Goal: Transaction & Acquisition: Purchase product/service

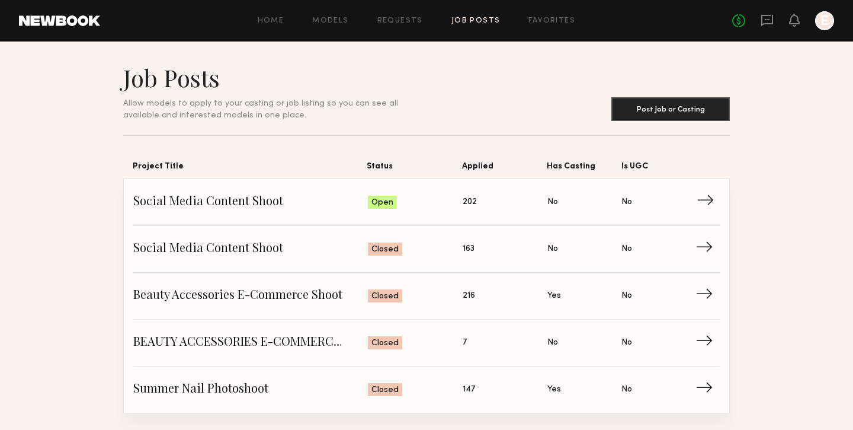
click at [427, 196] on span "Status: Open" at bounding box center [415, 202] width 95 height 18
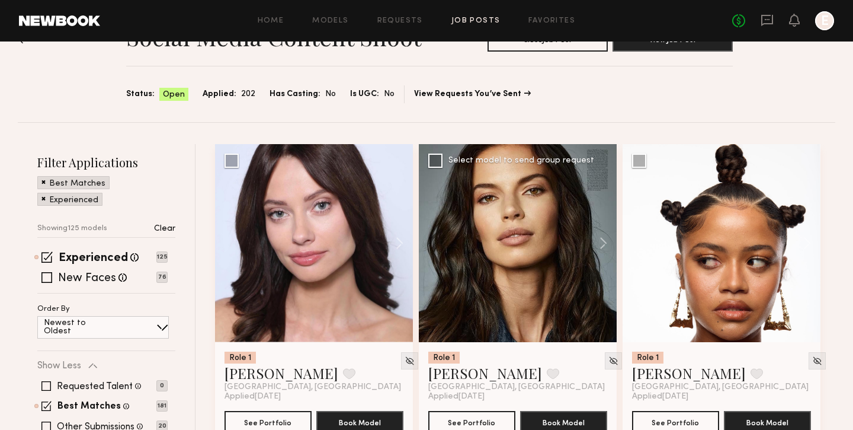
scroll to position [47, 0]
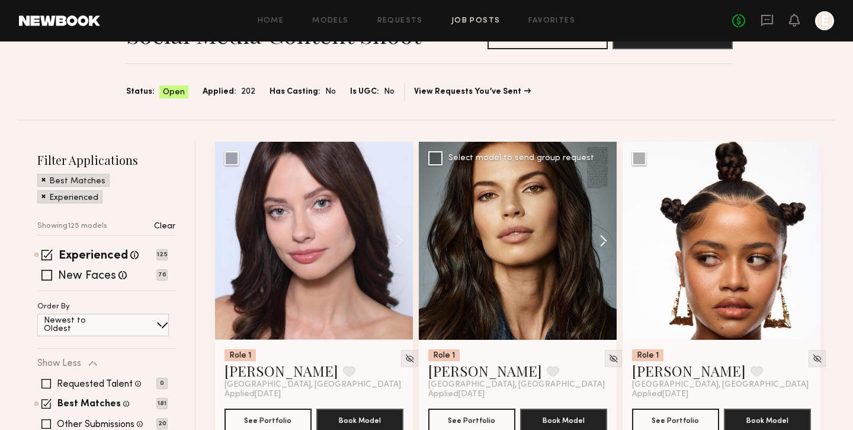
click at [601, 237] on button at bounding box center [598, 241] width 38 height 198
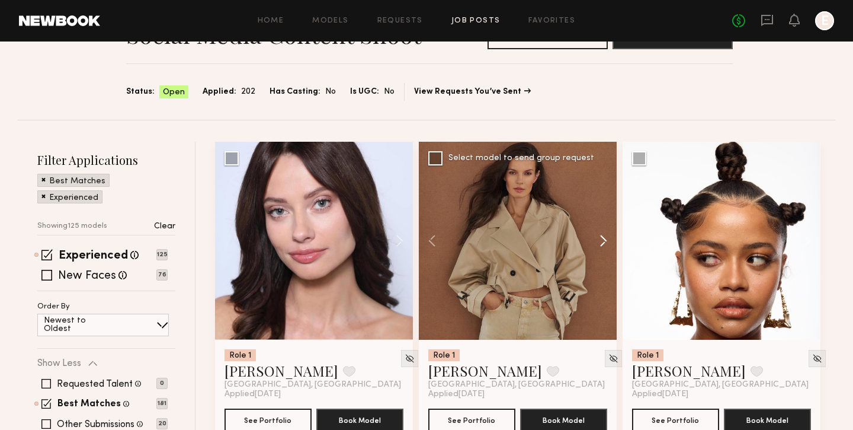
click at [601, 237] on button at bounding box center [598, 241] width 38 height 198
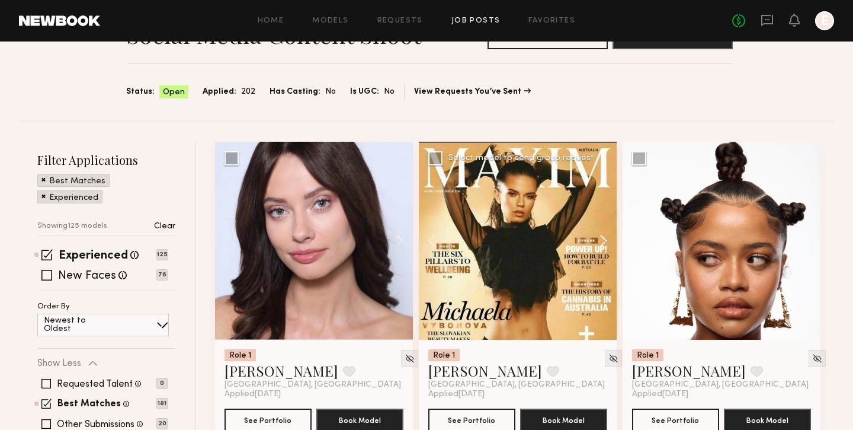
click at [601, 237] on button at bounding box center [598, 241] width 38 height 198
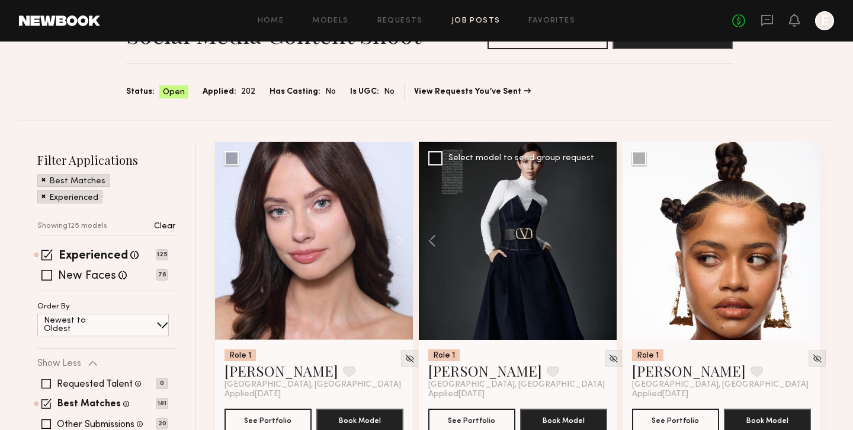
click at [601, 237] on div at bounding box center [518, 241] width 198 height 198
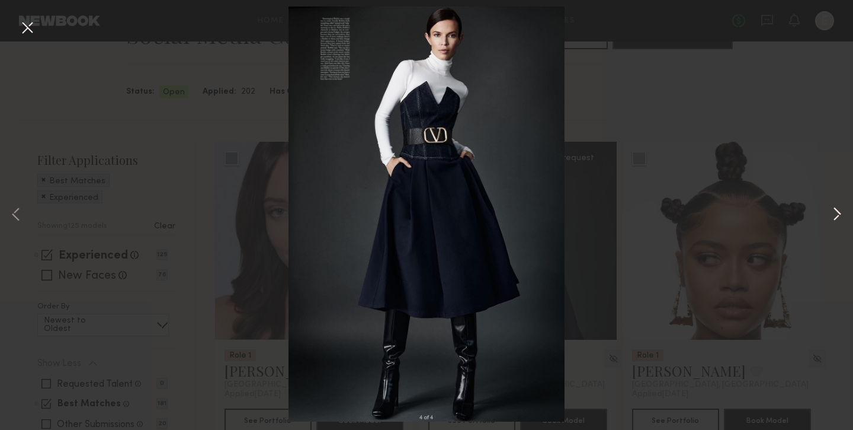
click at [841, 203] on button at bounding box center [837, 215] width 14 height 344
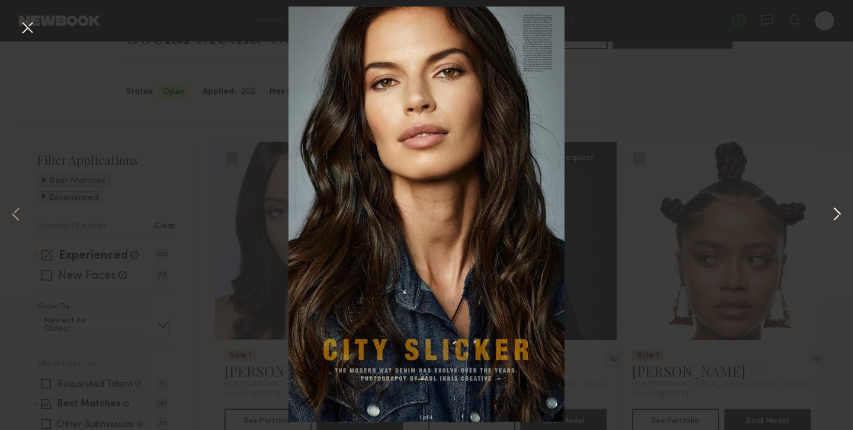
click at [841, 203] on button at bounding box center [837, 215] width 14 height 344
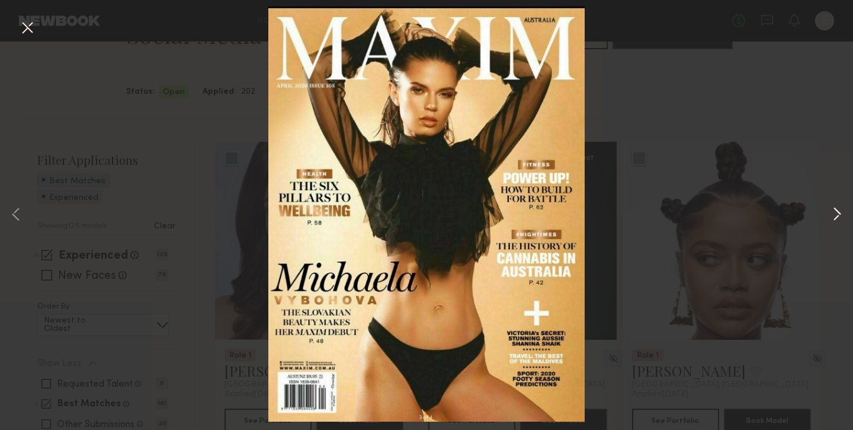
click at [841, 203] on button at bounding box center [837, 215] width 14 height 344
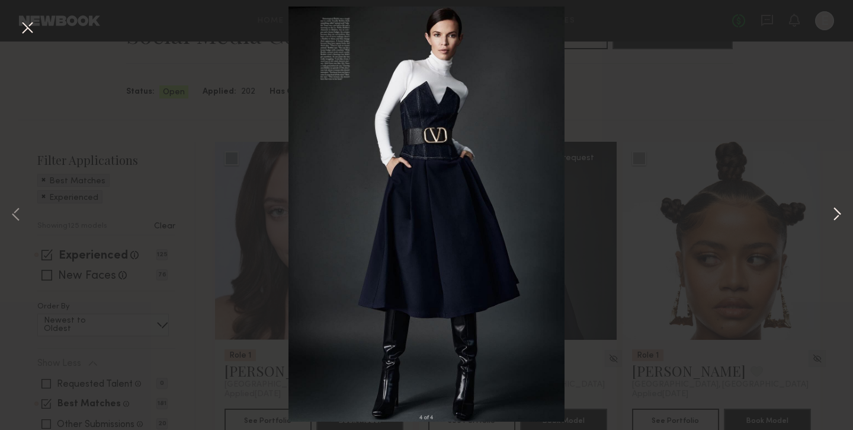
click at [841, 203] on button at bounding box center [837, 215] width 14 height 344
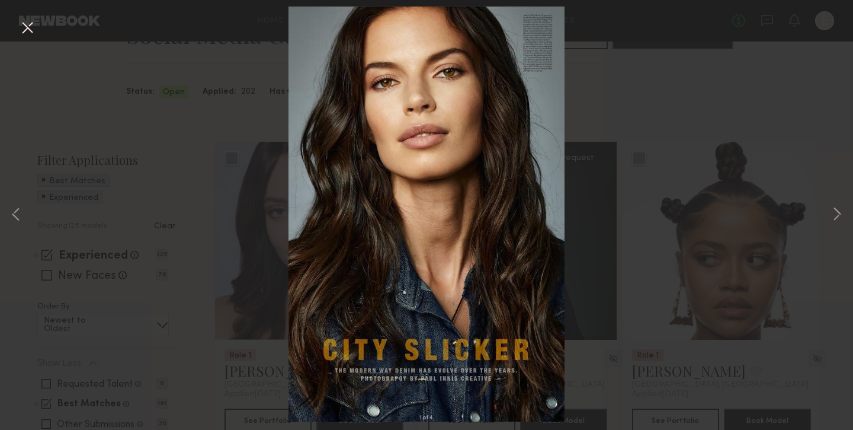
click at [742, 203] on div "1 of 4" at bounding box center [426, 215] width 853 height 430
click at [28, 28] on button at bounding box center [27, 28] width 19 height 21
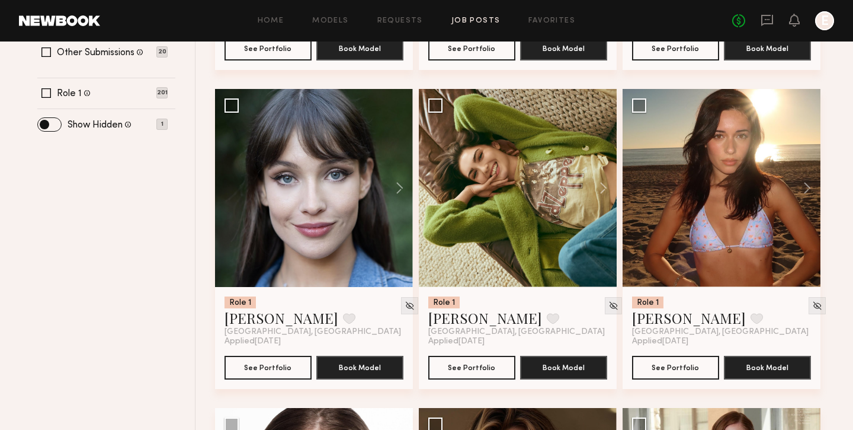
scroll to position [350, 0]
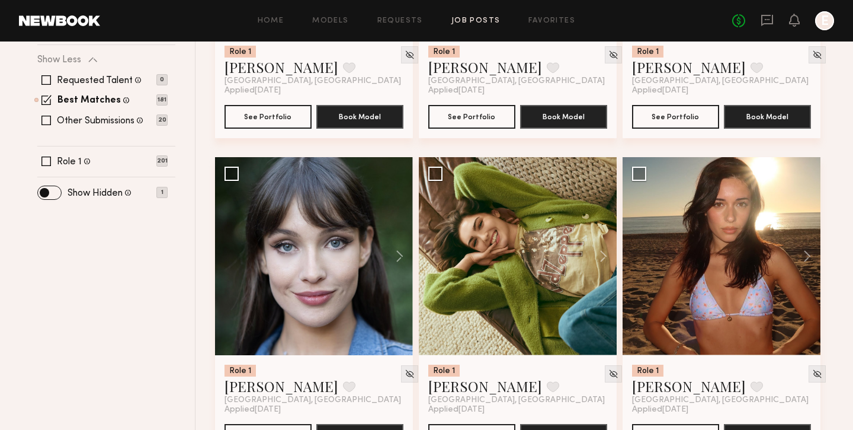
click at [63, 123] on label "Other Submissions" at bounding box center [96, 120] width 78 height 9
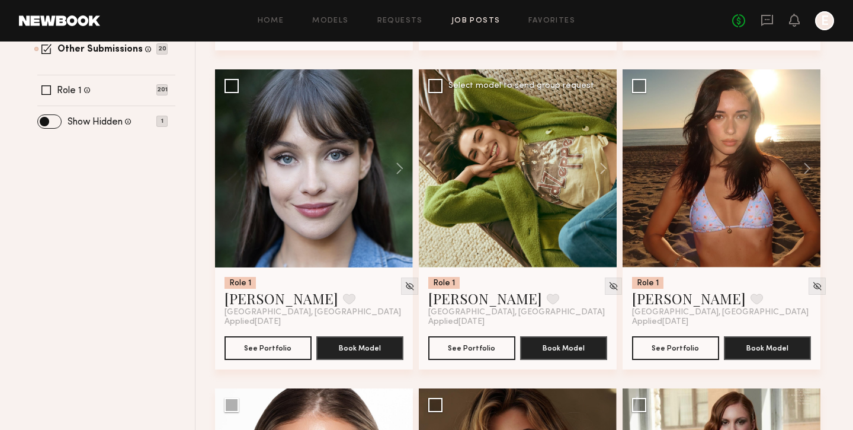
scroll to position [432, 0]
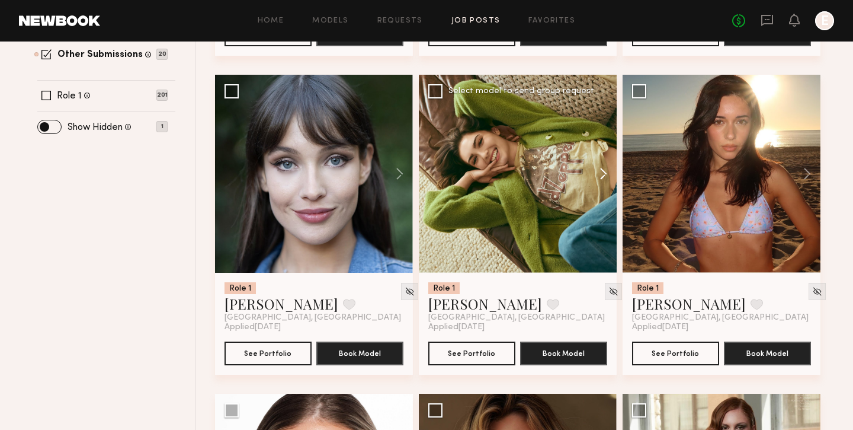
click at [604, 171] on button at bounding box center [598, 174] width 38 height 198
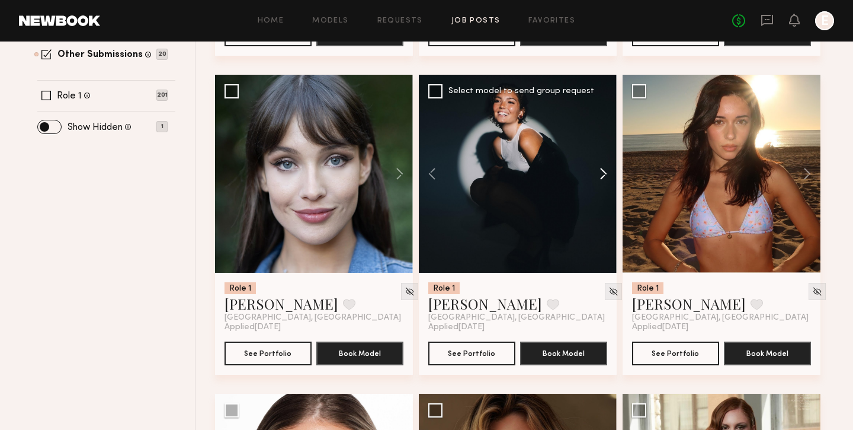
click at [604, 171] on button at bounding box center [598, 174] width 38 height 198
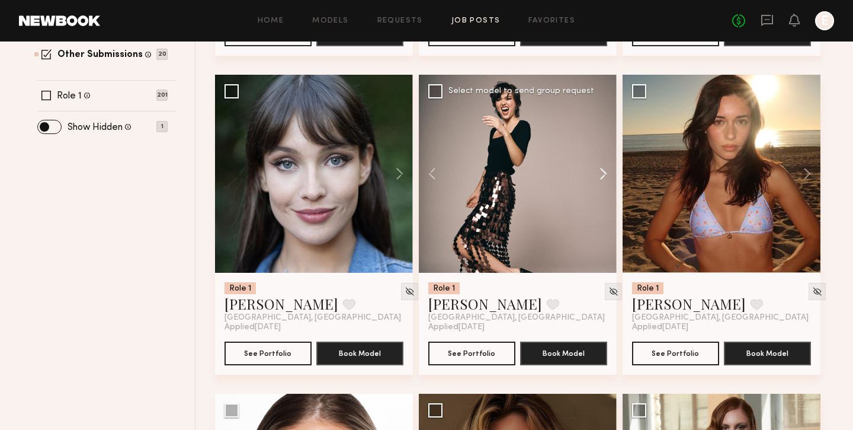
click at [604, 171] on button at bounding box center [598, 174] width 38 height 198
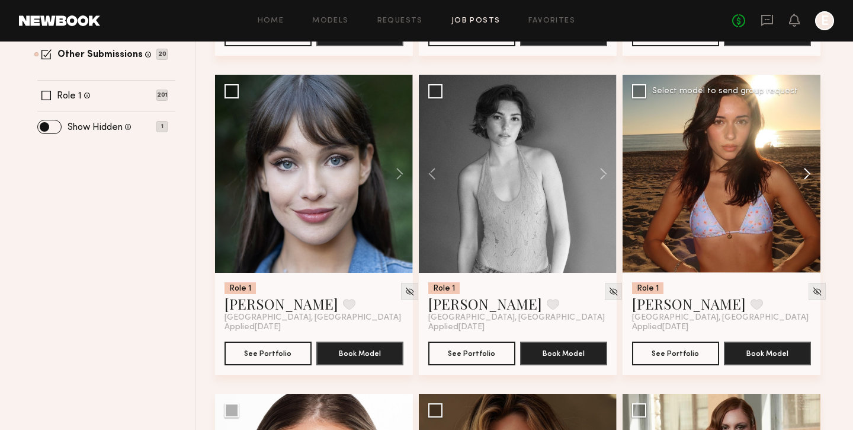
click at [804, 192] on button at bounding box center [802, 174] width 38 height 198
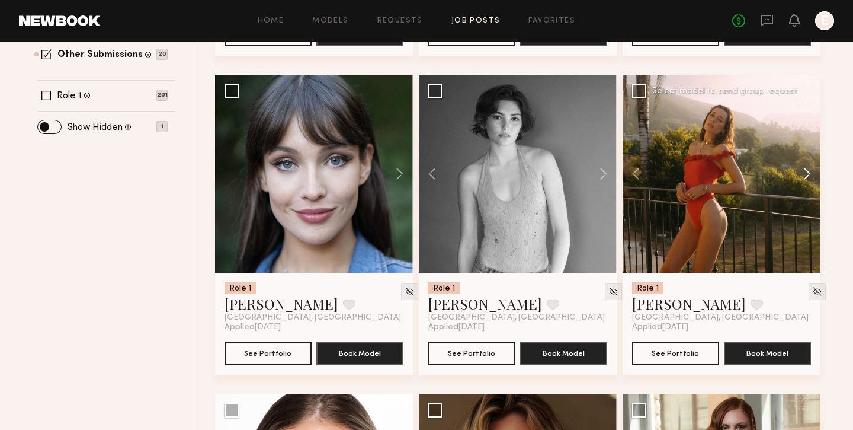
click at [807, 180] on button at bounding box center [802, 174] width 38 height 198
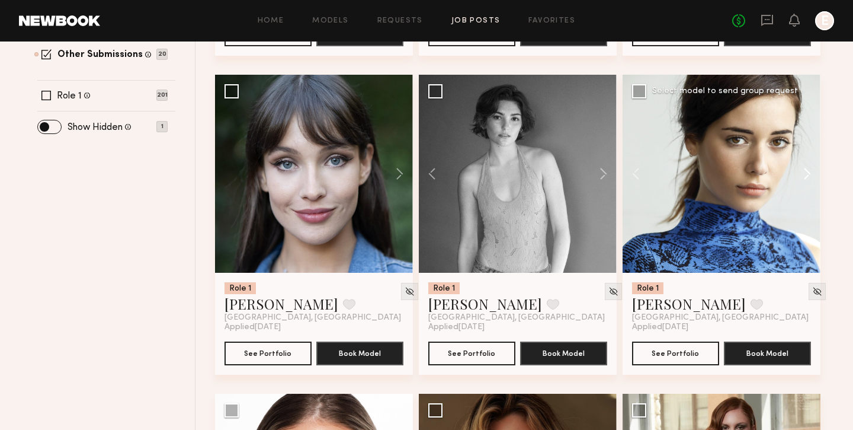
click at [807, 180] on button at bounding box center [802, 174] width 38 height 198
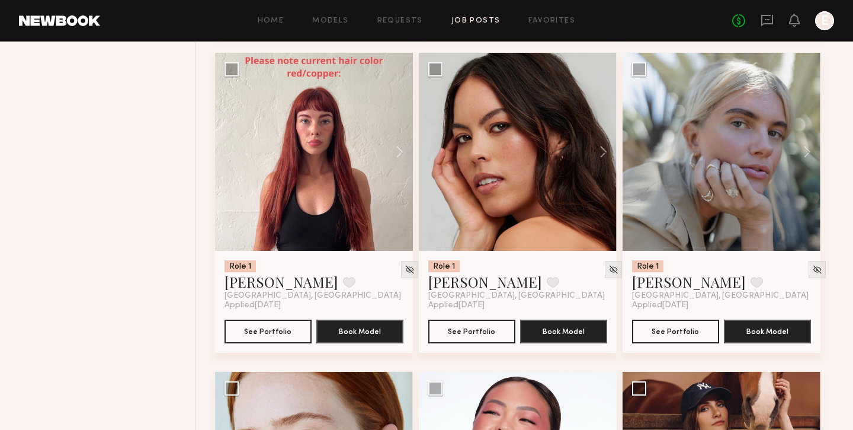
scroll to position [2075, 0]
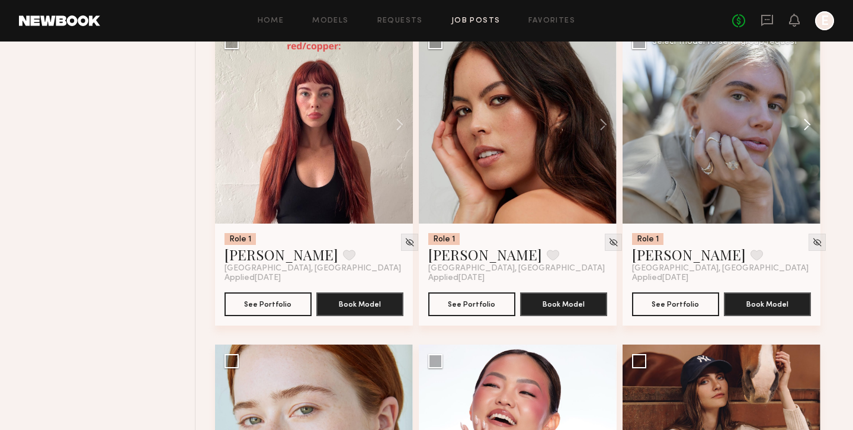
click at [812, 126] on button at bounding box center [802, 124] width 38 height 198
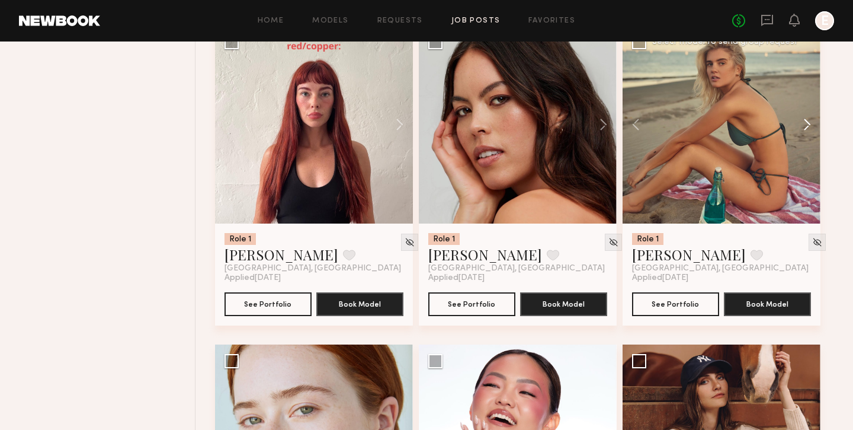
click at [812, 126] on button at bounding box center [802, 124] width 38 height 198
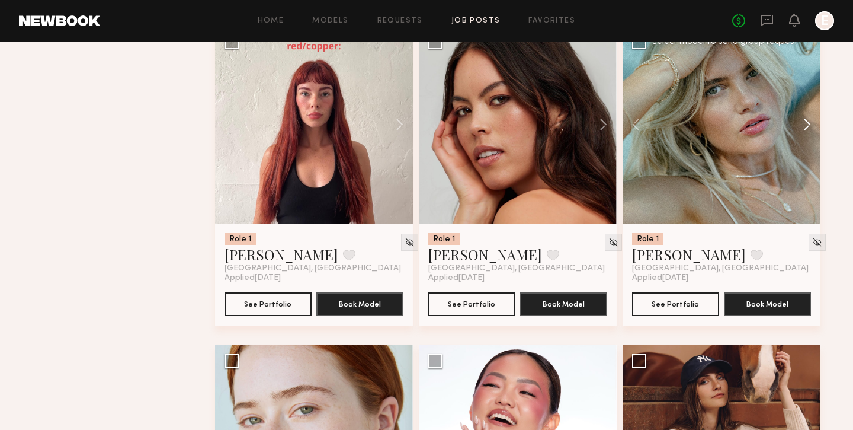
click at [812, 126] on button at bounding box center [802, 124] width 38 height 198
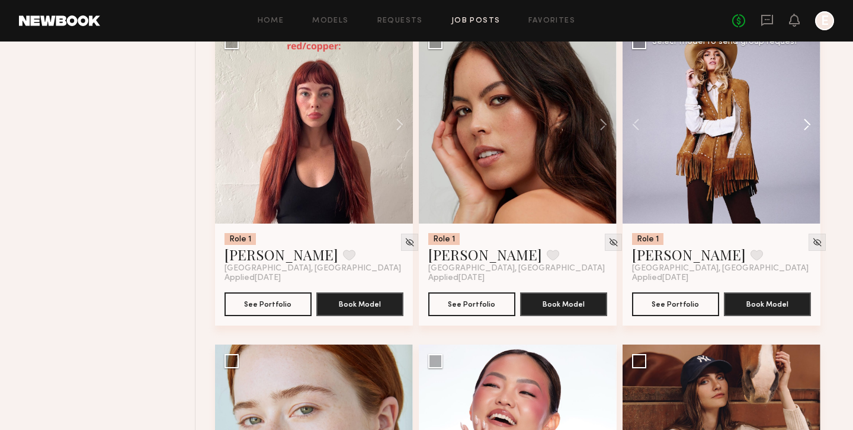
click at [812, 126] on button at bounding box center [802, 124] width 38 height 198
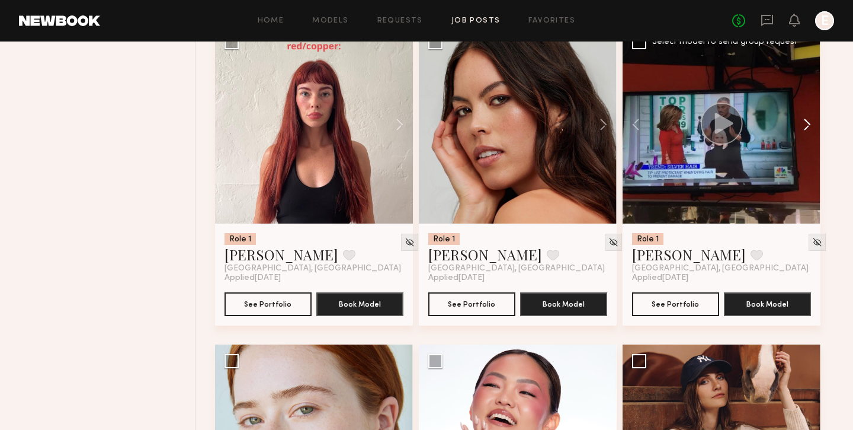
click at [812, 126] on button at bounding box center [802, 124] width 38 height 198
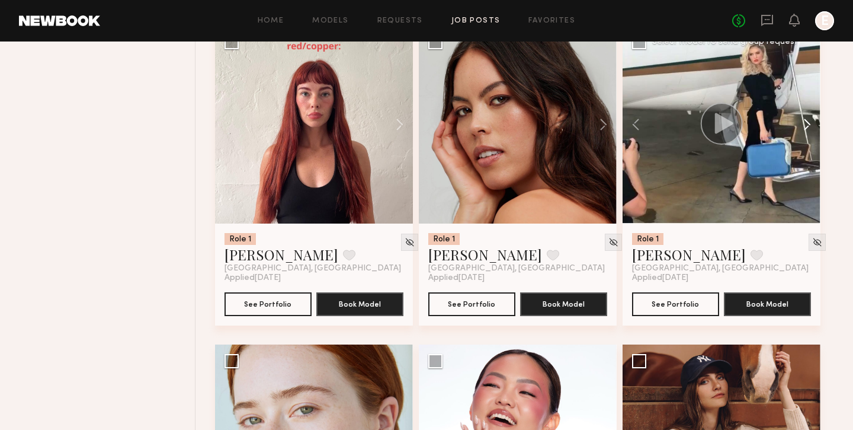
click at [812, 126] on button at bounding box center [802, 124] width 38 height 198
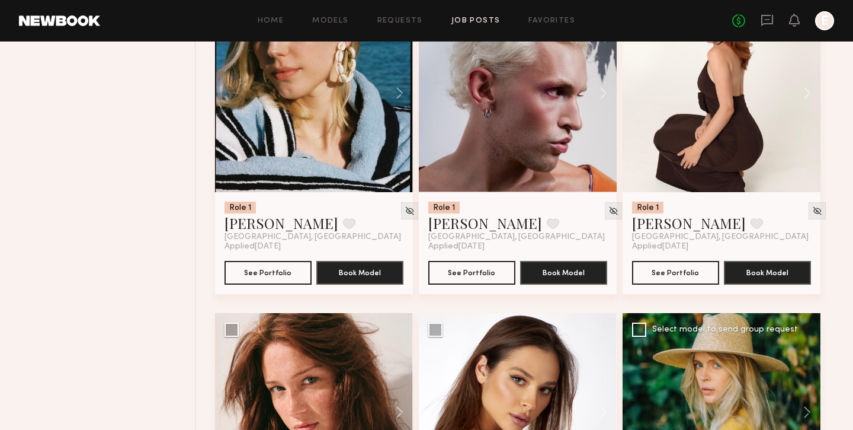
scroll to position [3626, 0]
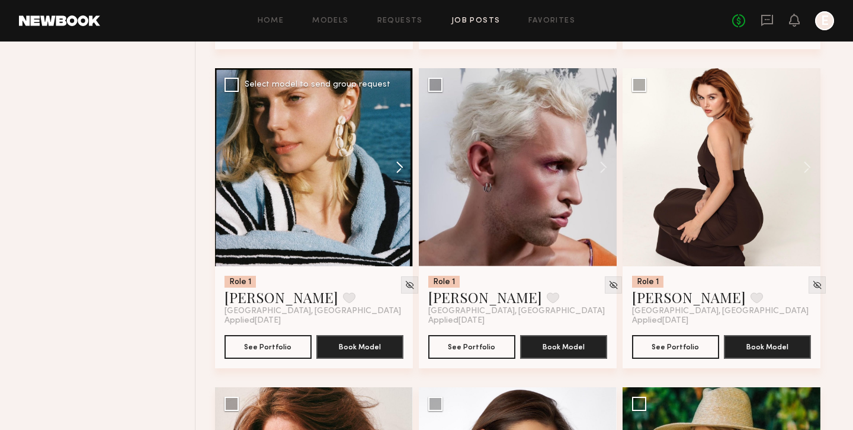
click at [402, 172] on button at bounding box center [394, 167] width 38 height 198
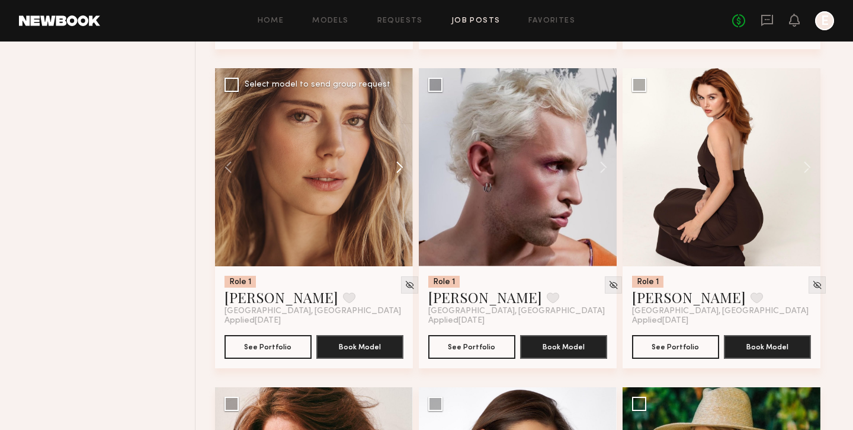
click at [402, 172] on button at bounding box center [394, 167] width 38 height 198
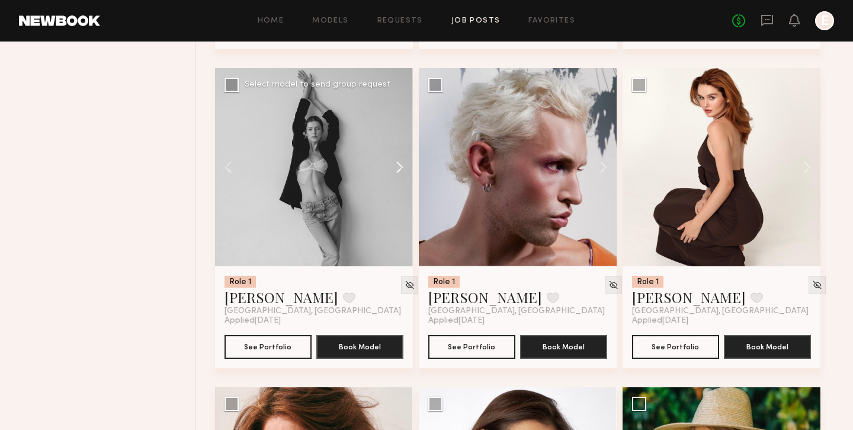
click at [405, 170] on button at bounding box center [394, 167] width 38 height 198
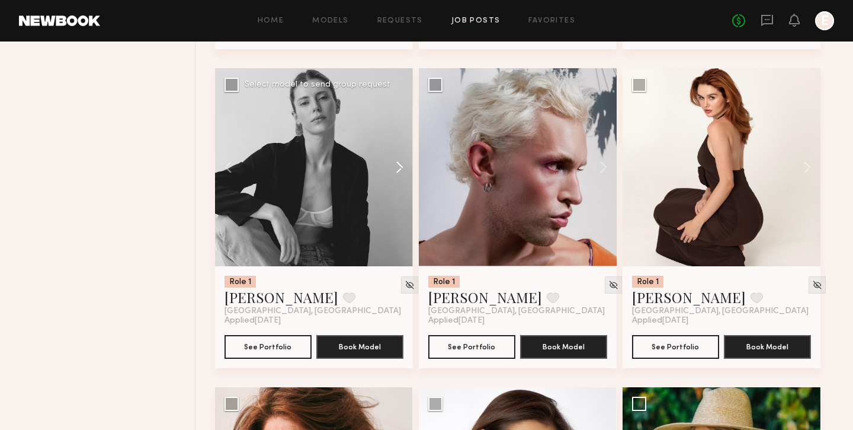
click at [405, 170] on button at bounding box center [394, 167] width 38 height 198
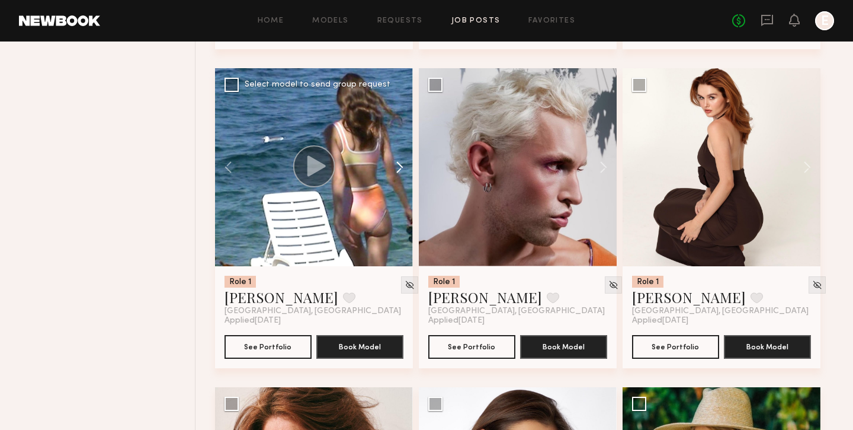
click at [405, 170] on button at bounding box center [394, 167] width 38 height 198
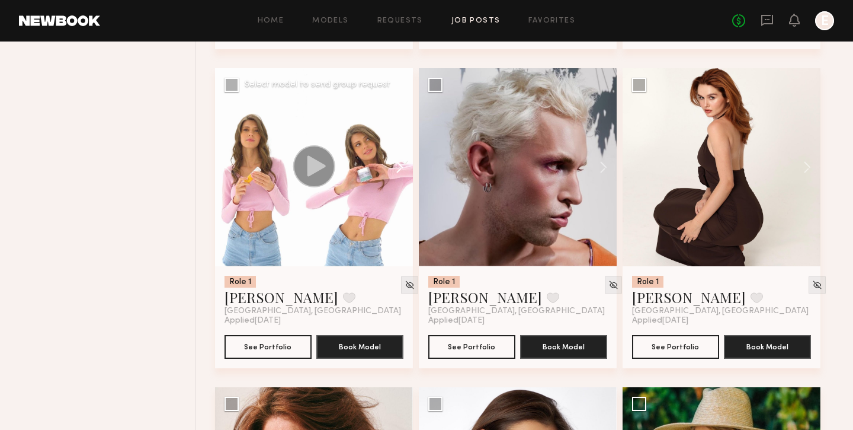
click at [405, 170] on button at bounding box center [394, 167] width 38 height 198
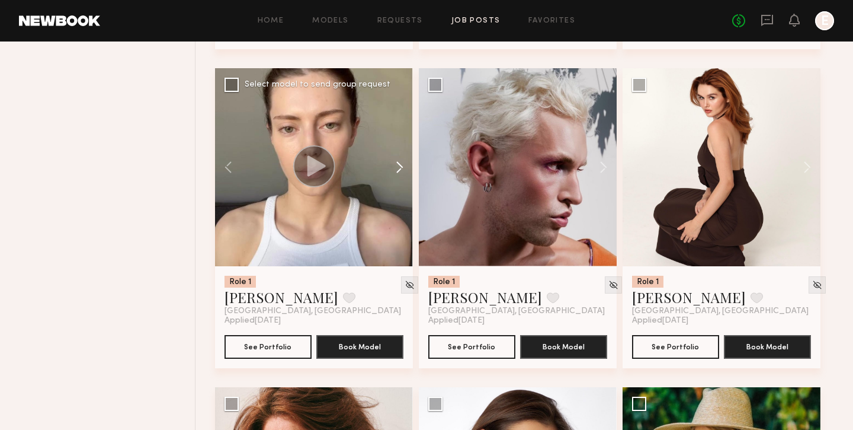
click at [405, 170] on button at bounding box center [394, 167] width 38 height 198
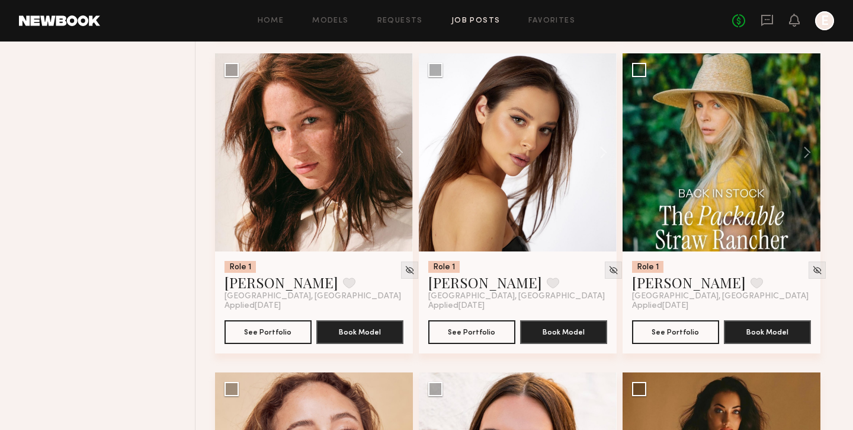
scroll to position [3998, 0]
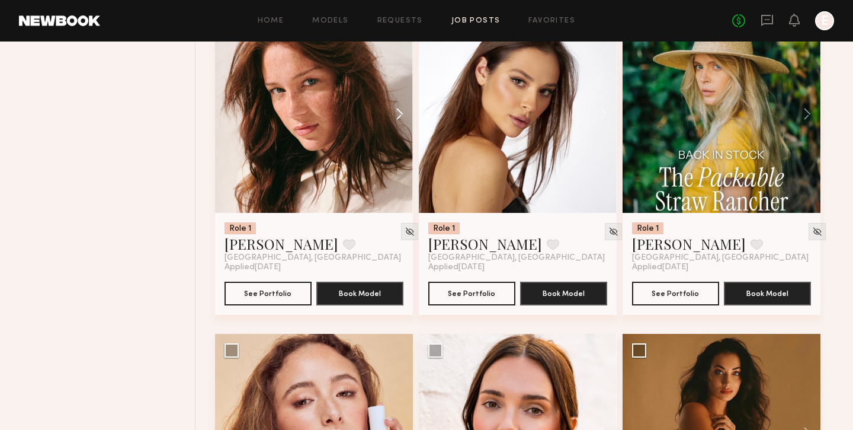
click at [387, 124] on button at bounding box center [394, 114] width 38 height 198
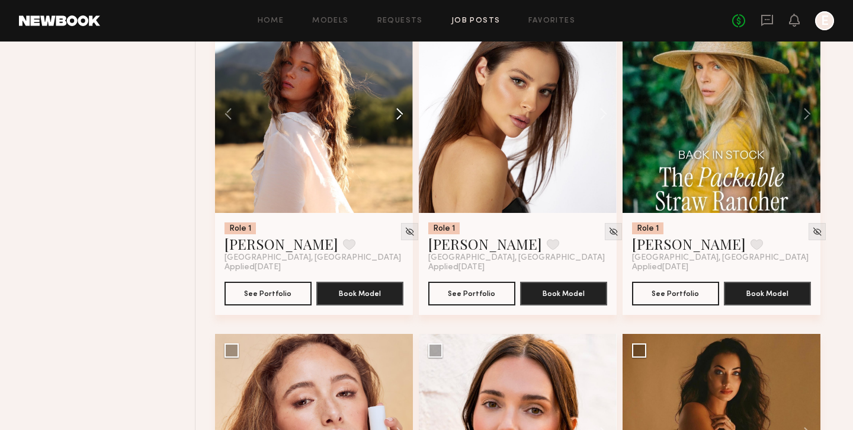
click at [387, 124] on button at bounding box center [394, 114] width 38 height 198
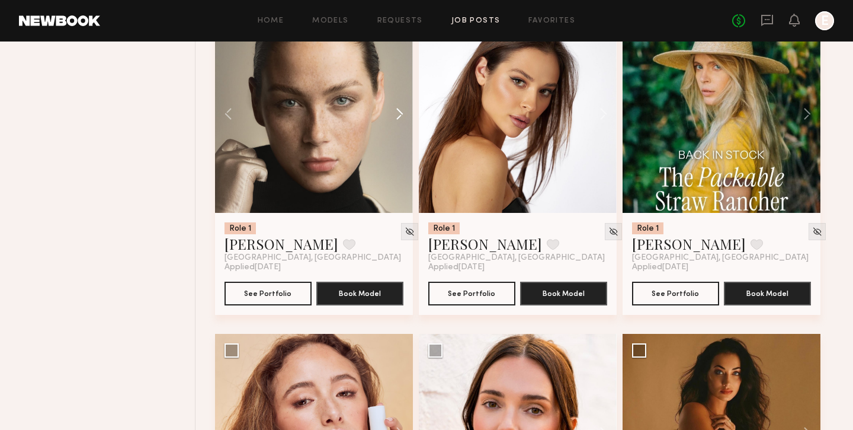
click at [387, 124] on button at bounding box center [394, 114] width 38 height 198
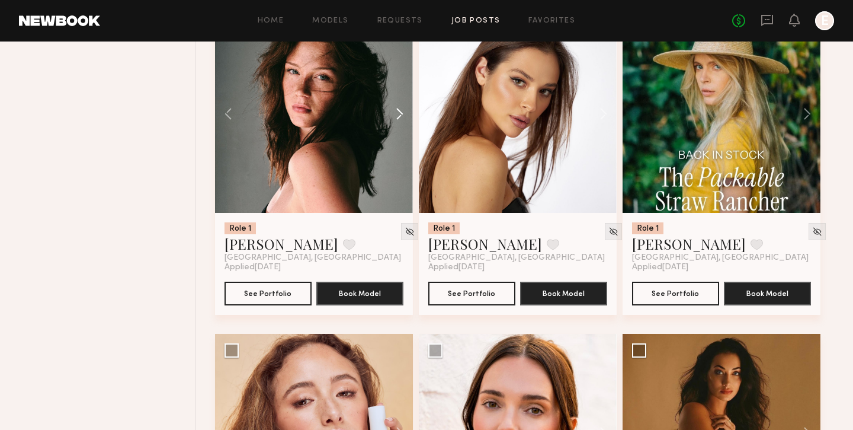
click at [387, 124] on button at bounding box center [394, 114] width 38 height 198
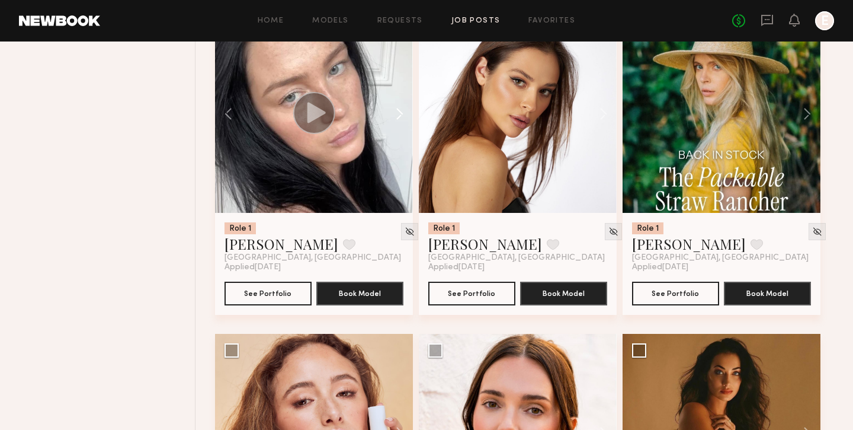
click at [387, 124] on button at bounding box center [394, 114] width 38 height 198
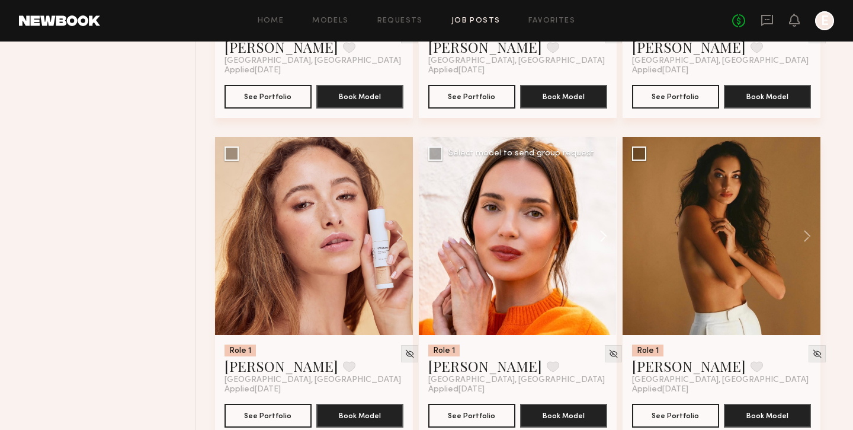
scroll to position [4195, 0]
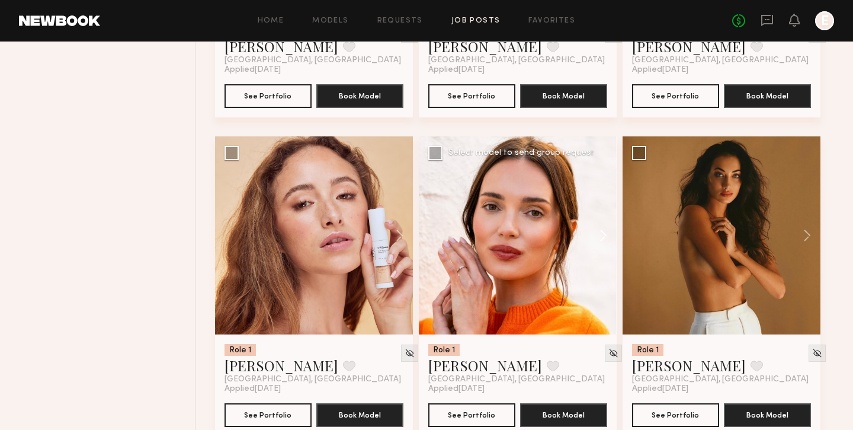
click at [600, 242] on button at bounding box center [598, 235] width 38 height 198
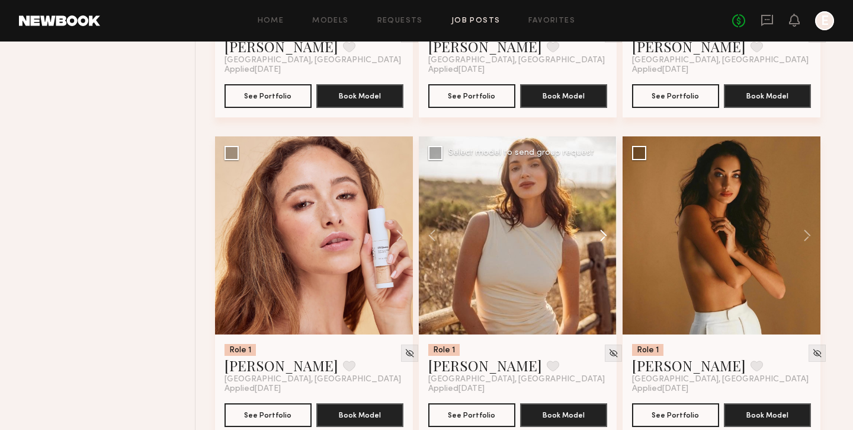
click at [600, 242] on button at bounding box center [598, 235] width 38 height 198
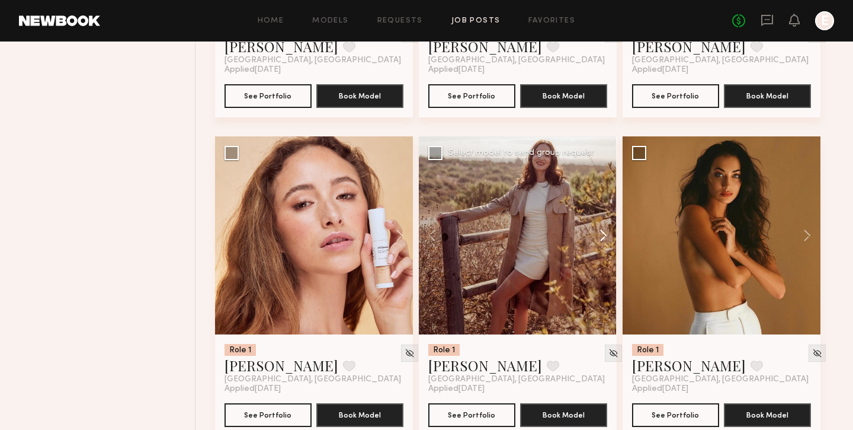
click at [600, 242] on button at bounding box center [598, 235] width 38 height 198
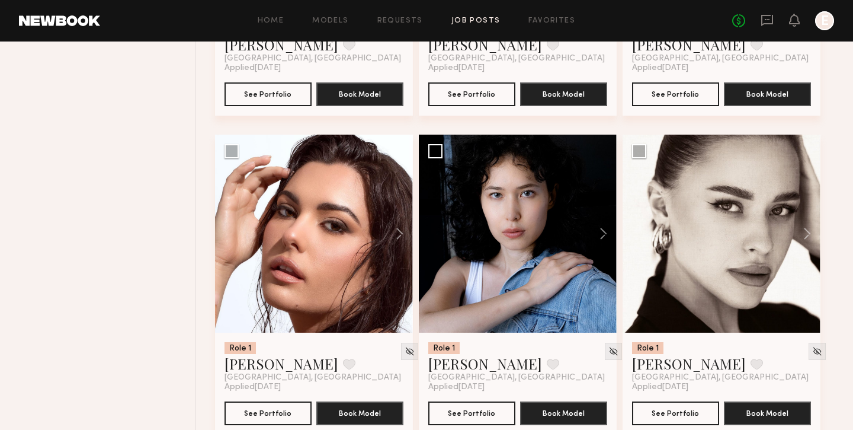
scroll to position [4927, 0]
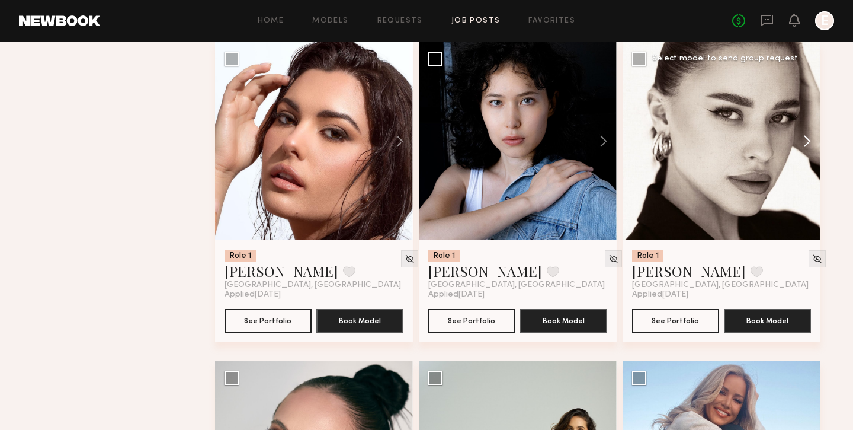
click at [813, 144] on button at bounding box center [802, 141] width 38 height 198
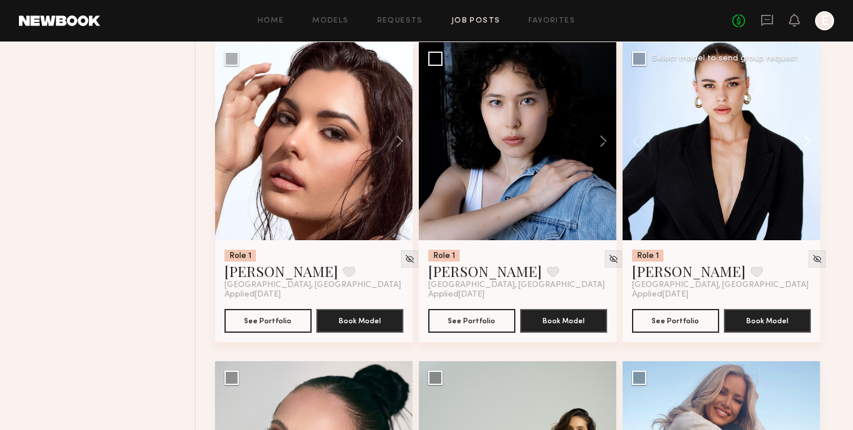
click at [813, 144] on button at bounding box center [802, 141] width 38 height 198
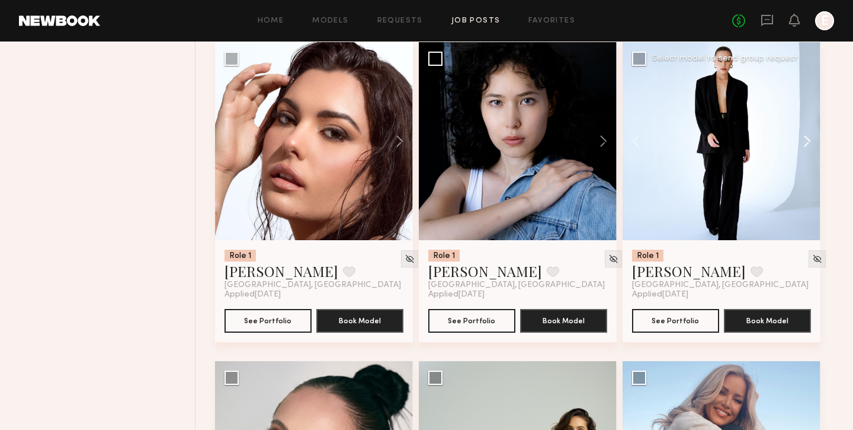
click at [813, 144] on button at bounding box center [802, 141] width 38 height 198
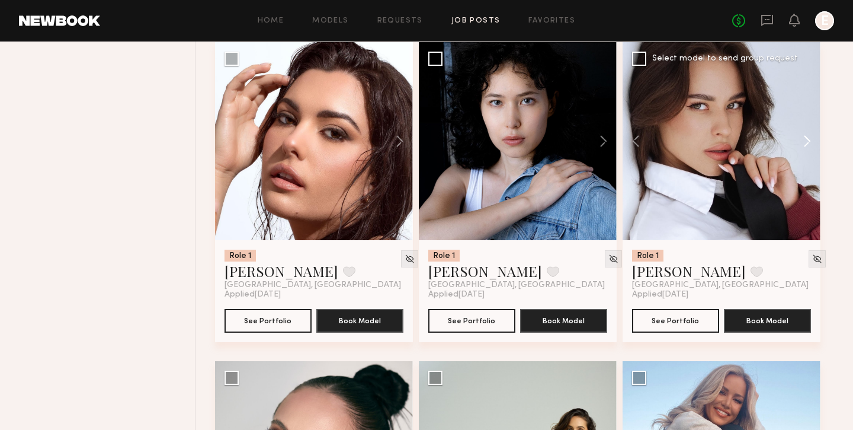
click at [813, 144] on button at bounding box center [802, 141] width 38 height 198
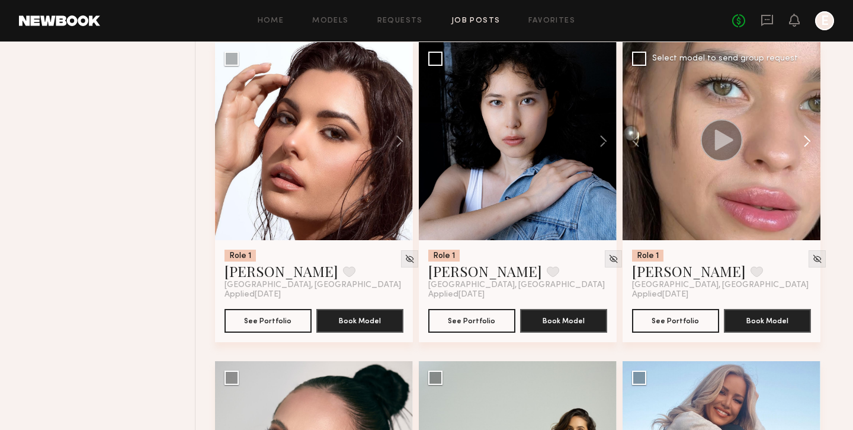
click at [813, 144] on button at bounding box center [802, 141] width 38 height 198
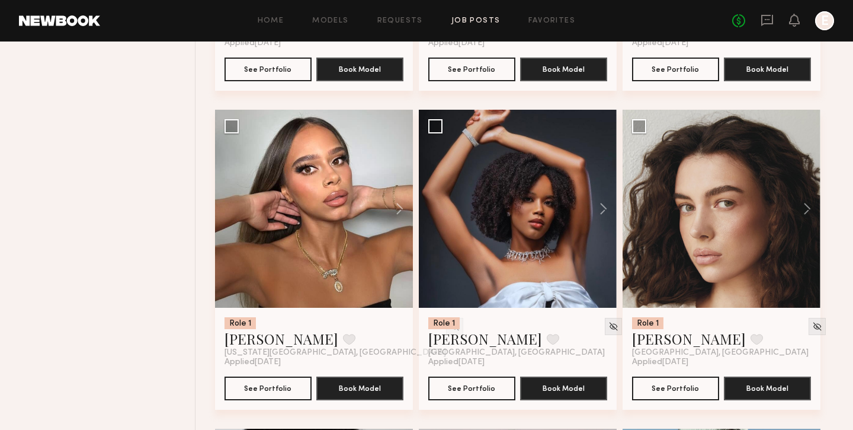
scroll to position [5520, 0]
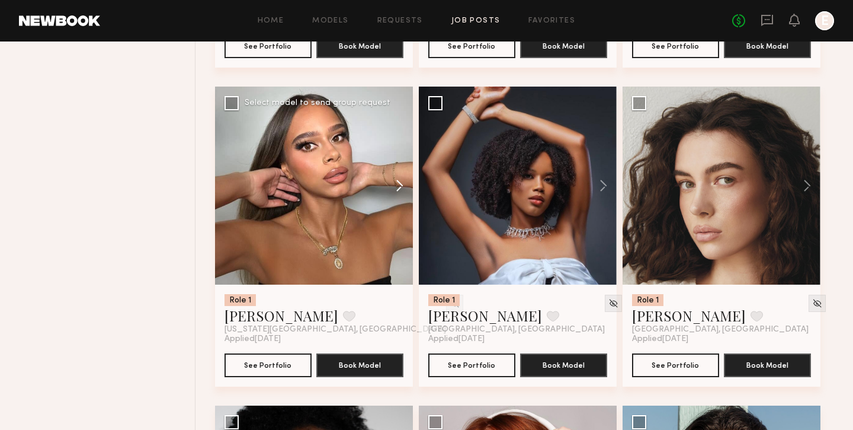
click at [400, 193] on button at bounding box center [394, 185] width 38 height 198
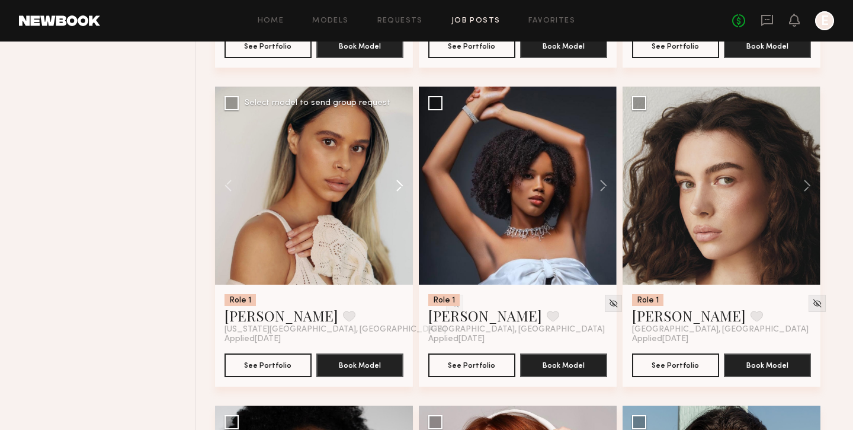
click at [400, 193] on button at bounding box center [394, 185] width 38 height 198
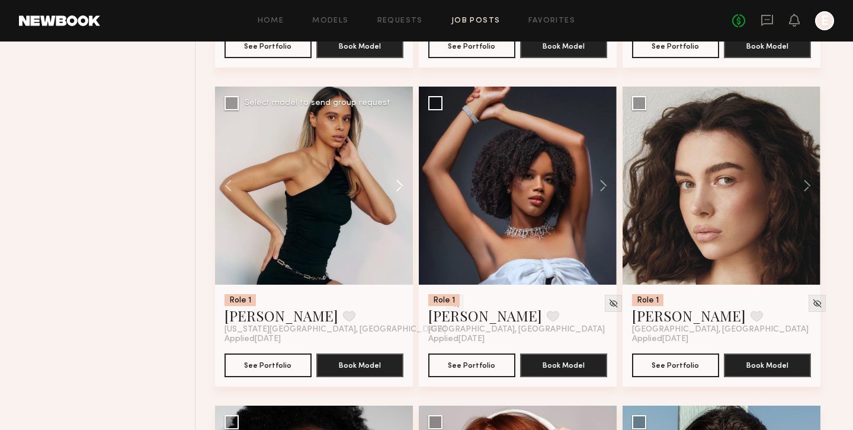
click at [400, 193] on button at bounding box center [394, 185] width 38 height 198
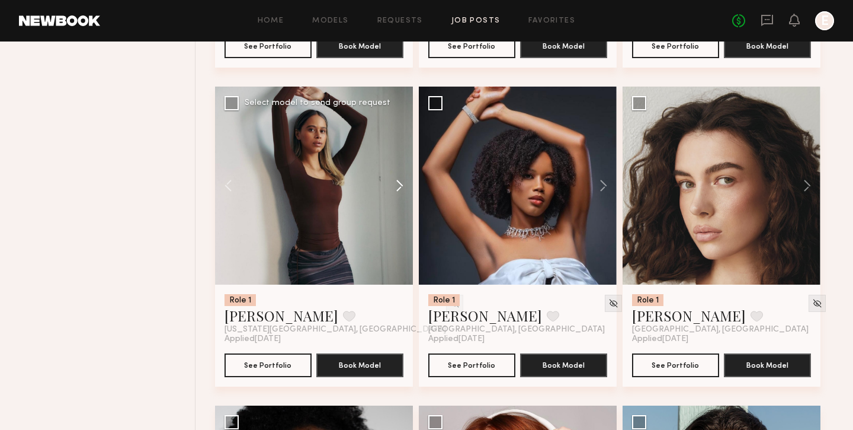
click at [400, 193] on button at bounding box center [394, 185] width 38 height 198
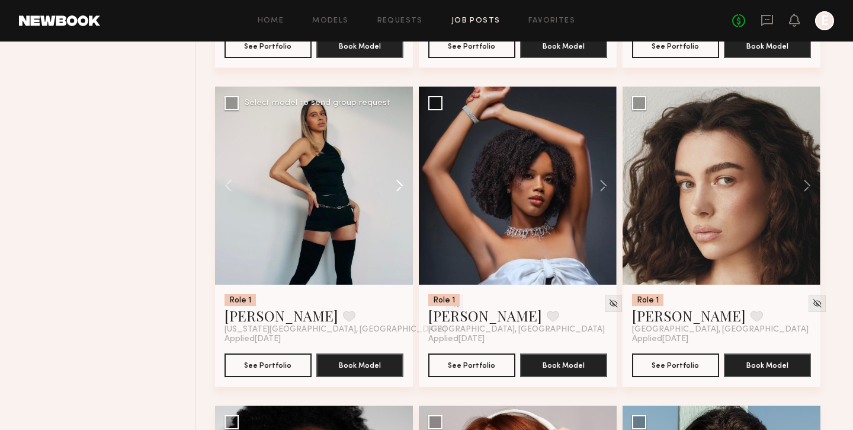
click at [400, 193] on button at bounding box center [394, 185] width 38 height 198
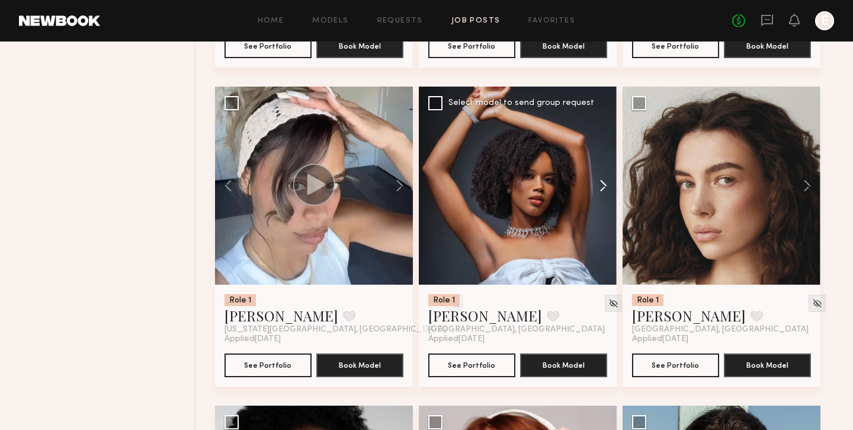
click at [601, 186] on button at bounding box center [598, 185] width 38 height 198
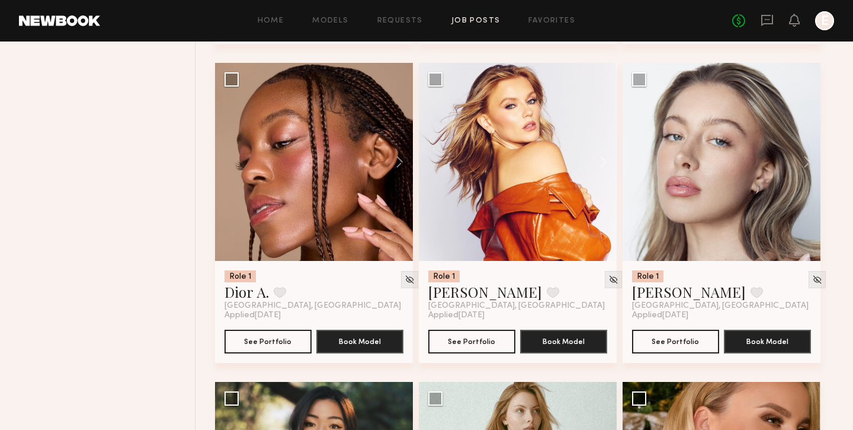
scroll to position [6073, 0]
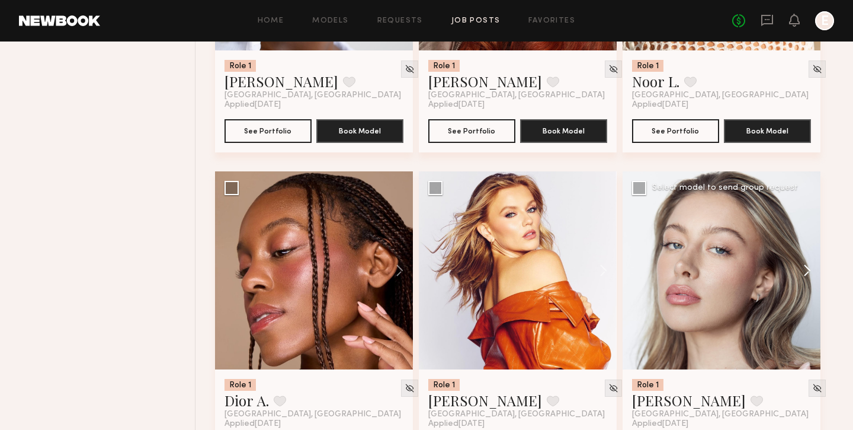
click at [812, 277] on button at bounding box center [802, 270] width 38 height 198
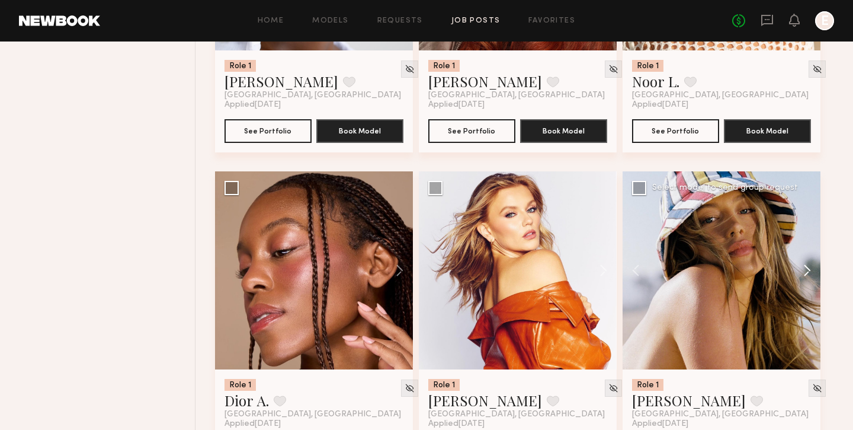
click at [812, 277] on button at bounding box center [802, 270] width 38 height 198
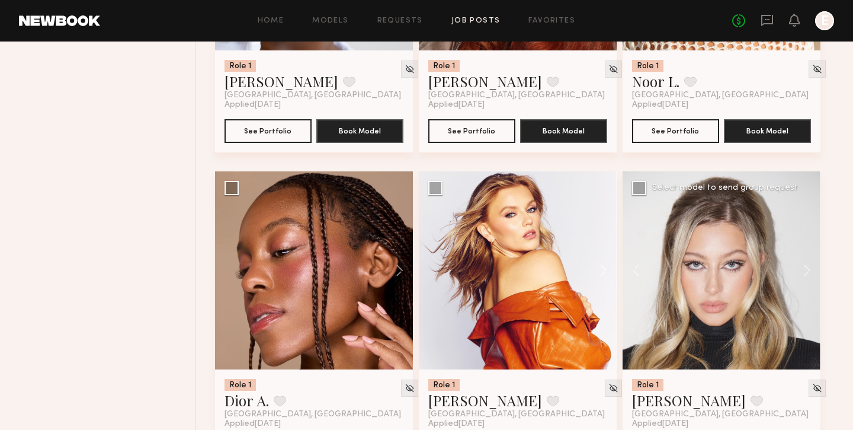
click at [738, 268] on div at bounding box center [722, 270] width 198 height 198
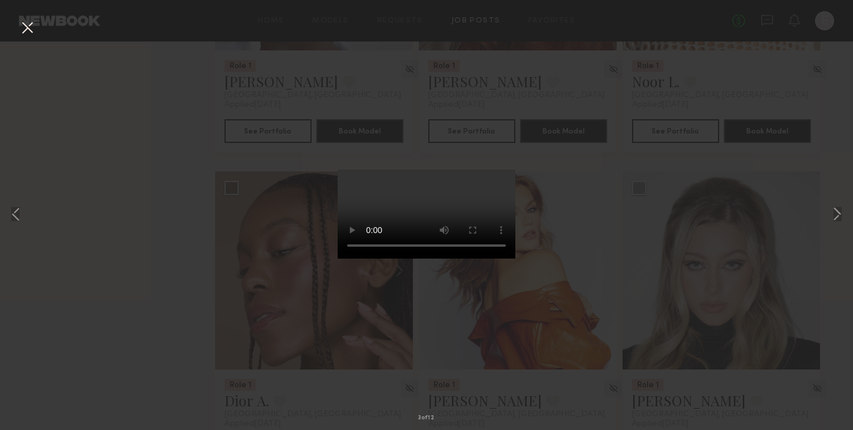
click at [665, 144] on div "3 of 12" at bounding box center [426, 215] width 853 height 430
click at [616, 200] on div "3 of 12" at bounding box center [426, 215] width 853 height 430
click at [264, 281] on div "3 of 12" at bounding box center [426, 215] width 853 height 430
click at [422, 169] on video at bounding box center [427, 213] width 178 height 89
click at [640, 27] on div "3 of 12" at bounding box center [426, 215] width 853 height 430
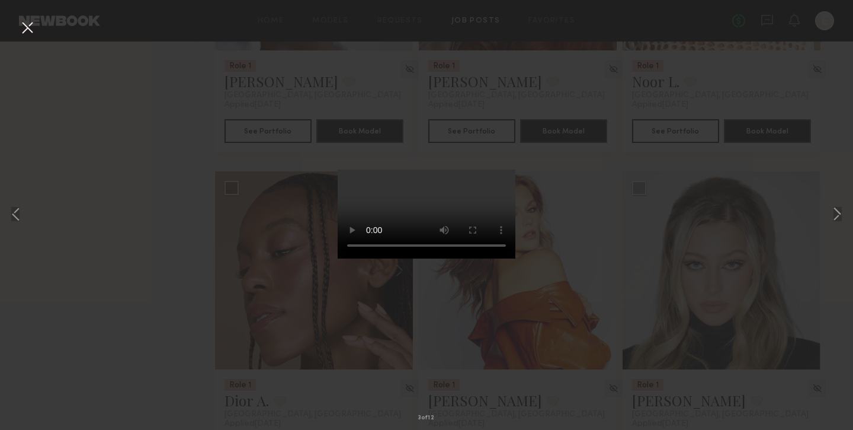
click at [27, 30] on button at bounding box center [27, 28] width 19 height 21
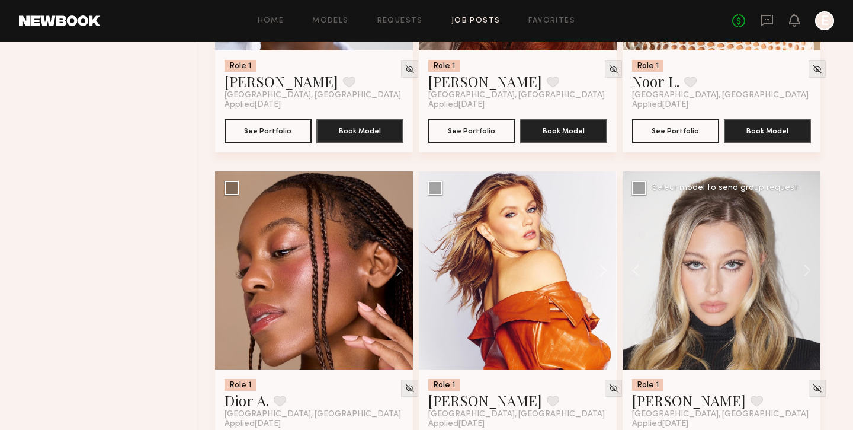
click at [675, 249] on div at bounding box center [722, 270] width 198 height 198
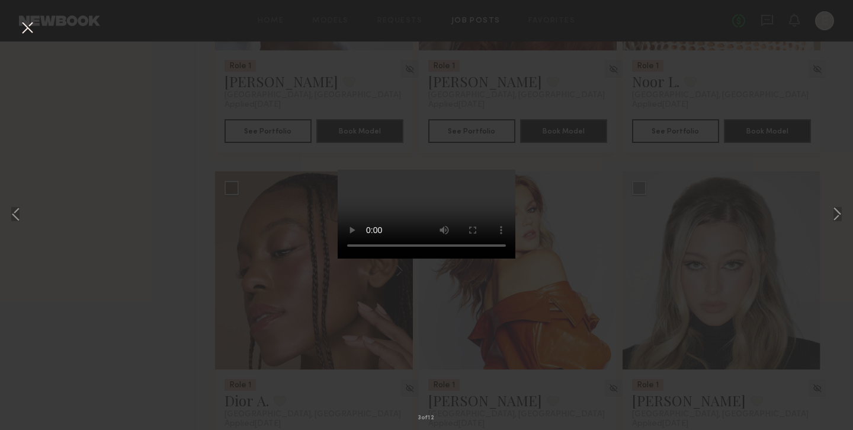
click at [823, 210] on div "3 of 12" at bounding box center [426, 215] width 853 height 430
click at [836, 210] on button at bounding box center [837, 215] width 14 height 344
click at [31, 25] on button at bounding box center [27, 28] width 19 height 21
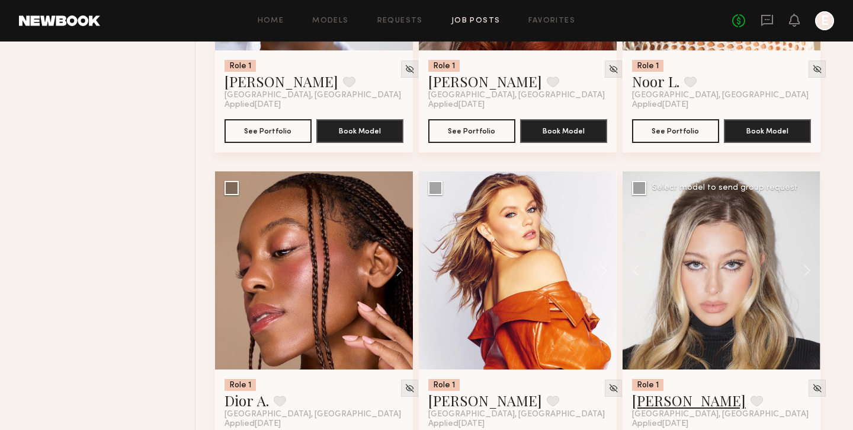
click at [662, 408] on link "Logan R." at bounding box center [689, 399] width 114 height 19
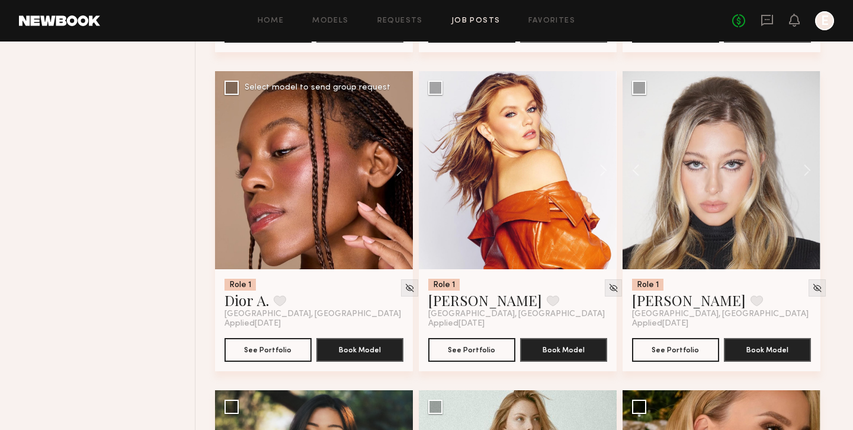
scroll to position [6192, 0]
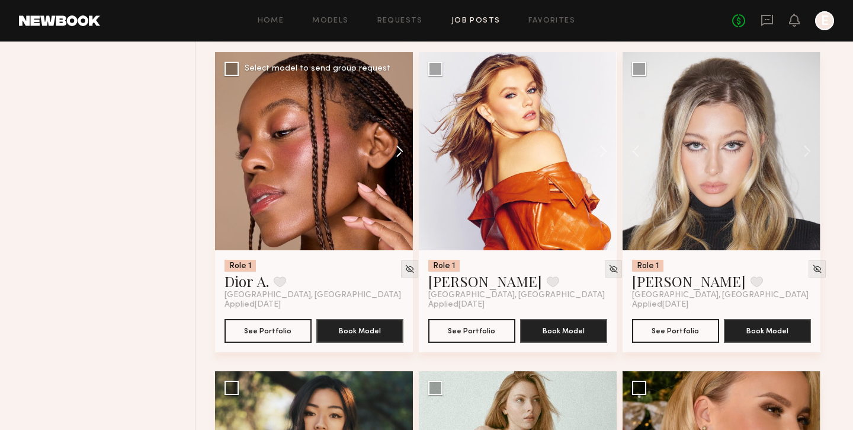
click at [397, 158] on button at bounding box center [394, 151] width 38 height 198
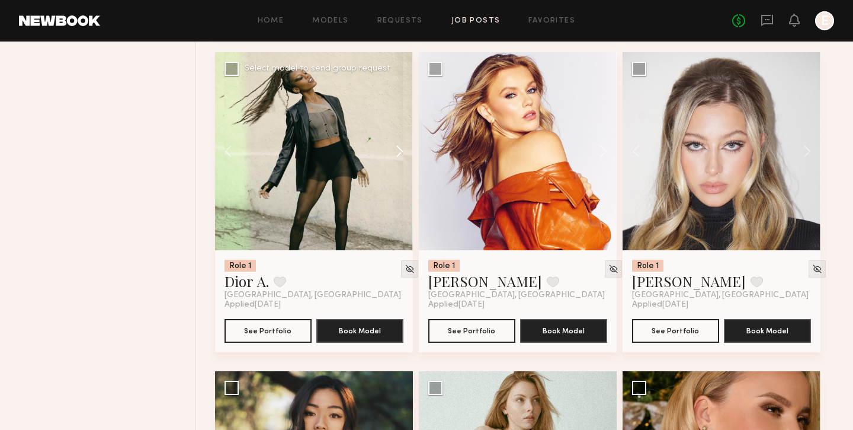
click at [397, 158] on button at bounding box center [394, 151] width 38 height 198
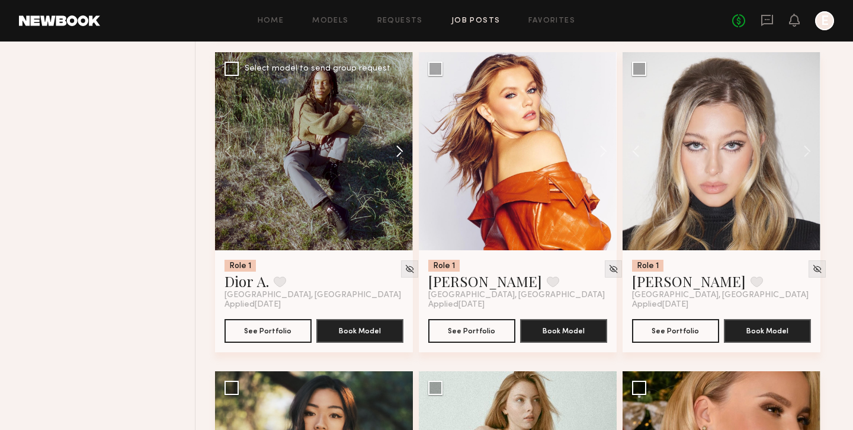
click at [397, 158] on button at bounding box center [394, 151] width 38 height 198
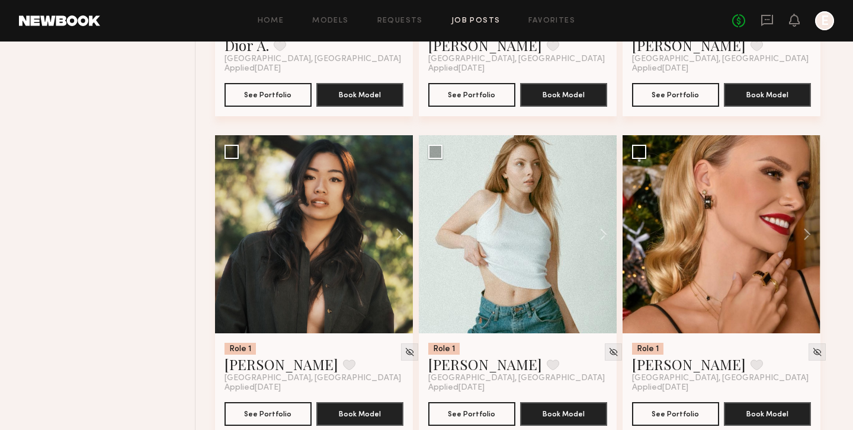
scroll to position [6520, 0]
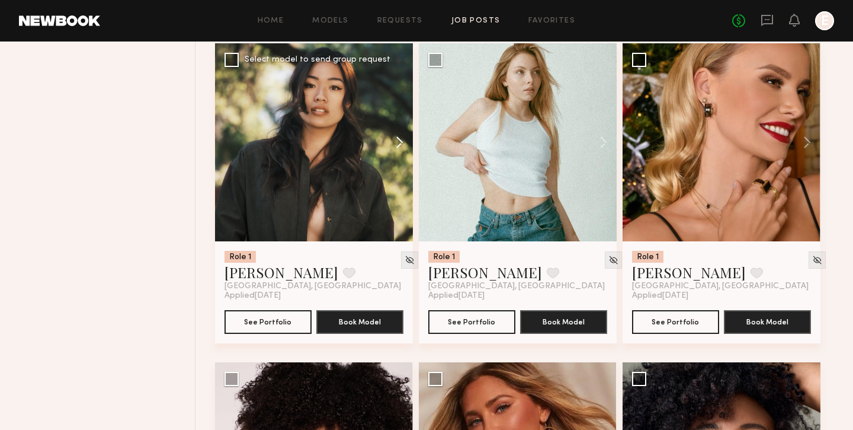
click at [403, 146] on button at bounding box center [394, 142] width 38 height 198
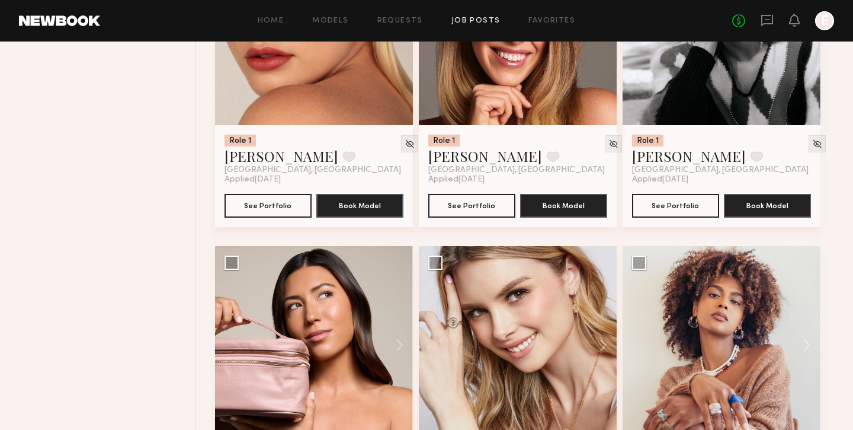
scroll to position [8059, 0]
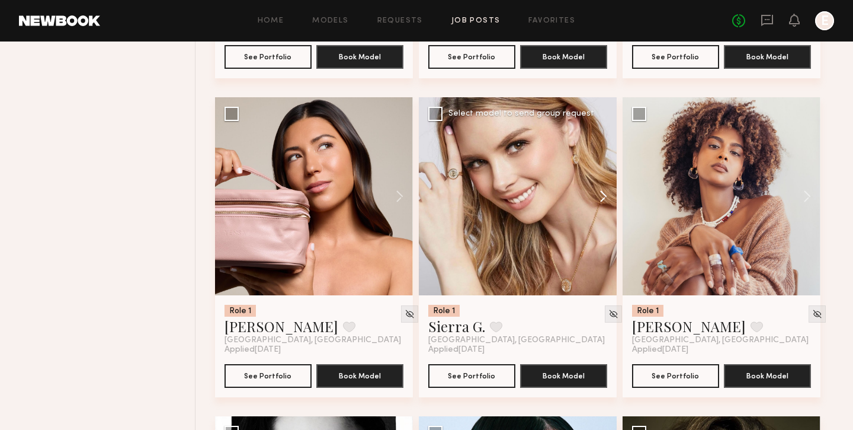
click at [605, 200] on button at bounding box center [598, 196] width 38 height 198
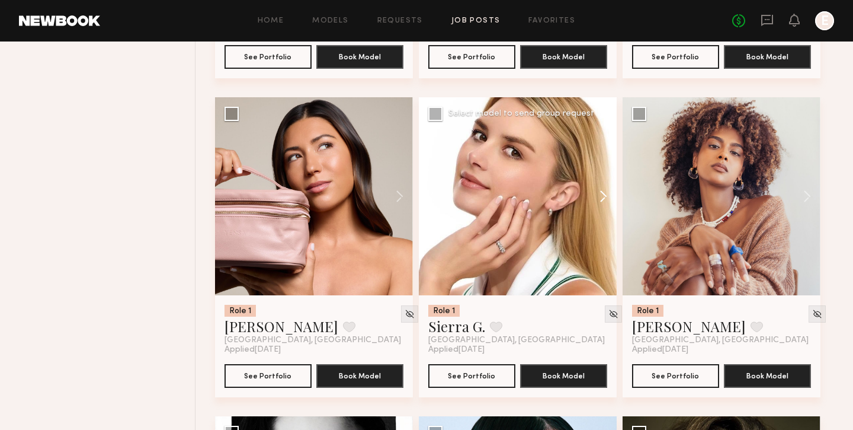
click at [605, 200] on button at bounding box center [598, 196] width 38 height 198
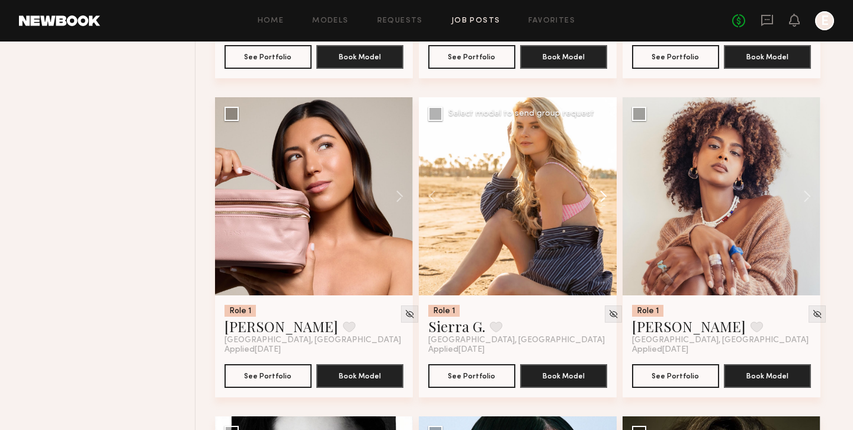
click at [605, 200] on button at bounding box center [598, 196] width 38 height 198
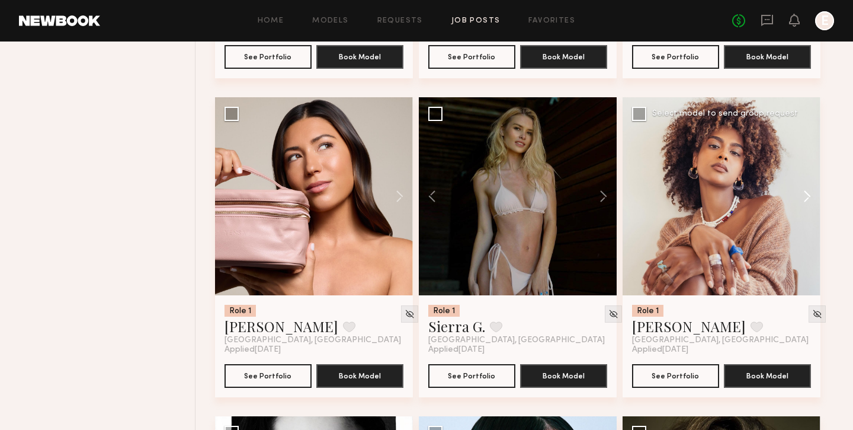
click at [804, 201] on button at bounding box center [802, 196] width 38 height 198
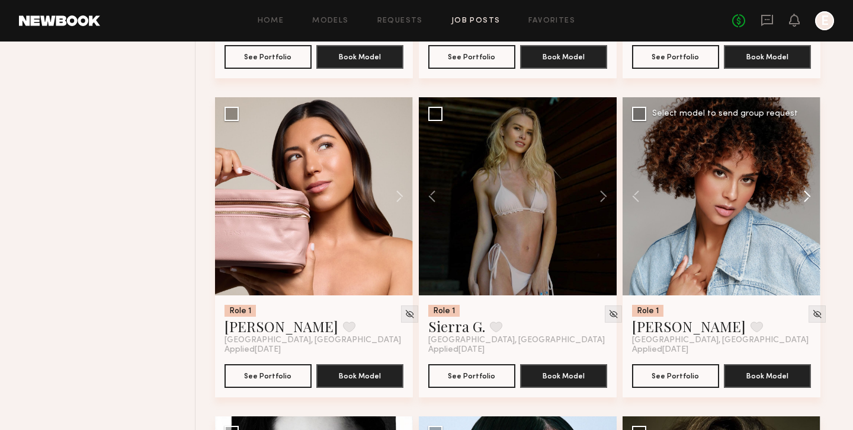
click at [804, 201] on button at bounding box center [802, 196] width 38 height 198
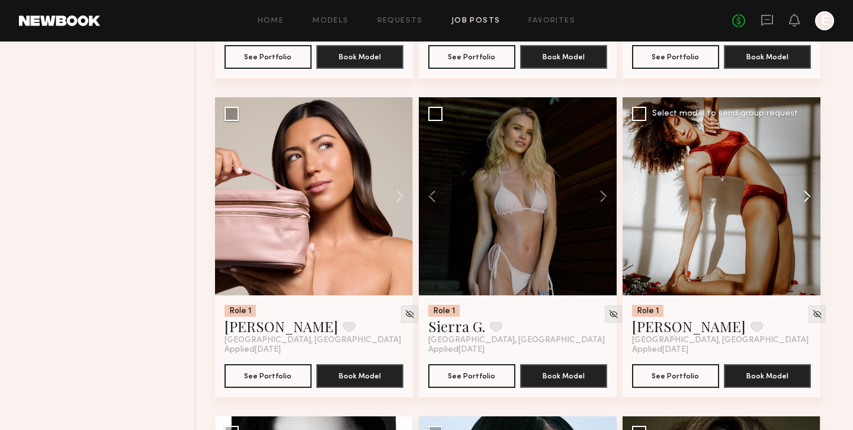
click at [804, 201] on button at bounding box center [802, 196] width 38 height 198
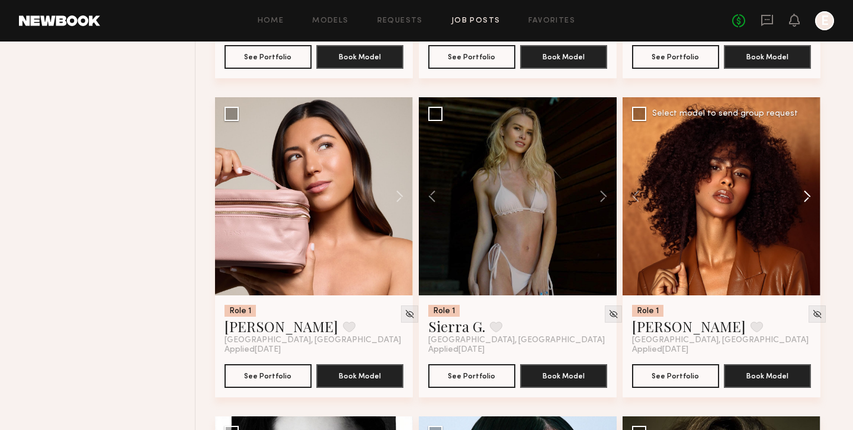
click at [804, 201] on button at bounding box center [802, 196] width 38 height 198
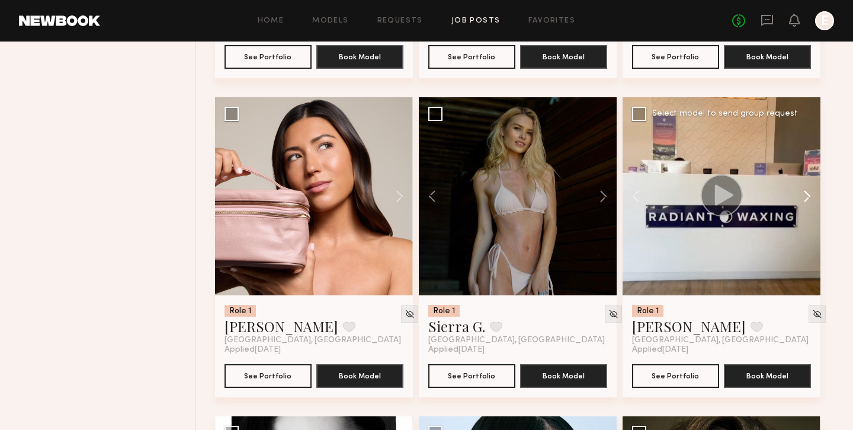
click at [804, 201] on button at bounding box center [802, 196] width 38 height 198
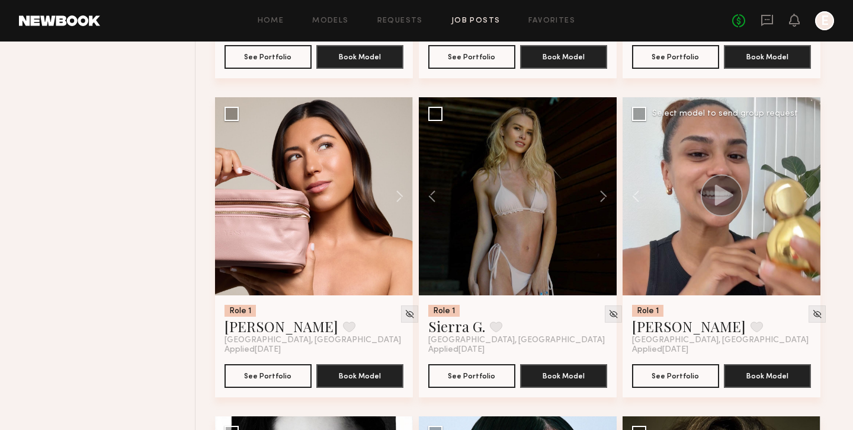
click at [720, 205] on icon at bounding box center [724, 194] width 18 height 21
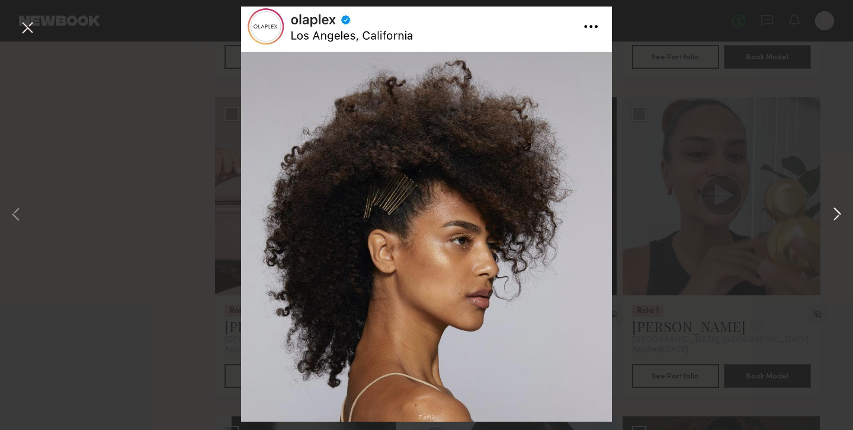
click at [834, 211] on button at bounding box center [837, 215] width 14 height 344
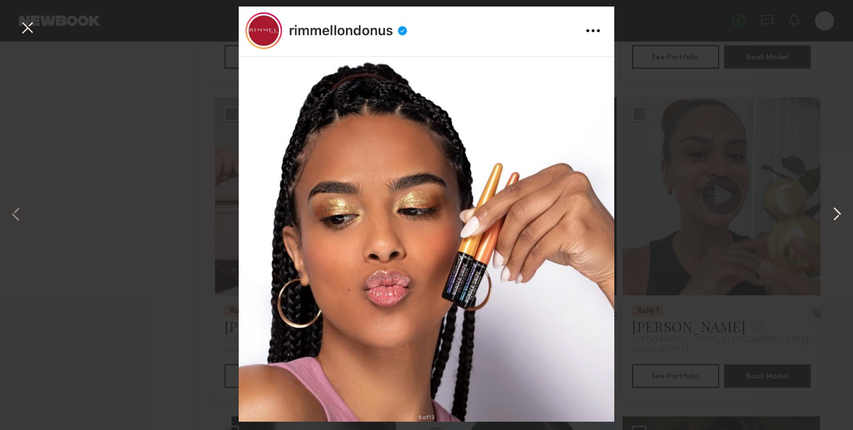
click at [834, 211] on button at bounding box center [837, 215] width 14 height 344
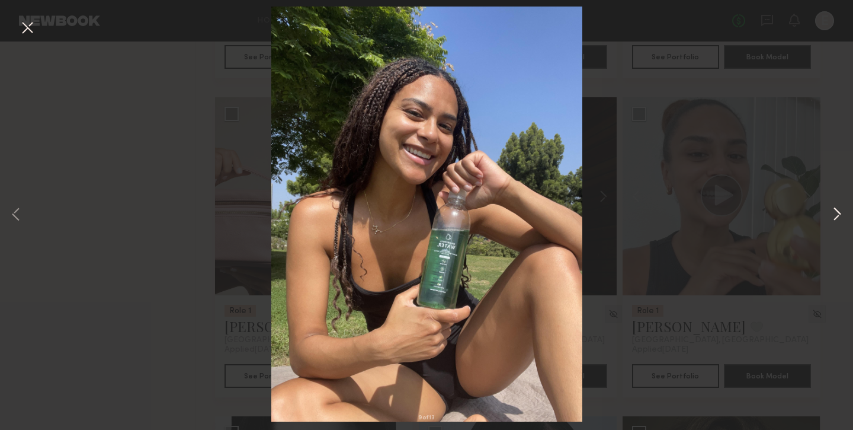
click at [834, 211] on button at bounding box center [837, 215] width 14 height 344
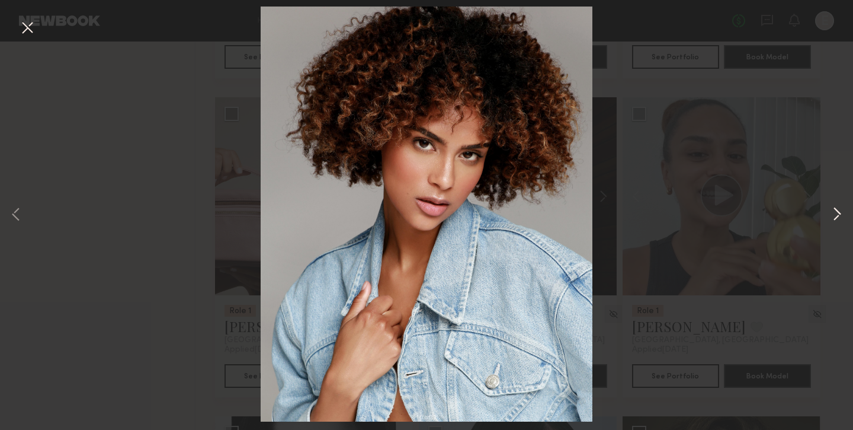
click at [836, 211] on button at bounding box center [837, 215] width 14 height 344
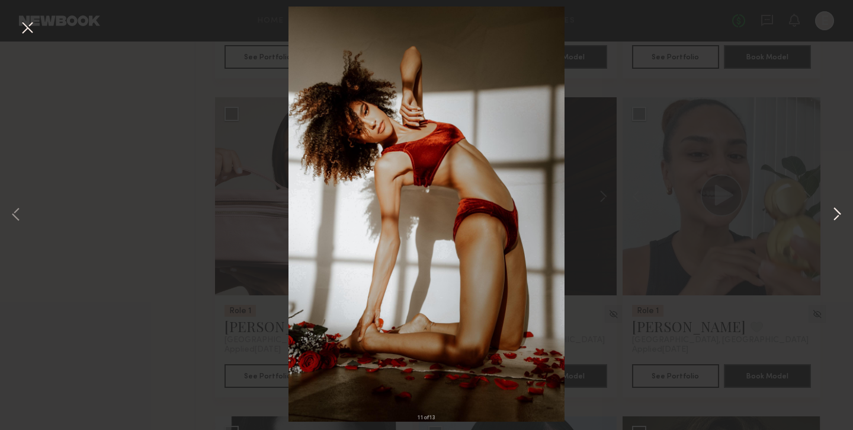
click at [835, 211] on button at bounding box center [837, 215] width 14 height 344
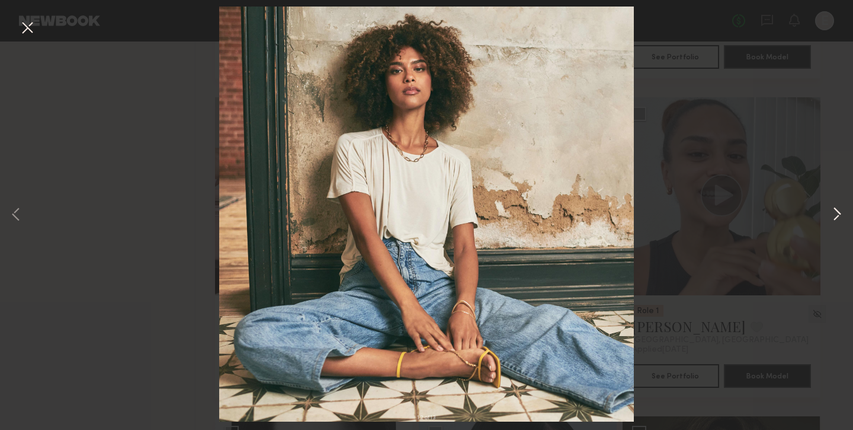
click at [835, 211] on button at bounding box center [837, 215] width 14 height 344
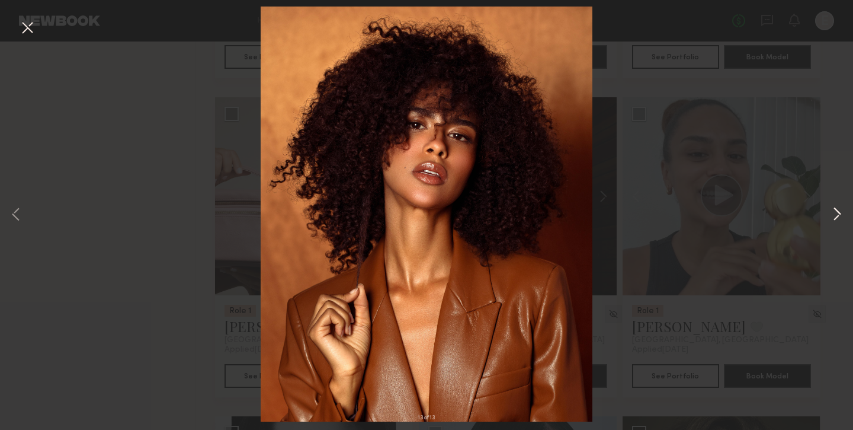
click at [835, 211] on button at bounding box center [837, 215] width 14 height 344
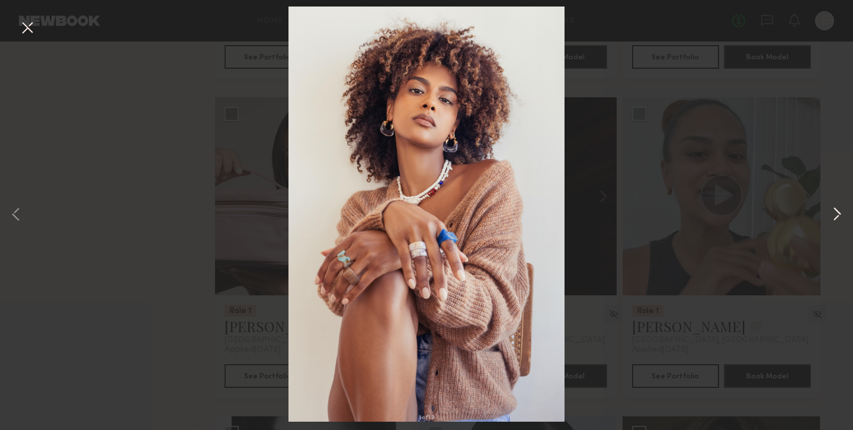
click at [835, 211] on button at bounding box center [837, 215] width 14 height 344
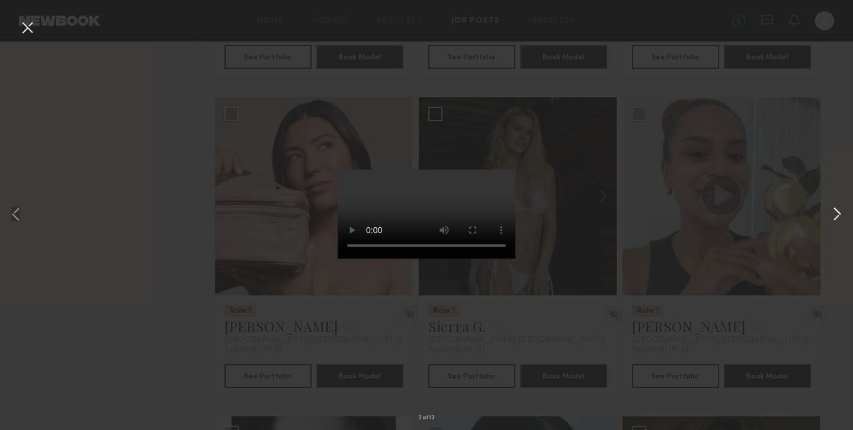
click at [840, 211] on button at bounding box center [837, 215] width 14 height 344
click at [674, 216] on div "3 of 13" at bounding box center [426, 215] width 853 height 430
click at [23, 34] on button at bounding box center [27, 28] width 19 height 21
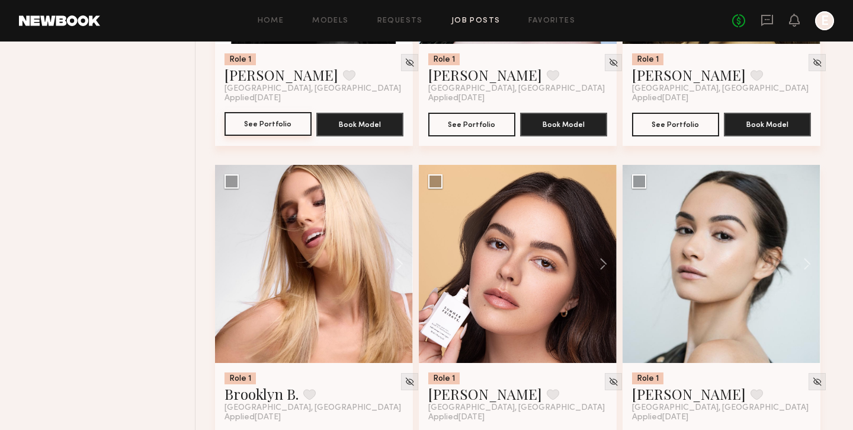
scroll to position [8630, 0]
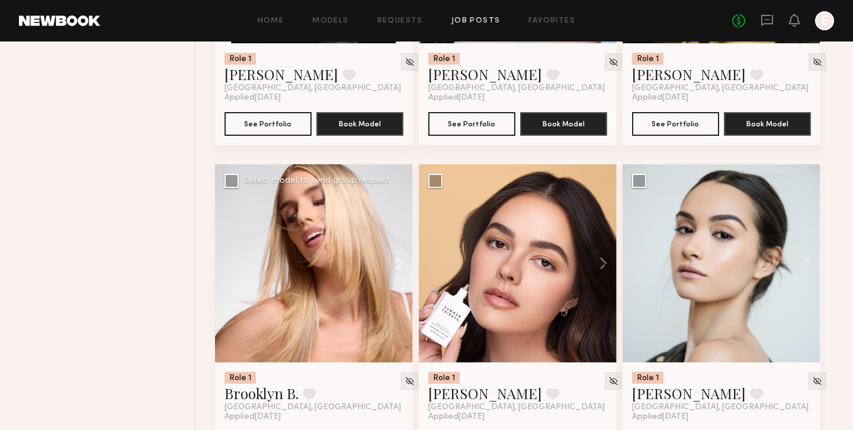
click at [408, 270] on button at bounding box center [394, 263] width 38 height 198
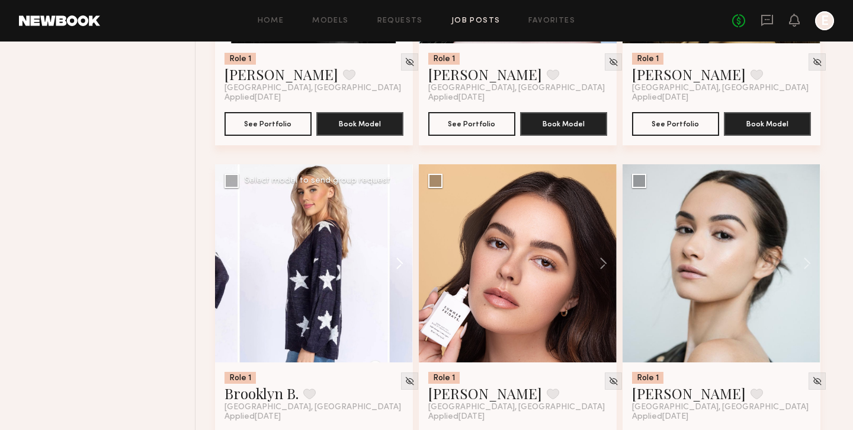
click at [408, 270] on button at bounding box center [394, 263] width 38 height 198
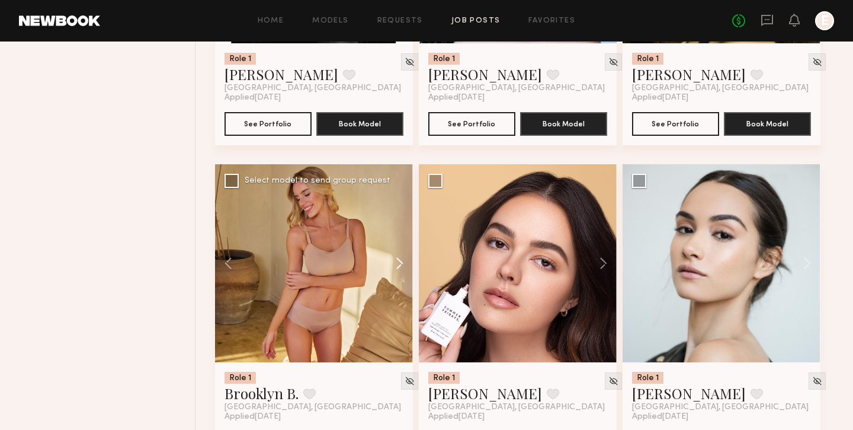
click at [408, 270] on button at bounding box center [394, 263] width 38 height 198
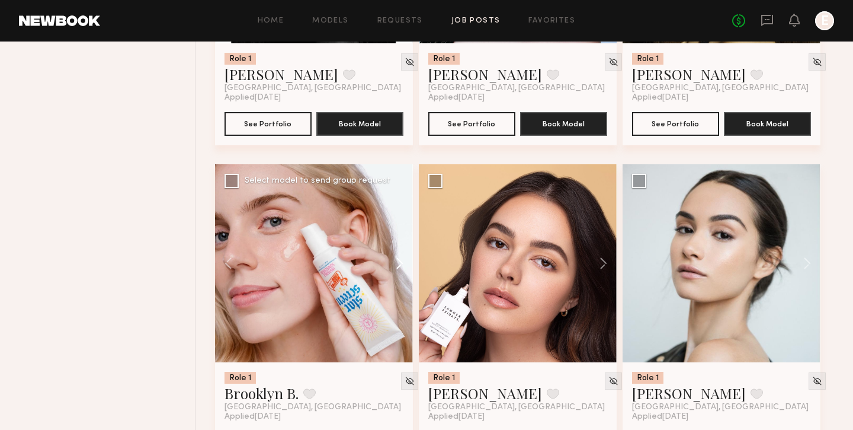
click at [408, 270] on button at bounding box center [394, 263] width 38 height 198
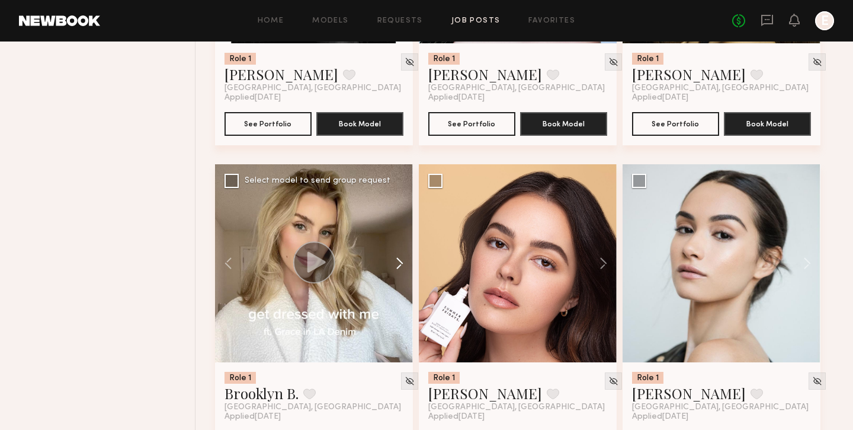
click at [408, 270] on button at bounding box center [394, 263] width 38 height 198
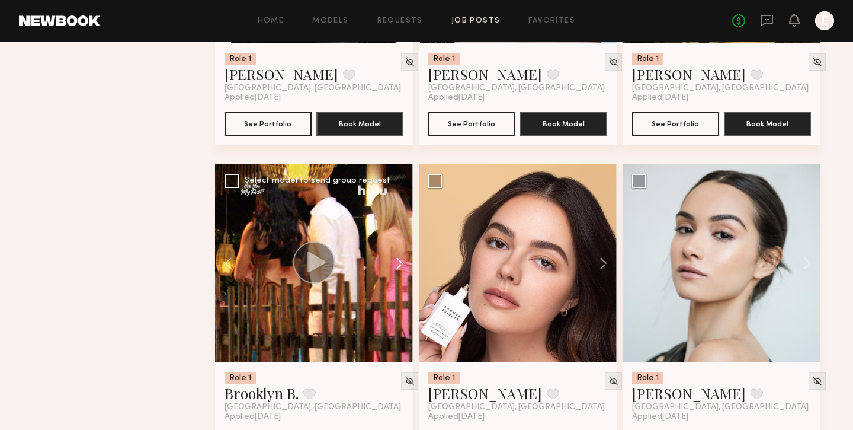
click at [408, 270] on button at bounding box center [394, 263] width 38 height 198
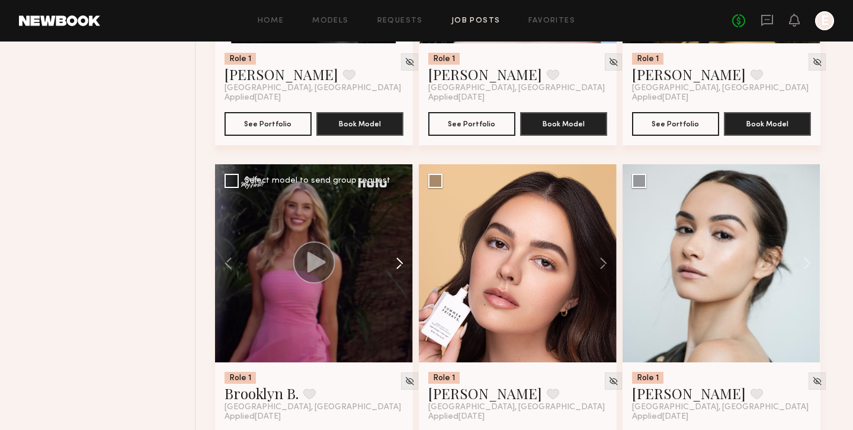
click at [408, 270] on button at bounding box center [394, 263] width 38 height 198
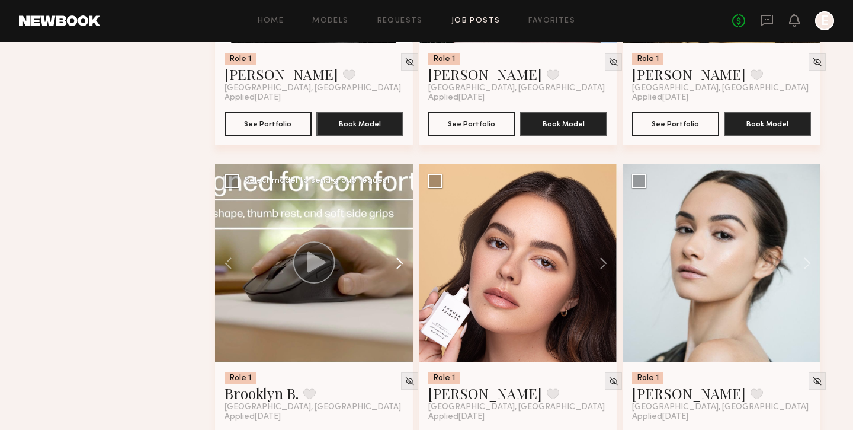
click at [408, 270] on button at bounding box center [394, 263] width 38 height 198
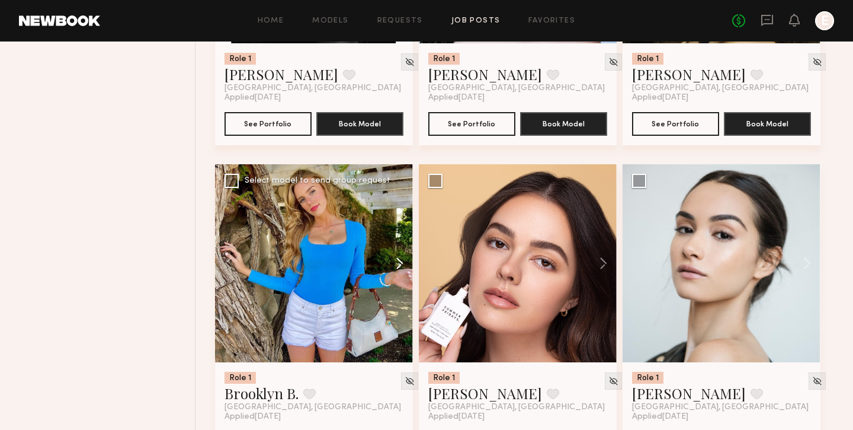
click at [408, 270] on button at bounding box center [394, 263] width 38 height 198
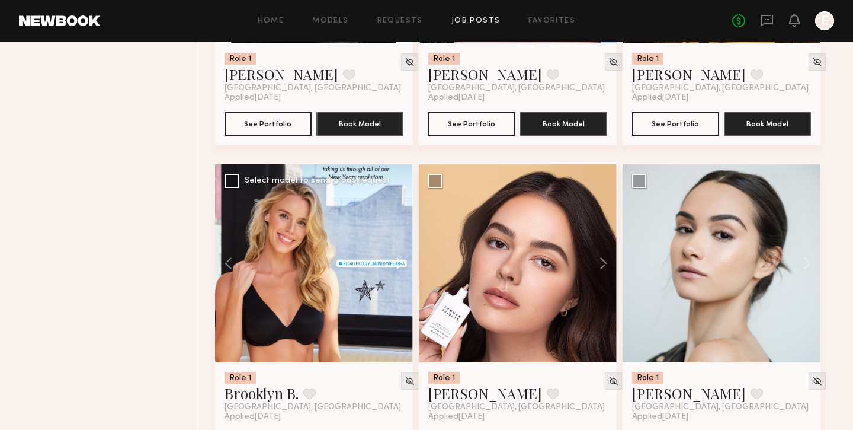
click at [408, 270] on button at bounding box center [394, 263] width 38 height 198
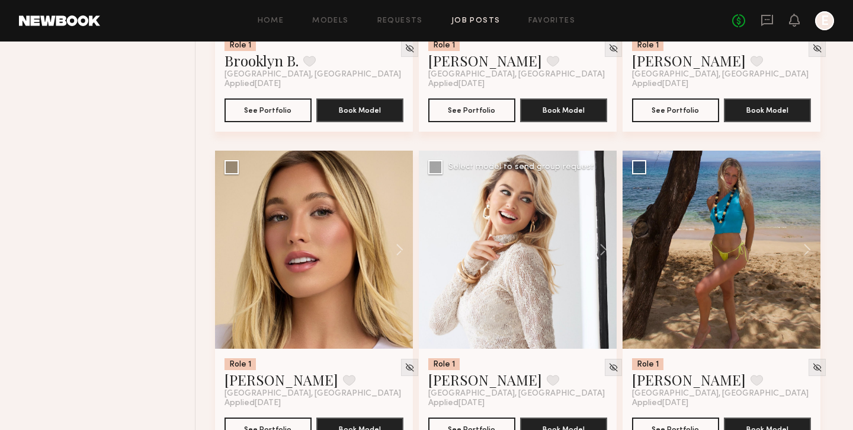
scroll to position [8980, 0]
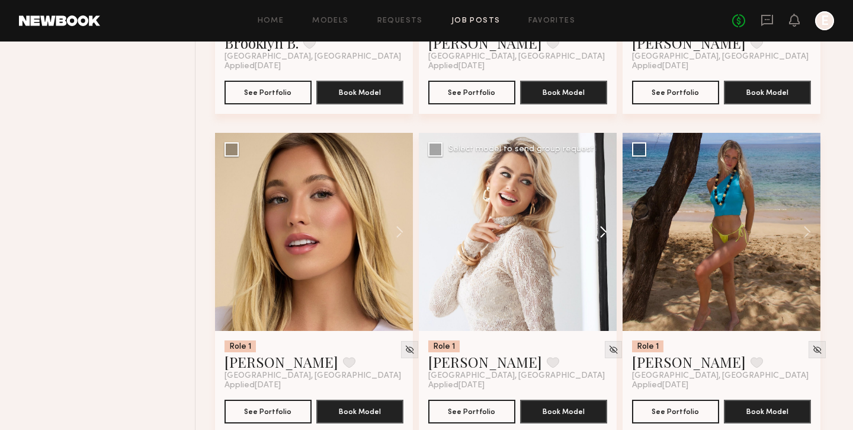
click at [602, 248] on button at bounding box center [598, 232] width 38 height 198
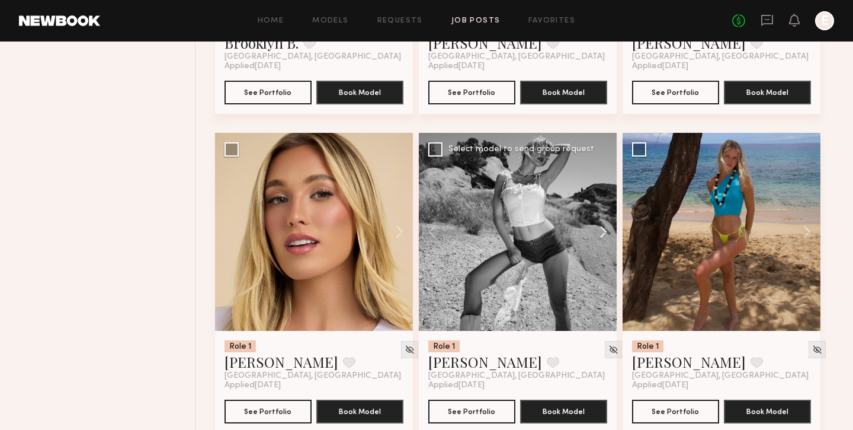
click at [602, 248] on button at bounding box center [598, 232] width 38 height 198
click at [604, 235] on button at bounding box center [598, 232] width 38 height 198
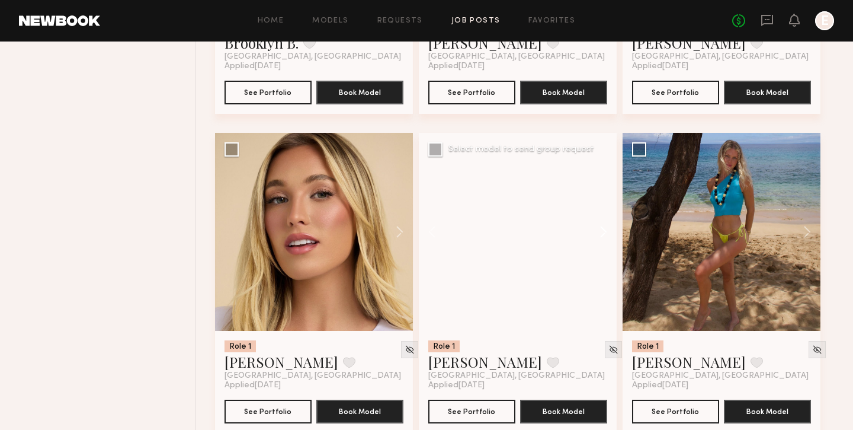
click at [604, 235] on button at bounding box center [598, 232] width 38 height 198
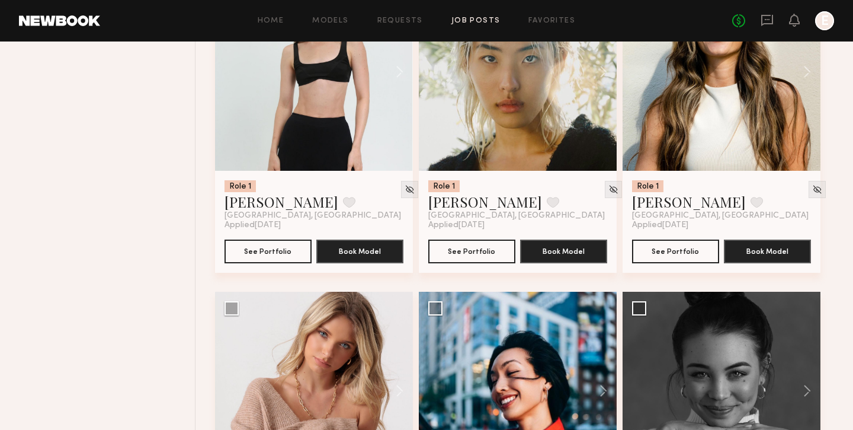
scroll to position [9710, 0]
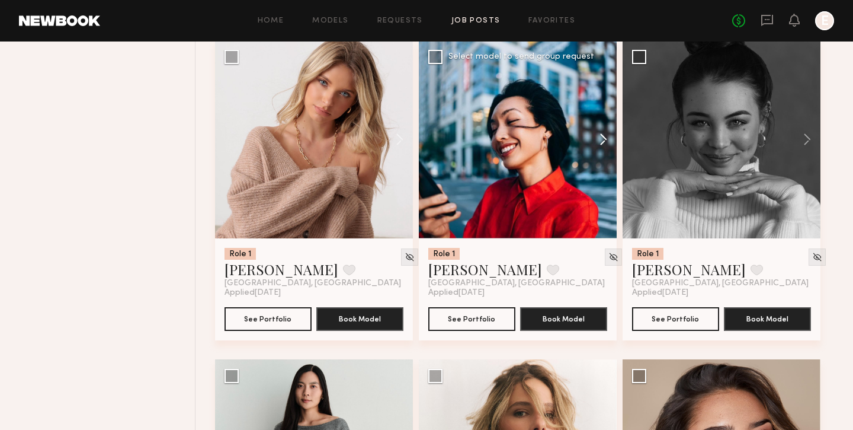
click at [608, 146] on button at bounding box center [598, 139] width 38 height 198
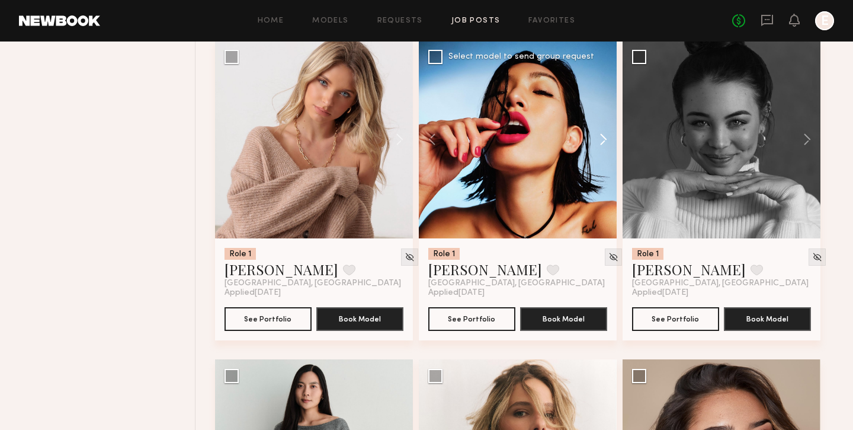
click at [608, 146] on button at bounding box center [598, 139] width 38 height 198
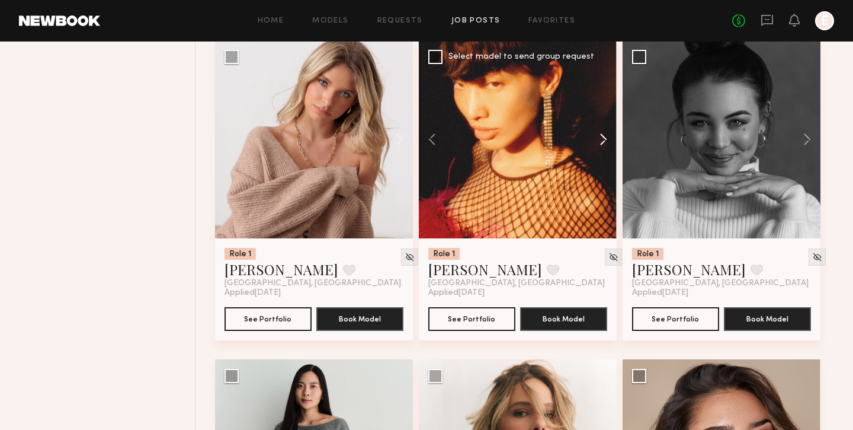
click at [608, 146] on button at bounding box center [598, 139] width 38 height 198
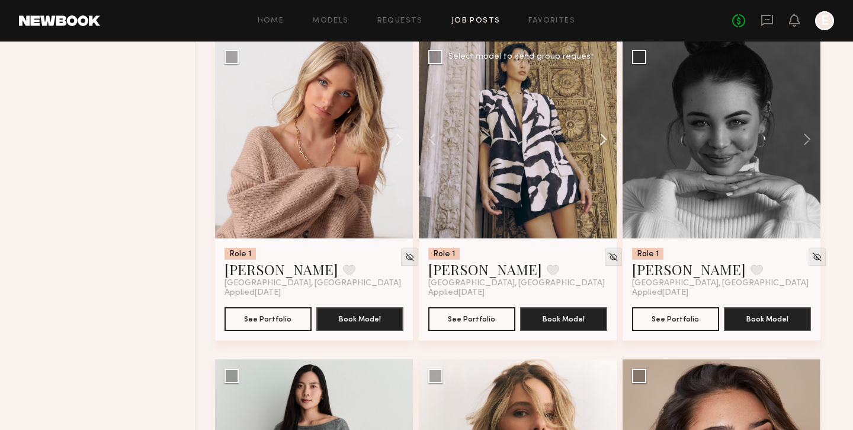
click at [608, 146] on button at bounding box center [598, 139] width 38 height 198
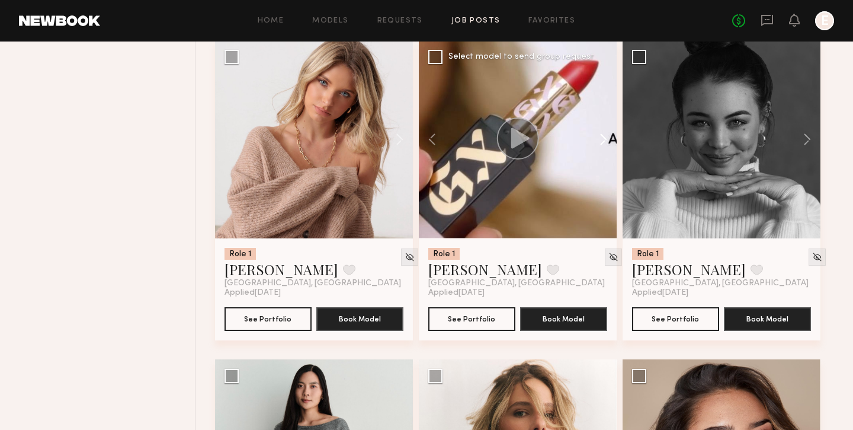
click at [608, 146] on button at bounding box center [598, 139] width 38 height 198
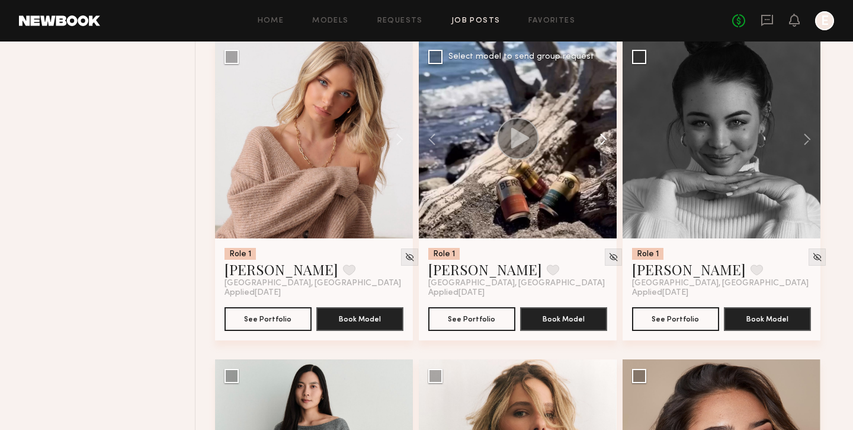
click at [608, 146] on button at bounding box center [598, 139] width 38 height 198
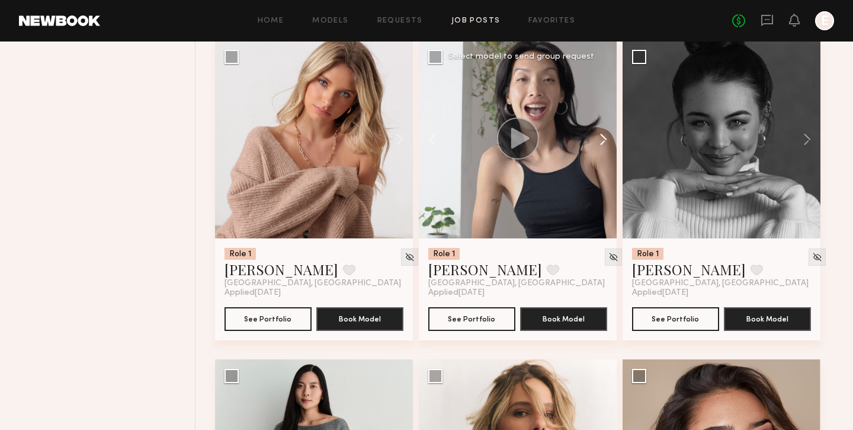
click at [608, 146] on button at bounding box center [598, 139] width 38 height 198
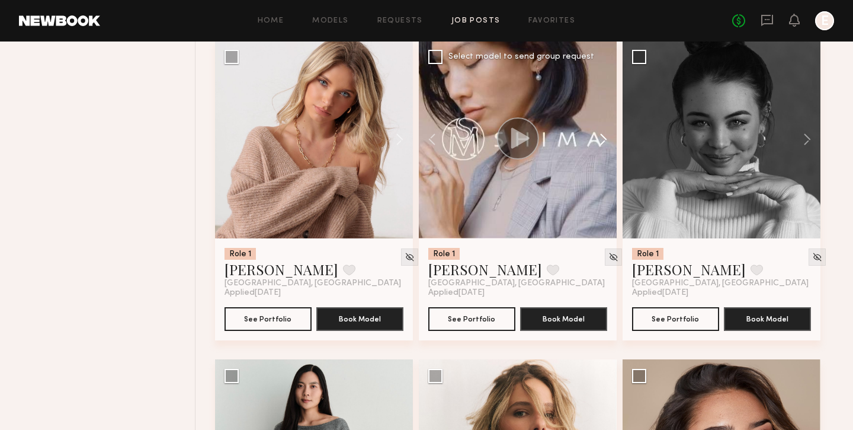
click at [608, 146] on button at bounding box center [598, 139] width 38 height 198
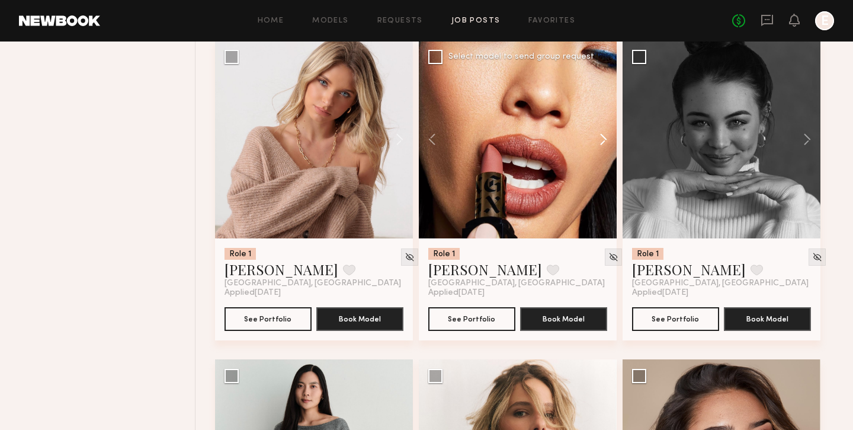
click at [608, 146] on button at bounding box center [598, 139] width 38 height 198
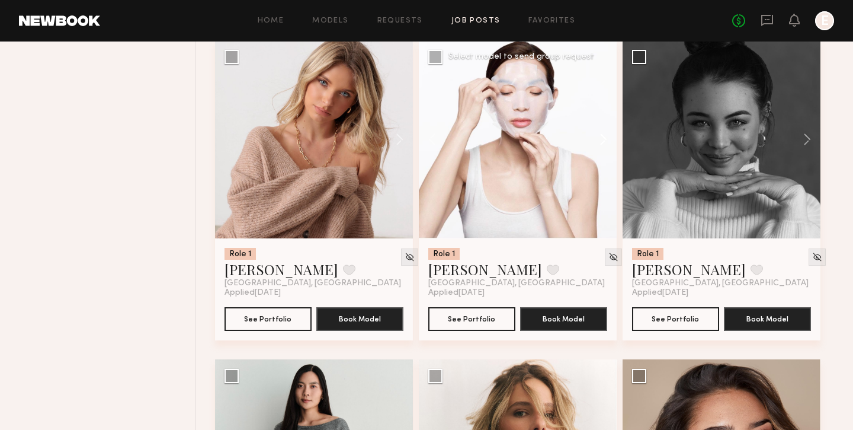
click at [608, 146] on button at bounding box center [598, 139] width 38 height 198
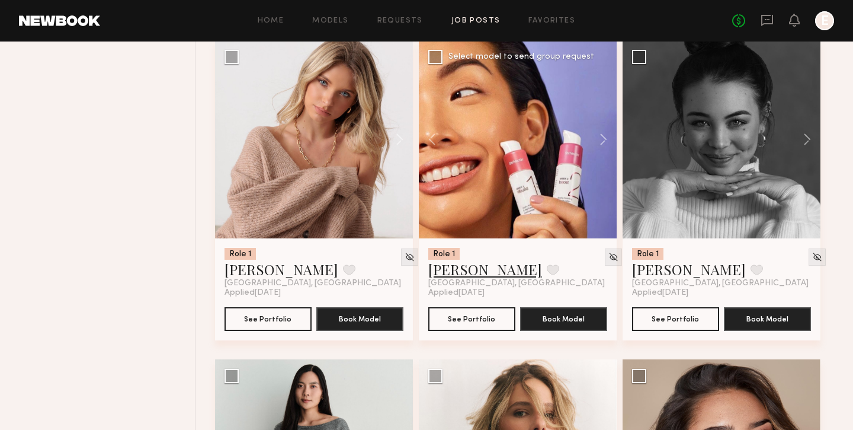
click at [447, 278] on link "[PERSON_NAME]" at bounding box center [485, 268] width 114 height 19
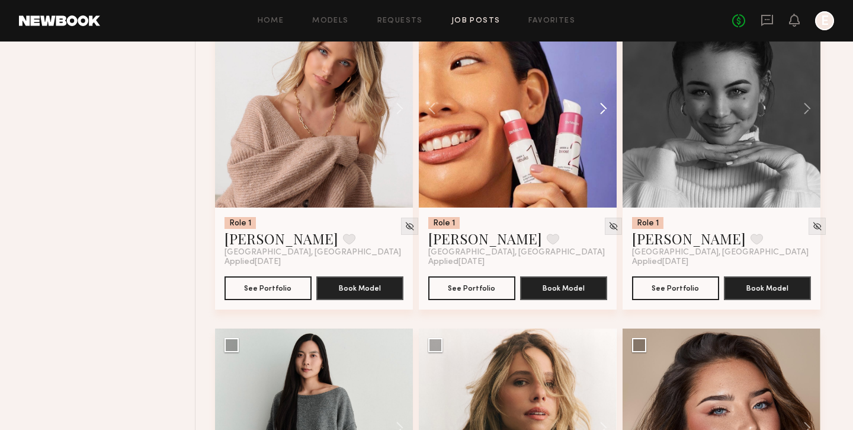
scroll to position [9691, 0]
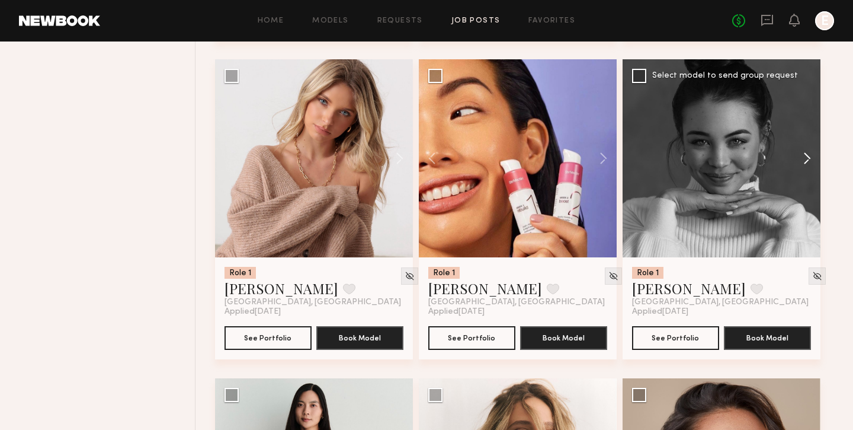
click at [810, 168] on button at bounding box center [802, 158] width 38 height 198
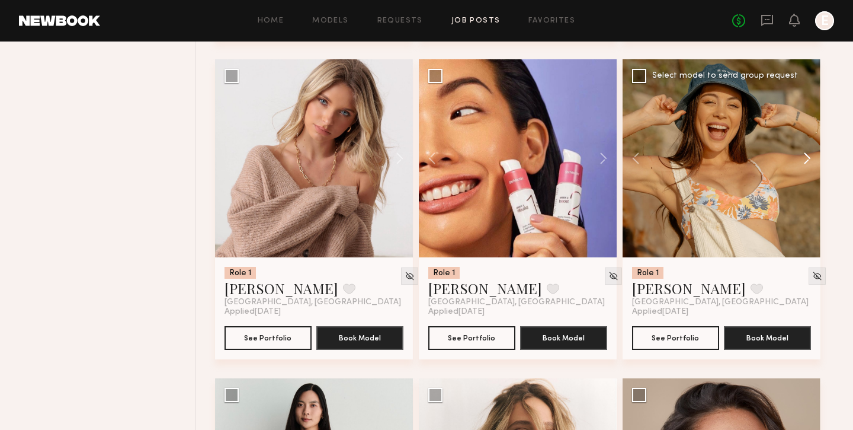
click at [807, 166] on button at bounding box center [802, 158] width 38 height 198
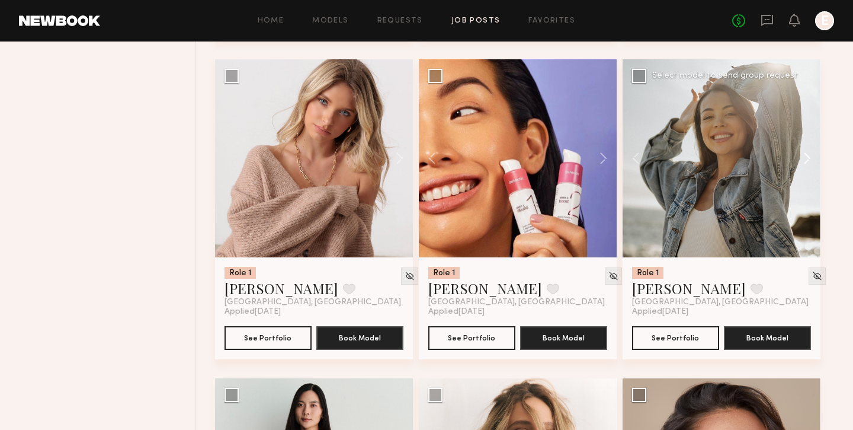
click at [807, 166] on button at bounding box center [802, 158] width 38 height 198
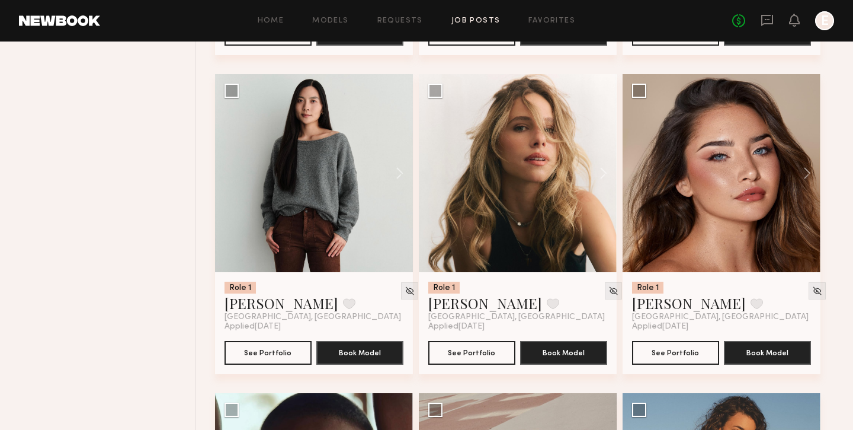
scroll to position [9996, 0]
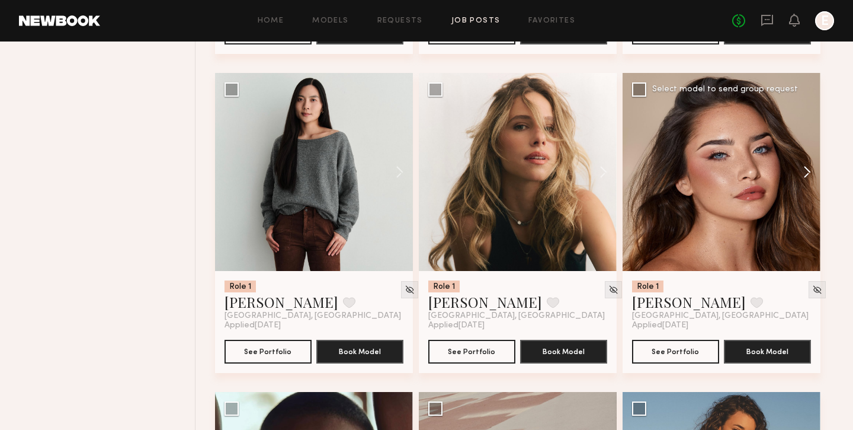
click at [803, 178] on button at bounding box center [802, 172] width 38 height 198
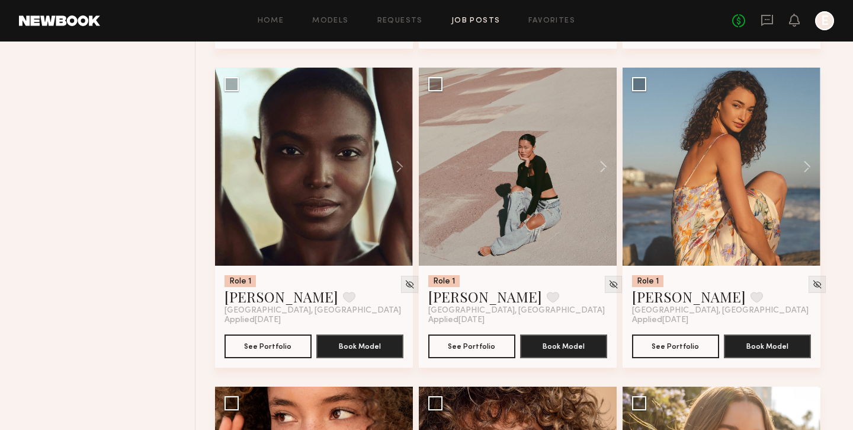
scroll to position [10320, 0]
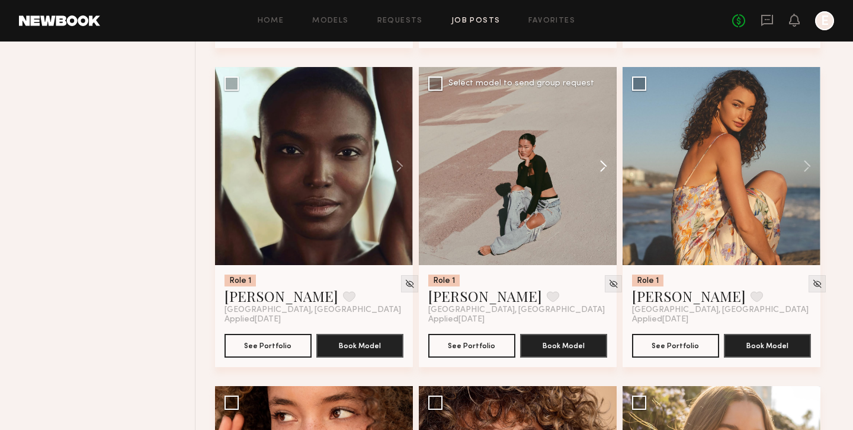
click at [608, 171] on button at bounding box center [598, 166] width 38 height 198
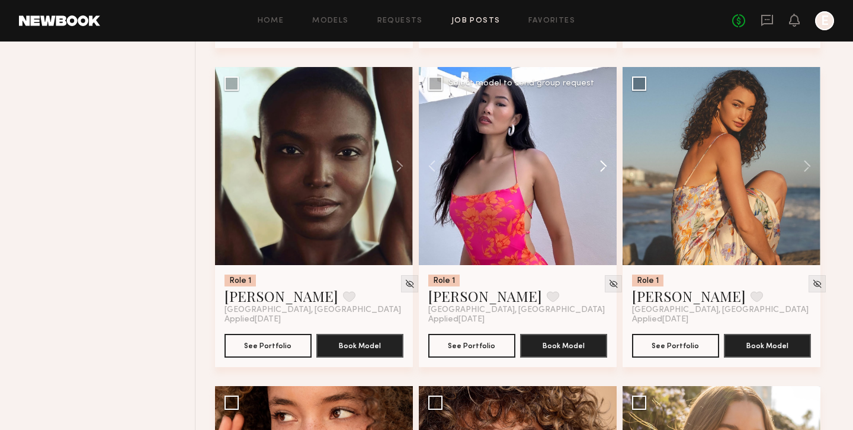
click at [608, 171] on button at bounding box center [598, 166] width 38 height 198
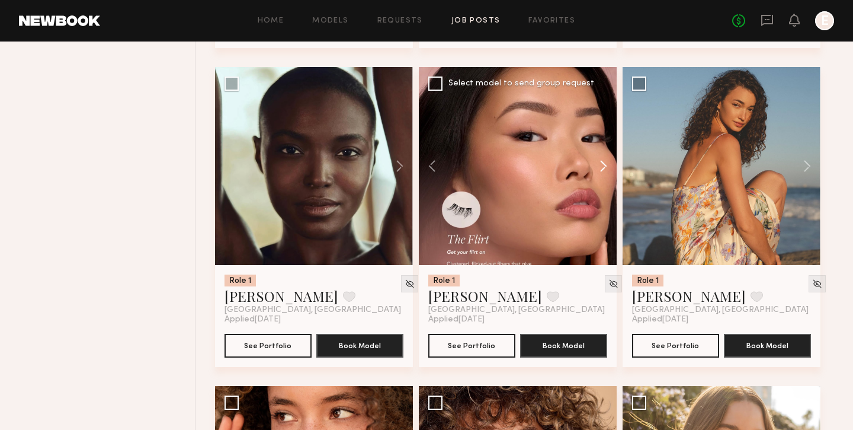
click at [608, 171] on button at bounding box center [598, 166] width 38 height 198
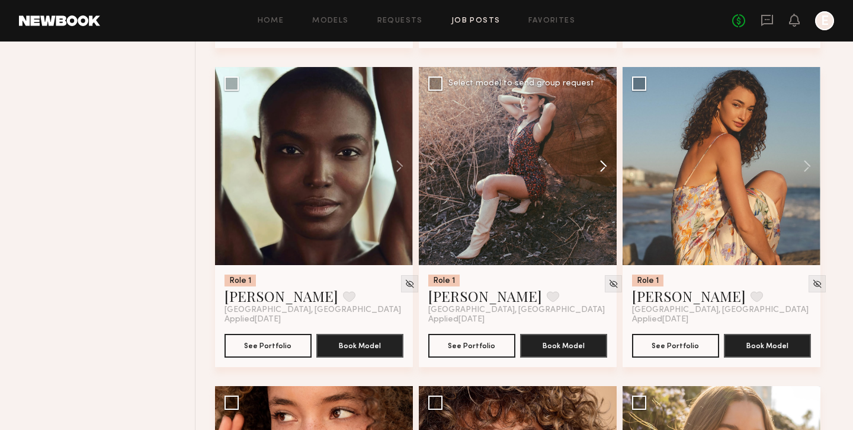
click at [608, 171] on button at bounding box center [598, 166] width 38 height 198
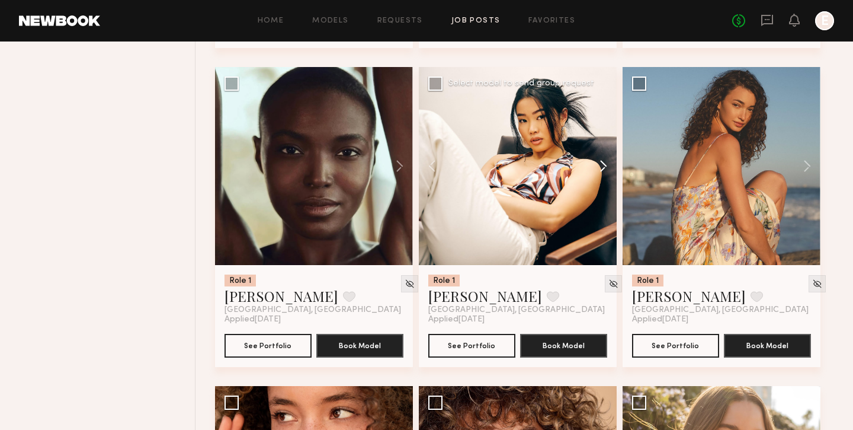
click at [608, 171] on button at bounding box center [598, 166] width 38 height 198
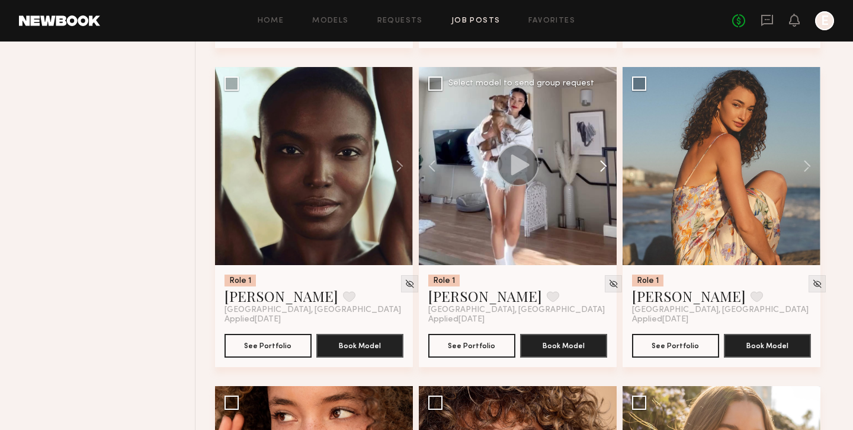
click at [608, 171] on button at bounding box center [598, 166] width 38 height 198
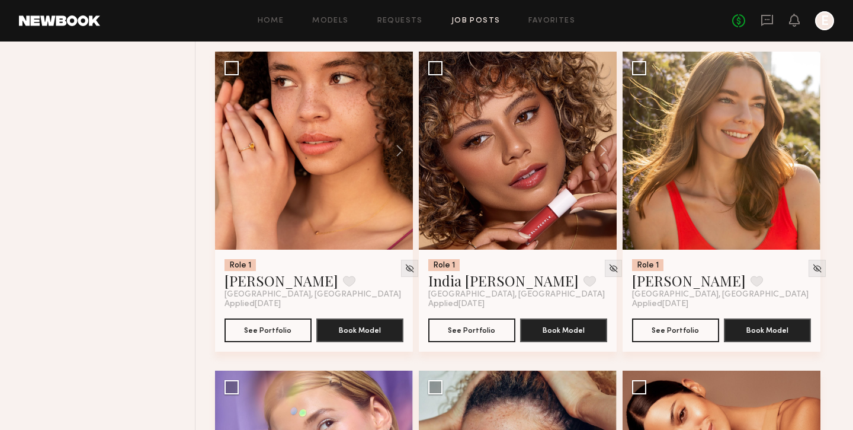
scroll to position [10647, 0]
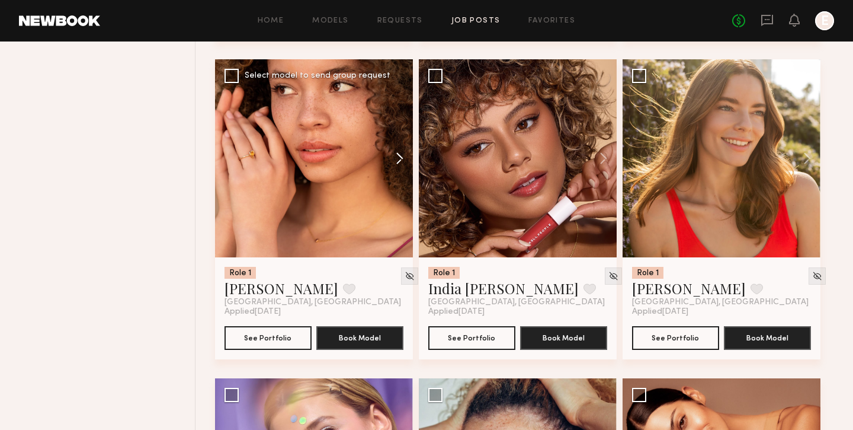
click at [396, 158] on button at bounding box center [394, 158] width 38 height 198
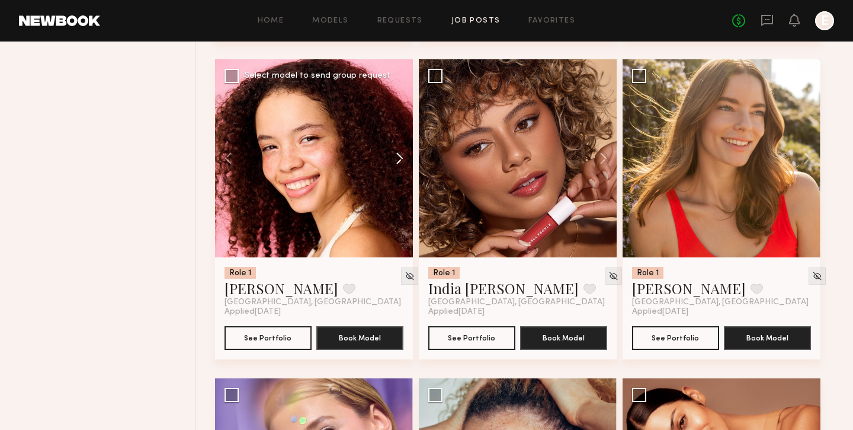
click at [396, 158] on button at bounding box center [394, 158] width 38 height 198
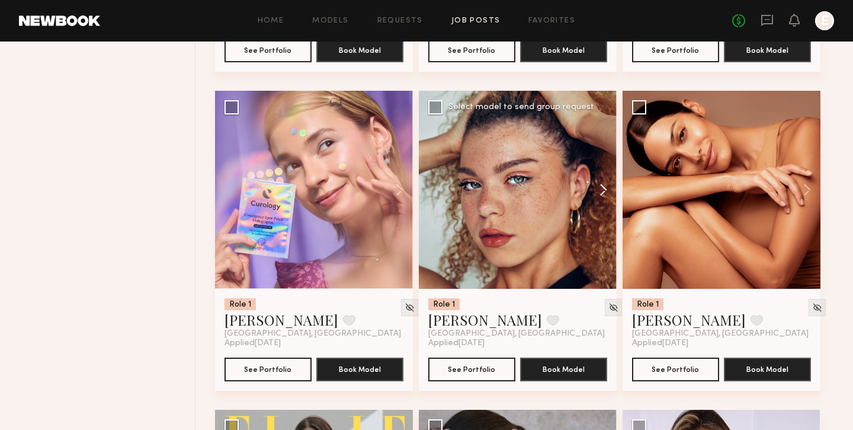
scroll to position [11008, 0]
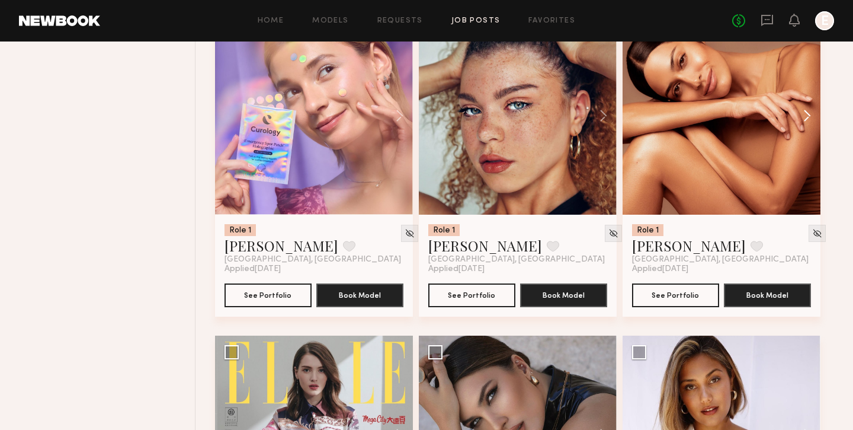
click at [806, 122] on button at bounding box center [802, 116] width 38 height 198
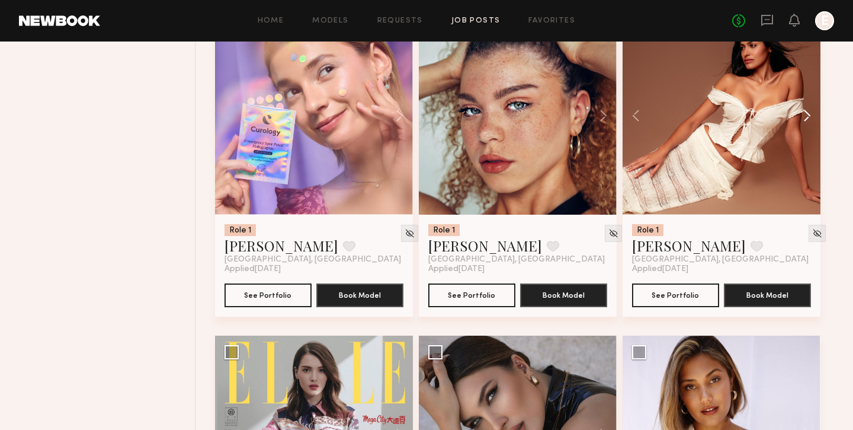
click at [806, 122] on button at bounding box center [802, 116] width 38 height 198
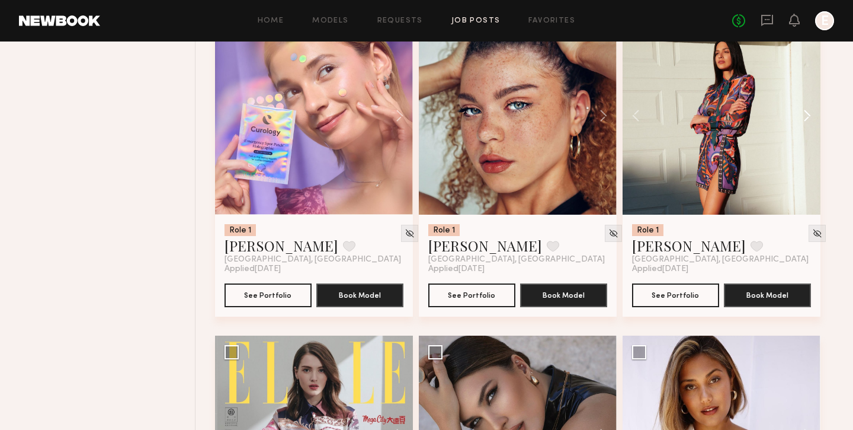
click at [806, 122] on button at bounding box center [802, 116] width 38 height 198
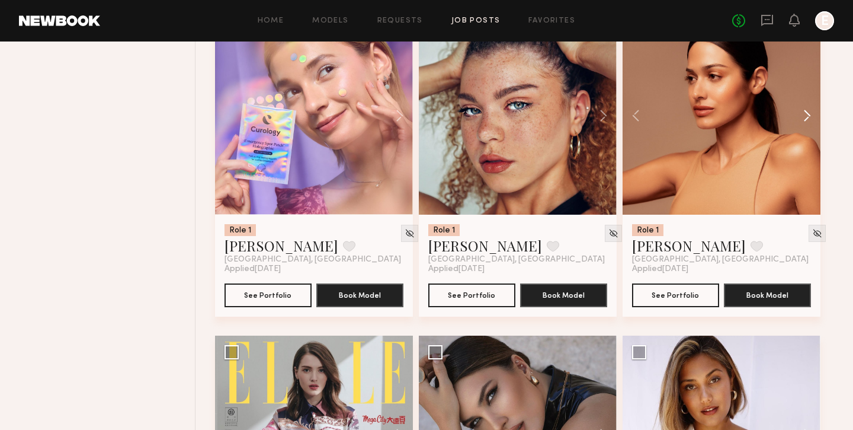
click at [806, 122] on button at bounding box center [802, 116] width 38 height 198
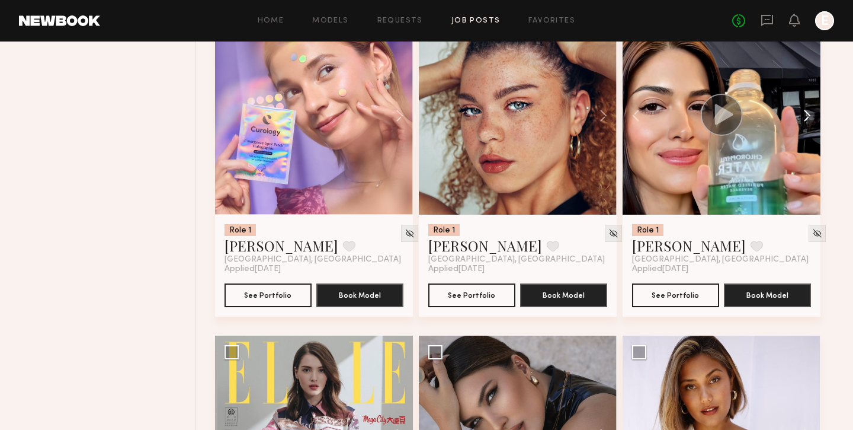
click at [806, 122] on button at bounding box center [802, 116] width 38 height 198
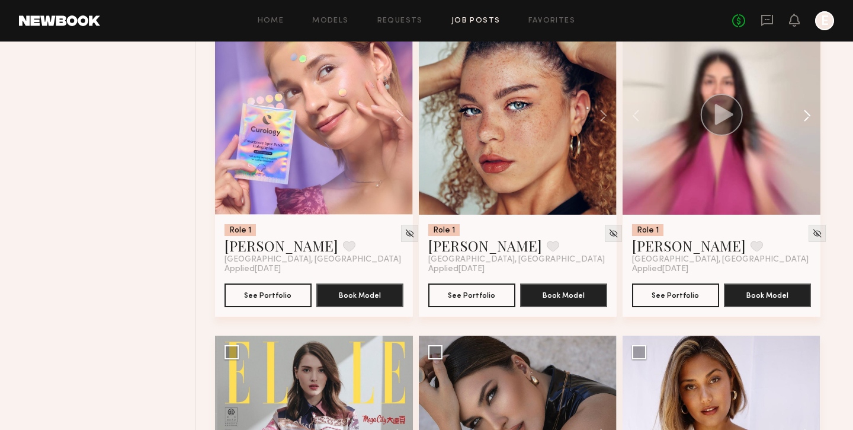
click at [806, 122] on button at bounding box center [802, 116] width 38 height 198
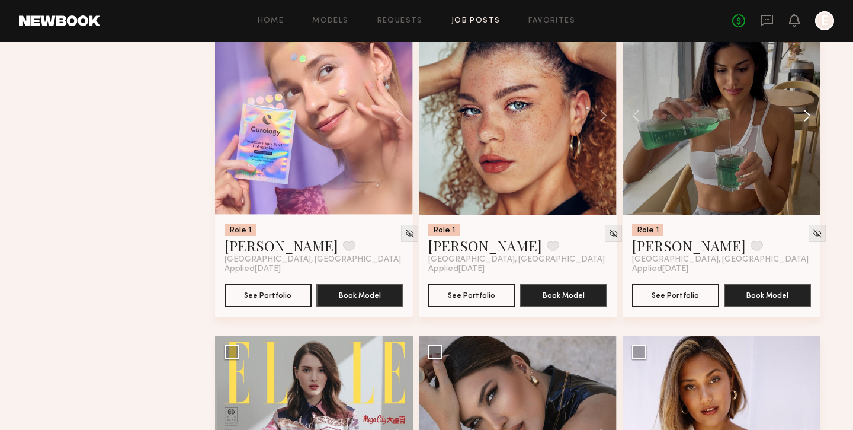
click at [806, 122] on button at bounding box center [802, 116] width 38 height 198
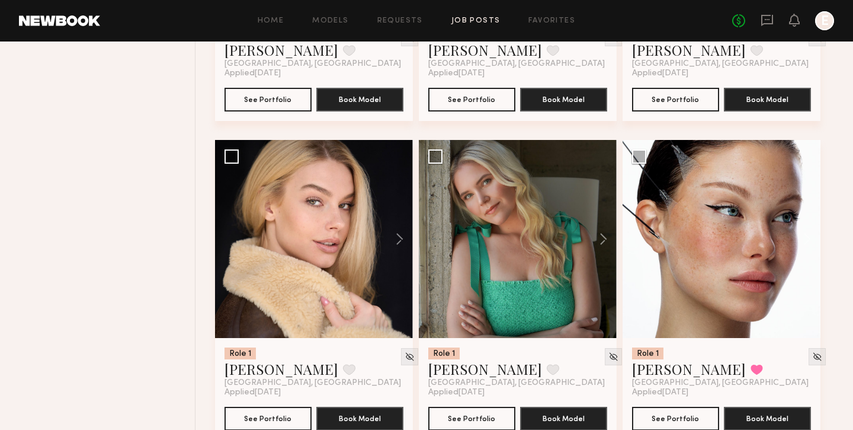
scroll to position [11540, 0]
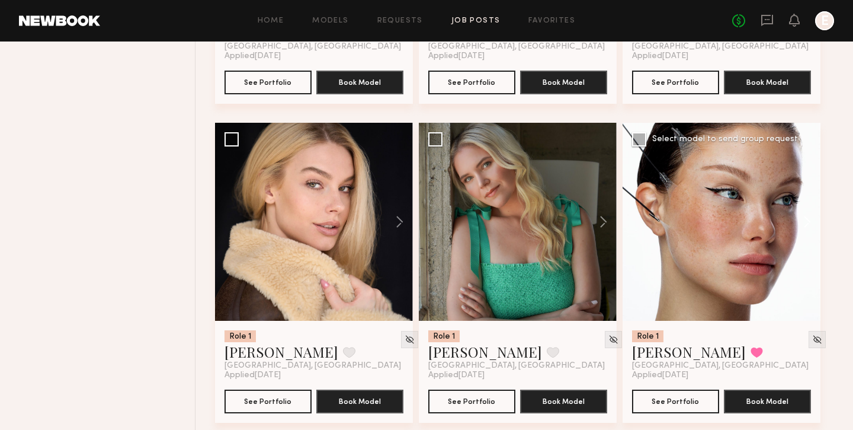
click at [805, 227] on button at bounding box center [802, 222] width 38 height 198
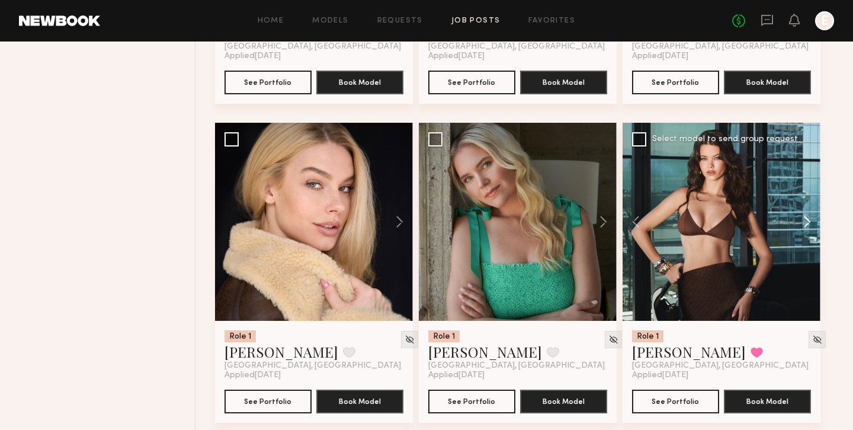
click at [805, 227] on button at bounding box center [802, 222] width 38 height 198
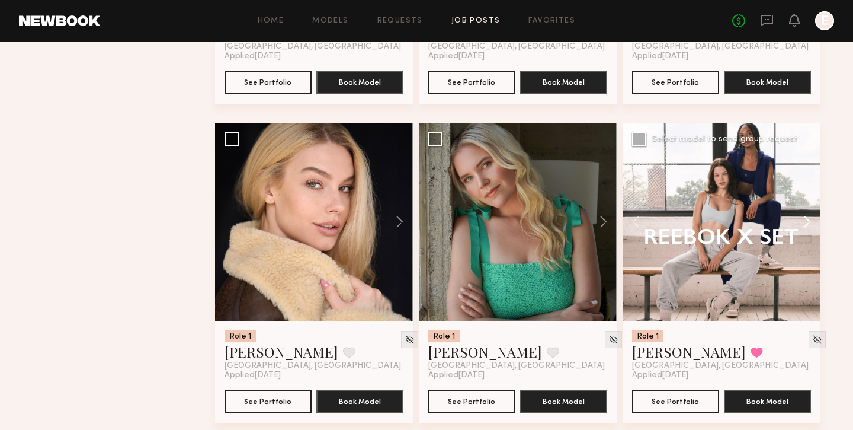
click at [805, 227] on button at bounding box center [802, 222] width 38 height 198
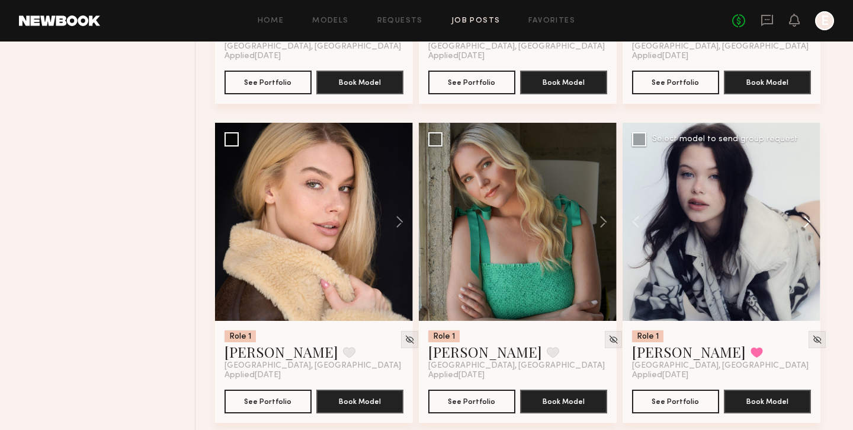
click at [805, 227] on button at bounding box center [802, 222] width 38 height 198
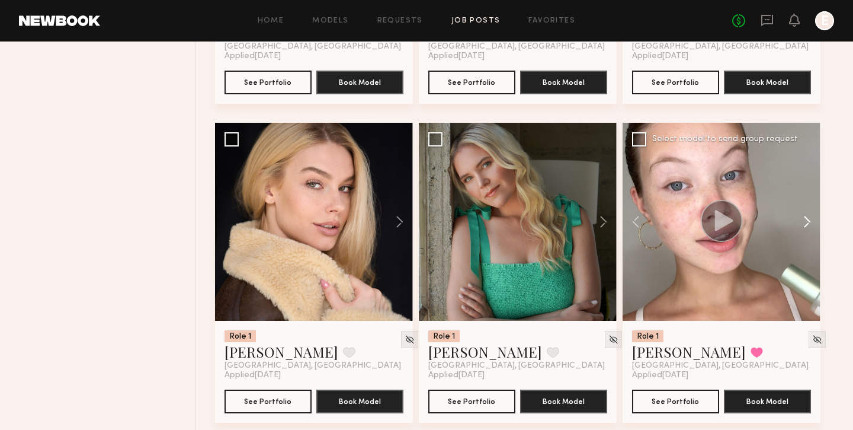
click at [805, 227] on button at bounding box center [802, 222] width 38 height 198
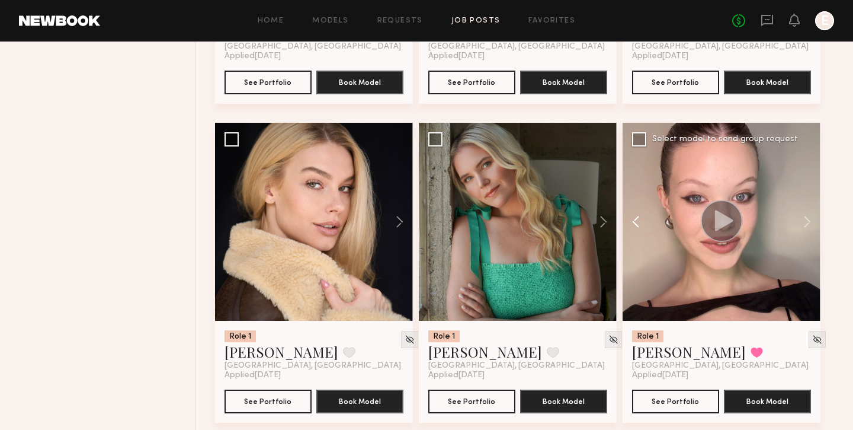
click at [632, 230] on button at bounding box center [642, 222] width 38 height 198
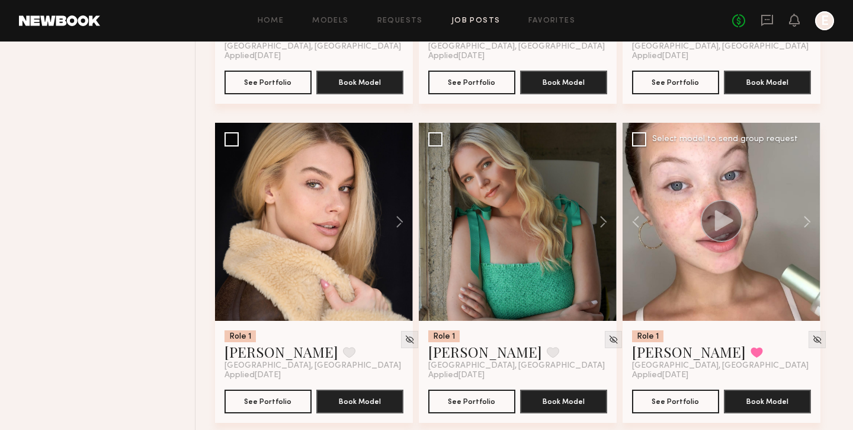
click at [725, 230] on icon at bounding box center [724, 220] width 18 height 21
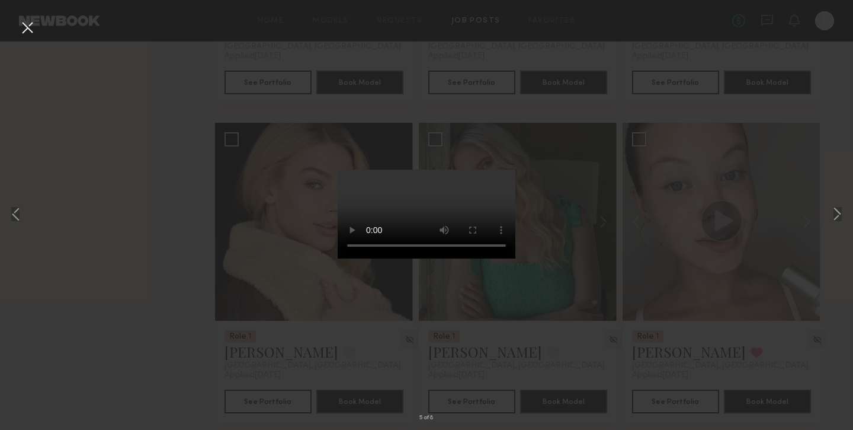
click at [844, 212] on div "5 of 8" at bounding box center [426, 215] width 853 height 430
click at [839, 213] on button at bounding box center [837, 215] width 14 height 344
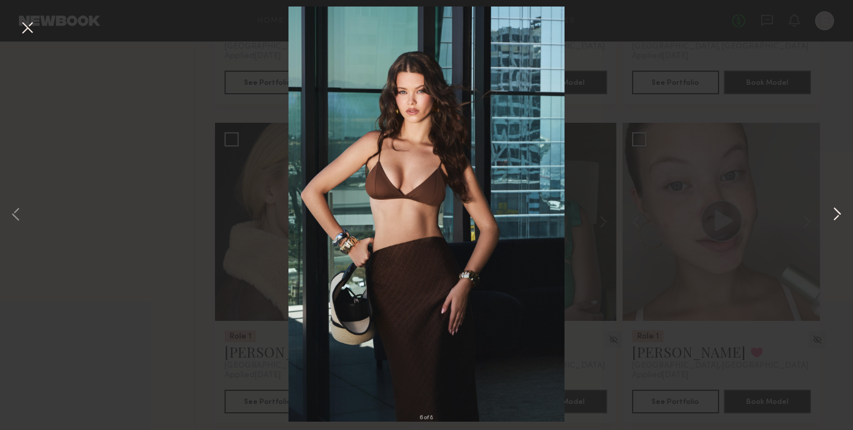
click at [833, 217] on button at bounding box center [837, 215] width 14 height 344
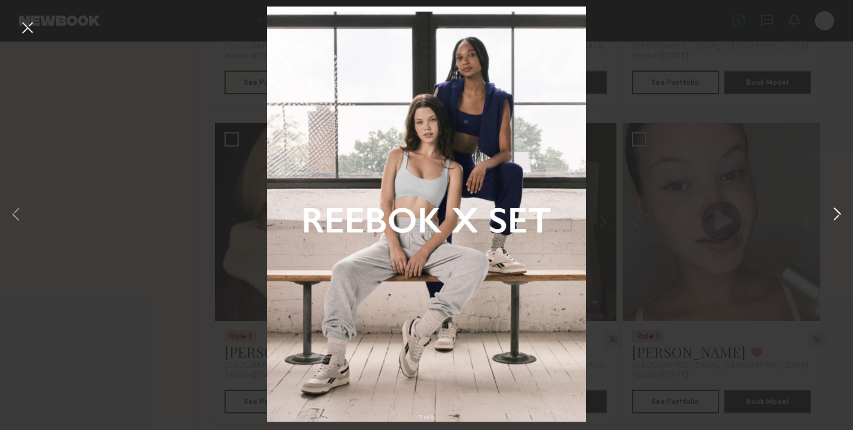
click at [833, 217] on button at bounding box center [837, 215] width 14 height 344
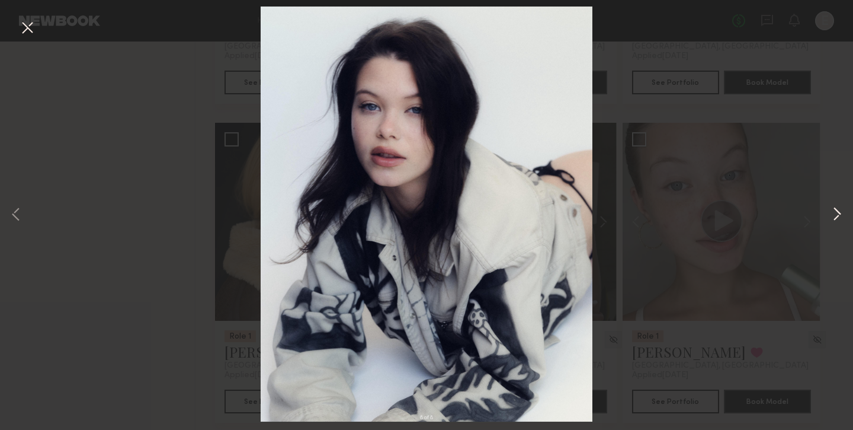
click at [833, 217] on button at bounding box center [837, 215] width 14 height 344
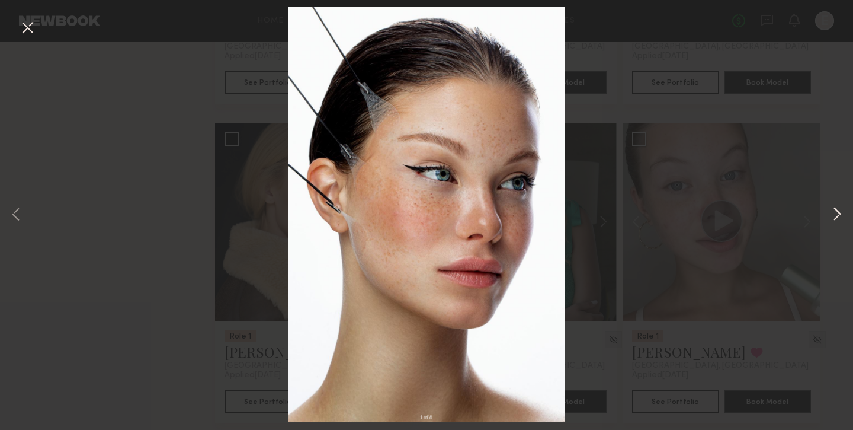
click at [833, 217] on button at bounding box center [837, 215] width 14 height 344
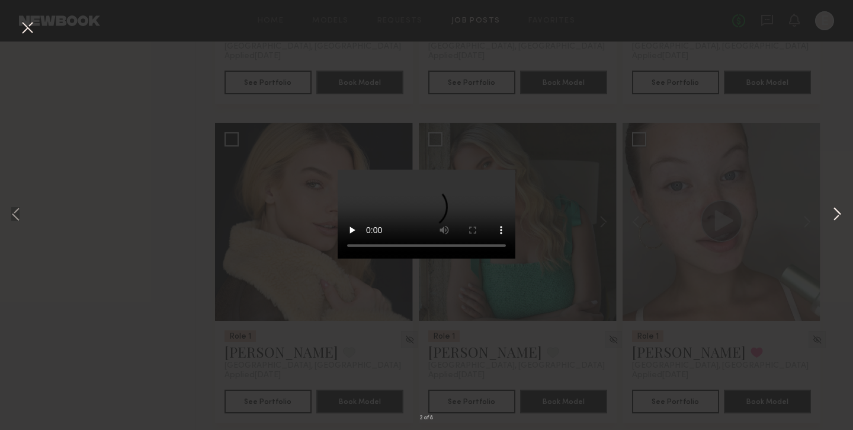
click at [833, 217] on button at bounding box center [837, 215] width 14 height 344
click at [734, 91] on div "3 of 8" at bounding box center [426, 215] width 853 height 430
click at [27, 28] on button at bounding box center [27, 28] width 19 height 21
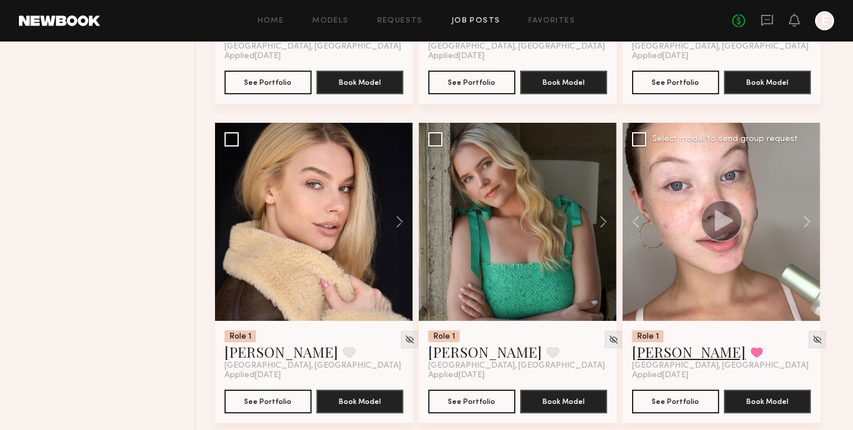
click at [667, 361] on link "Marina F." at bounding box center [689, 351] width 114 height 19
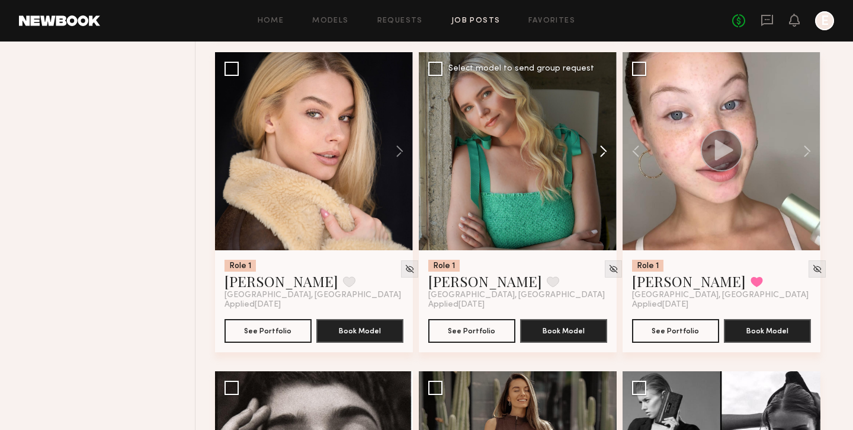
scroll to position [11639, 0]
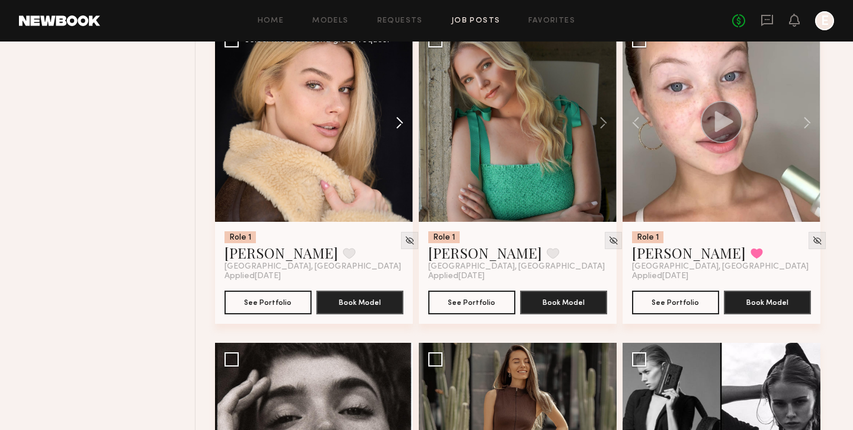
click at [398, 139] on button at bounding box center [394, 123] width 38 height 198
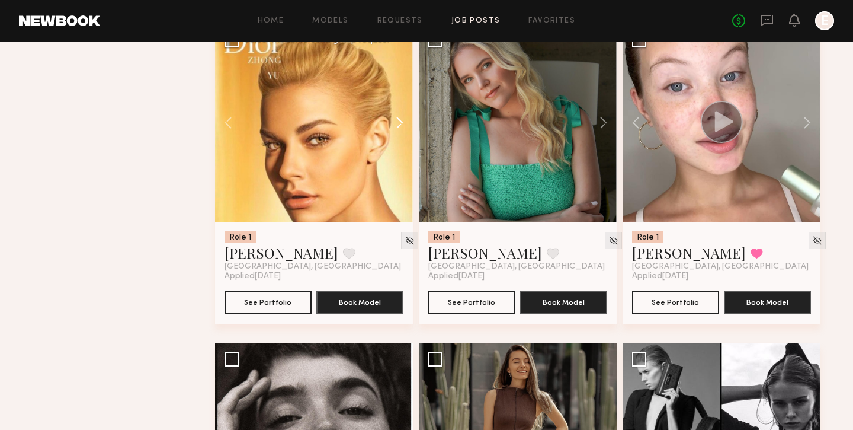
click at [398, 139] on button at bounding box center [394, 123] width 38 height 198
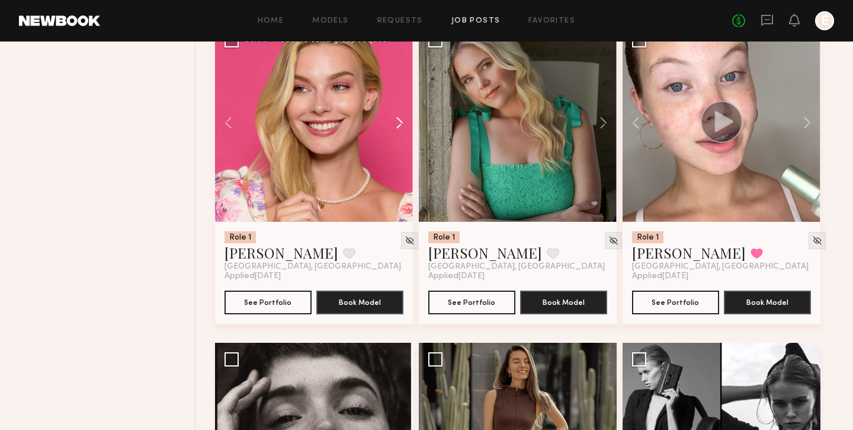
click at [398, 139] on button at bounding box center [394, 123] width 38 height 198
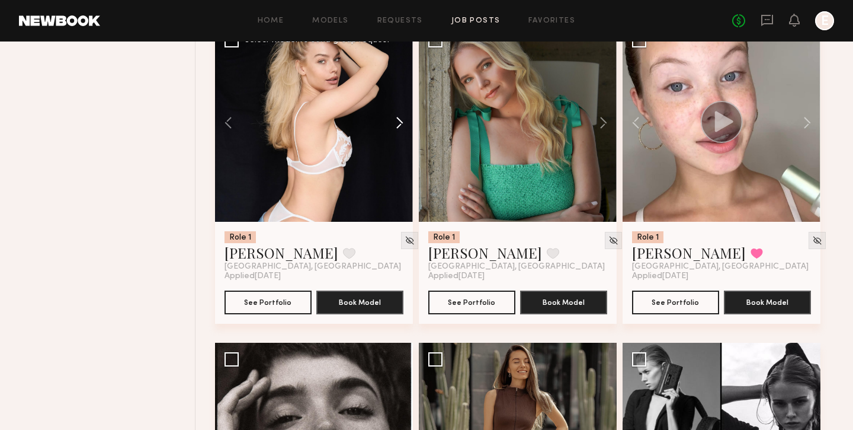
click at [398, 139] on button at bounding box center [394, 123] width 38 height 198
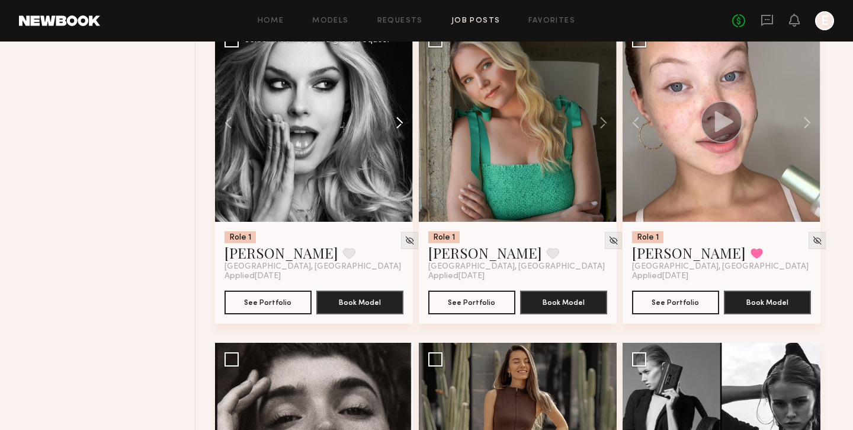
click at [398, 139] on button at bounding box center [394, 123] width 38 height 198
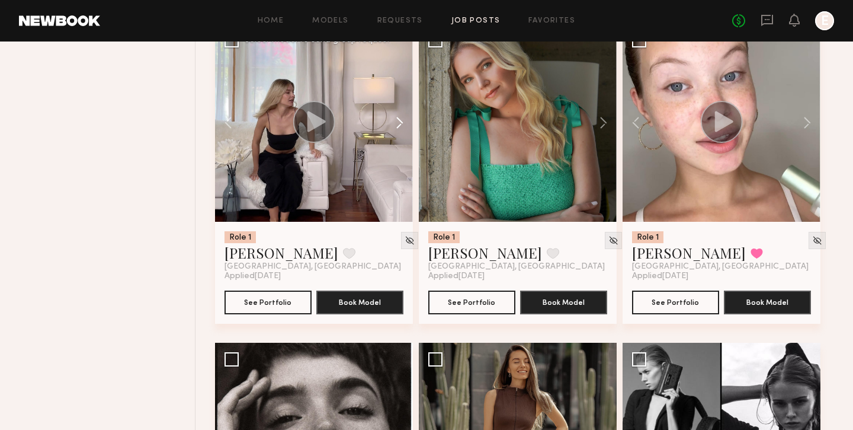
click at [398, 139] on button at bounding box center [394, 123] width 38 height 198
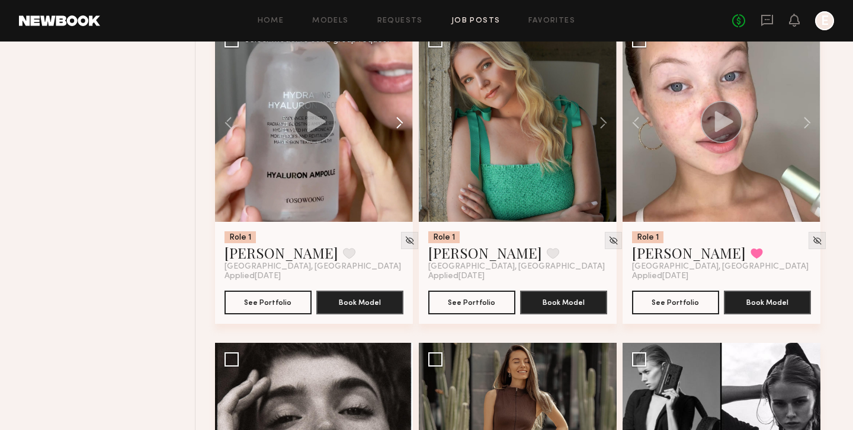
click at [398, 139] on button at bounding box center [394, 123] width 38 height 198
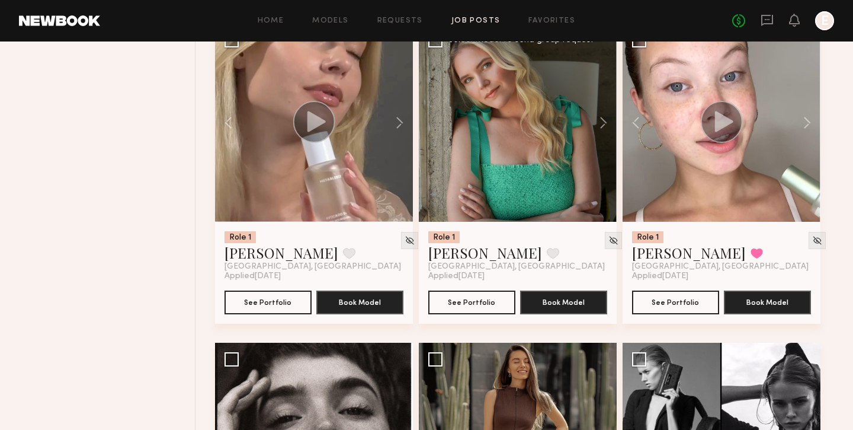
drag, startPoint x: 313, startPoint y: 129, endPoint x: 542, endPoint y: 280, distance: 274.9
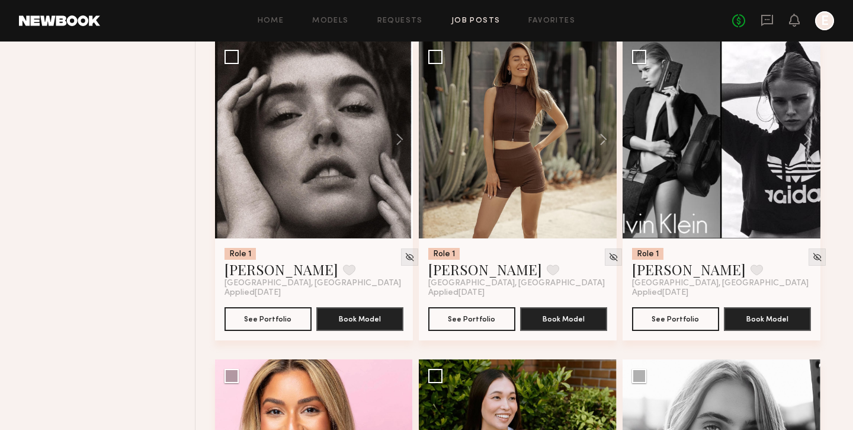
scroll to position [11948, 0]
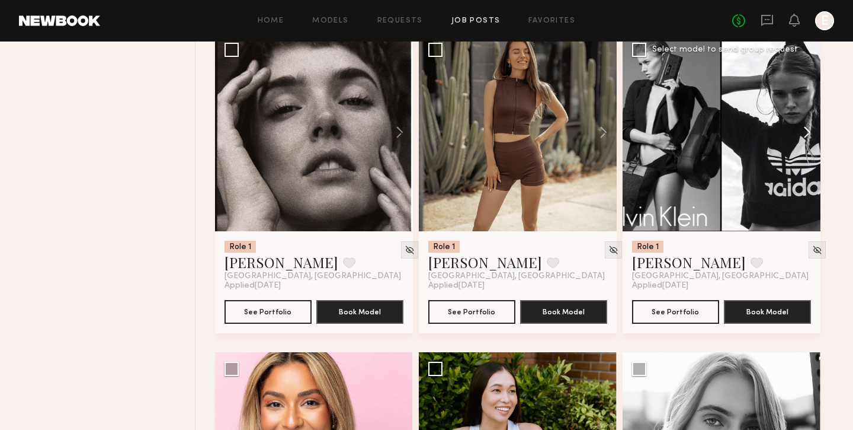
click at [815, 130] on button at bounding box center [802, 132] width 38 height 198
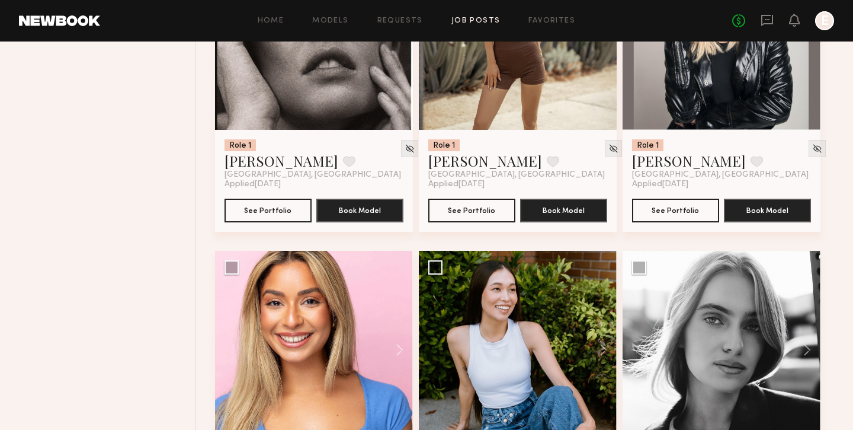
scroll to position [11933, 0]
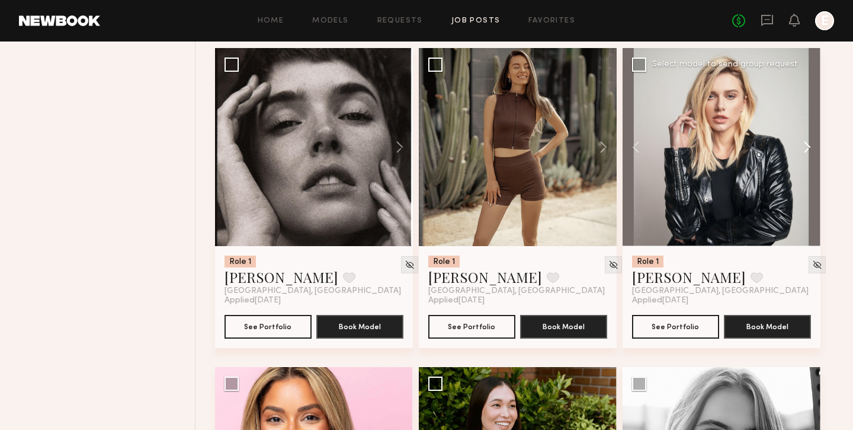
click at [817, 153] on button at bounding box center [802, 147] width 38 height 198
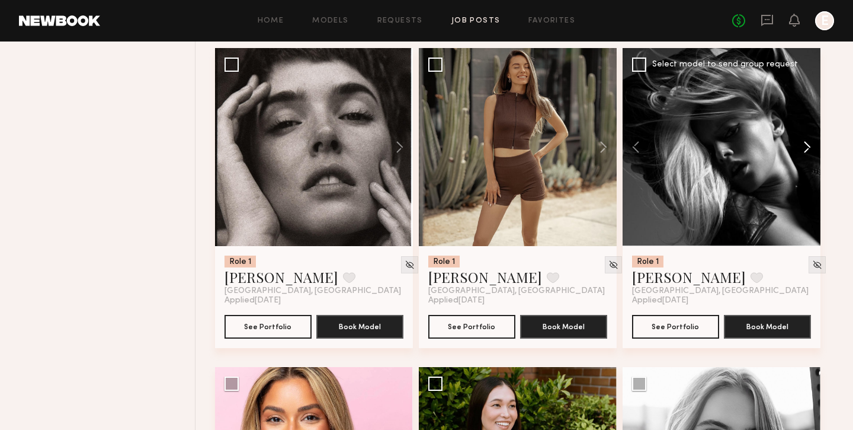
click at [817, 153] on button at bounding box center [802, 147] width 38 height 198
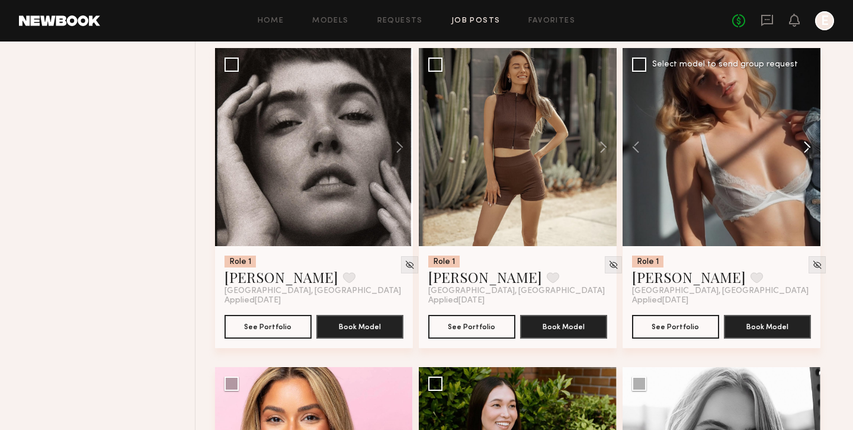
click at [817, 153] on button at bounding box center [802, 147] width 38 height 198
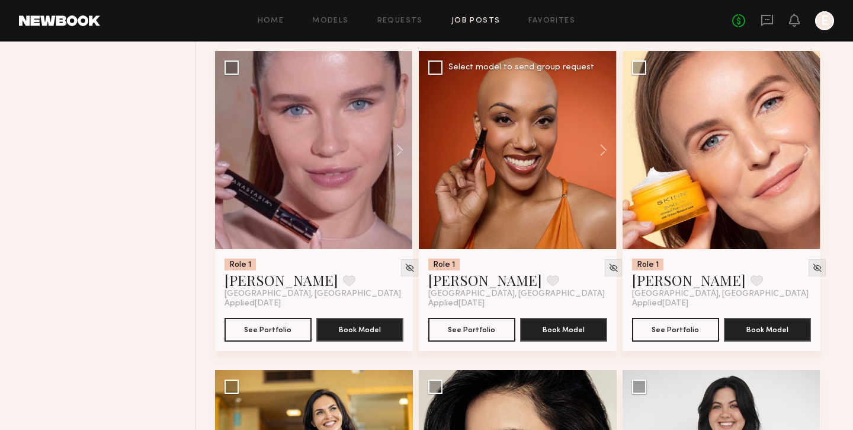
scroll to position [12533, 0]
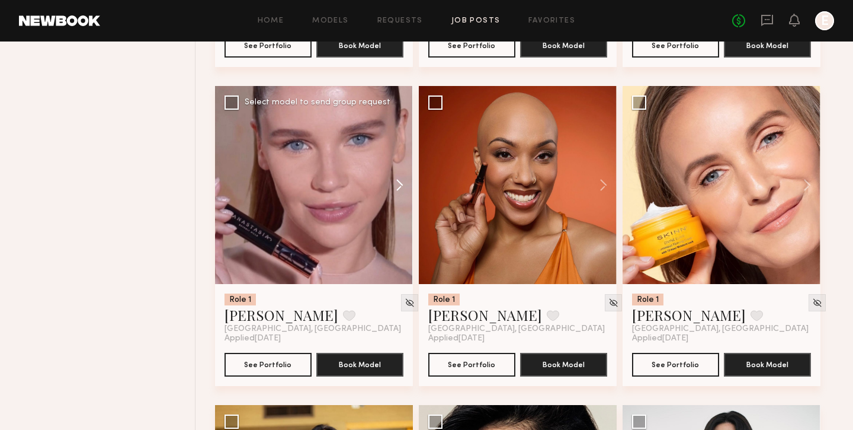
click at [395, 191] on button at bounding box center [394, 185] width 38 height 198
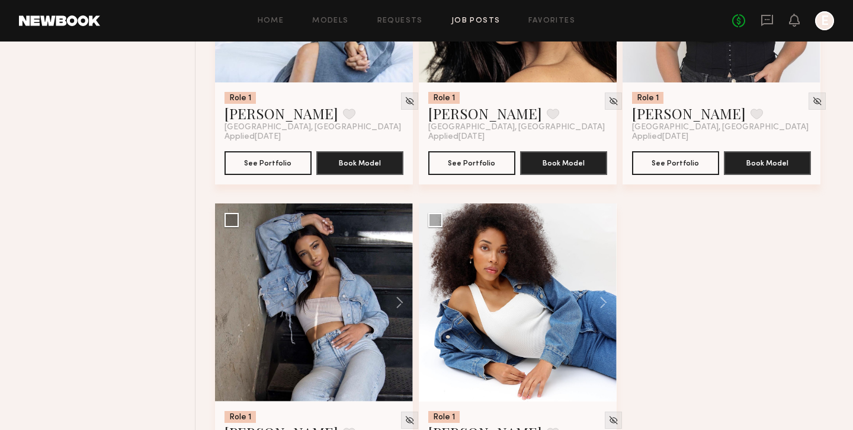
scroll to position [13103, 0]
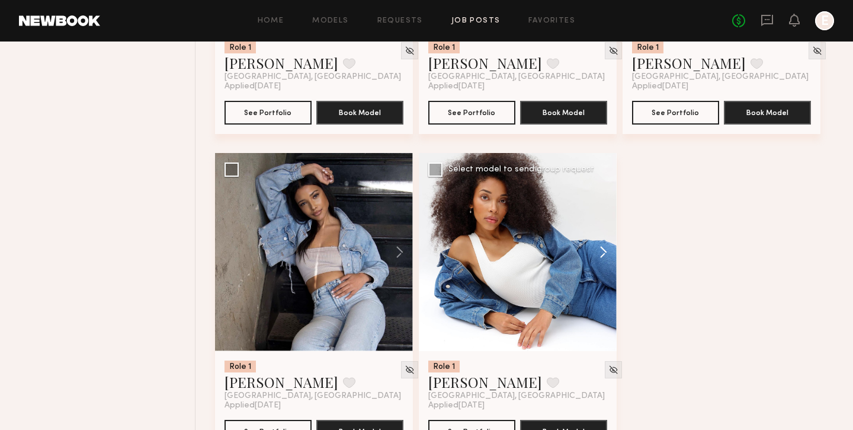
click at [605, 270] on button at bounding box center [598, 252] width 38 height 198
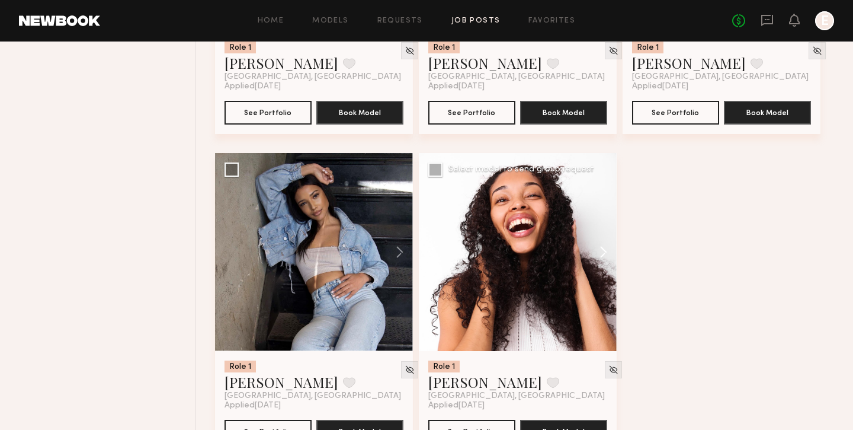
click at [605, 270] on button at bounding box center [598, 252] width 38 height 198
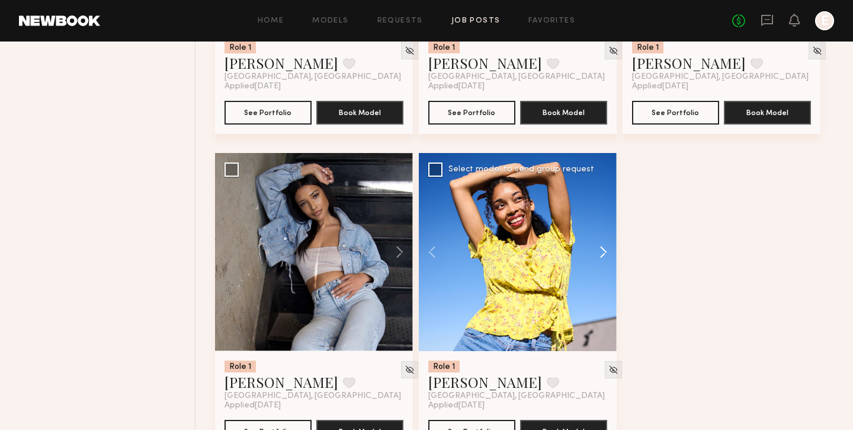
click at [605, 270] on button at bounding box center [598, 252] width 38 height 198
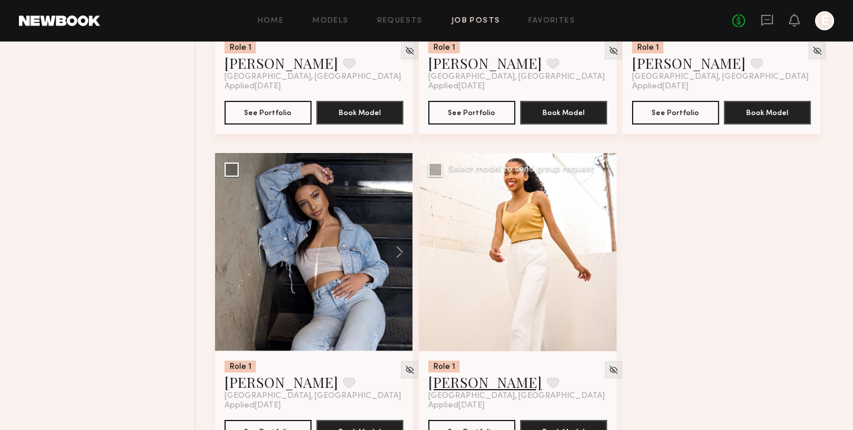
click at [456, 391] on link "Janelle J." at bounding box center [485, 381] width 114 height 19
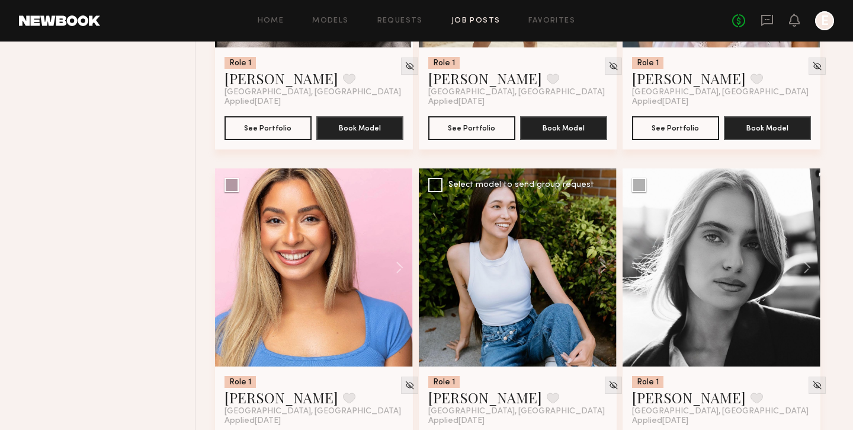
scroll to position [12165, 0]
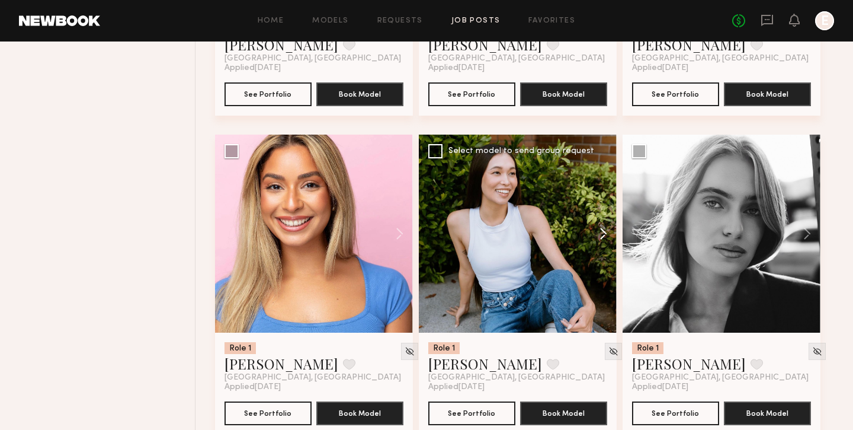
click at [604, 237] on button at bounding box center [598, 233] width 38 height 198
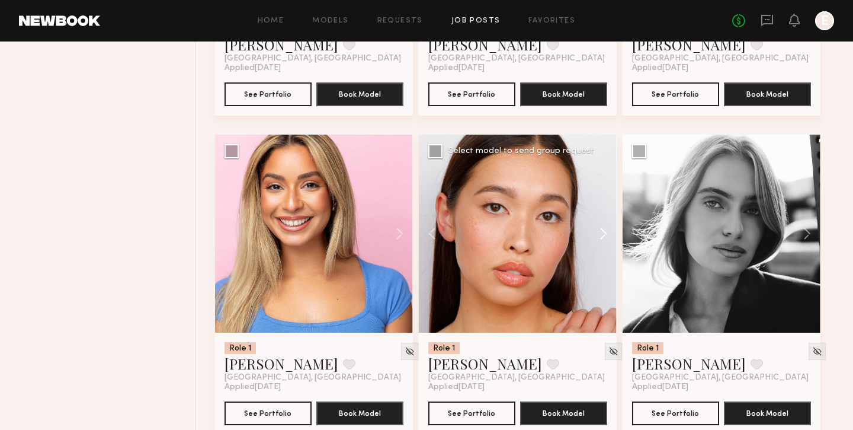
click at [604, 237] on button at bounding box center [598, 233] width 38 height 198
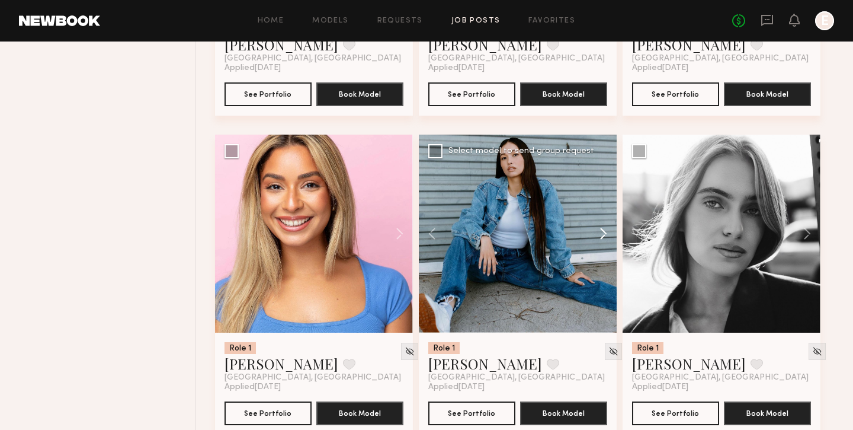
click at [604, 237] on button at bounding box center [598, 233] width 38 height 198
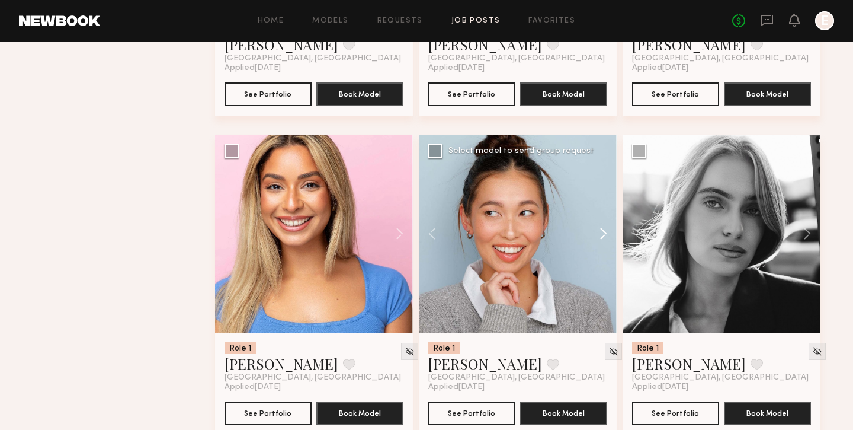
click at [604, 237] on button at bounding box center [598, 233] width 38 height 198
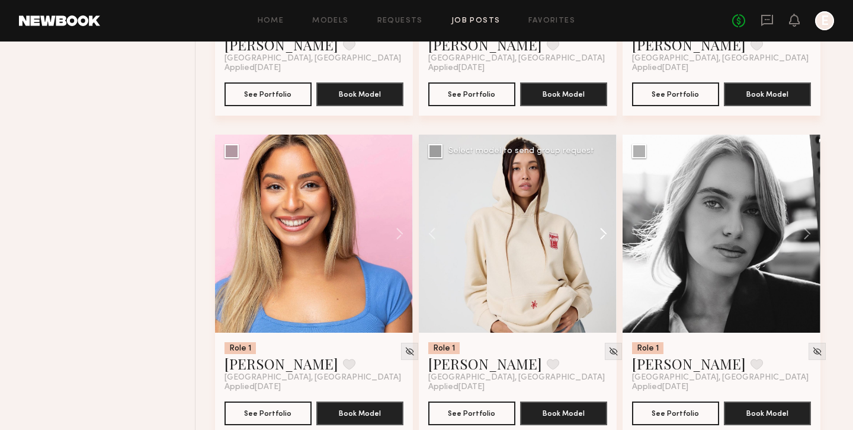
click at [604, 237] on button at bounding box center [598, 233] width 38 height 198
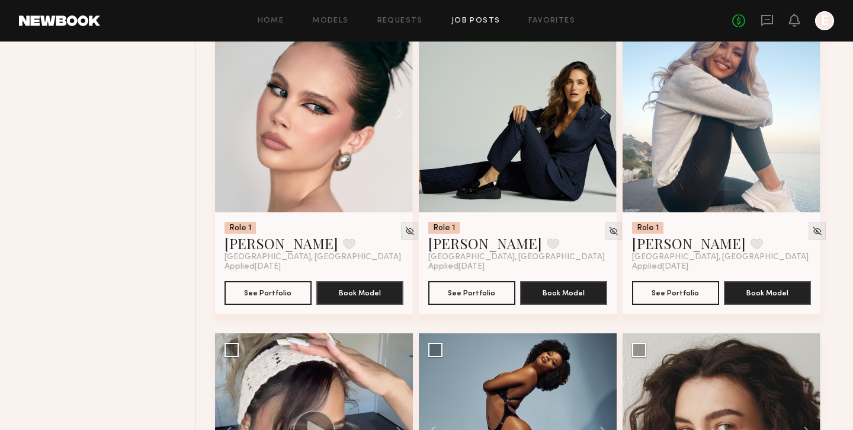
scroll to position [5272, 0]
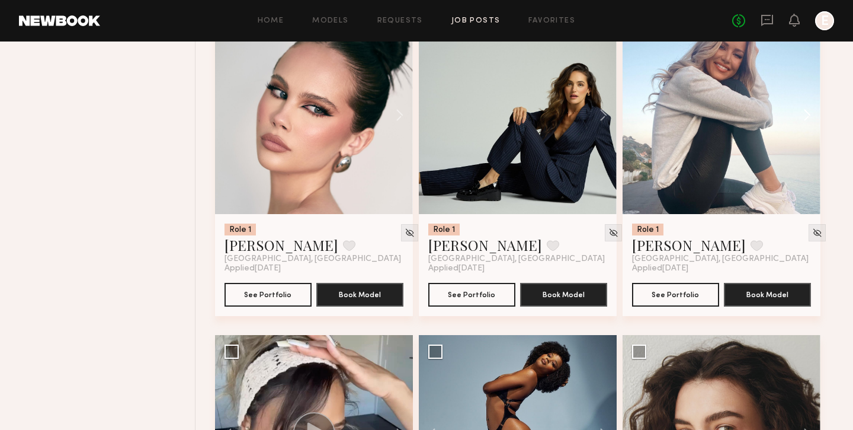
click at [805, 132] on button at bounding box center [802, 115] width 38 height 198
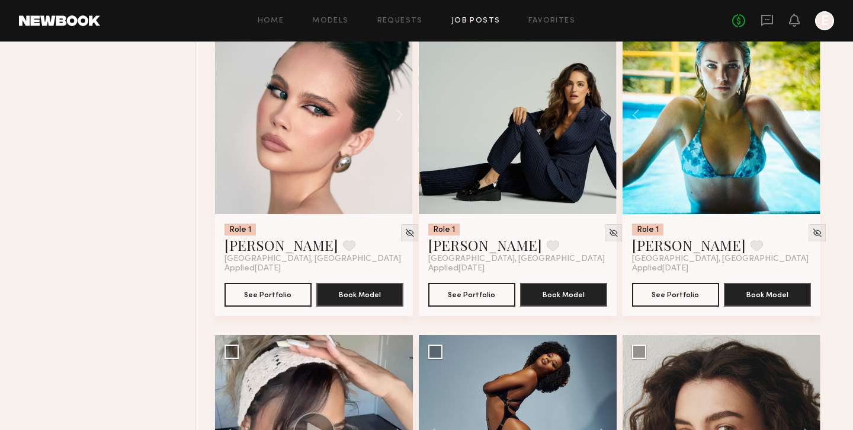
click at [805, 132] on button at bounding box center [802, 115] width 38 height 198
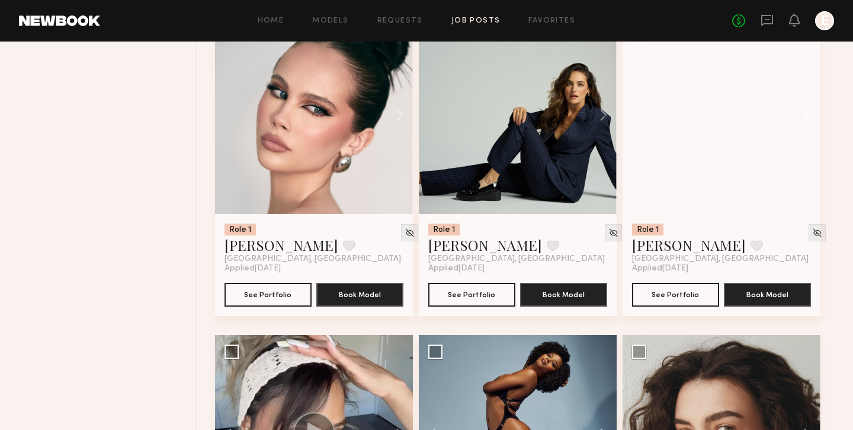
click at [805, 132] on button at bounding box center [802, 115] width 38 height 198
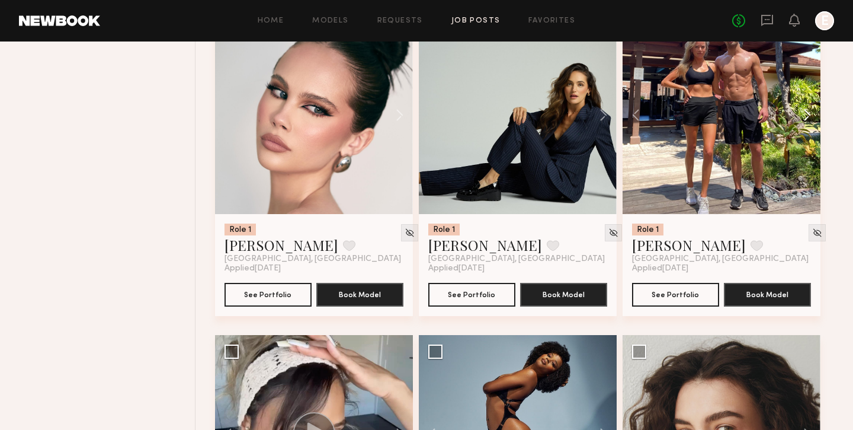
click at [805, 132] on button at bounding box center [802, 115] width 38 height 198
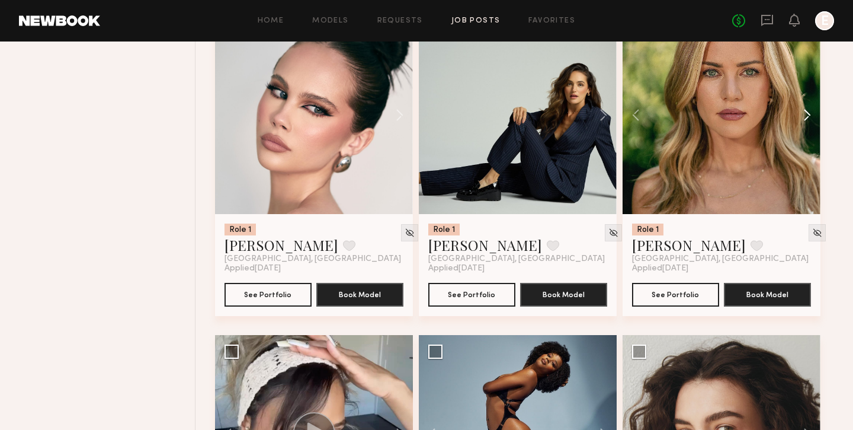
click at [805, 132] on button at bounding box center [802, 115] width 38 height 198
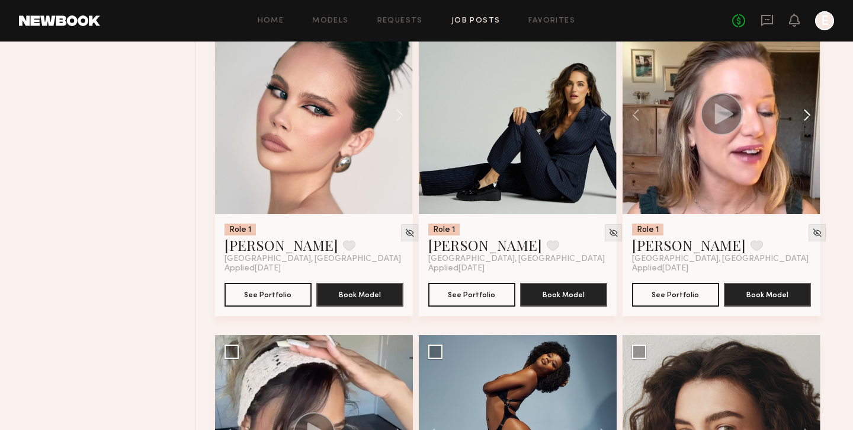
click at [805, 132] on button at bounding box center [802, 115] width 38 height 198
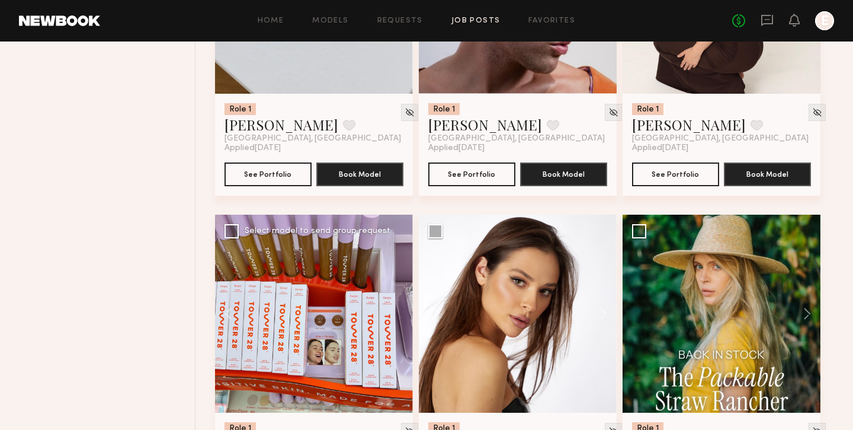
scroll to position [3310, 0]
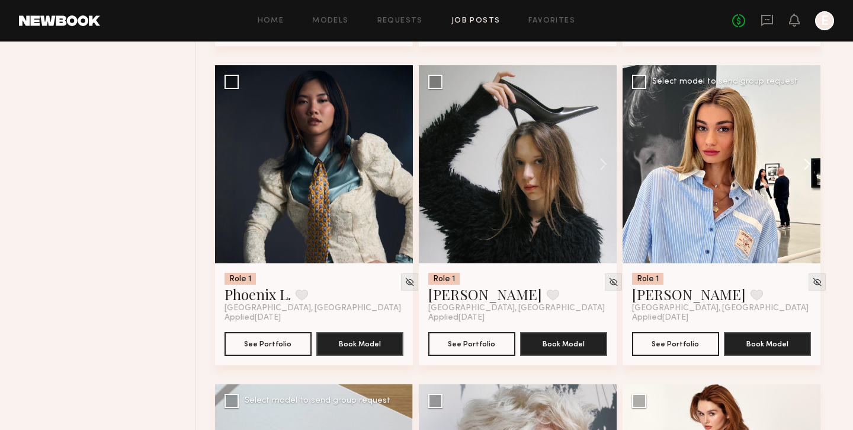
click at [793, 168] on button at bounding box center [802, 164] width 38 height 198
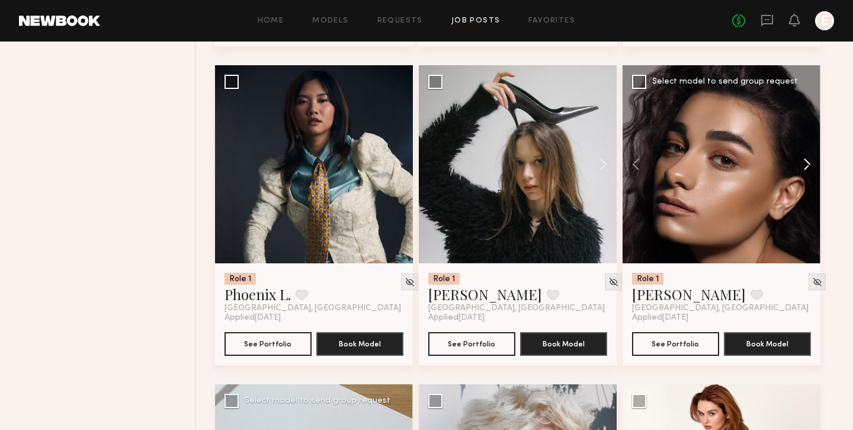
click at [793, 168] on button at bounding box center [802, 164] width 38 height 198
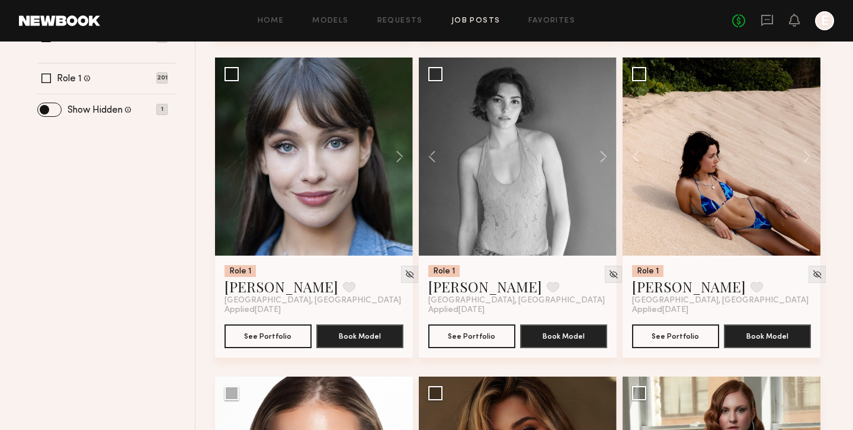
scroll to position [0, 0]
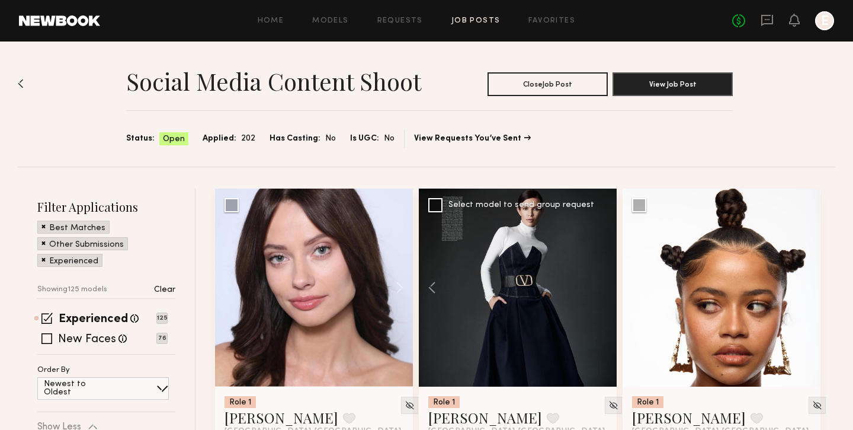
click at [317, 25] on div "Home Models Requests Job Posts Favorites Sign Out No fees up to $5,000 E" at bounding box center [467, 20] width 734 height 19
click at [325, 24] on link "Models" at bounding box center [330, 21] width 36 height 8
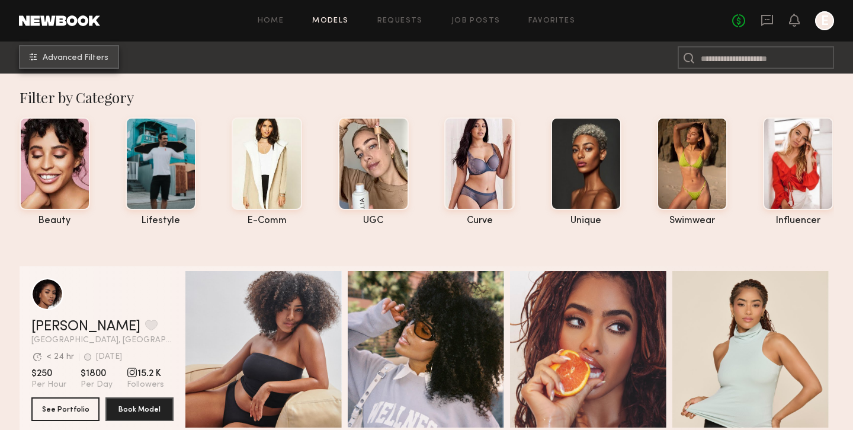
click at [89, 45] on button "Advanced Filters" at bounding box center [69, 57] width 100 height 24
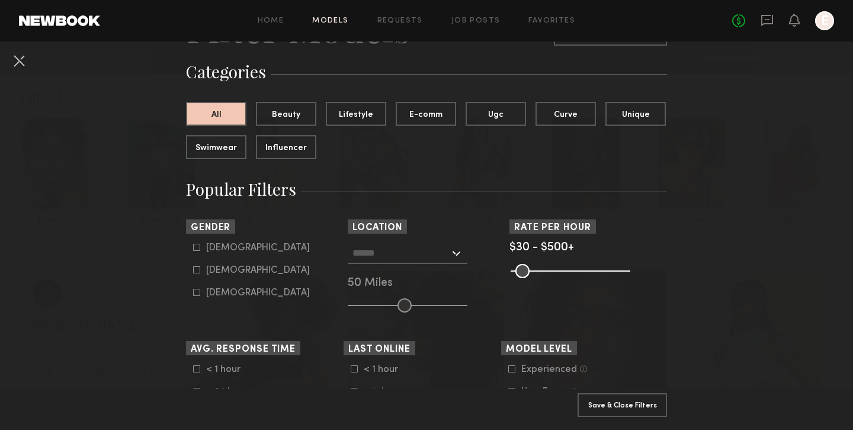
scroll to position [96, 0]
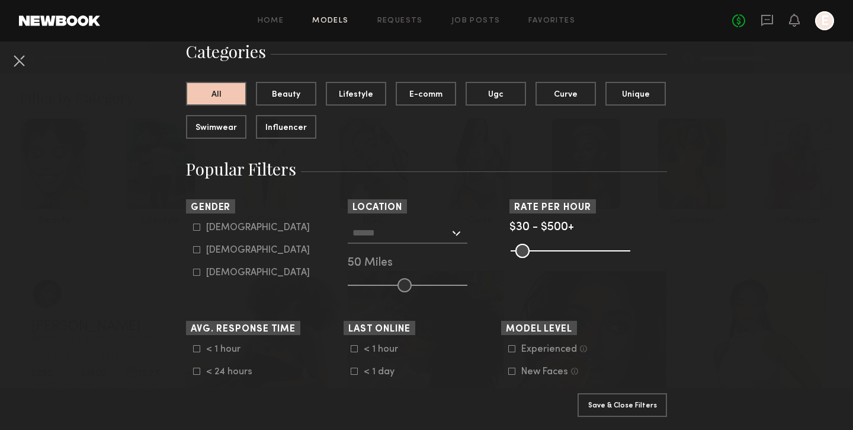
click at [226, 254] on div "Female" at bounding box center [258, 249] width 104 height 7
type input "**"
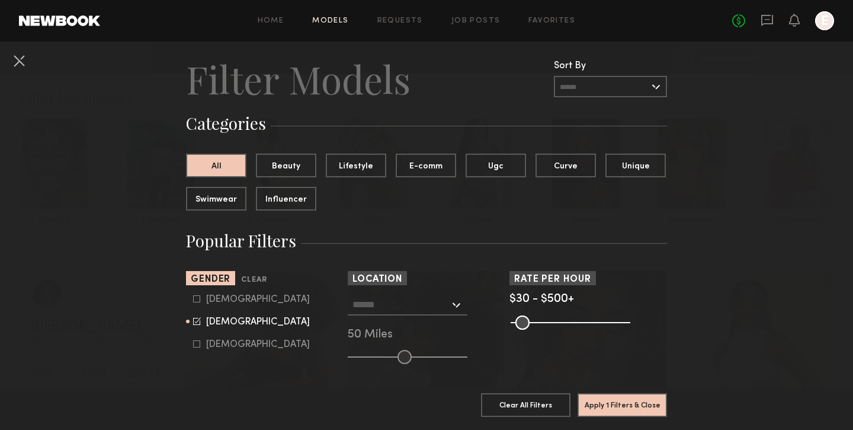
scroll to position [0, 0]
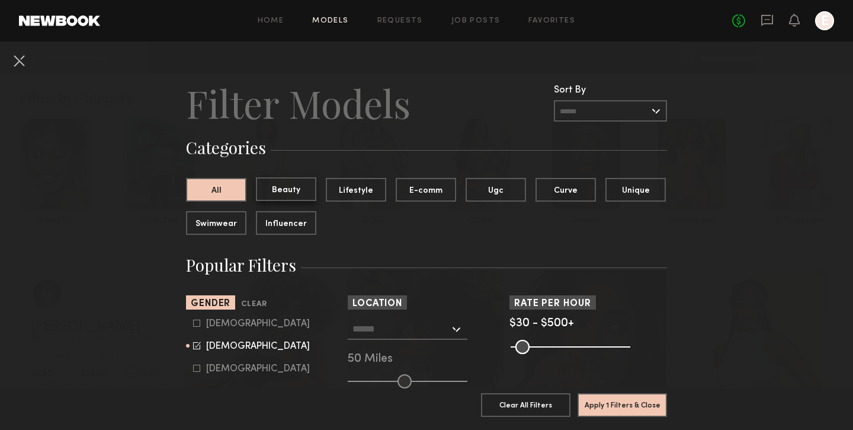
click at [263, 191] on button "Beauty" at bounding box center [286, 189] width 60 height 24
click at [246, 197] on button "All" at bounding box center [216, 189] width 60 height 24
click at [623, 104] on input "text" at bounding box center [610, 110] width 113 height 21
click at [512, 107] on header "Filter Models Sort By Clear Rate LOW TO HIGH HIGH TO LOW Experience LOW TO HIGH…" at bounding box center [426, 102] width 481 height 47
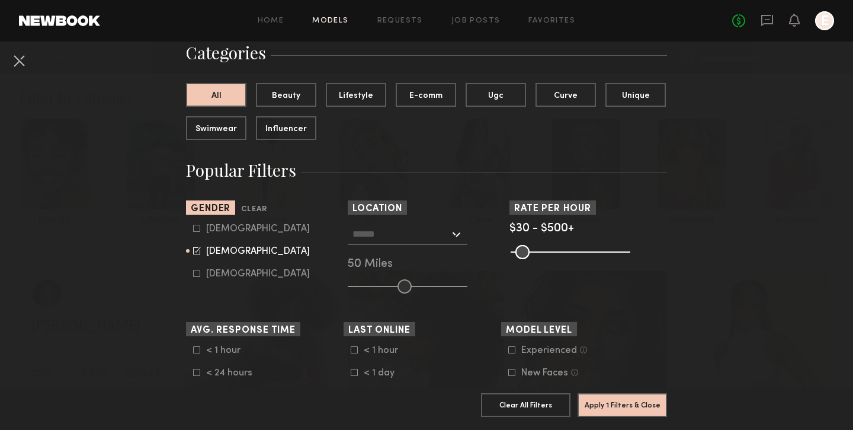
scroll to position [168, 0]
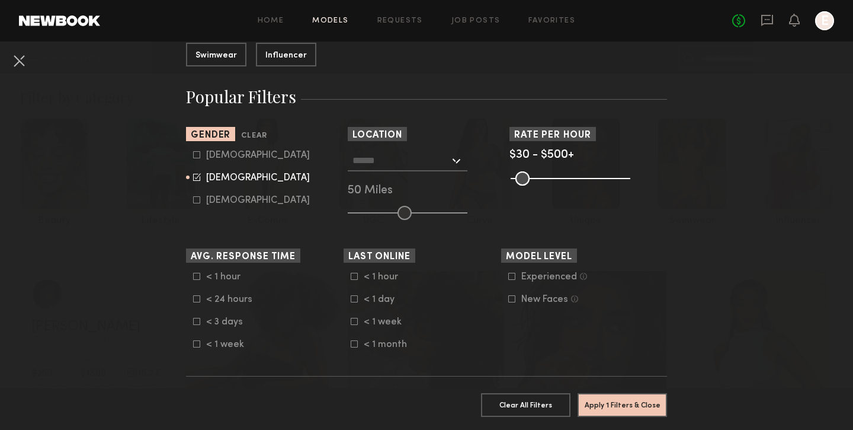
click at [444, 162] on input "text" at bounding box center [400, 160] width 97 height 20
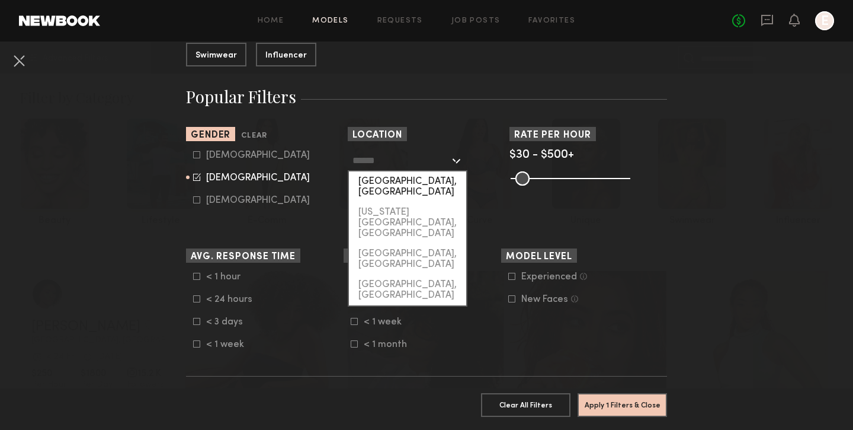
click at [403, 187] on div "[GEOGRAPHIC_DATA], [GEOGRAPHIC_DATA]" at bounding box center [407, 186] width 117 height 31
type input "**********"
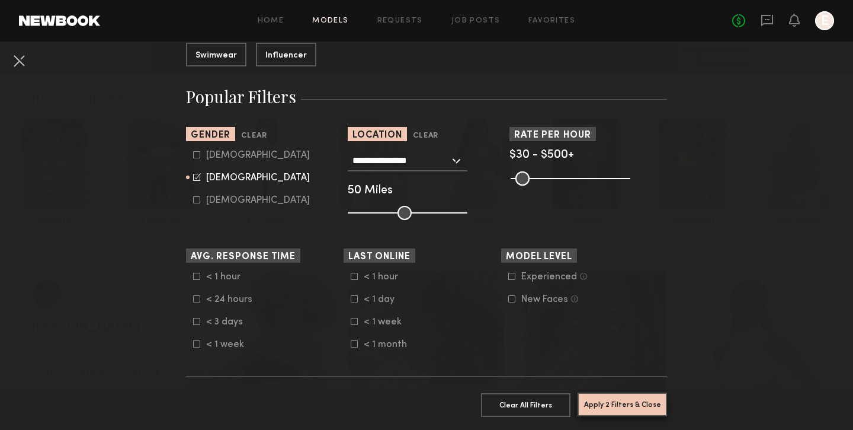
click at [605, 405] on button "Apply 2 Filters & Close" at bounding box center [622, 404] width 89 height 24
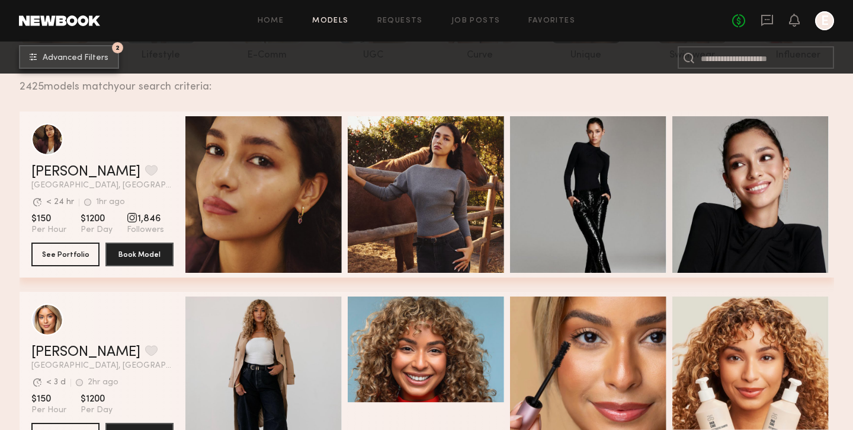
scroll to position [164, 0]
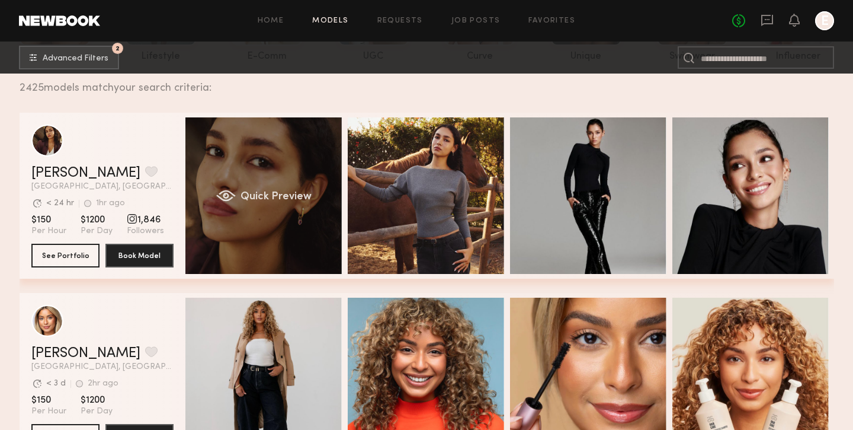
click at [188, 200] on div "Quick Preview" at bounding box center [263, 195] width 156 height 156
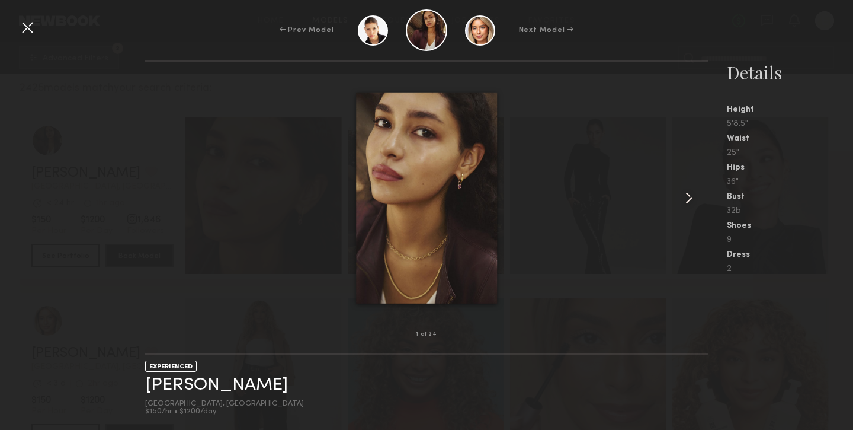
click at [693, 190] on common-icon at bounding box center [688, 197] width 19 height 19
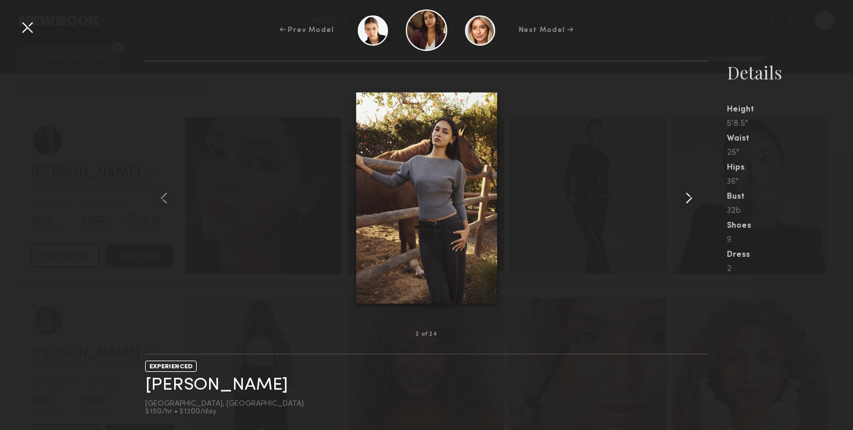
click at [693, 190] on common-icon at bounding box center [688, 197] width 19 height 19
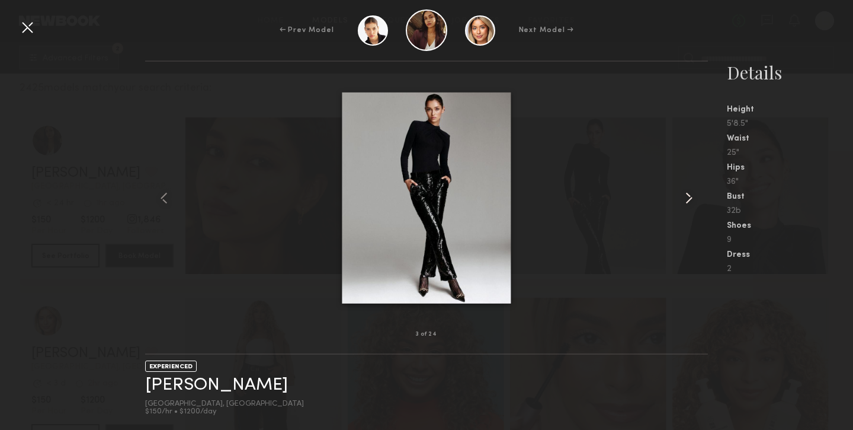
click at [693, 190] on common-icon at bounding box center [688, 197] width 19 height 19
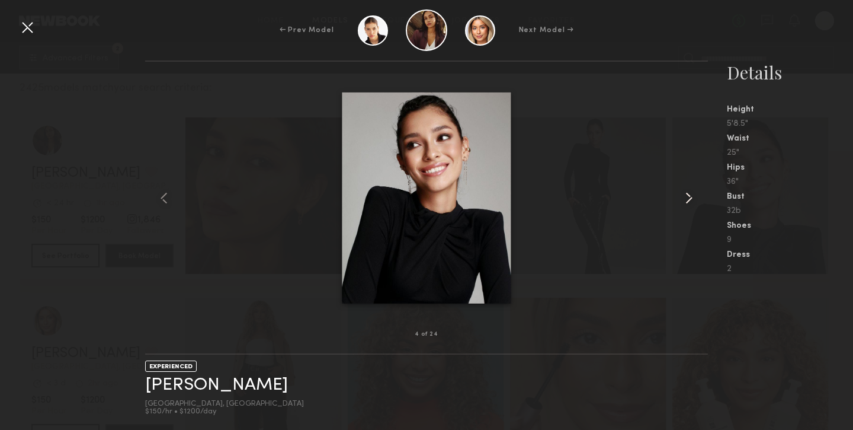
click at [693, 190] on common-icon at bounding box center [688, 197] width 19 height 19
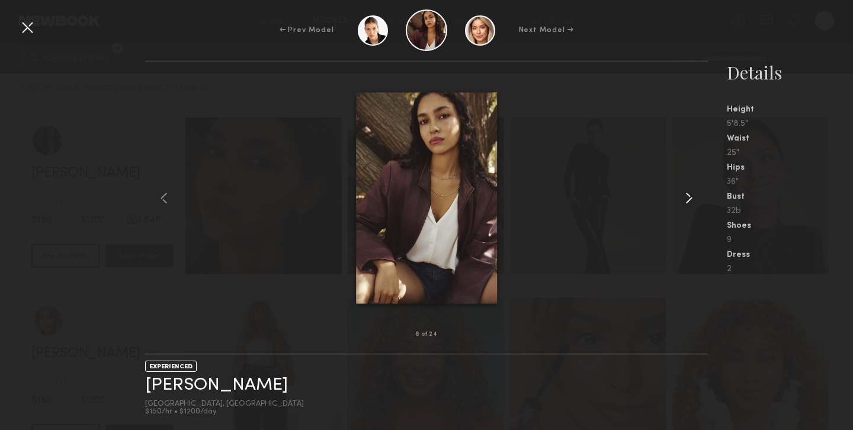
click at [693, 190] on common-icon at bounding box center [688, 197] width 19 height 19
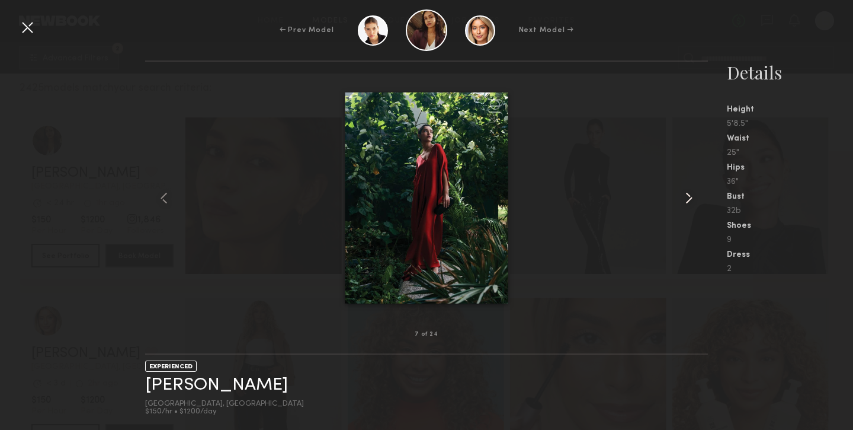
click at [693, 190] on common-icon at bounding box center [688, 197] width 19 height 19
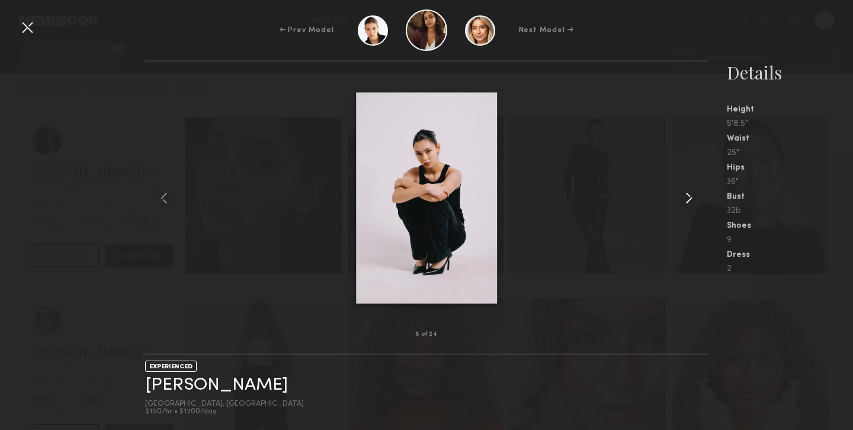
click at [693, 190] on common-icon at bounding box center [688, 197] width 19 height 19
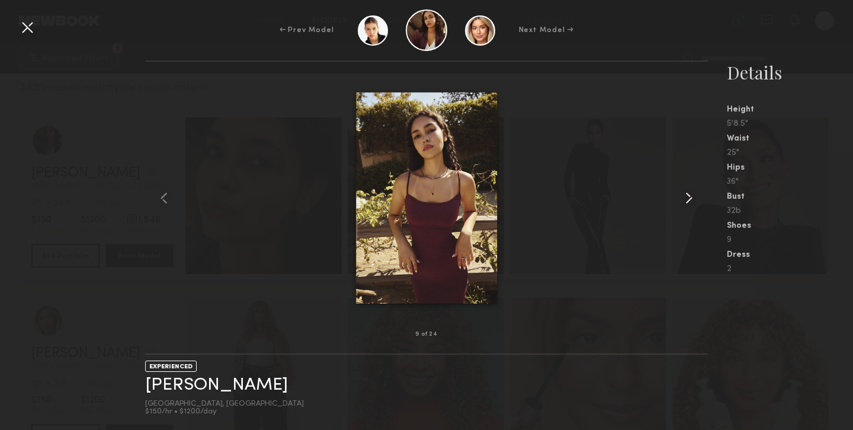
click at [693, 190] on common-icon at bounding box center [688, 197] width 19 height 19
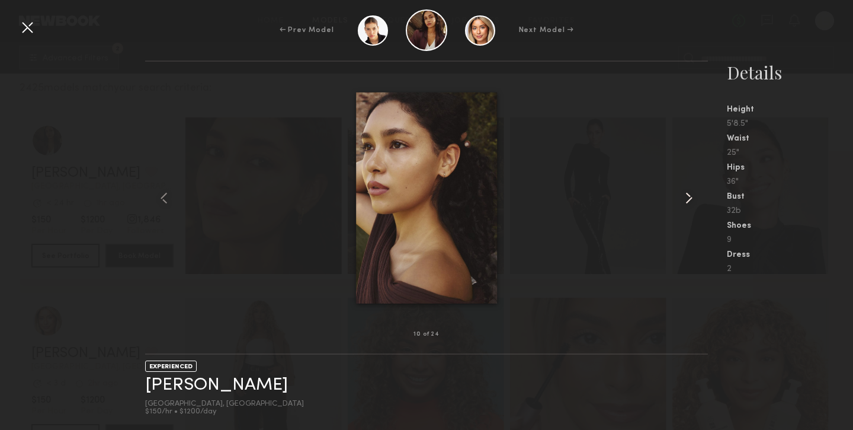
click at [693, 190] on common-icon at bounding box center [688, 197] width 19 height 19
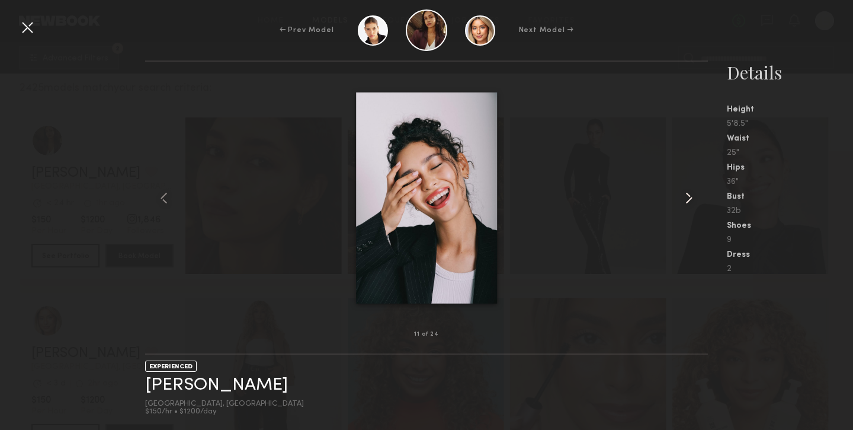
click at [693, 190] on common-icon at bounding box center [688, 197] width 19 height 19
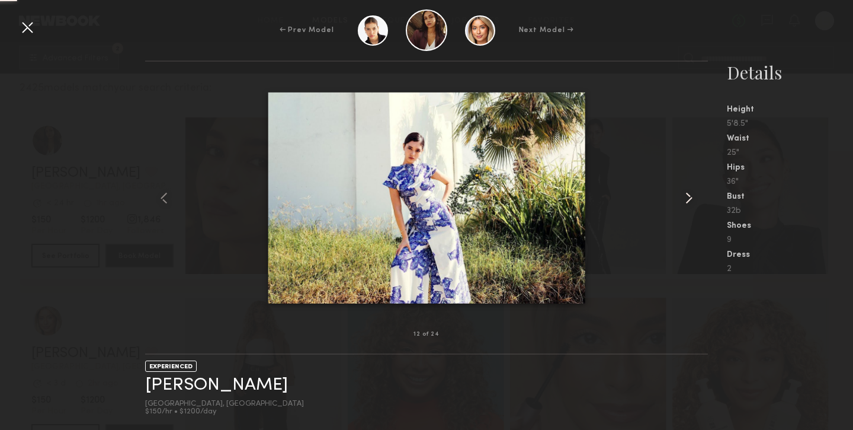
click at [693, 190] on common-icon at bounding box center [688, 197] width 19 height 19
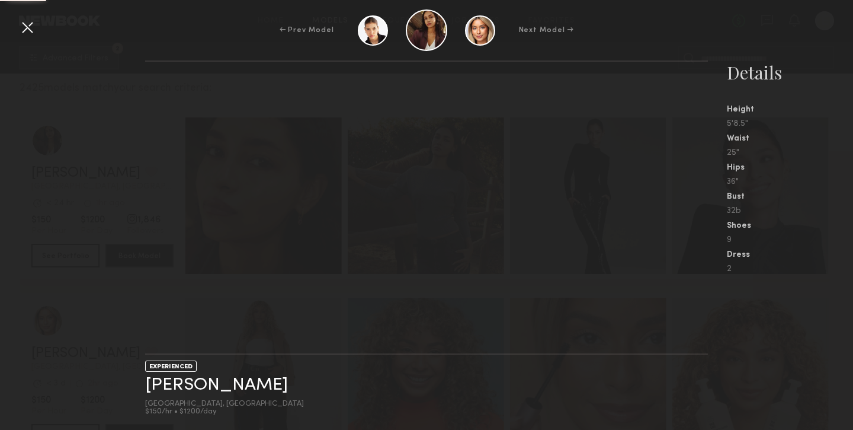
click at [693, 190] on nb-gallery-light at bounding box center [426, 207] width 563 height 294
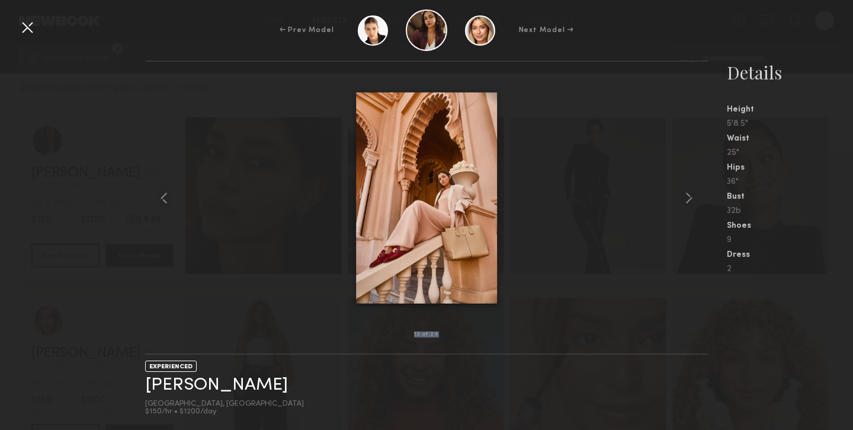
click at [693, 190] on common-icon at bounding box center [688, 197] width 19 height 19
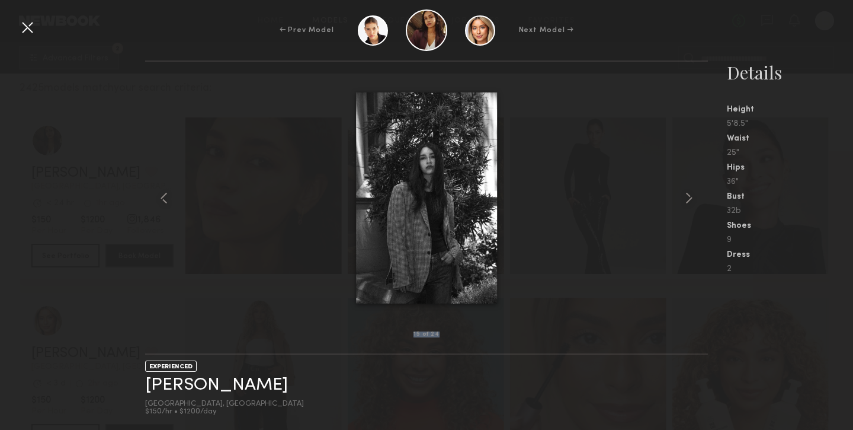
click at [693, 190] on common-icon at bounding box center [688, 197] width 19 height 19
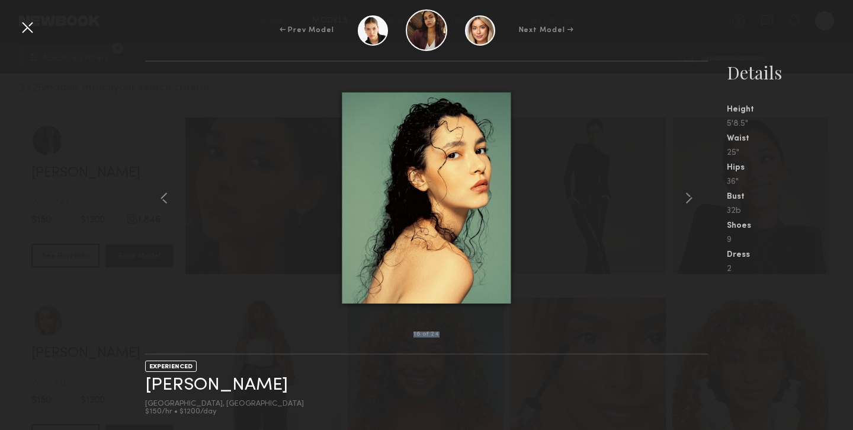
click at [693, 190] on common-icon at bounding box center [688, 197] width 19 height 19
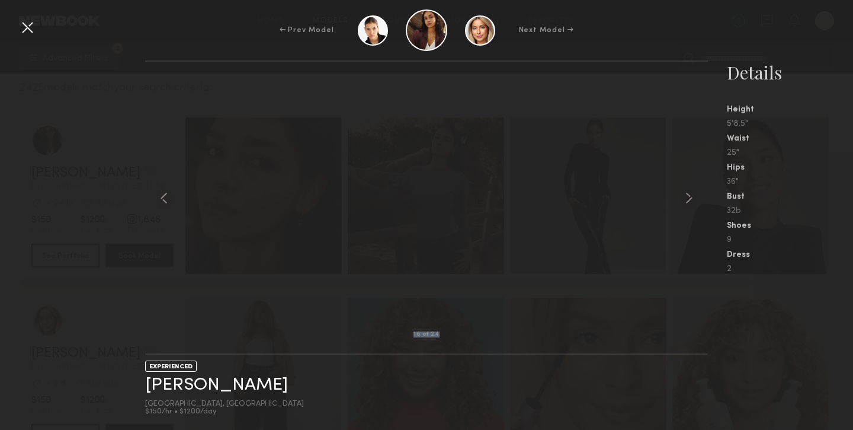
click at [693, 190] on common-icon at bounding box center [688, 197] width 19 height 19
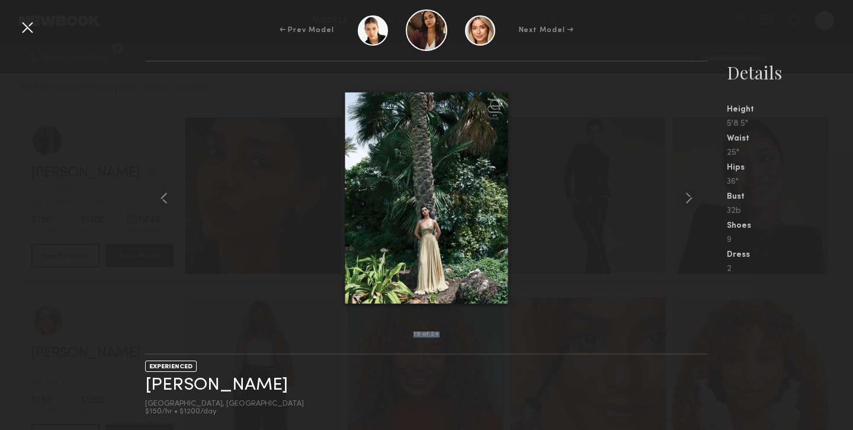
click at [693, 190] on common-icon at bounding box center [688, 197] width 19 height 19
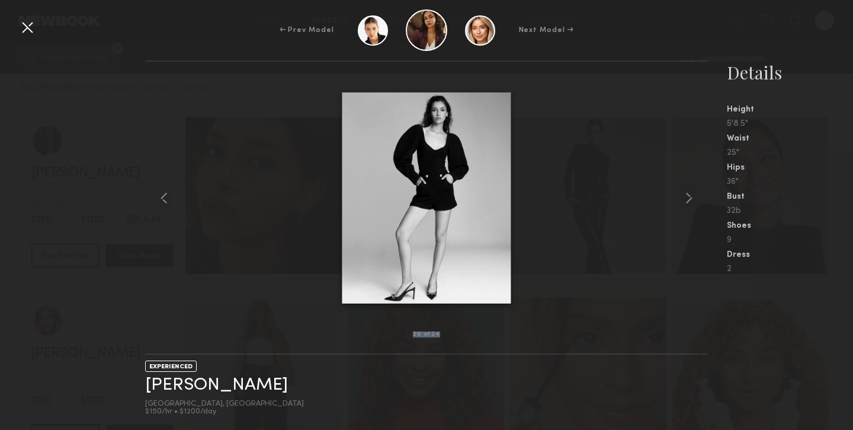
click at [693, 190] on common-icon at bounding box center [688, 197] width 19 height 19
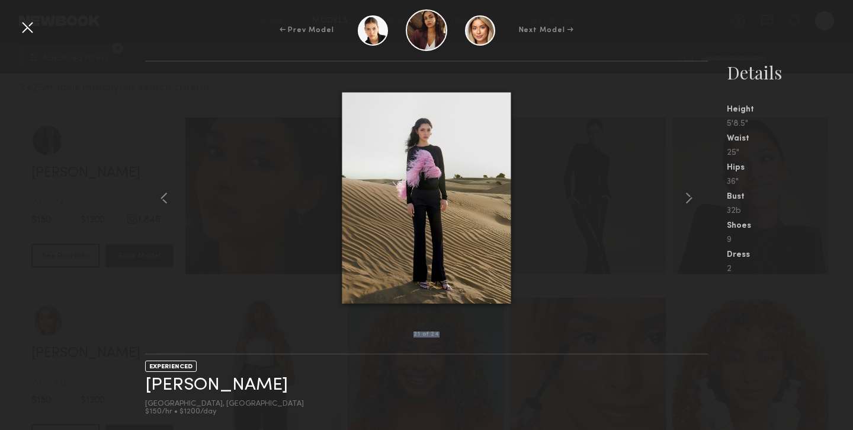
click at [693, 190] on common-icon at bounding box center [688, 197] width 19 height 19
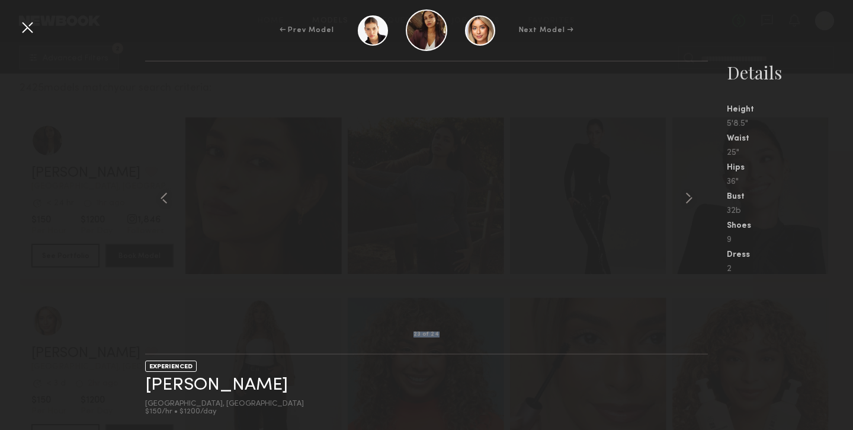
click at [693, 190] on common-icon at bounding box center [688, 197] width 19 height 19
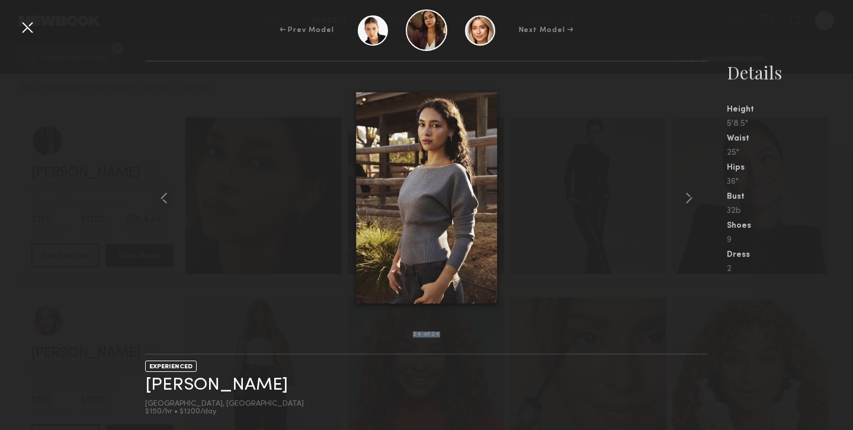
click at [693, 190] on common-icon at bounding box center [688, 197] width 19 height 19
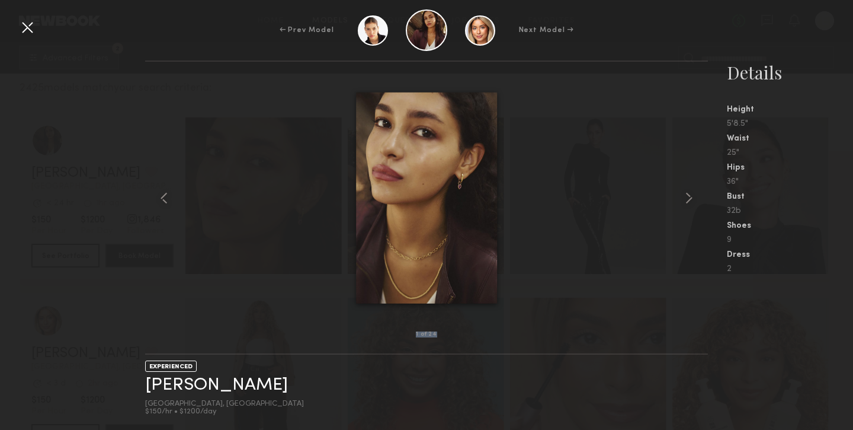
click at [693, 190] on common-icon at bounding box center [688, 197] width 19 height 19
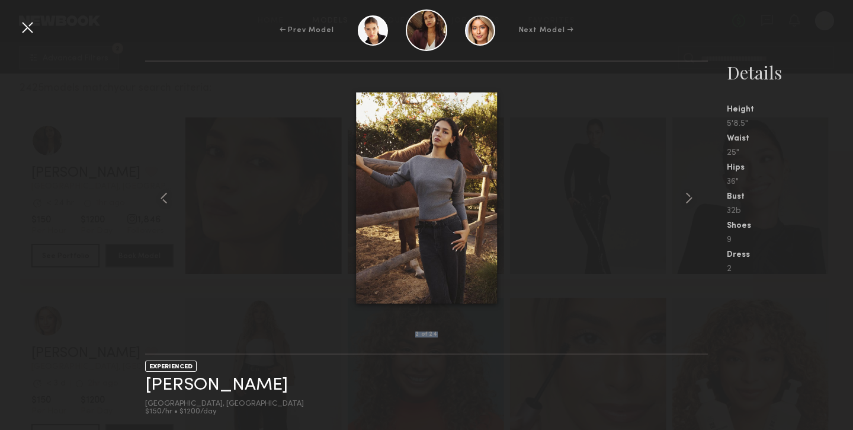
click at [693, 190] on common-icon at bounding box center [688, 197] width 19 height 19
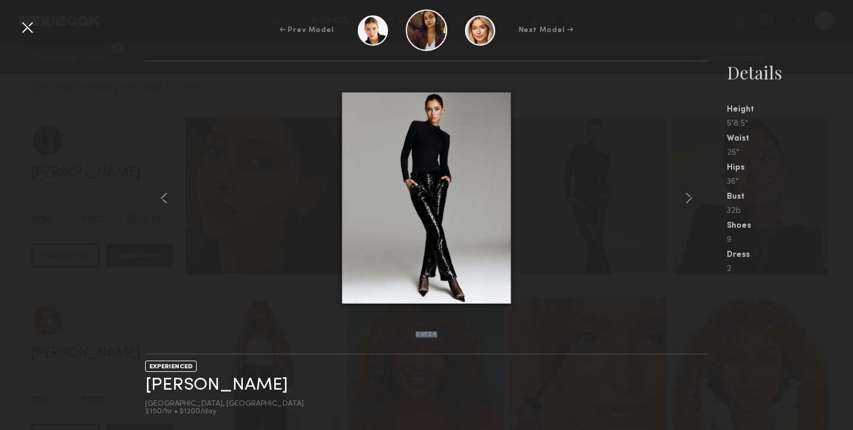
click at [693, 190] on common-icon at bounding box center [688, 197] width 19 height 19
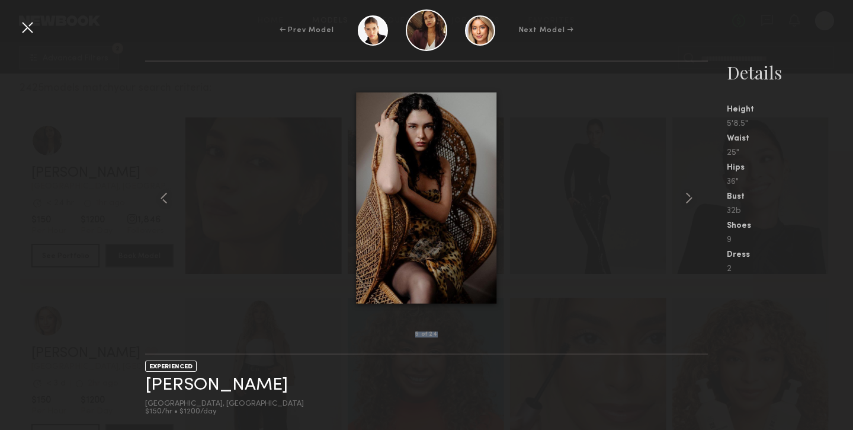
click at [693, 190] on common-icon at bounding box center [688, 197] width 19 height 19
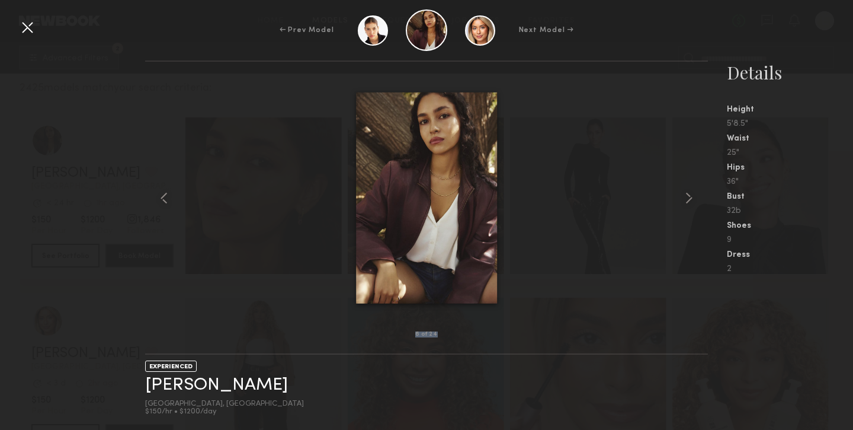
click at [693, 190] on common-icon at bounding box center [688, 197] width 19 height 19
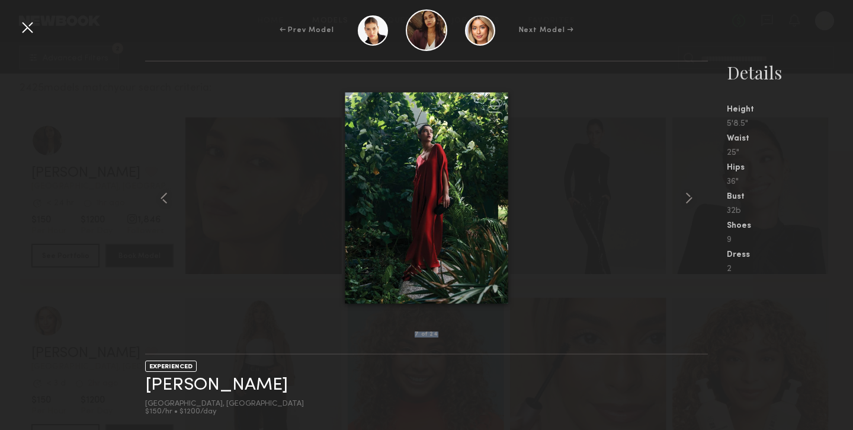
click at [693, 190] on common-icon at bounding box center [688, 197] width 19 height 19
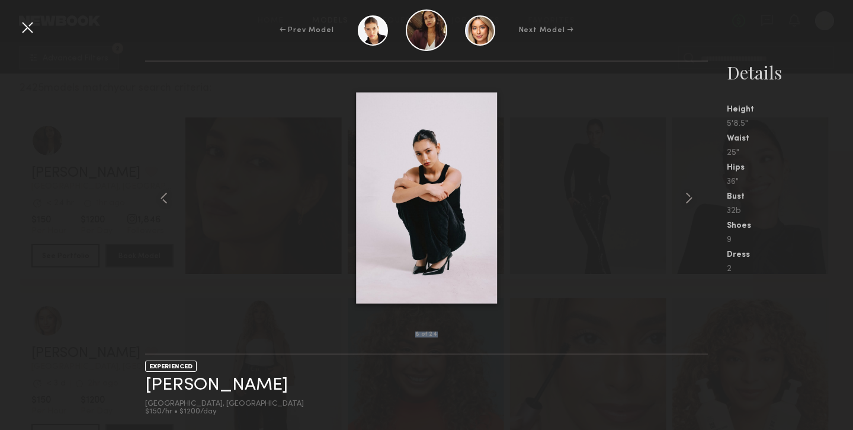
click at [693, 190] on common-icon at bounding box center [688, 197] width 19 height 19
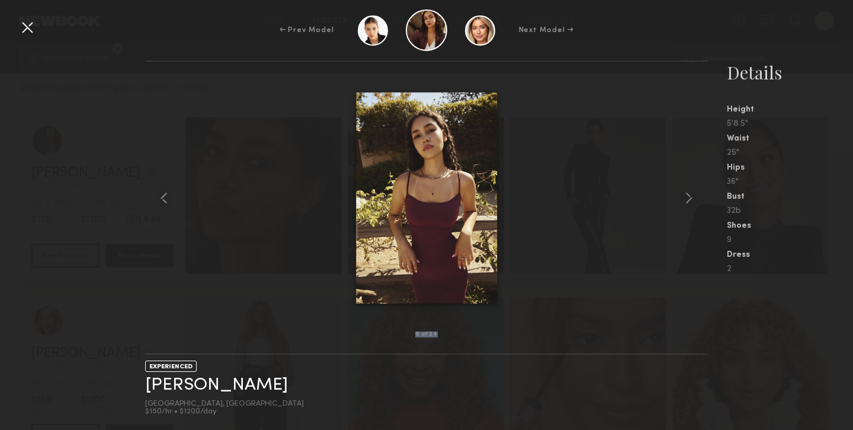
click at [693, 190] on common-icon at bounding box center [688, 197] width 19 height 19
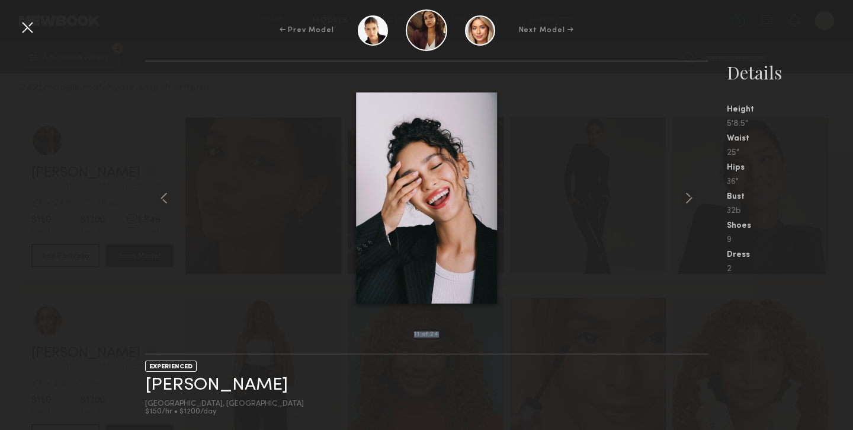
click at [693, 190] on common-icon at bounding box center [688, 197] width 19 height 19
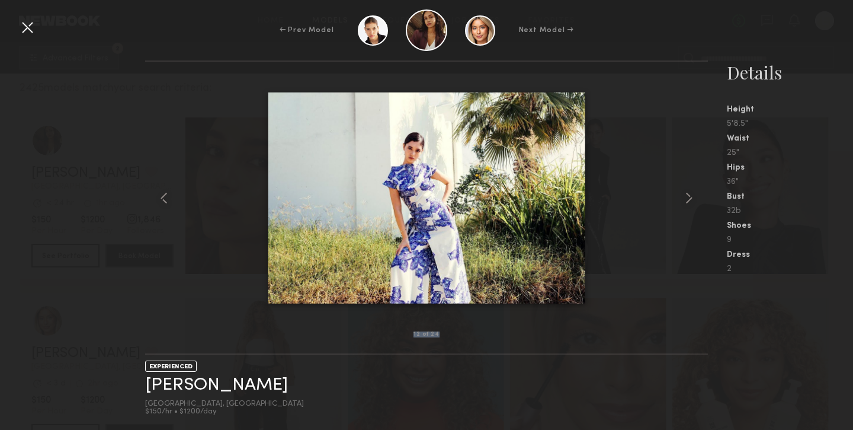
click at [693, 190] on common-icon at bounding box center [688, 197] width 19 height 19
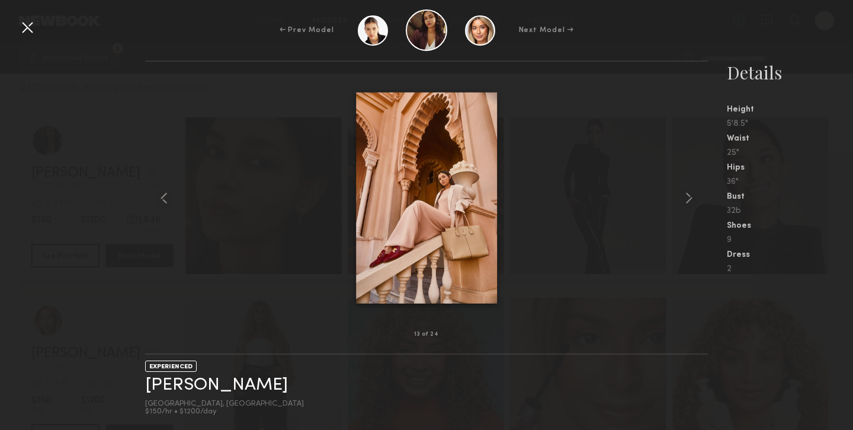
click at [28, 26] on div at bounding box center [27, 27] width 19 height 19
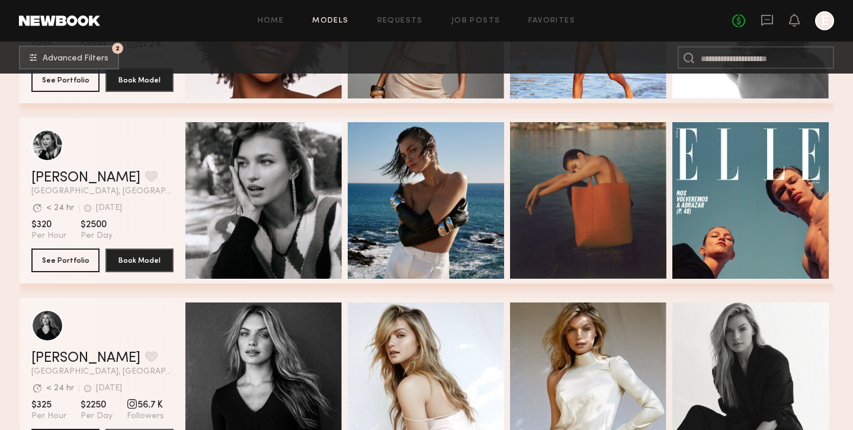
scroll to position [0, 0]
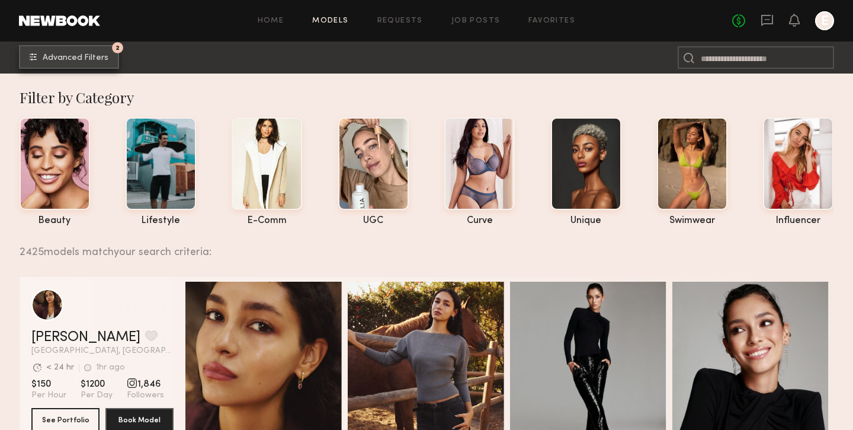
click at [86, 57] on span "Advanced Filters" at bounding box center [76, 58] width 66 height 8
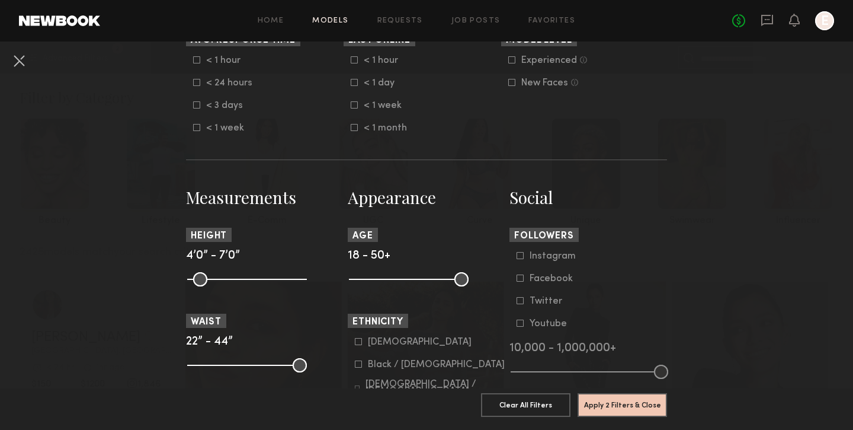
scroll to position [429, 0]
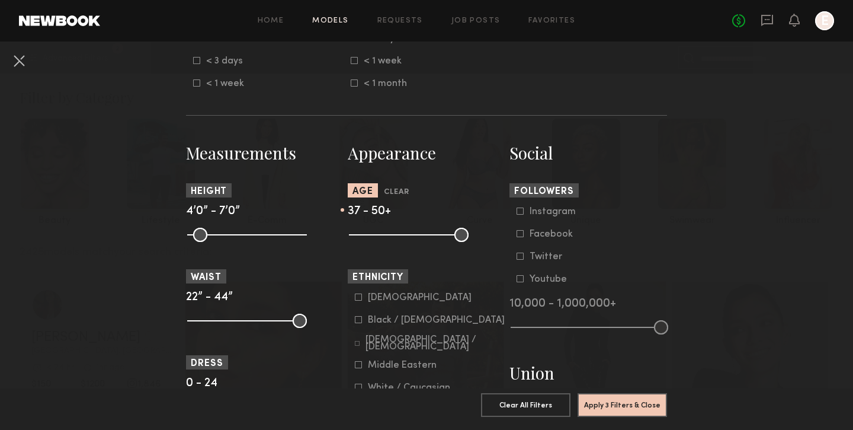
drag, startPoint x: 361, startPoint y: 233, endPoint x: 419, endPoint y: 235, distance: 57.5
type input "**"
click at [419, 235] on input "range" at bounding box center [409, 234] width 120 height 14
click at [627, 414] on button "Apply 3 Filters & Close" at bounding box center [622, 404] width 89 height 24
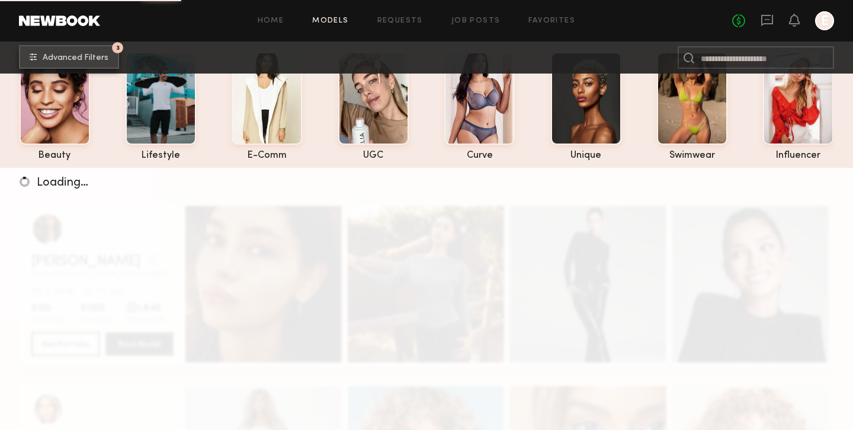
scroll to position [90, 0]
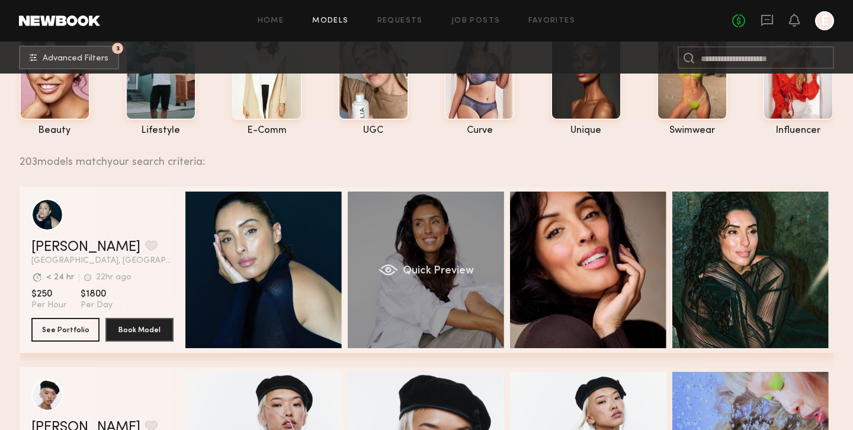
click at [461, 272] on span "Quick Preview" at bounding box center [437, 270] width 71 height 11
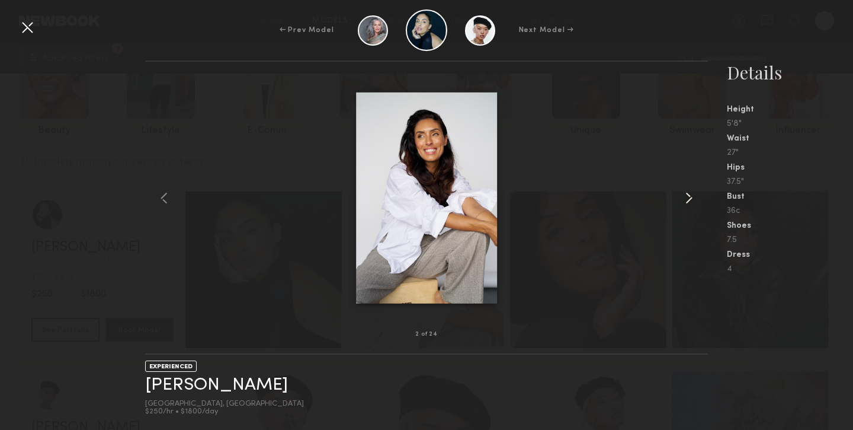
click at [685, 201] on common-icon at bounding box center [688, 197] width 19 height 19
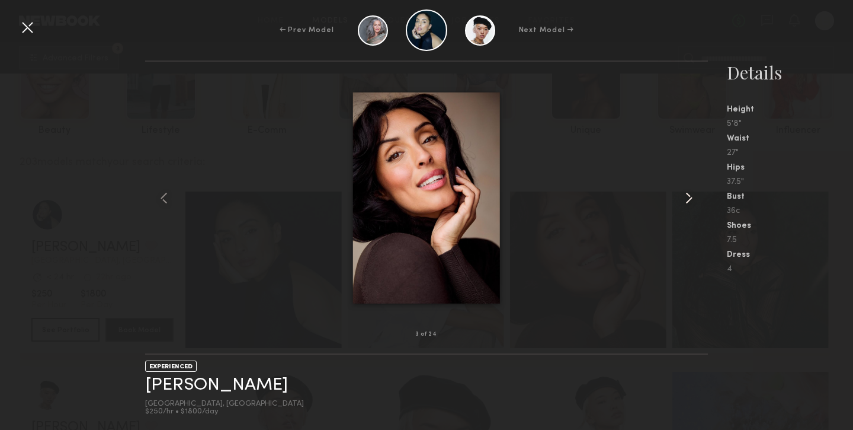
click at [685, 201] on common-icon at bounding box center [688, 197] width 19 height 19
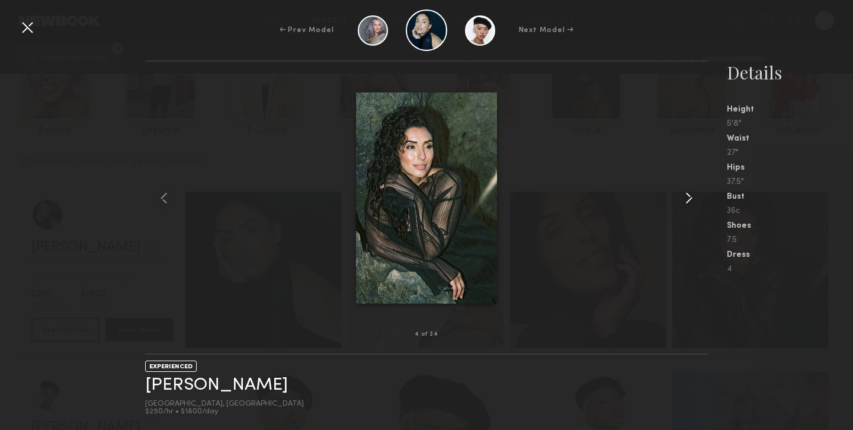
click at [685, 201] on common-icon at bounding box center [688, 197] width 19 height 19
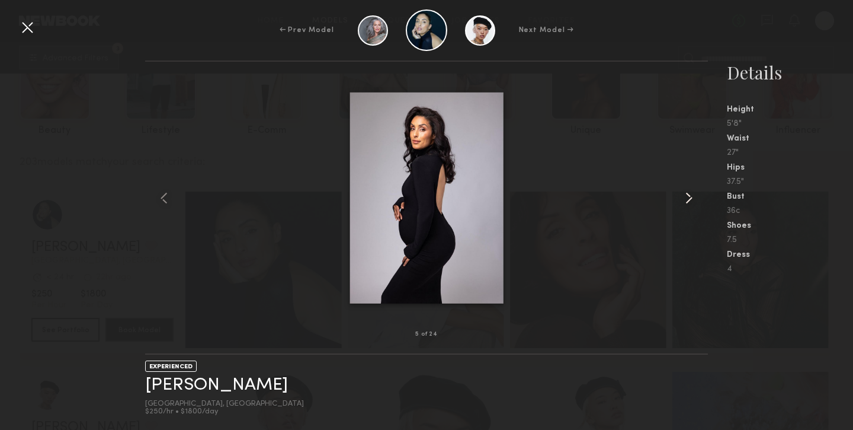
click at [685, 201] on common-icon at bounding box center [688, 197] width 19 height 19
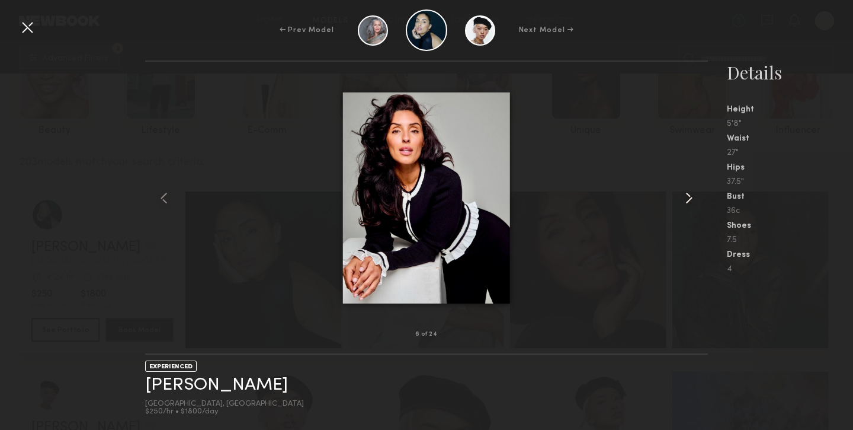
click at [685, 201] on common-icon at bounding box center [688, 197] width 19 height 19
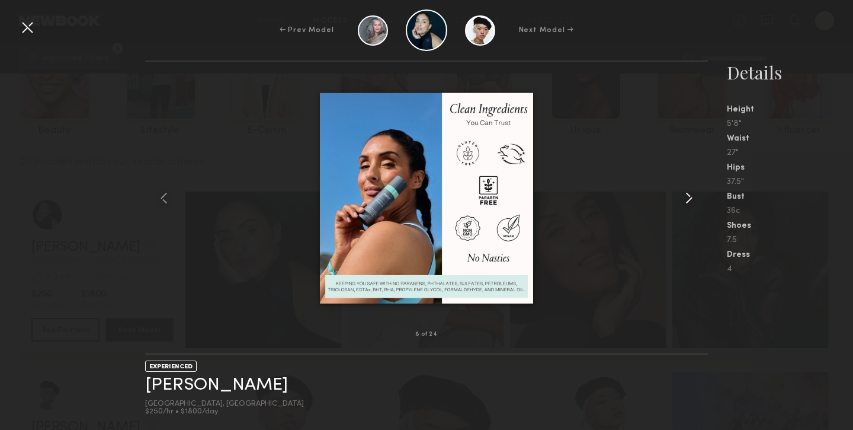
click at [685, 201] on common-icon at bounding box center [688, 197] width 19 height 19
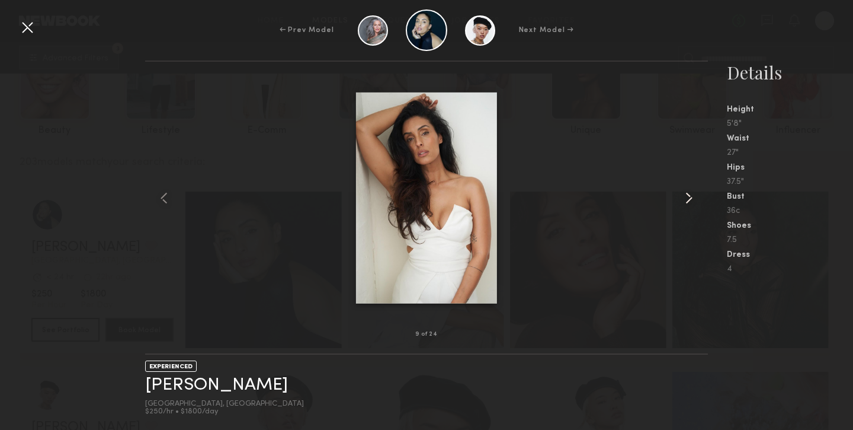
click at [685, 201] on common-icon at bounding box center [688, 197] width 19 height 19
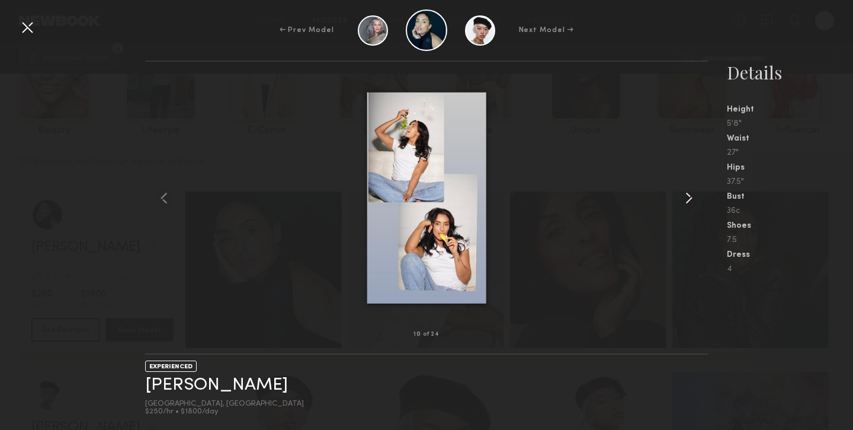
click at [685, 201] on common-icon at bounding box center [688, 197] width 19 height 19
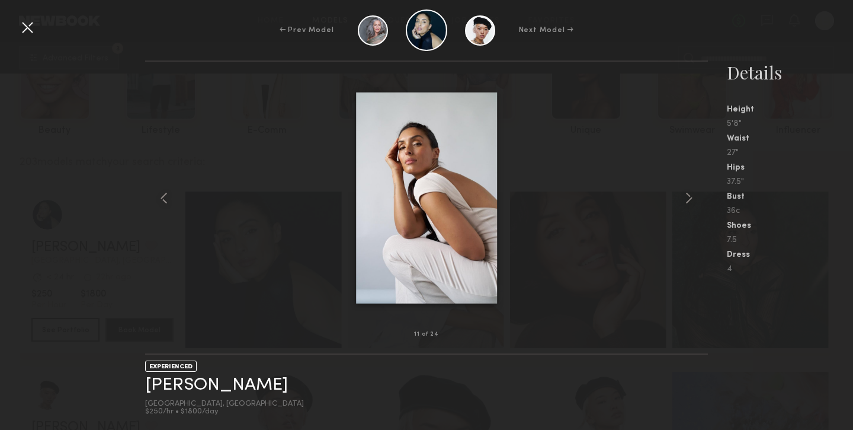
click at [28, 27] on div at bounding box center [27, 27] width 19 height 19
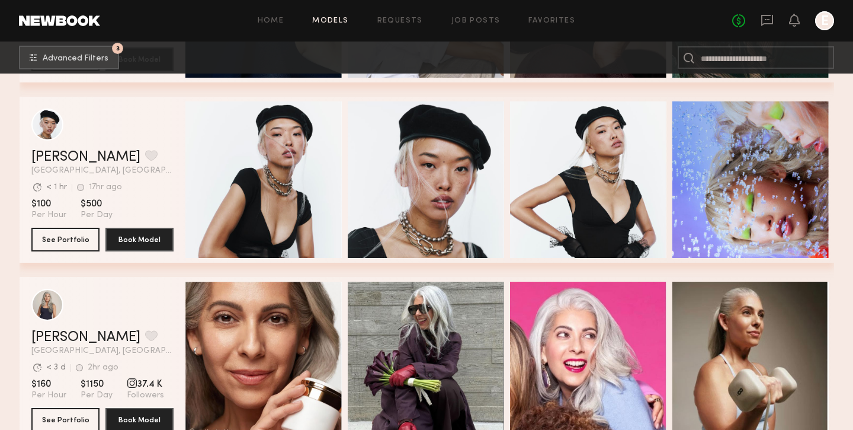
scroll to position [345, 0]
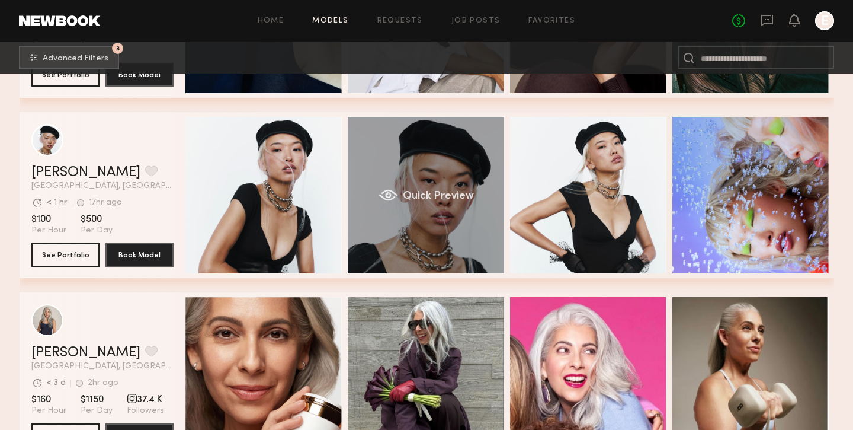
click at [443, 200] on span "Quick Preview" at bounding box center [437, 196] width 71 height 11
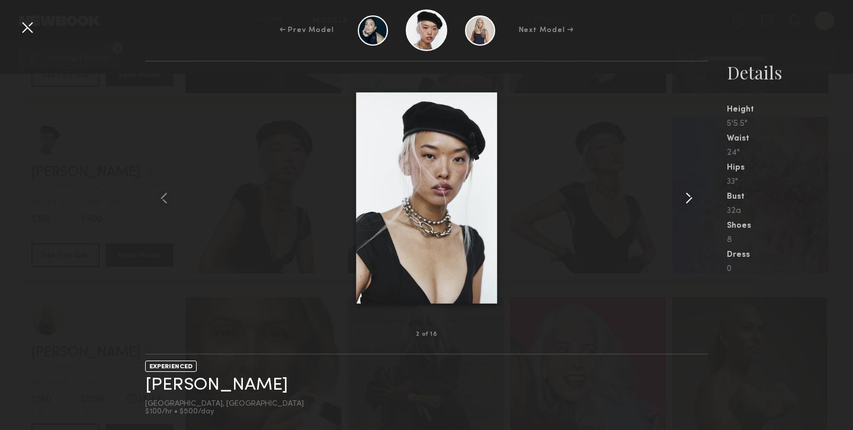
click at [694, 205] on common-icon at bounding box center [688, 197] width 19 height 19
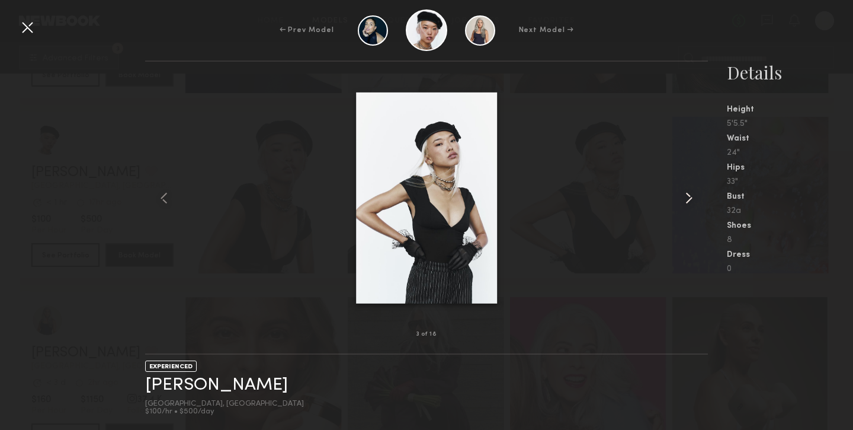
click at [693, 205] on common-icon at bounding box center [688, 197] width 19 height 19
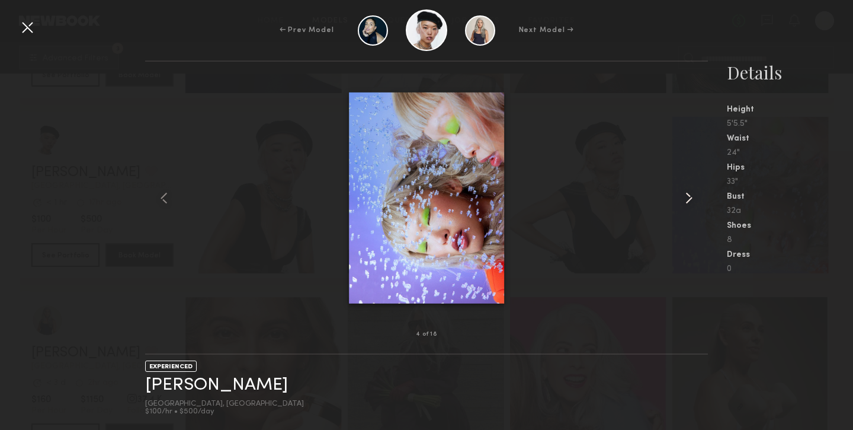
click at [693, 205] on common-icon at bounding box center [688, 197] width 19 height 19
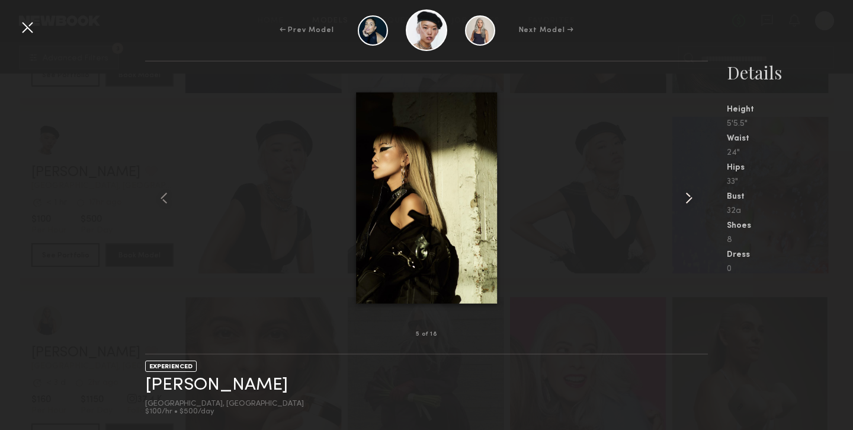
click at [693, 205] on common-icon at bounding box center [688, 197] width 19 height 19
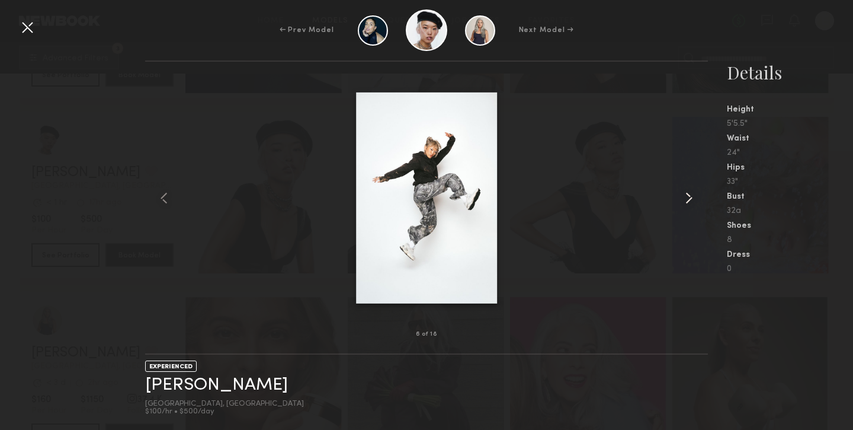
click at [693, 205] on common-icon at bounding box center [688, 197] width 19 height 19
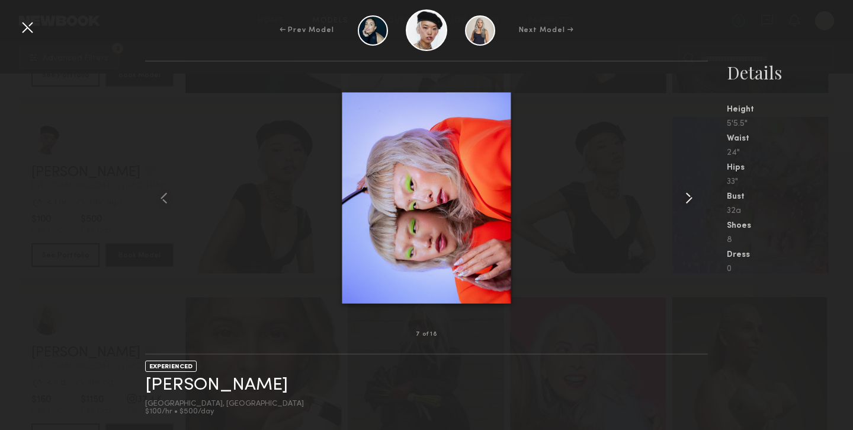
click at [693, 205] on common-icon at bounding box center [688, 197] width 19 height 19
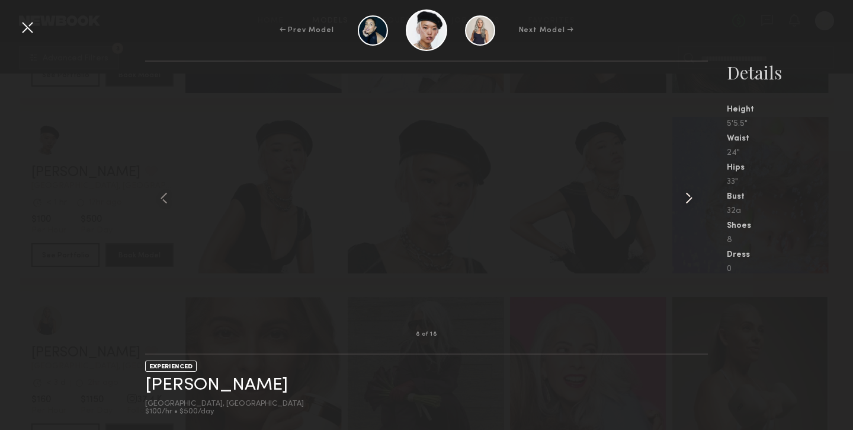
click at [693, 205] on common-icon at bounding box center [688, 197] width 19 height 19
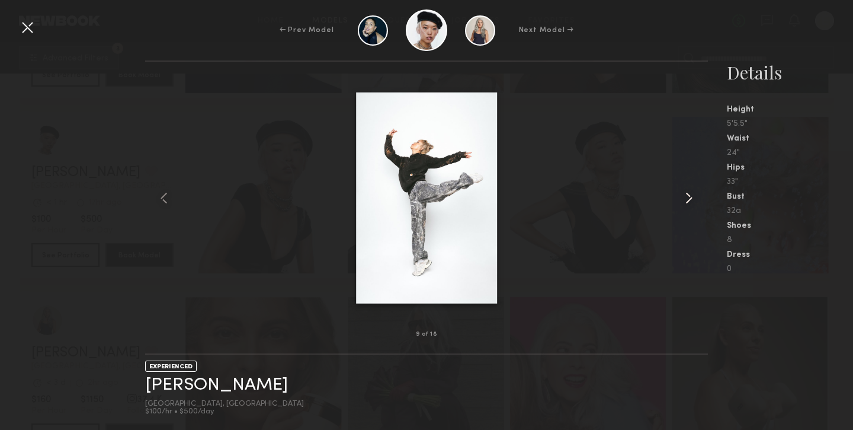
click at [693, 205] on common-icon at bounding box center [688, 197] width 19 height 19
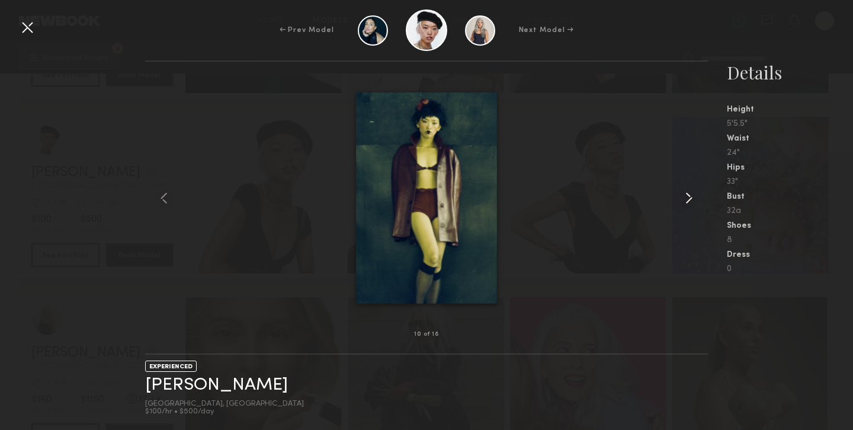
click at [688, 203] on common-icon at bounding box center [688, 197] width 19 height 19
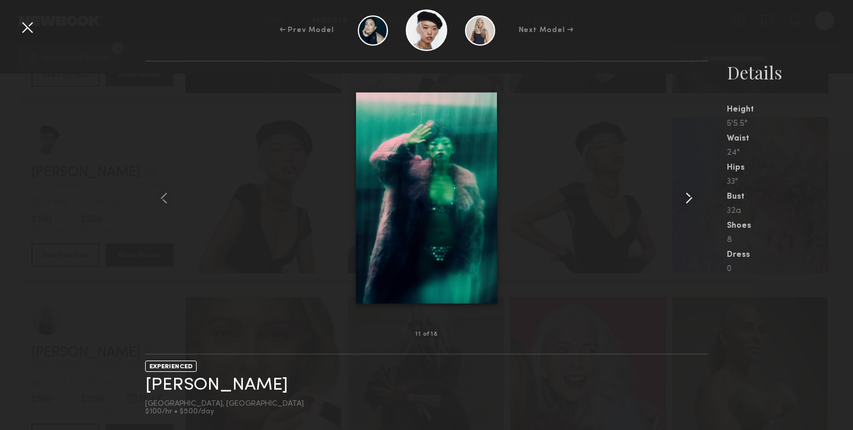
click at [688, 203] on common-icon at bounding box center [688, 197] width 19 height 19
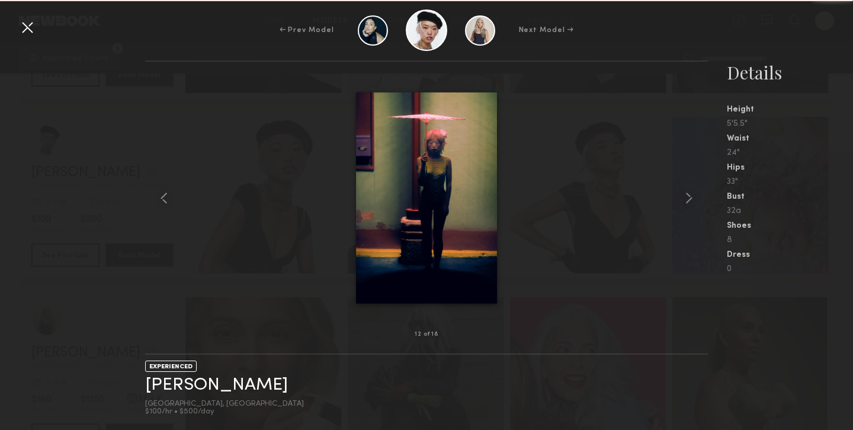
scroll to position [344, 0]
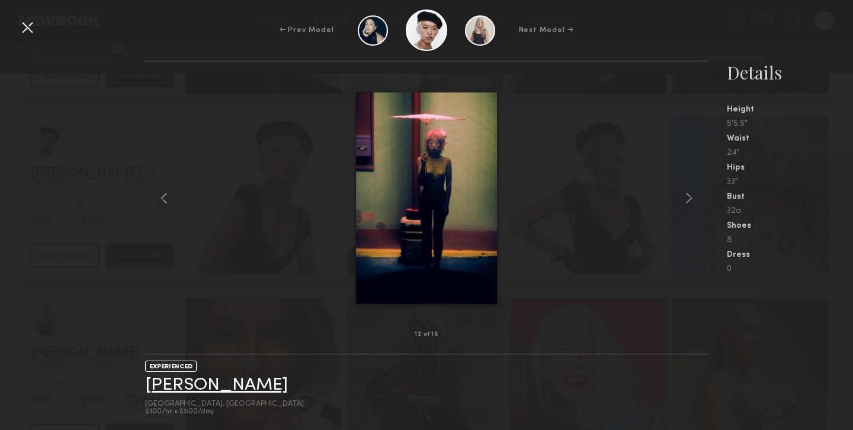
click at [151, 382] on link "Angel L." at bounding box center [216, 385] width 143 height 18
click at [29, 29] on div at bounding box center [27, 27] width 19 height 19
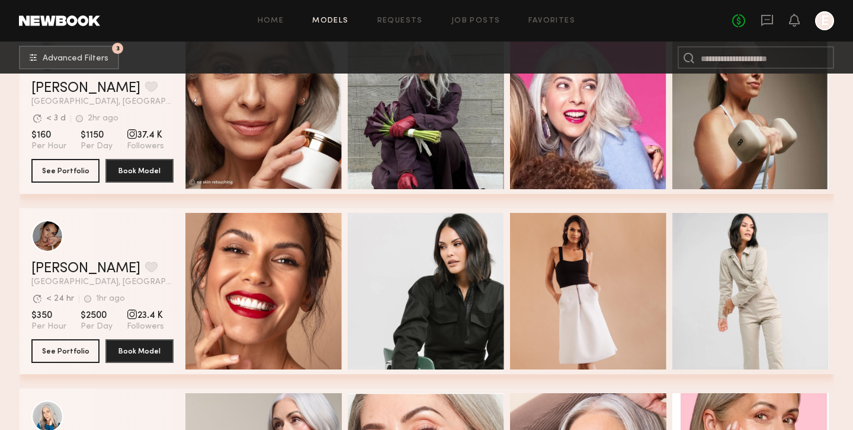
scroll to position [498, 0]
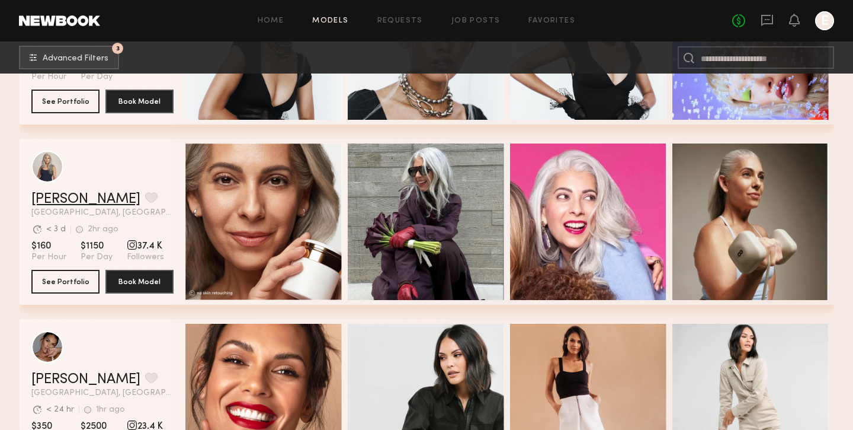
click at [44, 200] on link "Renita G." at bounding box center [85, 199] width 109 height 14
click at [66, 195] on link "Renita G." at bounding box center [85, 199] width 109 height 14
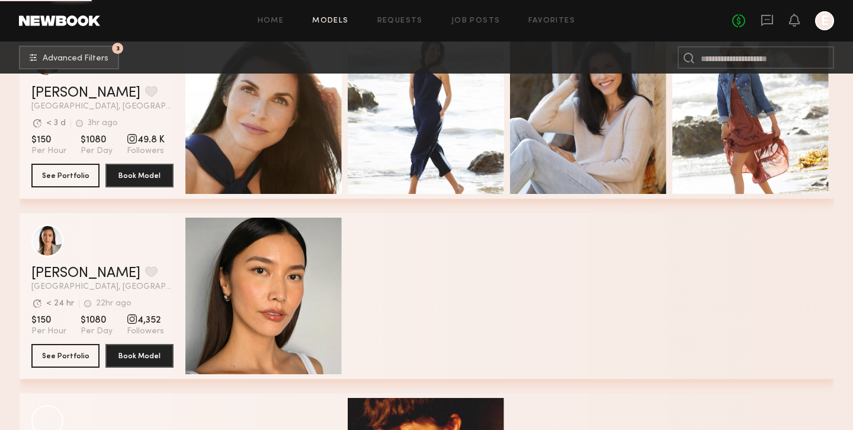
scroll to position [1153, 0]
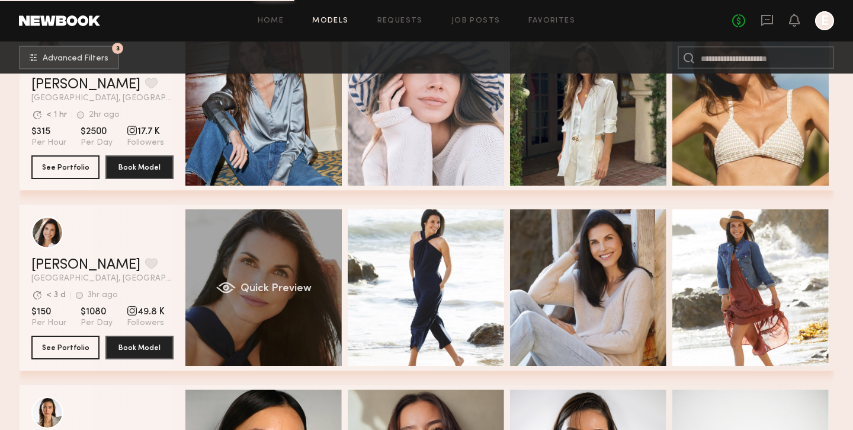
click at [222, 281] on div "Quick Preview" at bounding box center [263, 287] width 156 height 156
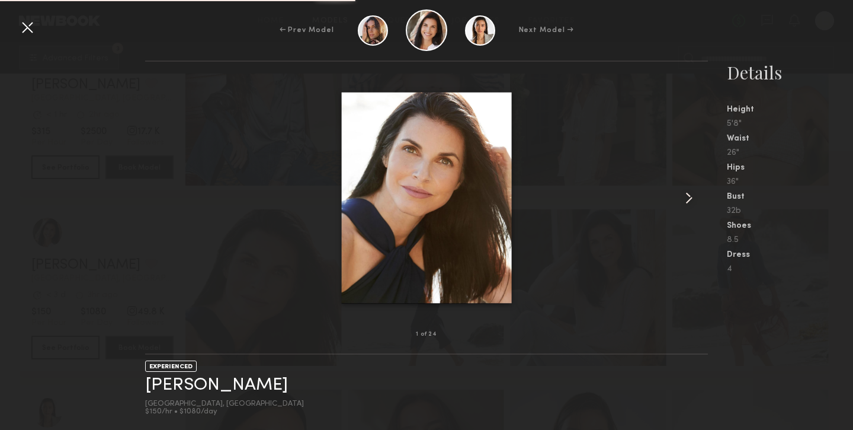
click at [694, 199] on common-icon at bounding box center [688, 197] width 19 height 19
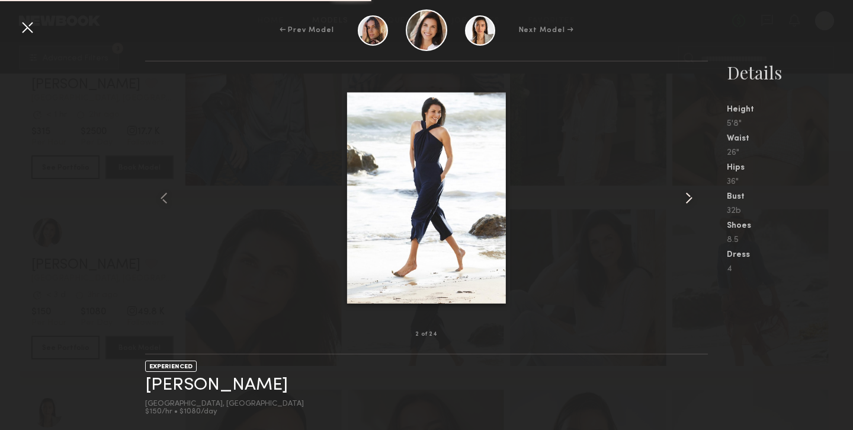
click at [694, 199] on common-icon at bounding box center [688, 197] width 19 height 19
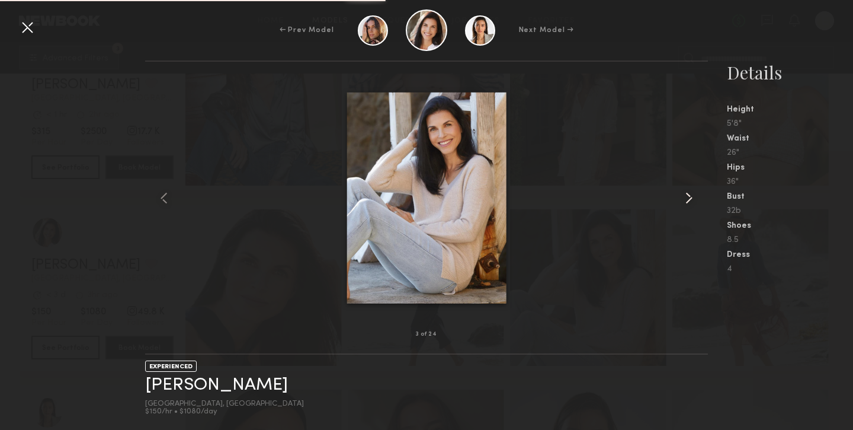
click at [694, 199] on common-icon at bounding box center [688, 197] width 19 height 19
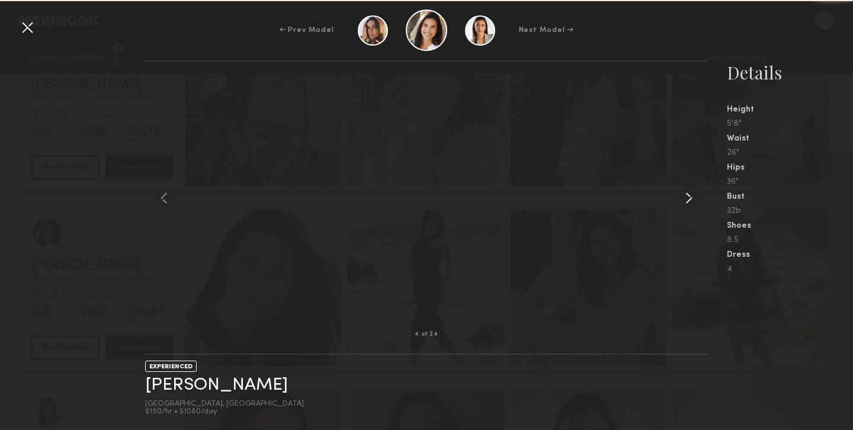
click at [694, 199] on common-icon at bounding box center [688, 197] width 19 height 19
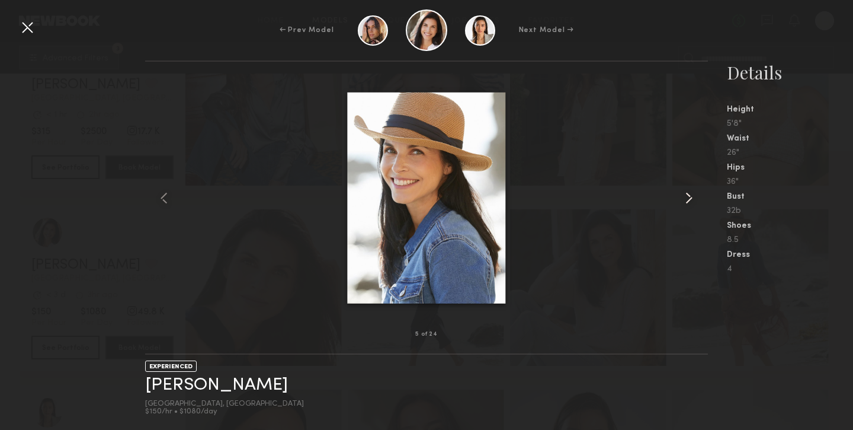
click at [694, 199] on common-icon at bounding box center [688, 197] width 19 height 19
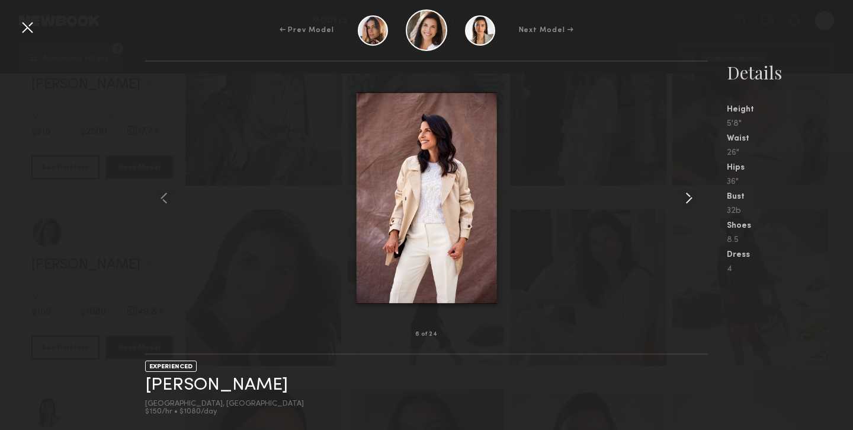
click at [694, 199] on common-icon at bounding box center [688, 197] width 19 height 19
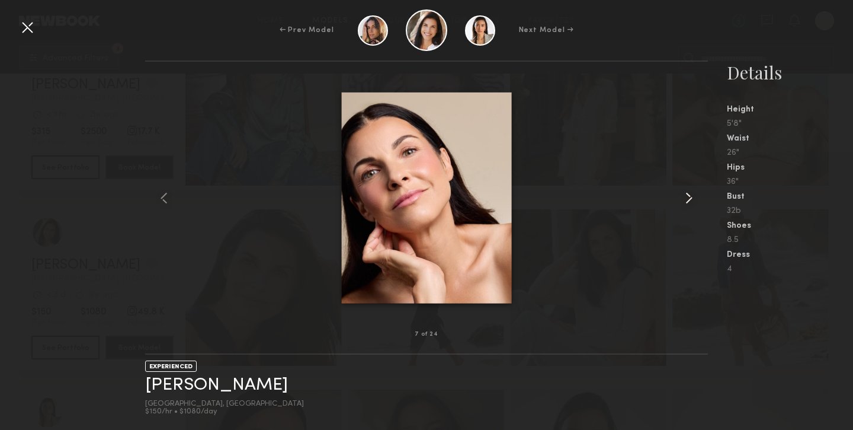
click at [694, 199] on common-icon at bounding box center [688, 197] width 19 height 19
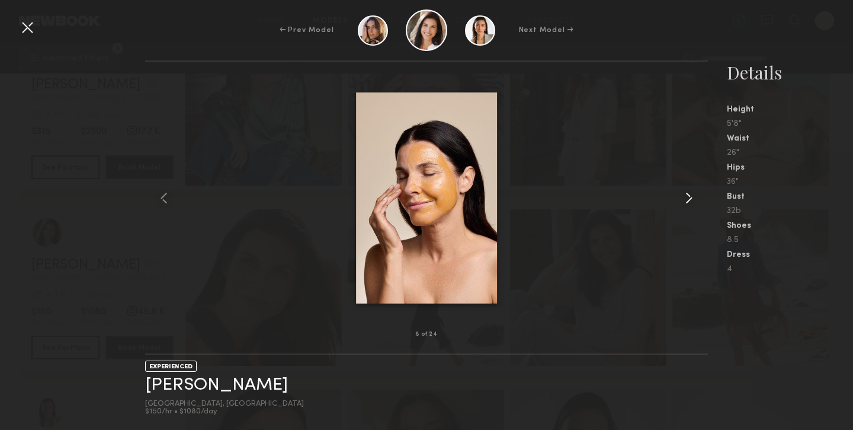
click at [694, 199] on common-icon at bounding box center [688, 197] width 19 height 19
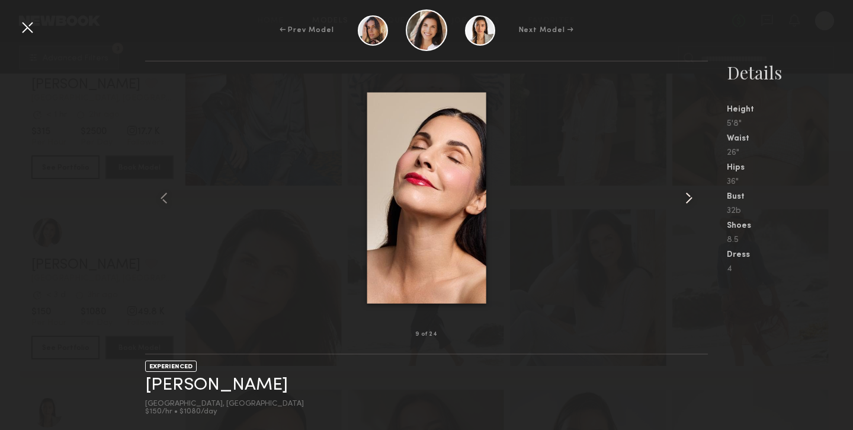
click at [694, 199] on common-icon at bounding box center [688, 197] width 19 height 19
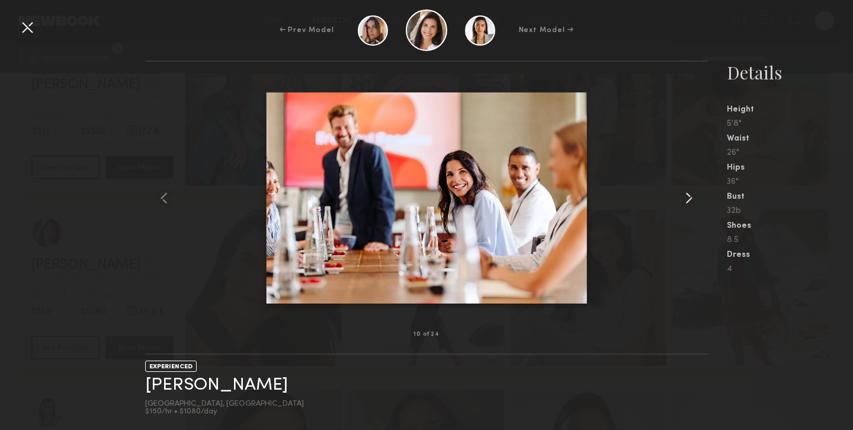
click at [694, 199] on common-icon at bounding box center [688, 197] width 19 height 19
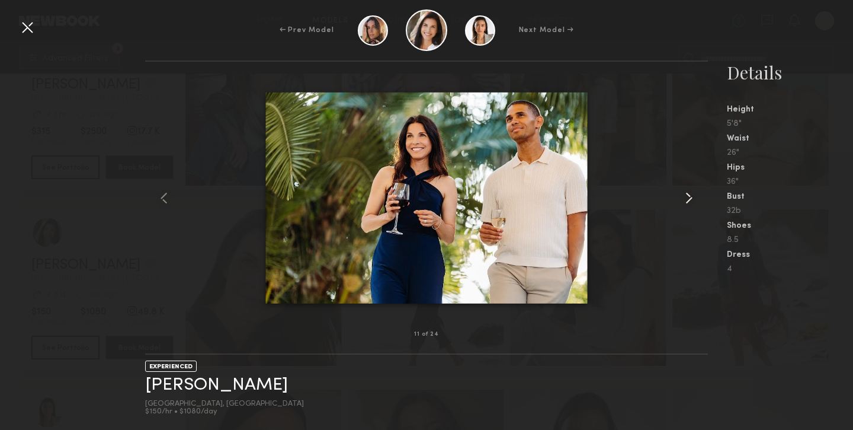
click at [694, 199] on common-icon at bounding box center [688, 197] width 19 height 19
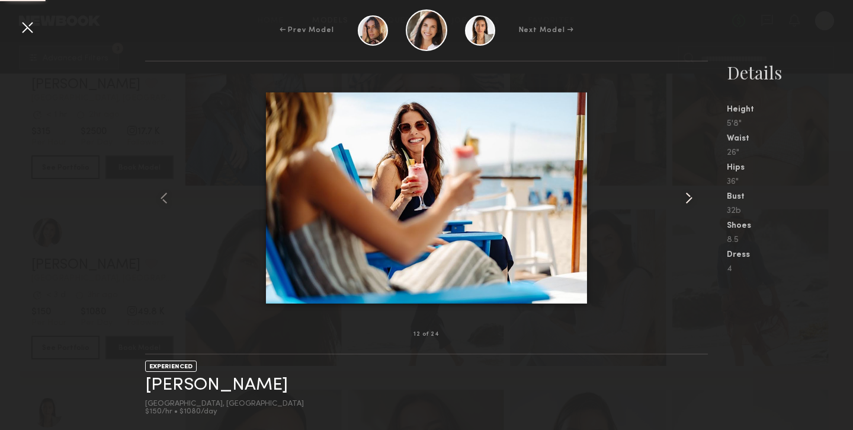
click at [694, 199] on common-icon at bounding box center [688, 197] width 19 height 19
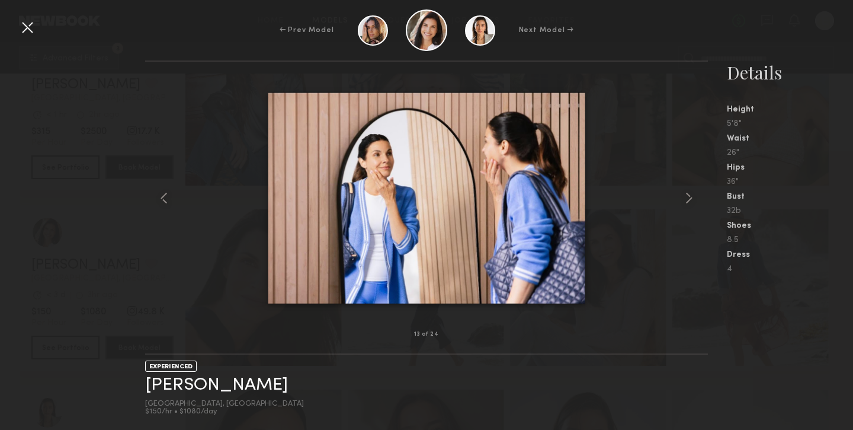
click at [694, 199] on common-icon at bounding box center [688, 197] width 19 height 19
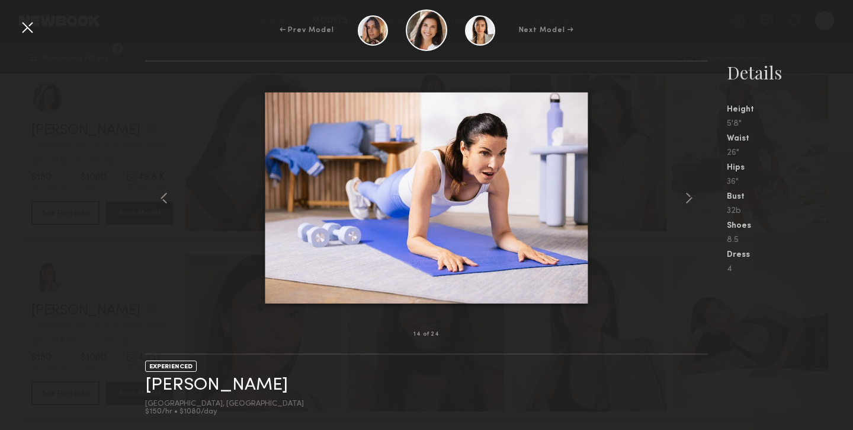
scroll to position [1289, 0]
click at [156, 204] on common-icon at bounding box center [164, 197] width 19 height 19
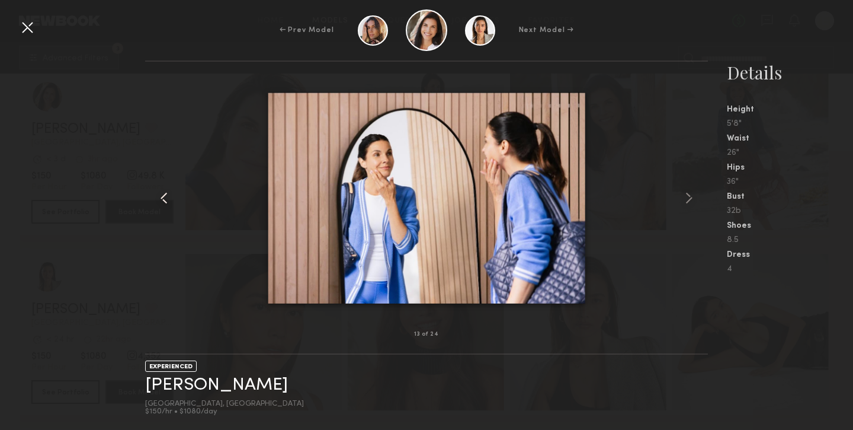
click at [156, 204] on common-icon at bounding box center [164, 197] width 19 height 19
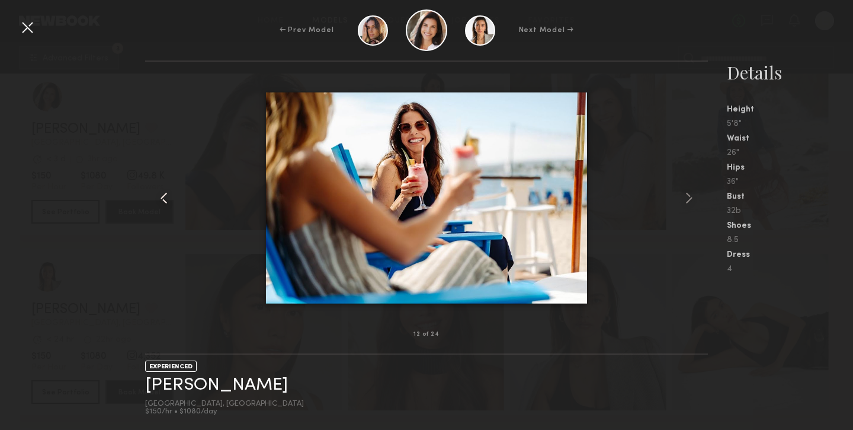
click at [156, 204] on common-icon at bounding box center [164, 197] width 19 height 19
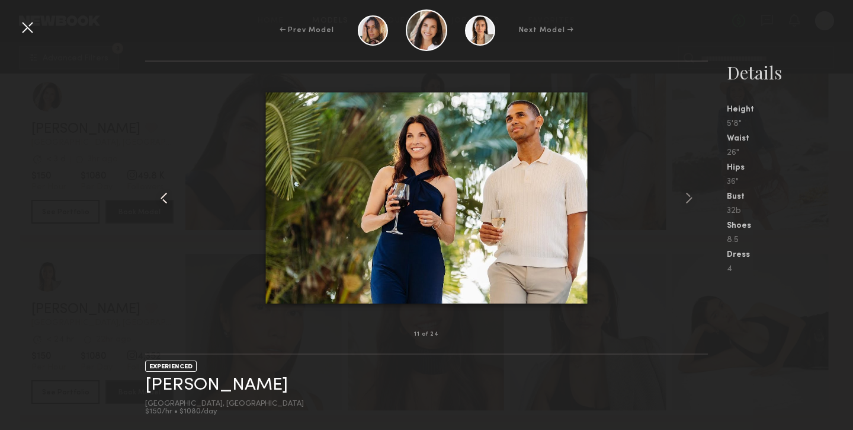
click at [156, 204] on common-icon at bounding box center [164, 197] width 19 height 19
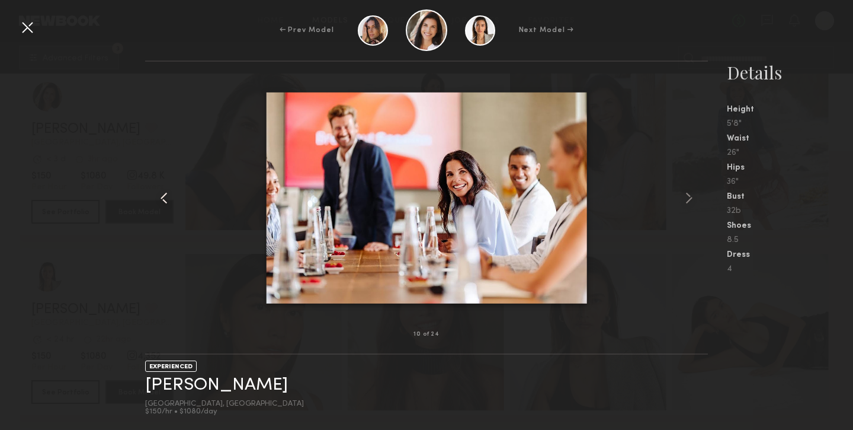
click at [156, 204] on common-icon at bounding box center [164, 197] width 19 height 19
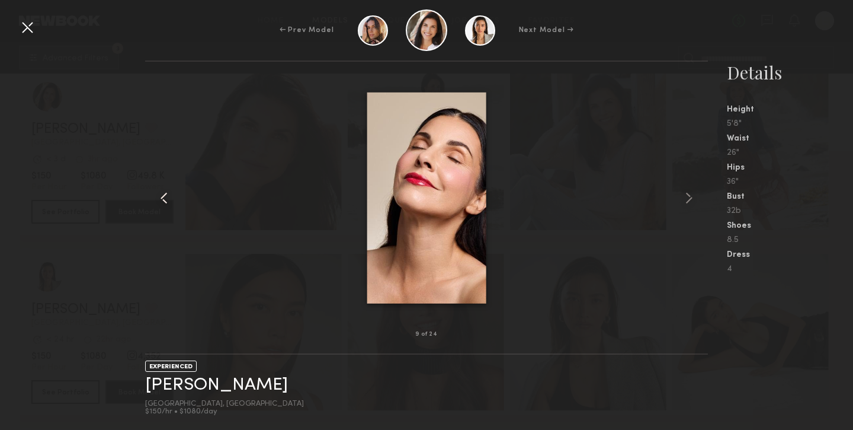
click at [156, 204] on common-icon at bounding box center [164, 197] width 19 height 19
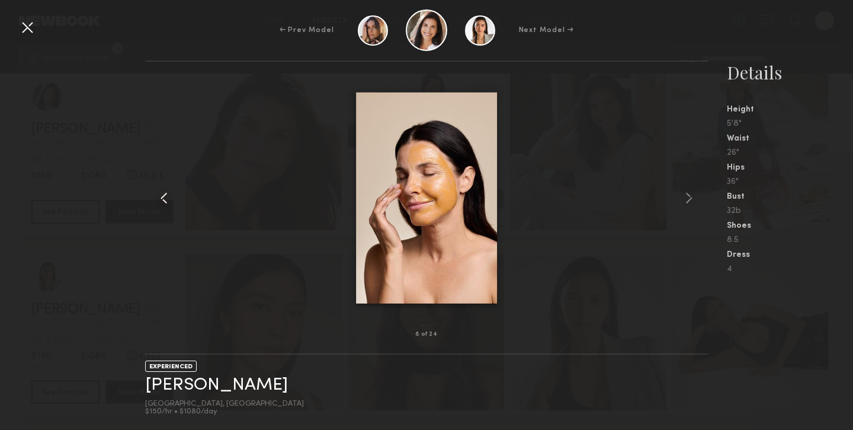
click at [156, 204] on common-icon at bounding box center [164, 197] width 19 height 19
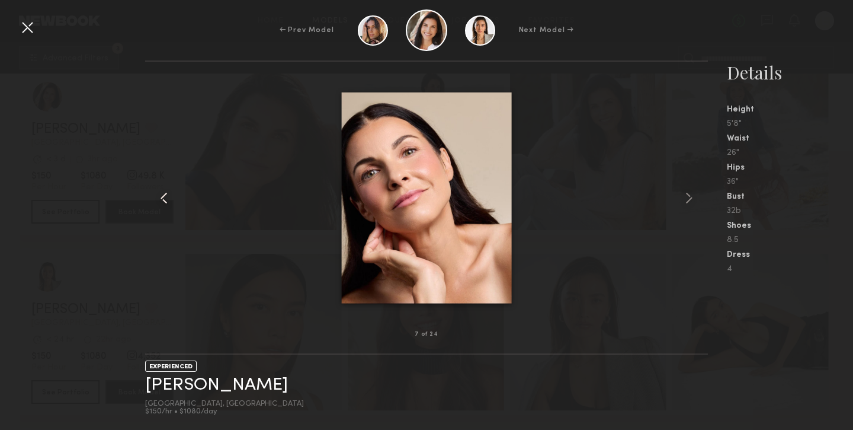
click at [161, 198] on common-icon at bounding box center [164, 197] width 19 height 19
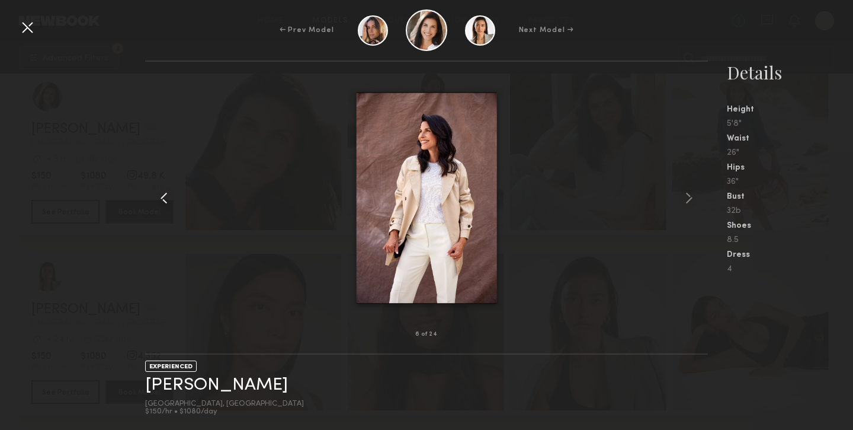
click at [161, 198] on common-icon at bounding box center [164, 197] width 19 height 19
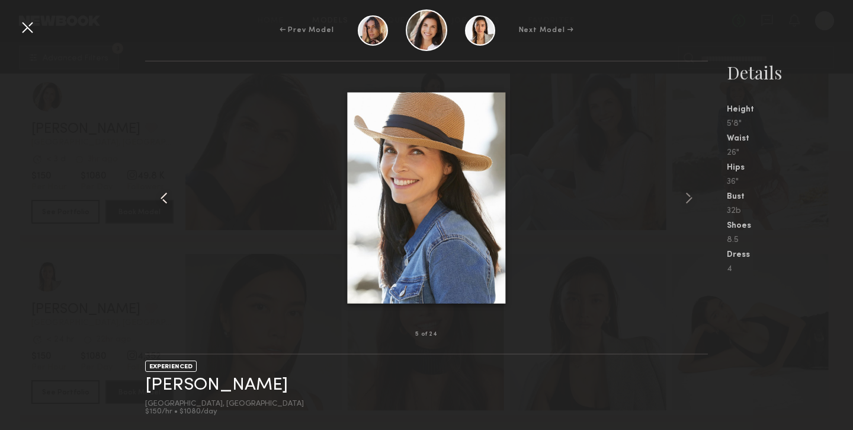
click at [161, 198] on common-icon at bounding box center [164, 197] width 19 height 19
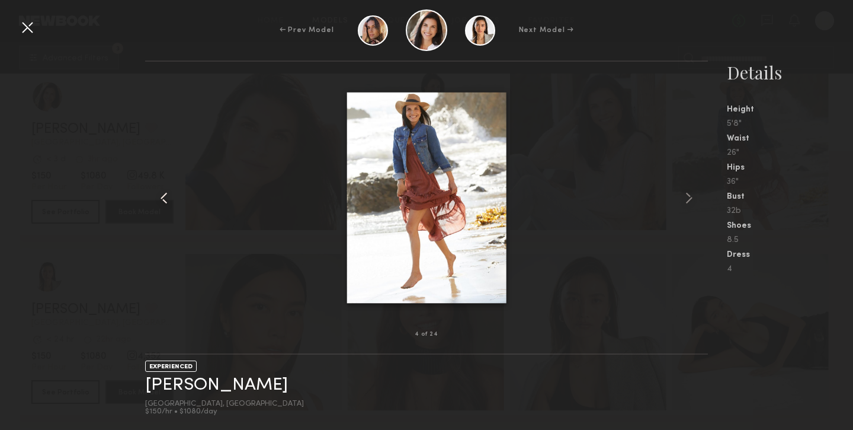
click at [161, 198] on common-icon at bounding box center [164, 197] width 19 height 19
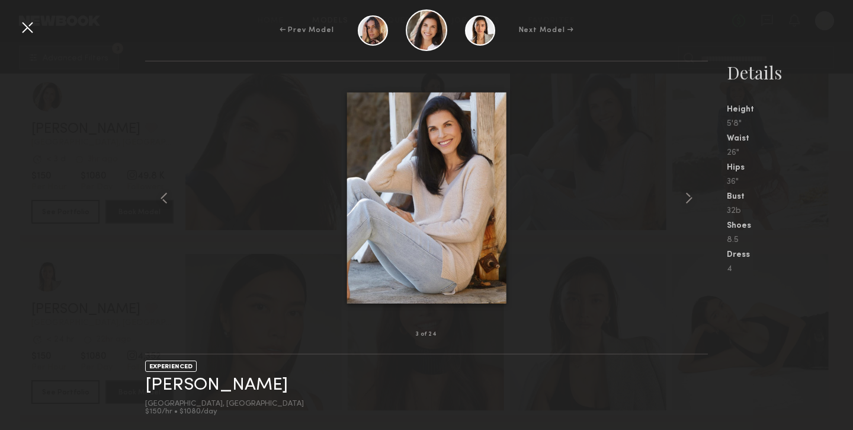
click at [25, 25] on div at bounding box center [27, 27] width 19 height 19
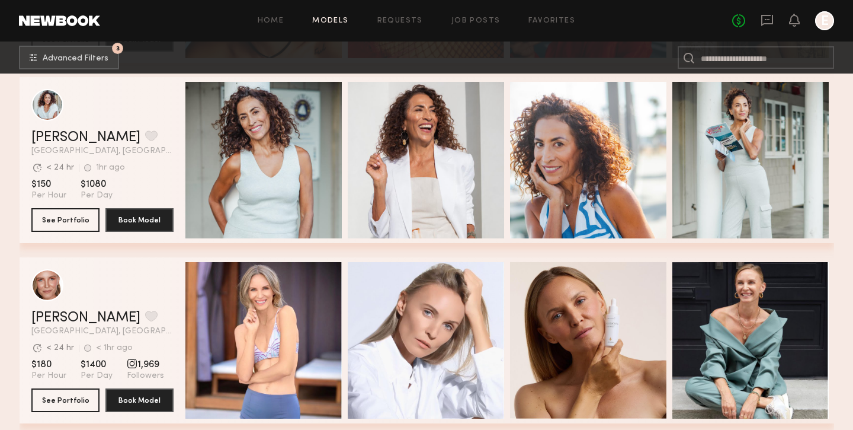
scroll to position [2149, 0]
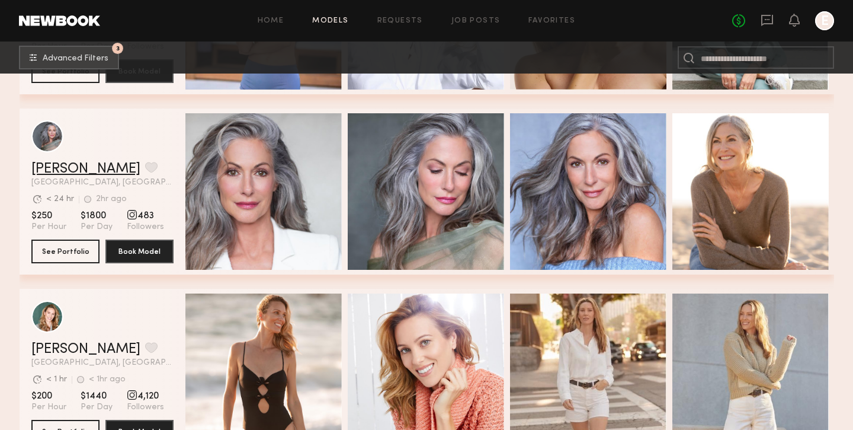
click at [69, 166] on link "Kandeyce J." at bounding box center [85, 169] width 109 height 14
click at [89, 177] on div "Kandeyce J. Favorite Los Angeles, CA Avg. request response time < 24 hr 2hr ago…" at bounding box center [102, 174] width 142 height 25
click at [87, 172] on link "Kandeyce J." at bounding box center [85, 169] width 109 height 14
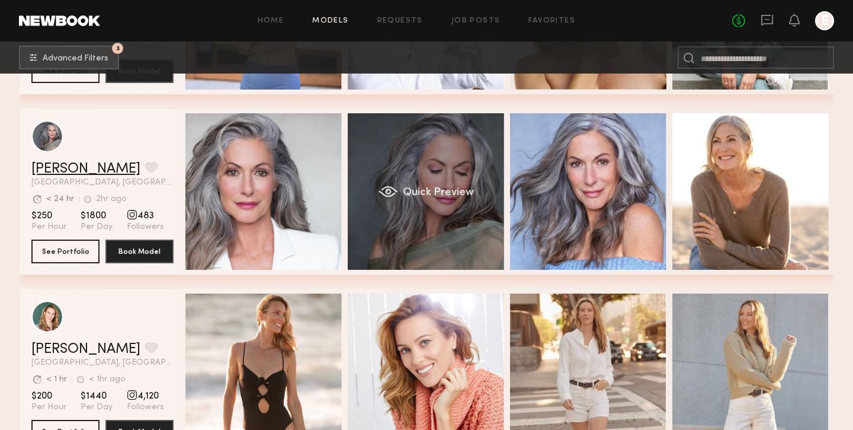
scroll to position [2156, 0]
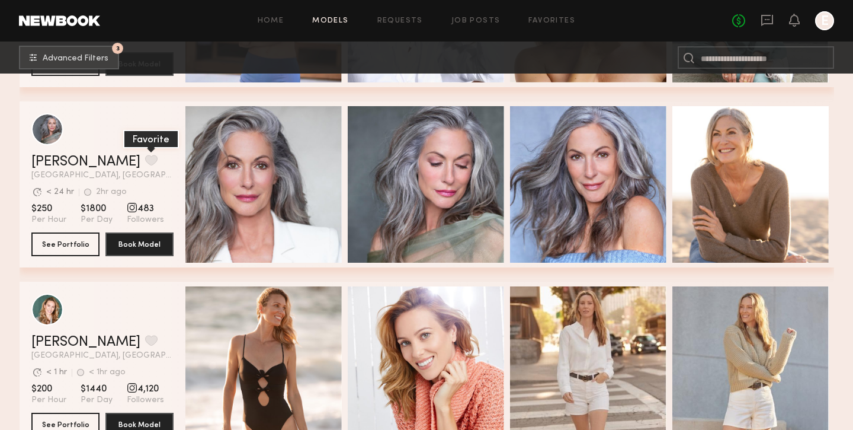
click at [145, 162] on button "grid" at bounding box center [151, 160] width 12 height 11
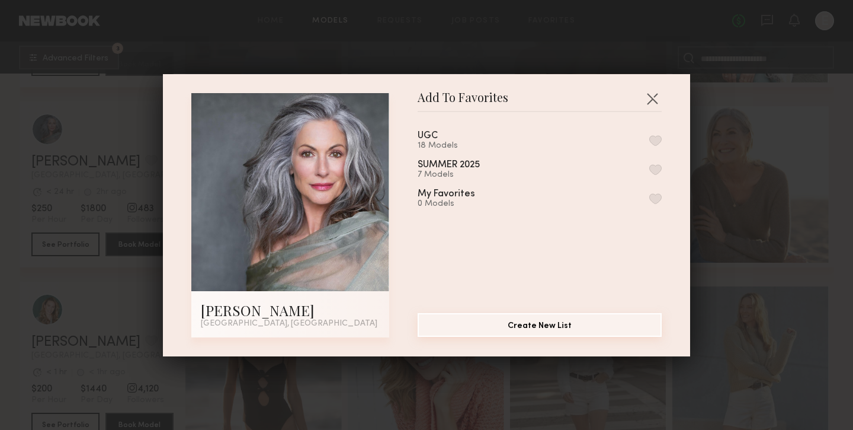
click at [453, 320] on button "Create New List" at bounding box center [540, 325] width 244 height 24
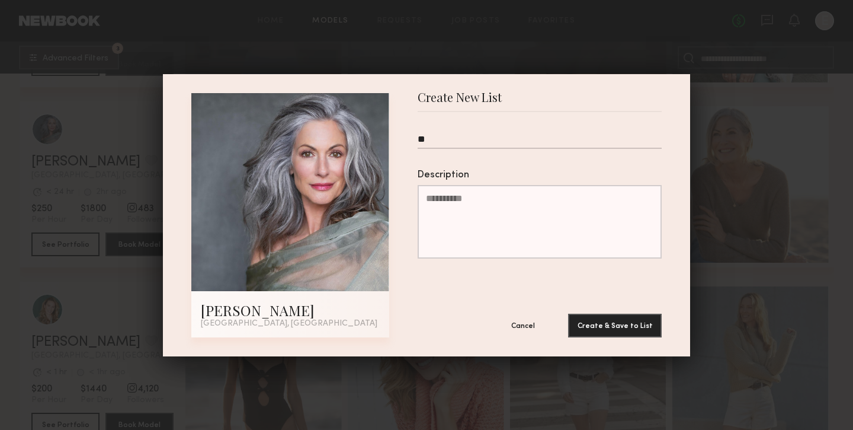
type input "*"
type input "**********"
click at [592, 318] on button "Create & Save to List" at bounding box center [615, 325] width 94 height 24
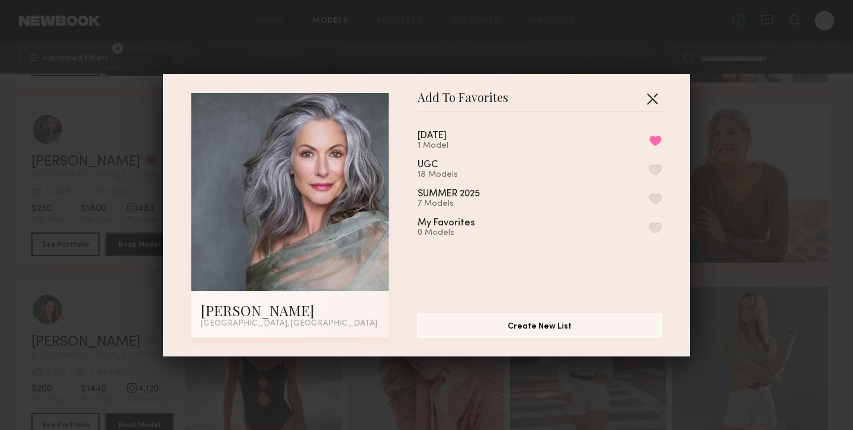
click at [653, 102] on button "button" at bounding box center [652, 98] width 19 height 19
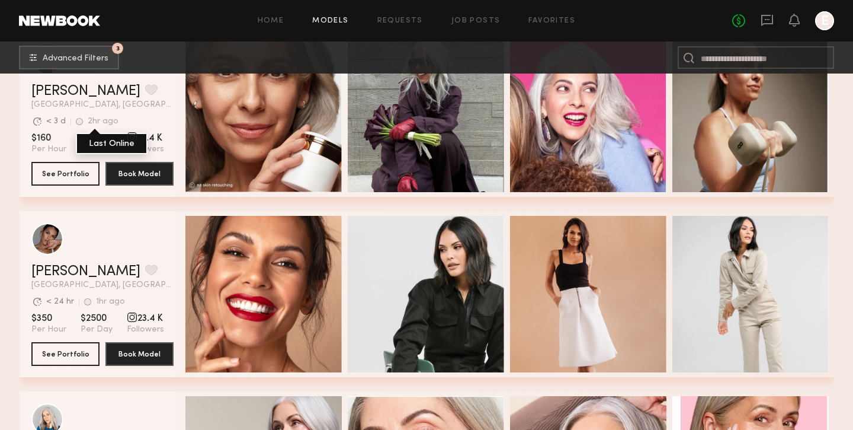
scroll to position [591, 0]
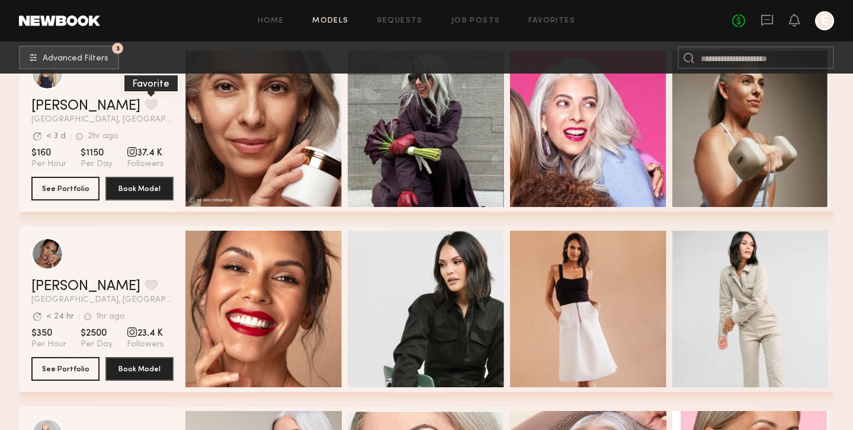
click at [145, 110] on button "grid" at bounding box center [151, 104] width 12 height 11
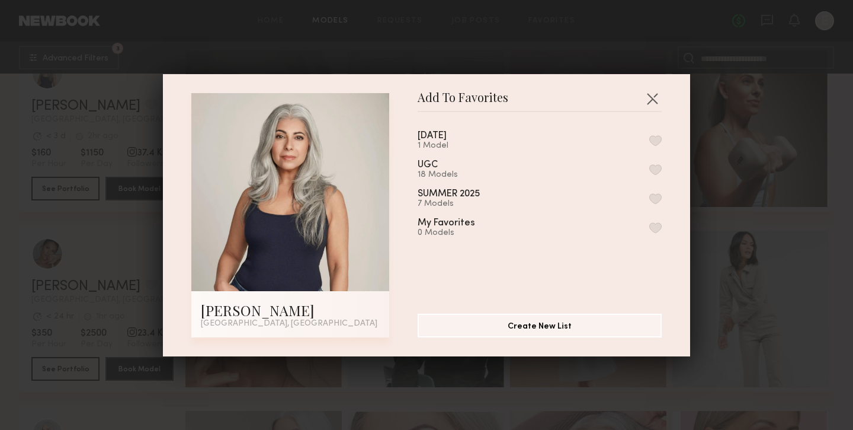
click at [475, 134] on div "OCTOBER 2025 1 Model" at bounding box center [446, 141] width 57 height 20
click at [653, 145] on button "button" at bounding box center [655, 140] width 12 height 11
click at [649, 94] on button "button" at bounding box center [652, 98] width 19 height 19
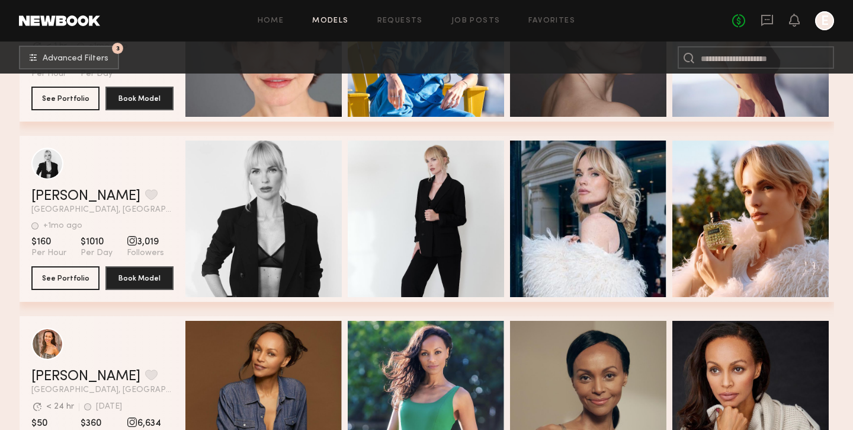
scroll to position [2849, 0]
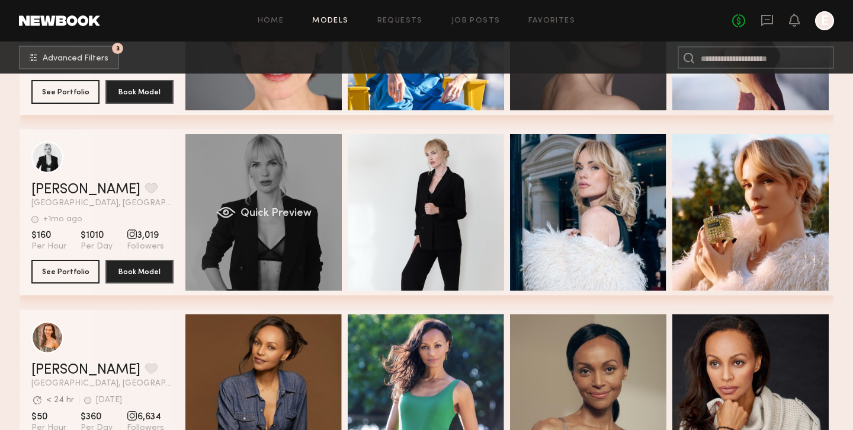
click at [341, 213] on div "Quick Preview" at bounding box center [263, 212] width 156 height 156
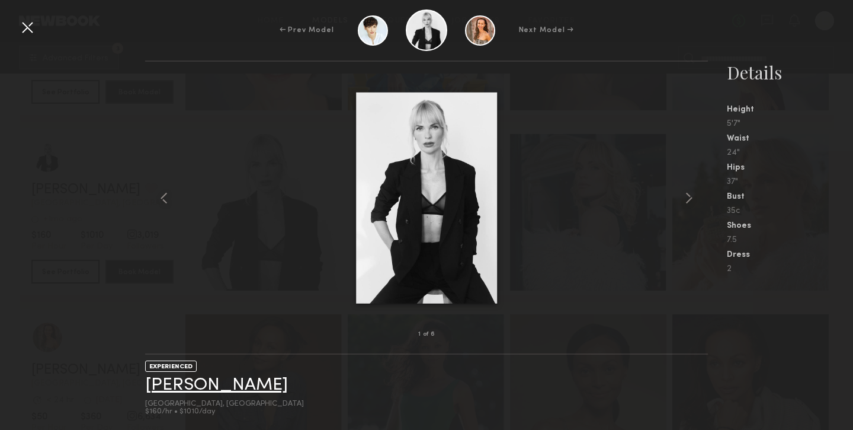
click at [211, 385] on link "Nadzeya K." at bounding box center [216, 385] width 143 height 18
click at [27, 37] on div "← Prev Model Next Model →" at bounding box center [426, 29] width 853 height 41
click at [24, 25] on div at bounding box center [27, 27] width 19 height 19
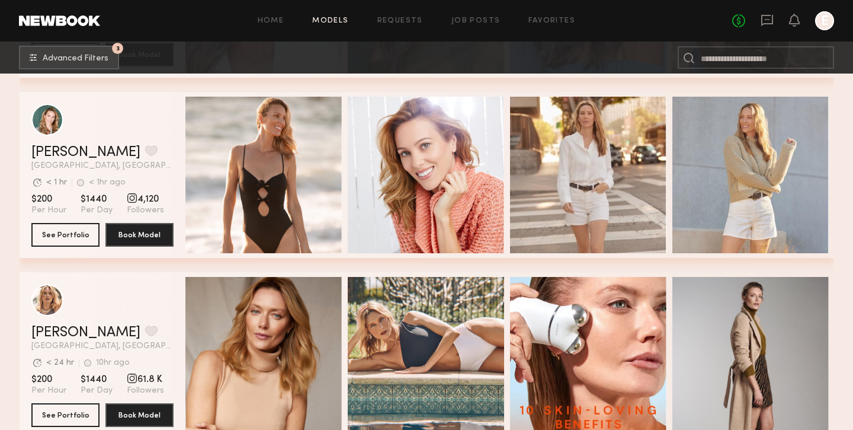
scroll to position [2443, 0]
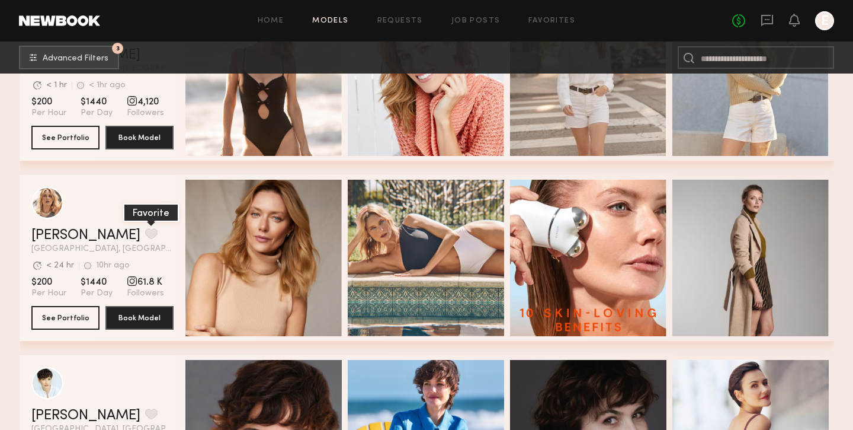
click at [145, 230] on button "grid" at bounding box center [151, 233] width 12 height 11
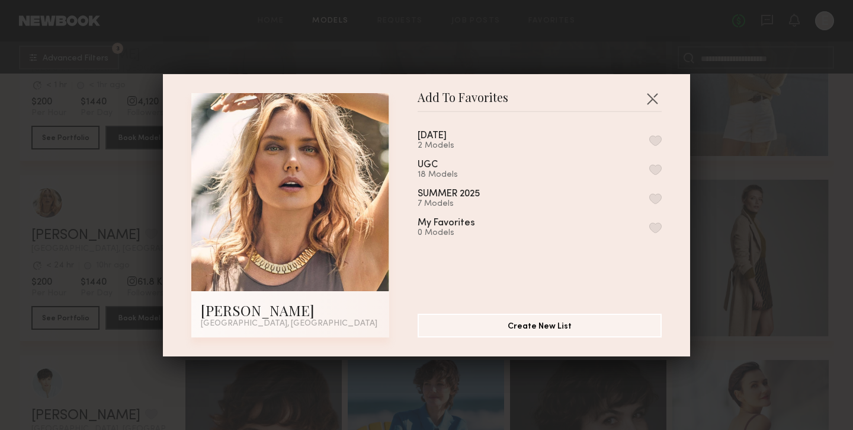
click at [658, 137] on button "button" at bounding box center [655, 140] width 12 height 11
click at [658, 101] on button "button" at bounding box center [652, 98] width 19 height 19
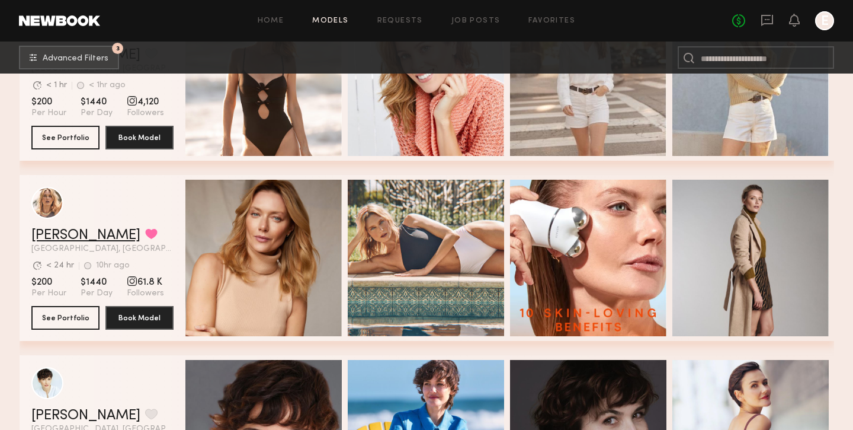
click at [61, 233] on link "Anastassija M." at bounding box center [85, 235] width 109 height 14
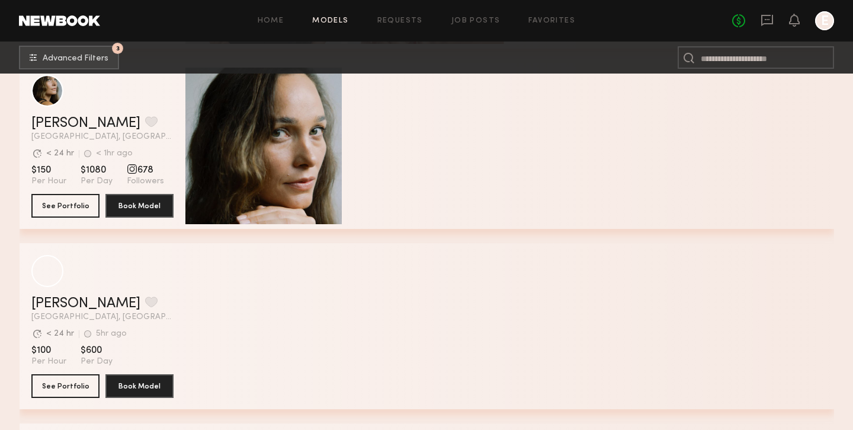
scroll to position [5081, 0]
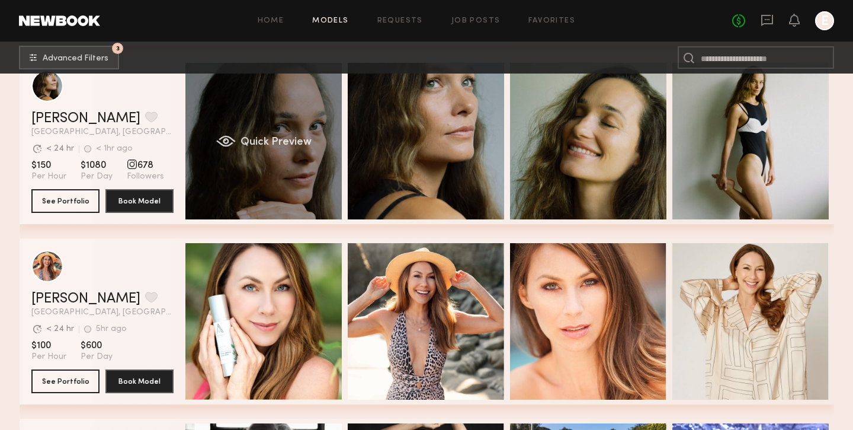
click at [251, 142] on span "Quick Preview" at bounding box center [275, 142] width 71 height 11
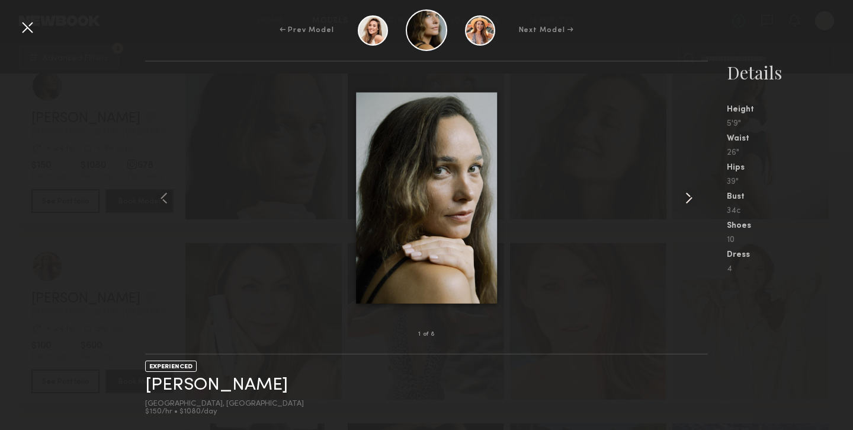
click at [691, 195] on common-icon at bounding box center [688, 197] width 19 height 19
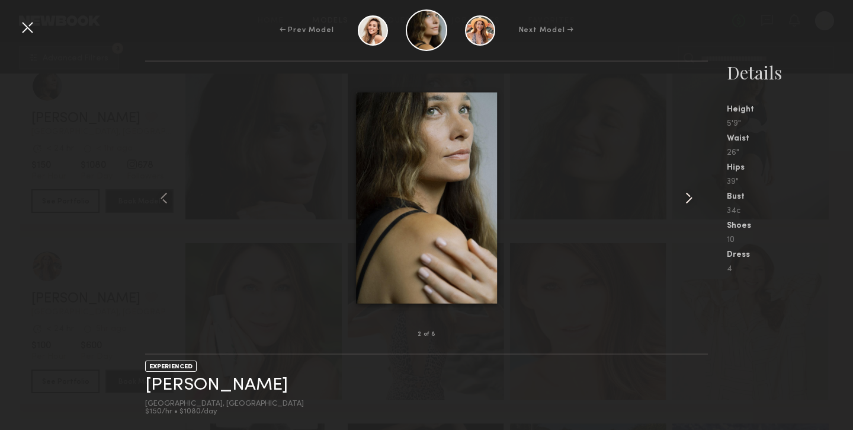
click at [691, 195] on common-icon at bounding box center [688, 197] width 19 height 19
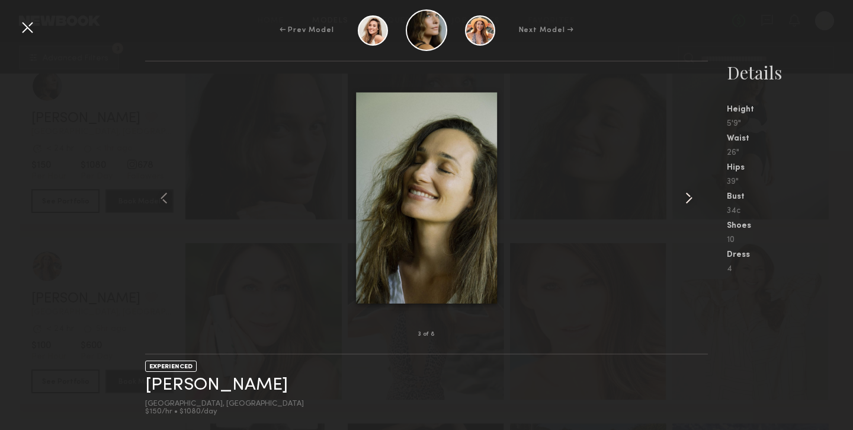
click at [691, 195] on common-icon at bounding box center [688, 197] width 19 height 19
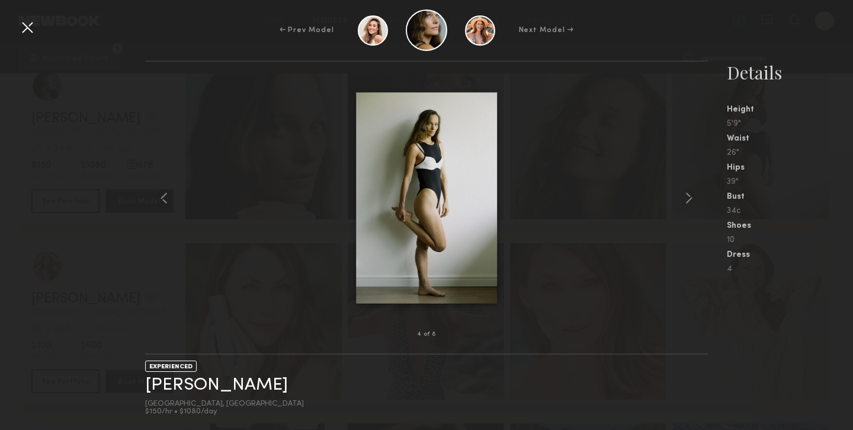
click at [22, 24] on div at bounding box center [27, 27] width 19 height 19
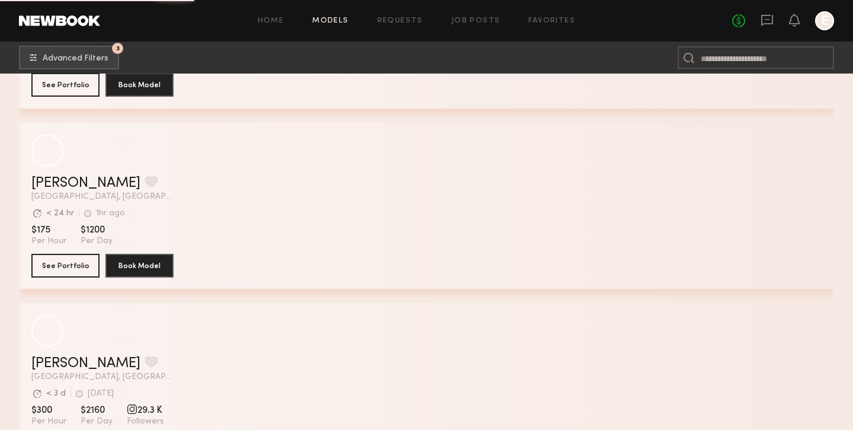
scroll to position [10242, 0]
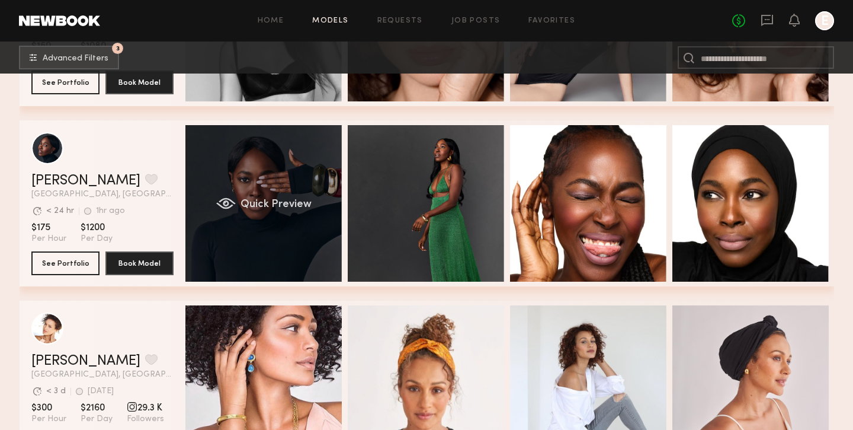
click at [287, 216] on div "Quick Preview" at bounding box center [263, 203] width 156 height 156
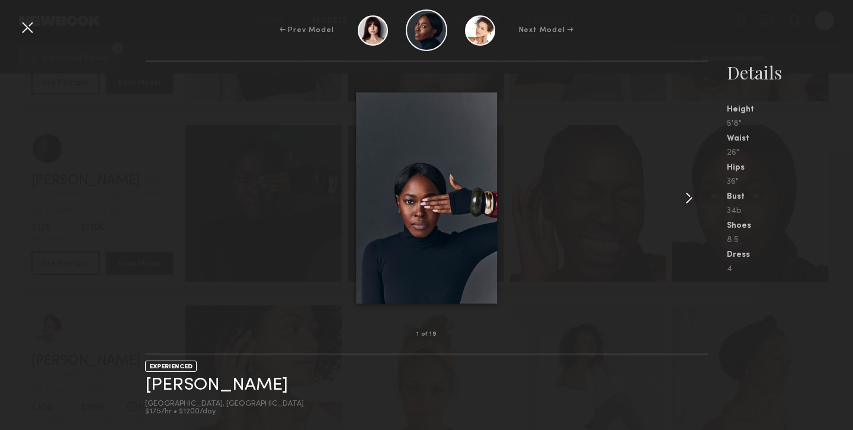
click at [686, 203] on common-icon at bounding box center [688, 197] width 19 height 19
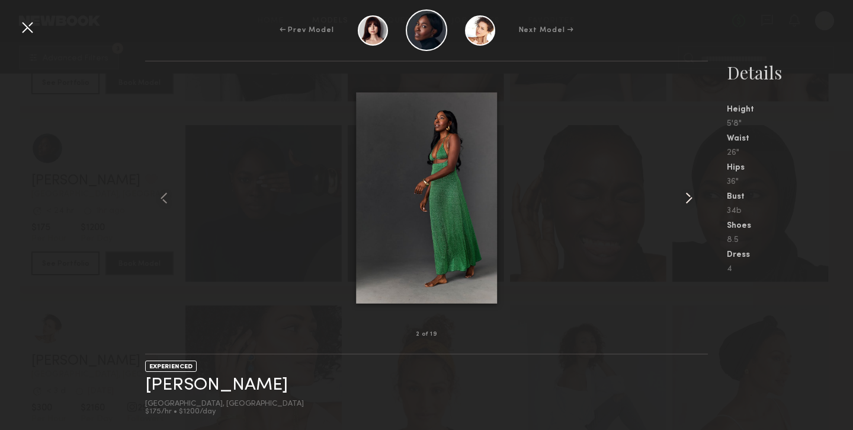
click at [686, 203] on common-icon at bounding box center [688, 197] width 19 height 19
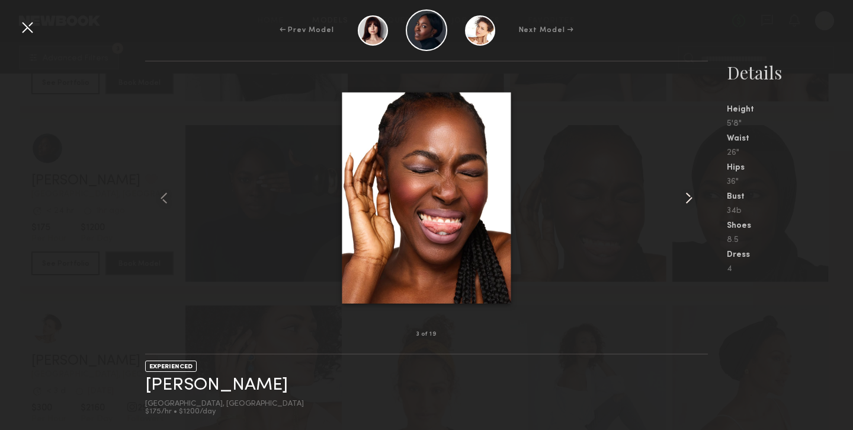
click at [686, 203] on common-icon at bounding box center [688, 197] width 19 height 19
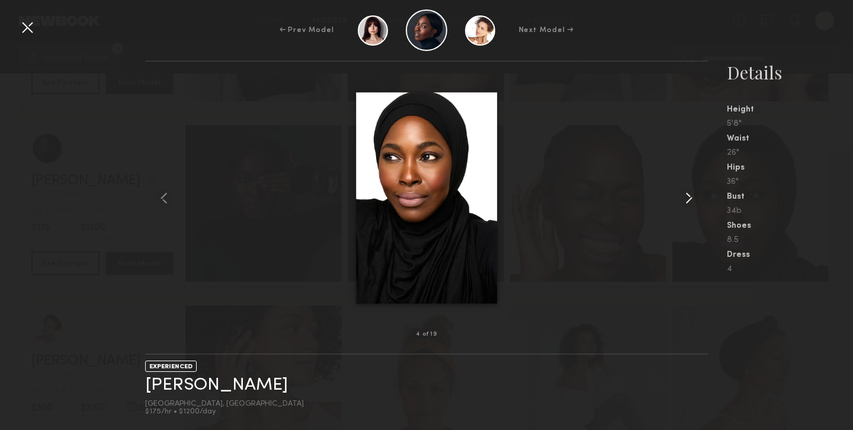
click at [686, 203] on common-icon at bounding box center [688, 197] width 19 height 19
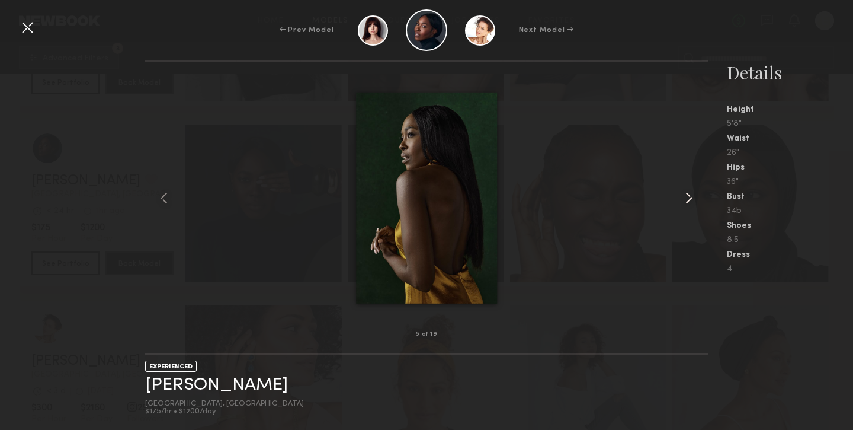
click at [686, 203] on common-icon at bounding box center [688, 197] width 19 height 19
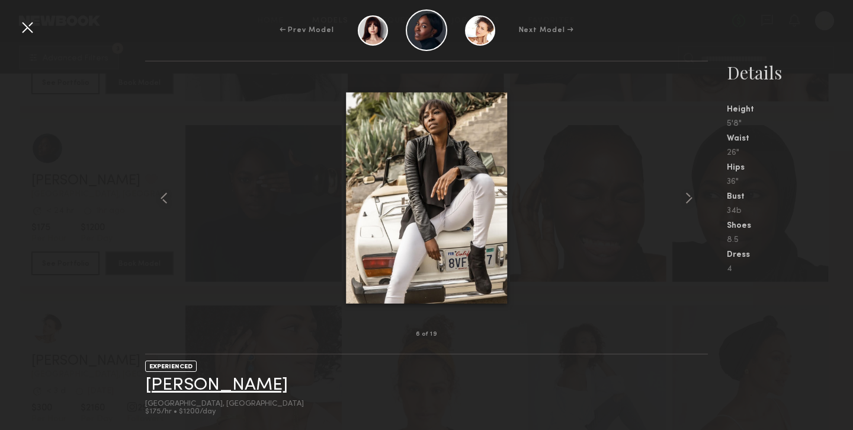
click at [180, 383] on link "Aminat O." at bounding box center [216, 385] width 143 height 18
click at [28, 37] on div "← Prev Model Next Model →" at bounding box center [426, 29] width 853 height 41
click at [28, 25] on div at bounding box center [27, 27] width 19 height 19
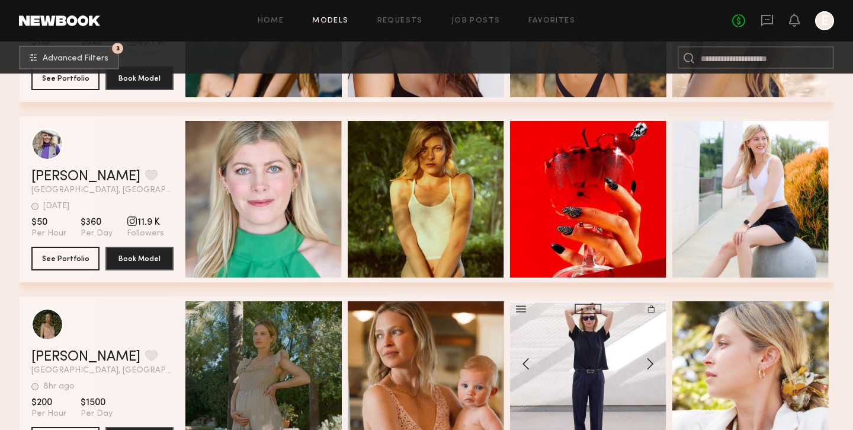
scroll to position [11868, 0]
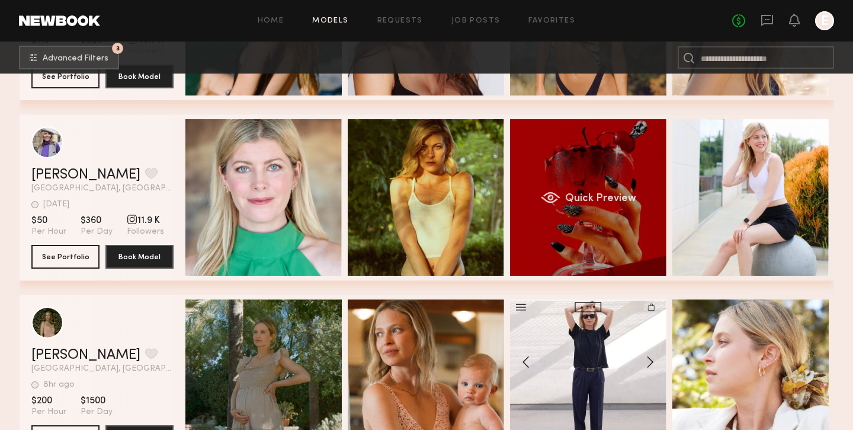
click at [614, 147] on div "Quick Preview" at bounding box center [588, 197] width 156 height 156
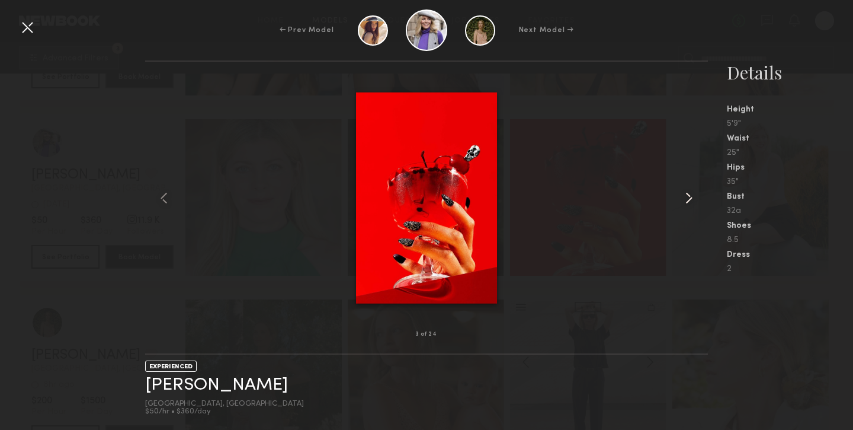
click at [689, 199] on common-icon at bounding box center [688, 197] width 19 height 19
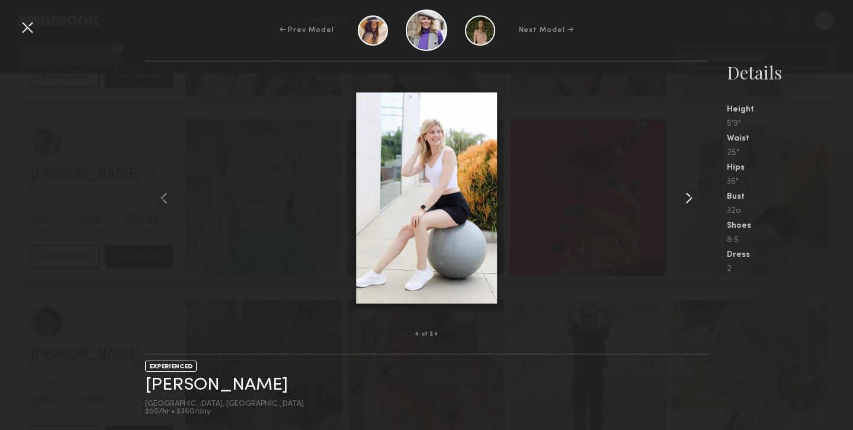
click at [689, 199] on common-icon at bounding box center [688, 197] width 19 height 19
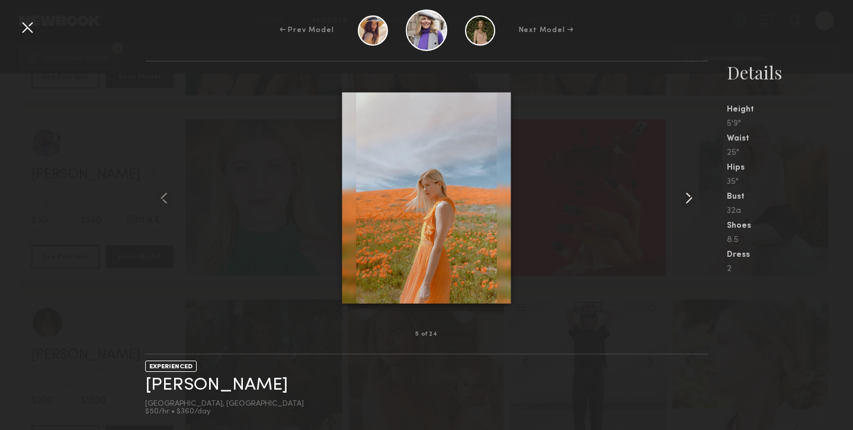
click at [689, 199] on common-icon at bounding box center [688, 197] width 19 height 19
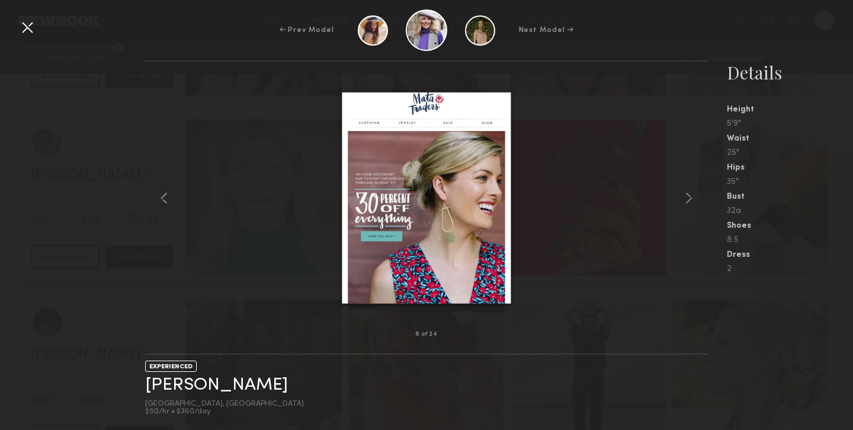
click at [25, 14] on div "← Prev Model Next Model →" at bounding box center [426, 29] width 853 height 41
click at [27, 20] on div at bounding box center [27, 27] width 19 height 19
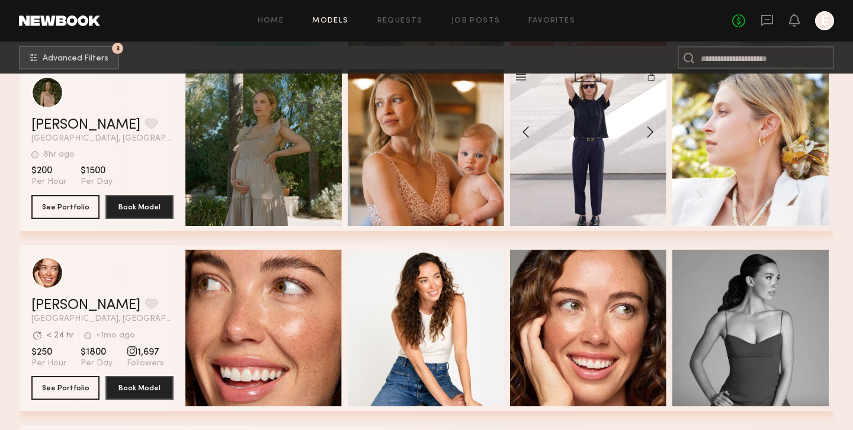
scroll to position [12078, 0]
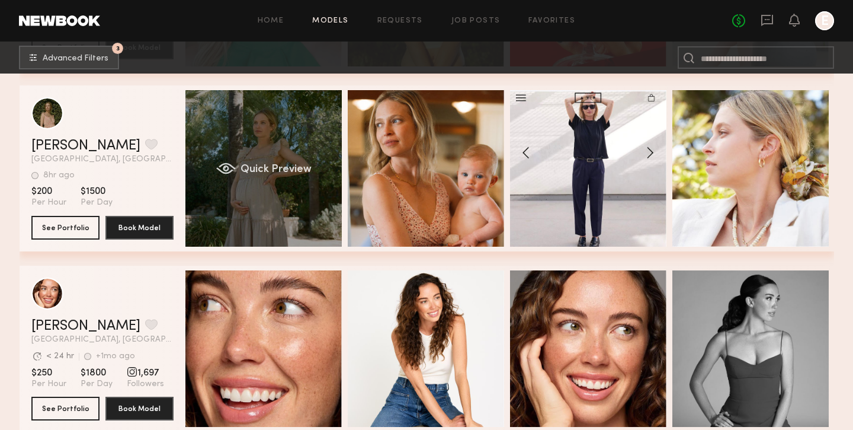
click at [248, 163] on div "Quick Preview" at bounding box center [263, 168] width 156 height 156
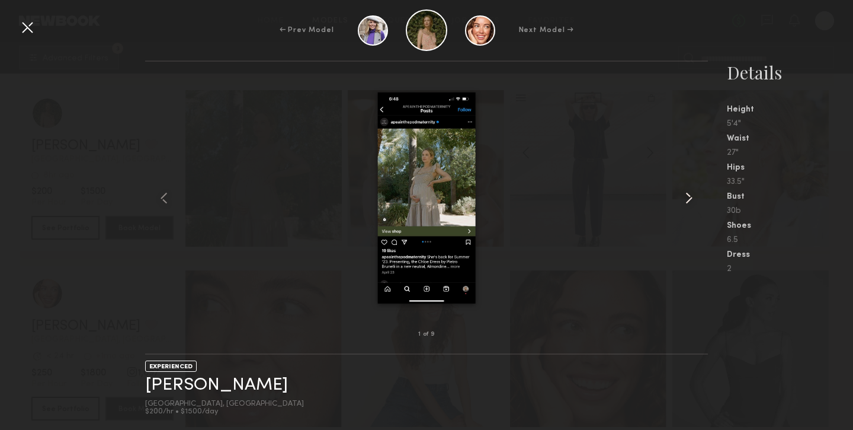
click at [690, 194] on common-icon at bounding box center [688, 197] width 19 height 19
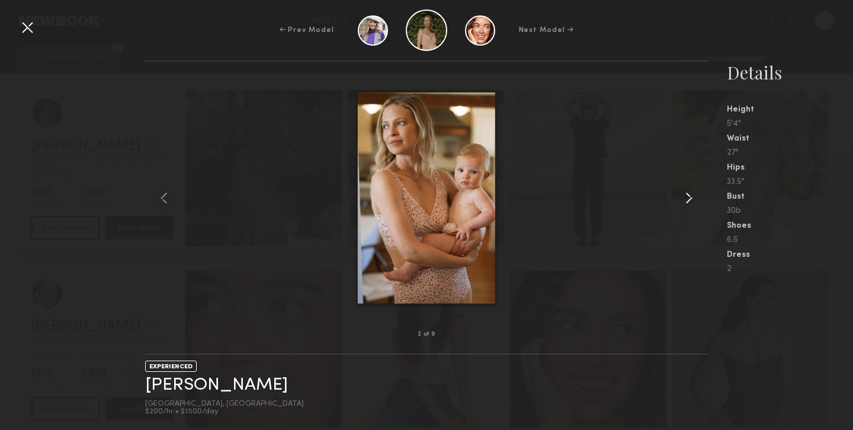
click at [690, 194] on common-icon at bounding box center [688, 197] width 19 height 19
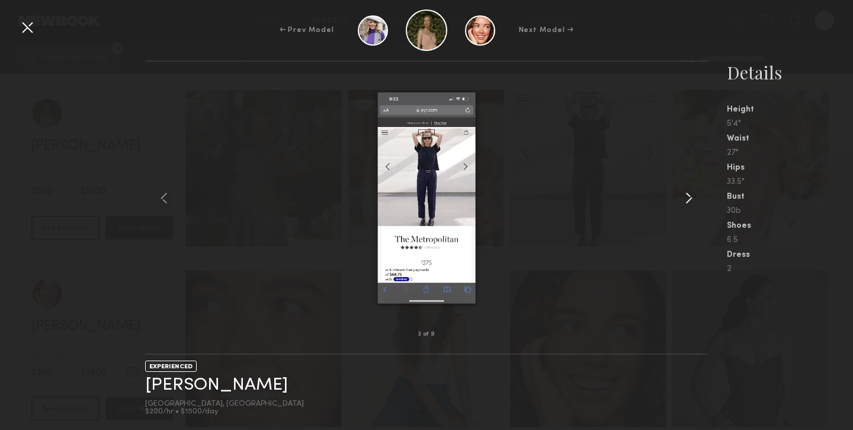
click at [690, 194] on common-icon at bounding box center [688, 197] width 19 height 19
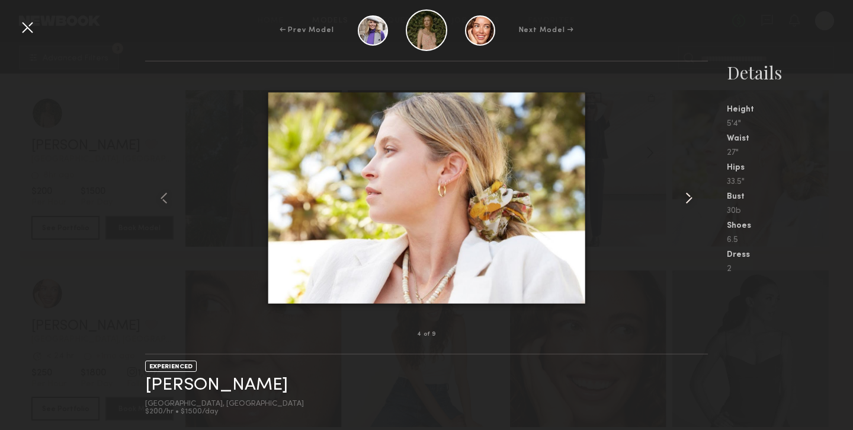
click at [690, 194] on common-icon at bounding box center [688, 197] width 19 height 19
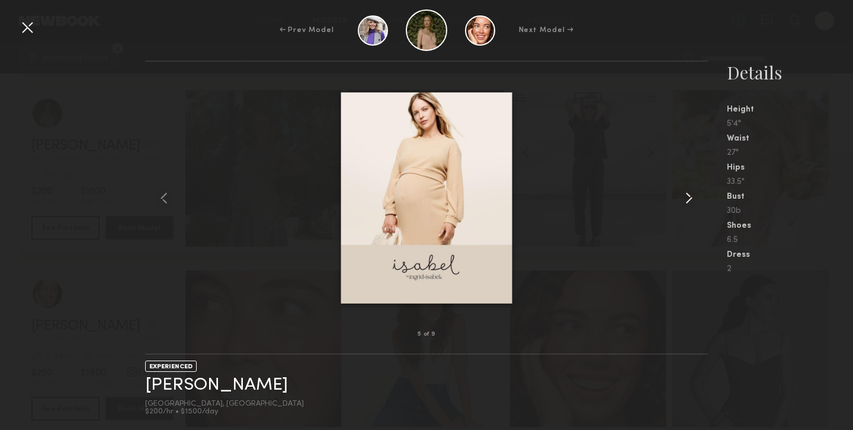
click at [690, 194] on common-icon at bounding box center [688, 197] width 19 height 19
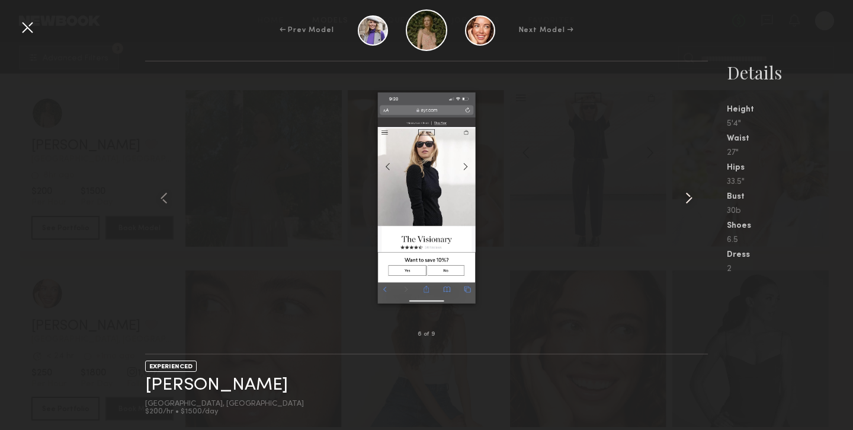
click at [690, 194] on common-icon at bounding box center [688, 197] width 19 height 19
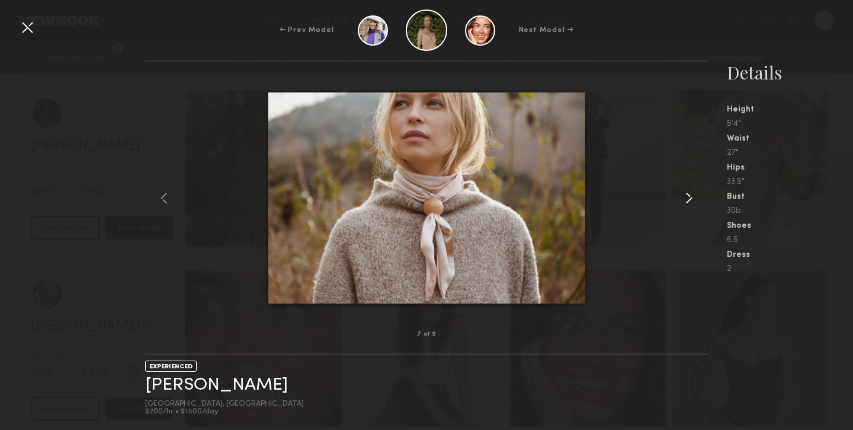
click at [690, 194] on common-icon at bounding box center [688, 197] width 19 height 19
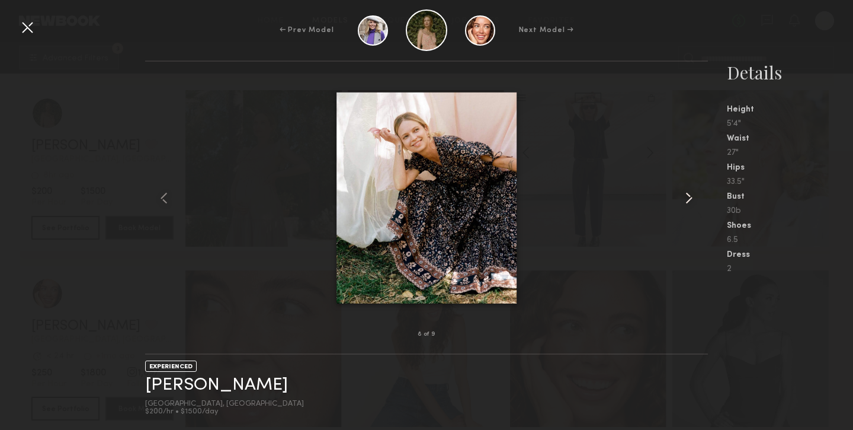
click at [690, 194] on common-icon at bounding box center [688, 197] width 19 height 19
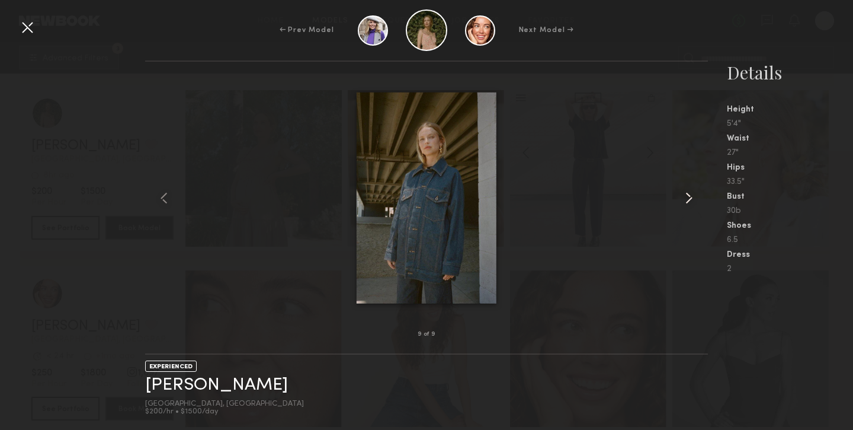
click at [690, 194] on common-icon at bounding box center [688, 197] width 19 height 19
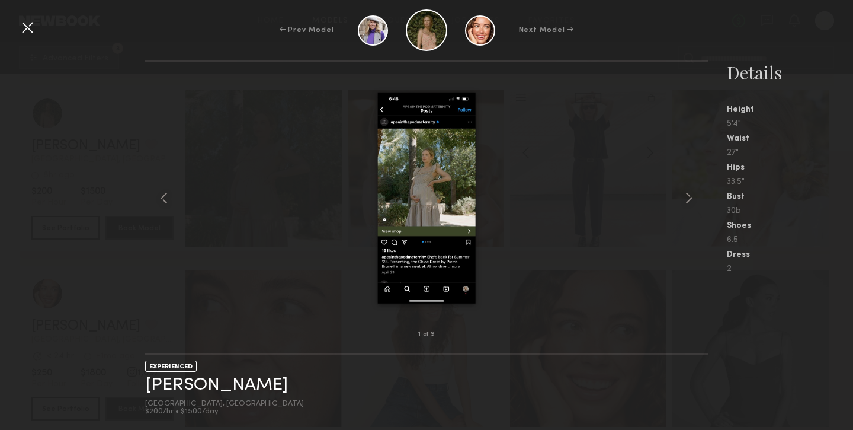
click at [20, 25] on div at bounding box center [27, 27] width 19 height 19
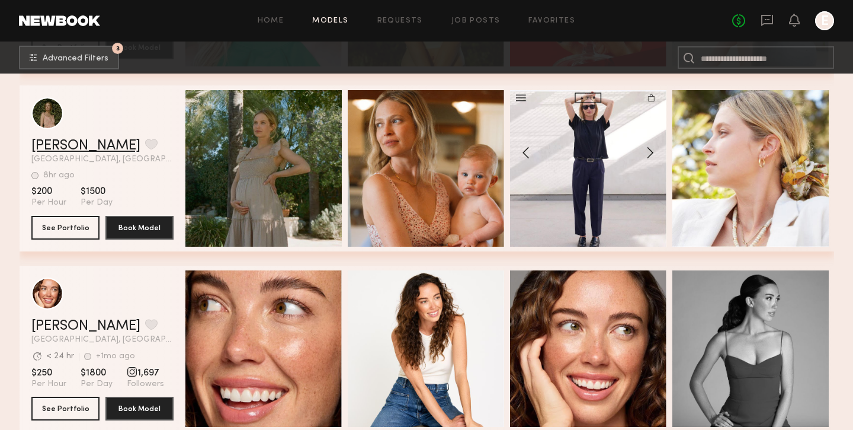
click at [49, 142] on link "Ceara M." at bounding box center [85, 146] width 109 height 14
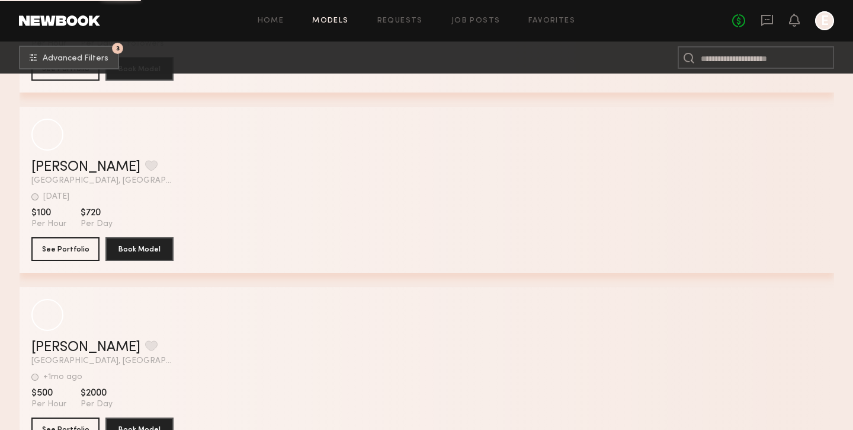
scroll to position [25769, 0]
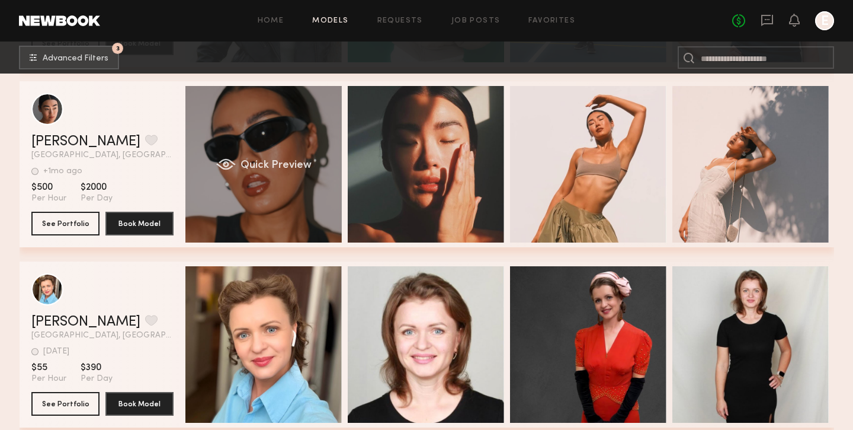
click at [316, 133] on div "Quick Preview" at bounding box center [263, 164] width 156 height 156
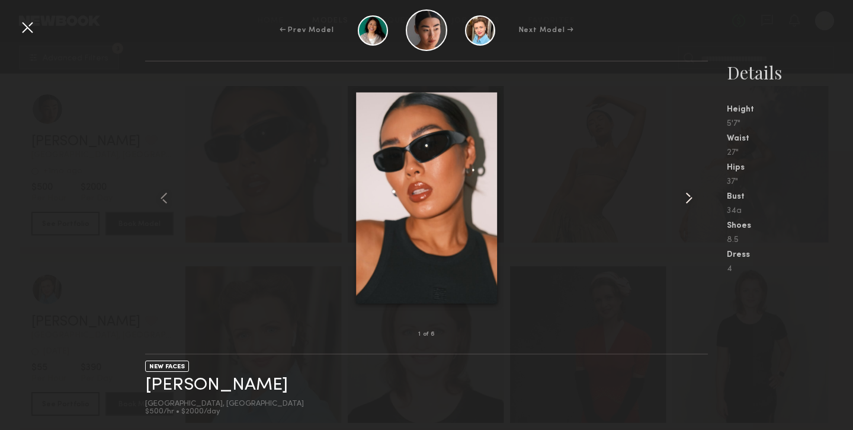
click at [693, 193] on common-icon at bounding box center [688, 197] width 19 height 19
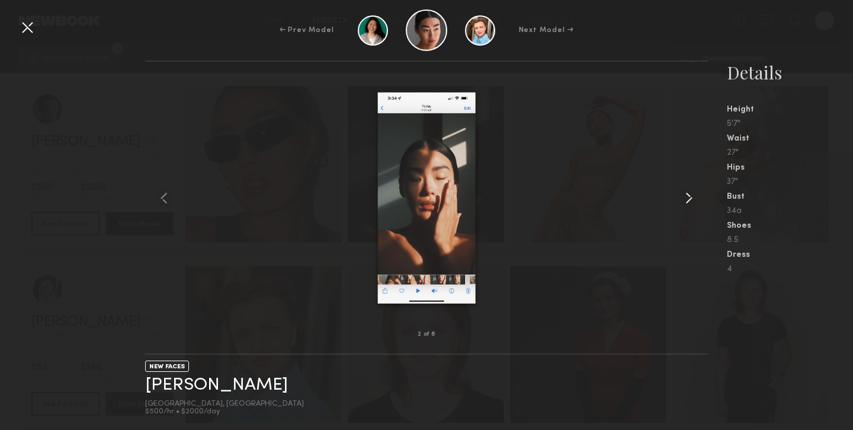
click at [693, 193] on common-icon at bounding box center [688, 197] width 19 height 19
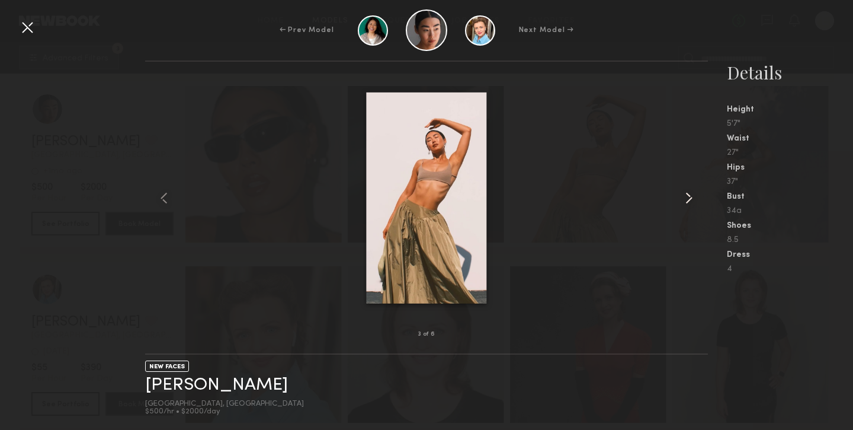
click at [693, 193] on common-icon at bounding box center [688, 197] width 19 height 19
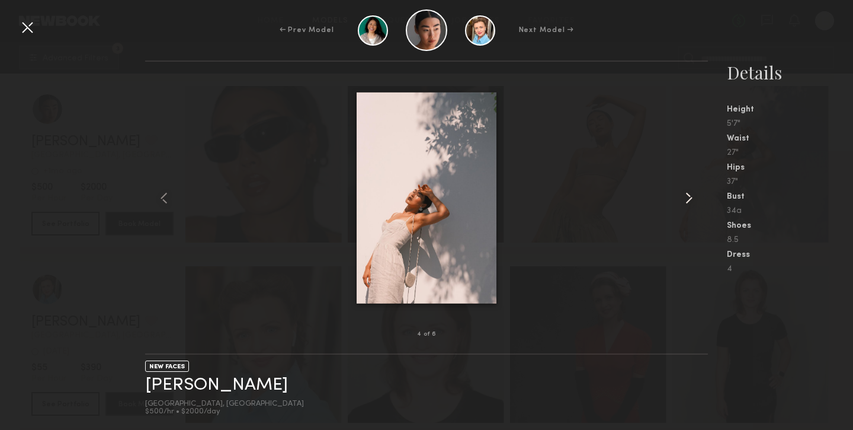
click at [693, 193] on common-icon at bounding box center [688, 197] width 19 height 19
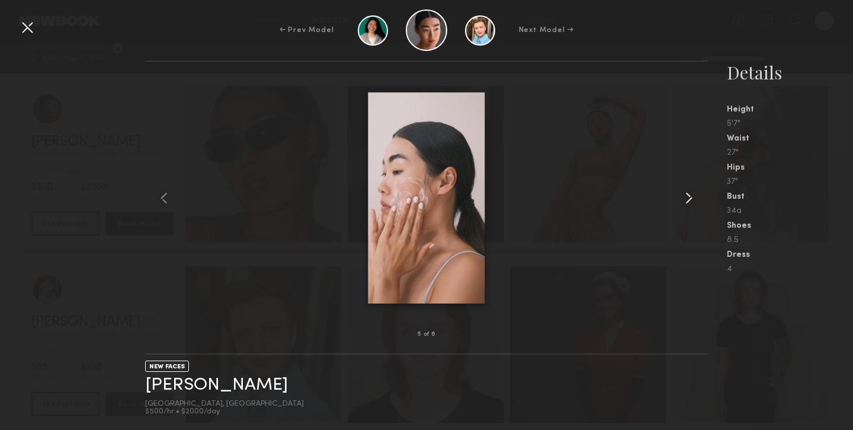
click at [693, 193] on common-icon at bounding box center [688, 197] width 19 height 19
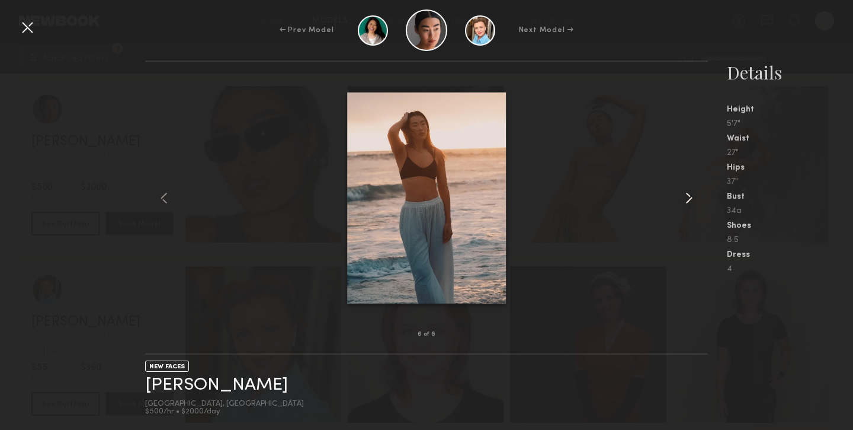
click at [693, 193] on common-icon at bounding box center [688, 197] width 19 height 19
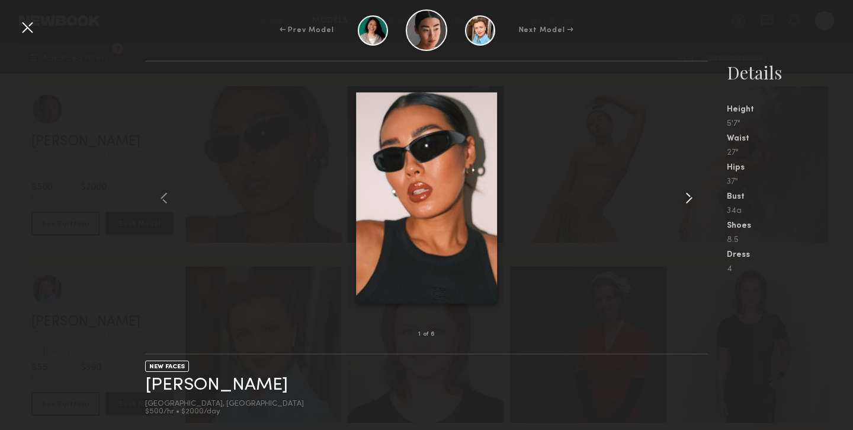
click at [693, 193] on common-icon at bounding box center [688, 197] width 19 height 19
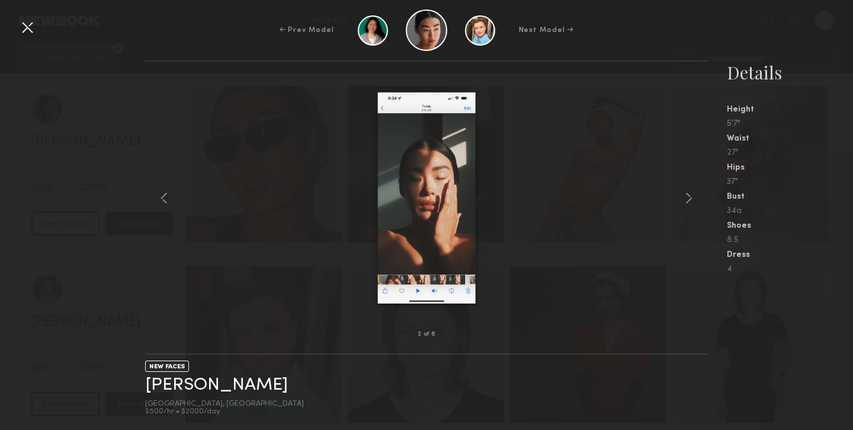
click at [27, 25] on div at bounding box center [27, 27] width 19 height 19
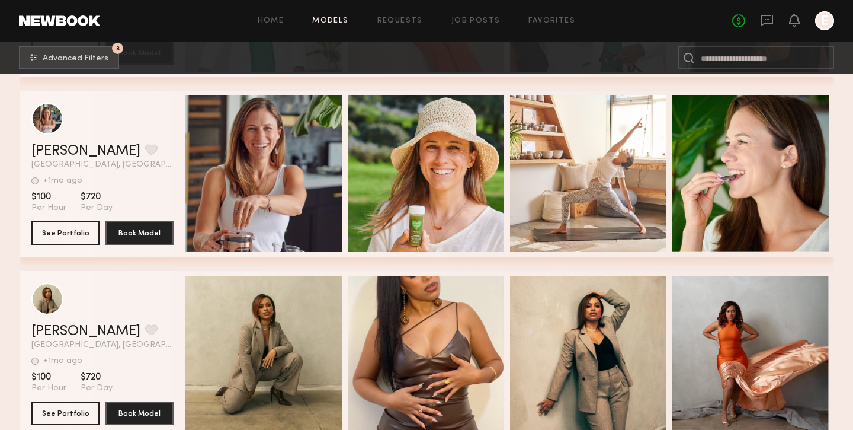
scroll to position [27378, 0]
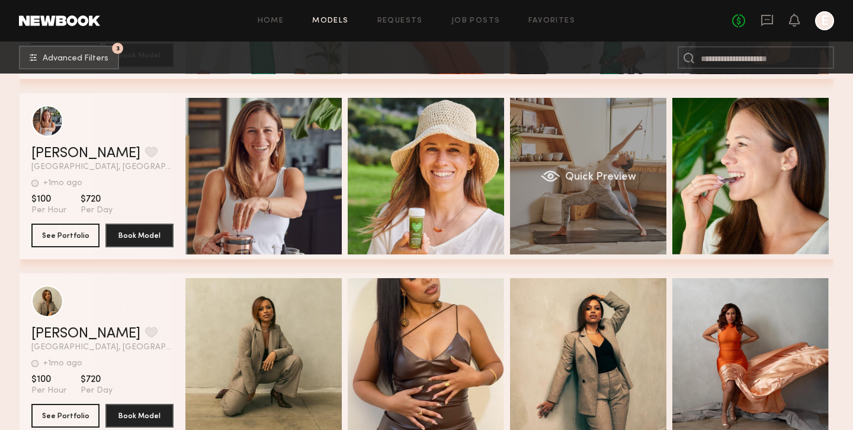
click at [626, 186] on div "Quick Preview" at bounding box center [588, 176] width 156 height 156
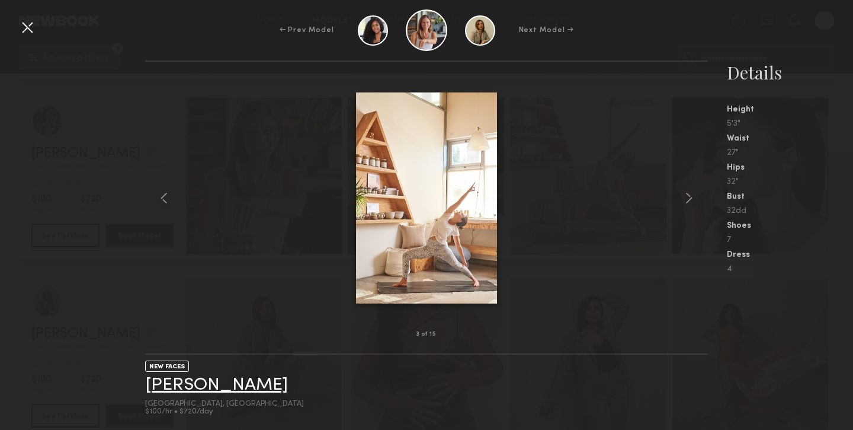
click at [159, 380] on link "Lillian J." at bounding box center [216, 385] width 143 height 18
click at [30, 26] on div at bounding box center [27, 27] width 19 height 19
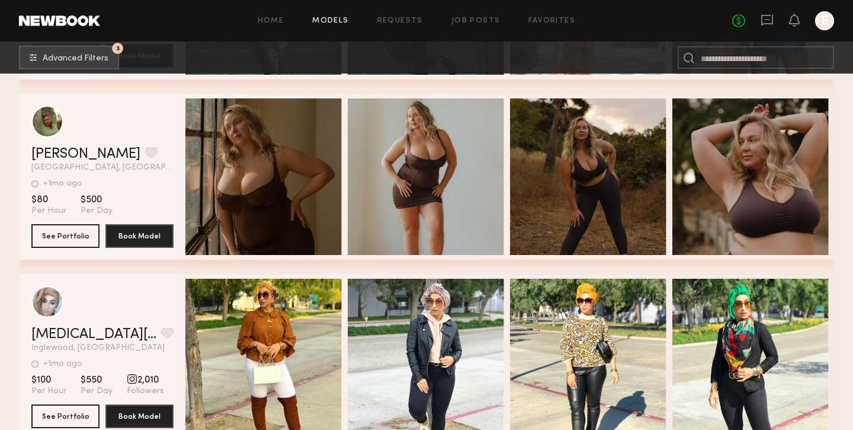
scroll to position [28776, 0]
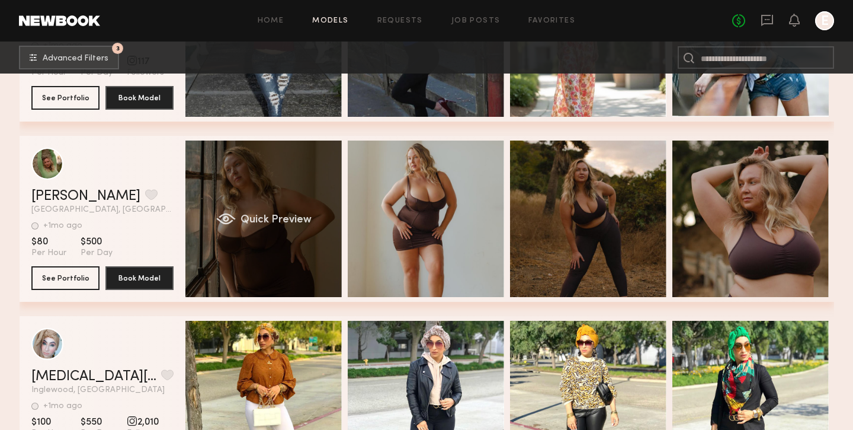
click at [329, 245] on div "Quick Preview" at bounding box center [263, 218] width 156 height 156
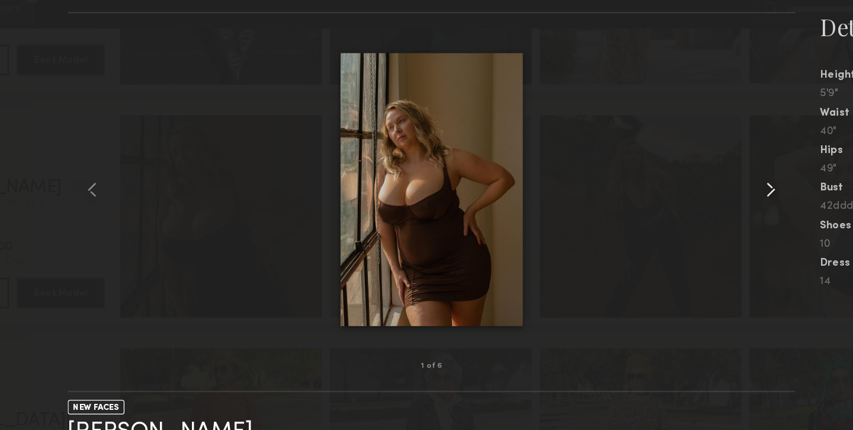
click at [688, 200] on common-icon at bounding box center [688, 197] width 19 height 19
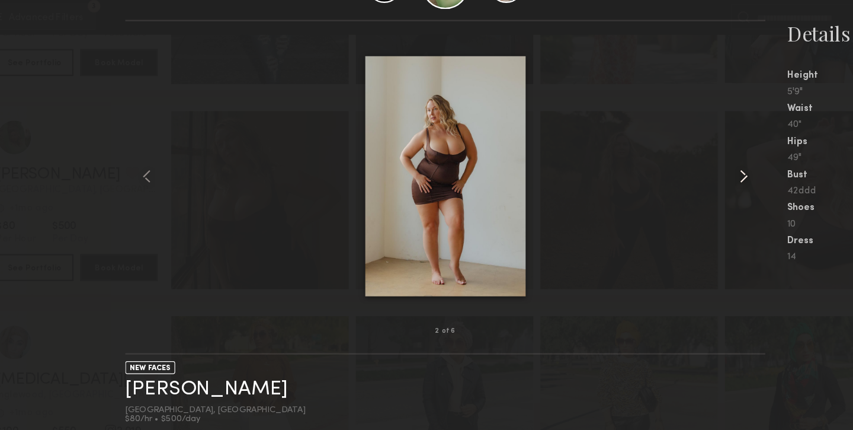
click at [690, 208] on div at bounding box center [696, 198] width 23 height 235
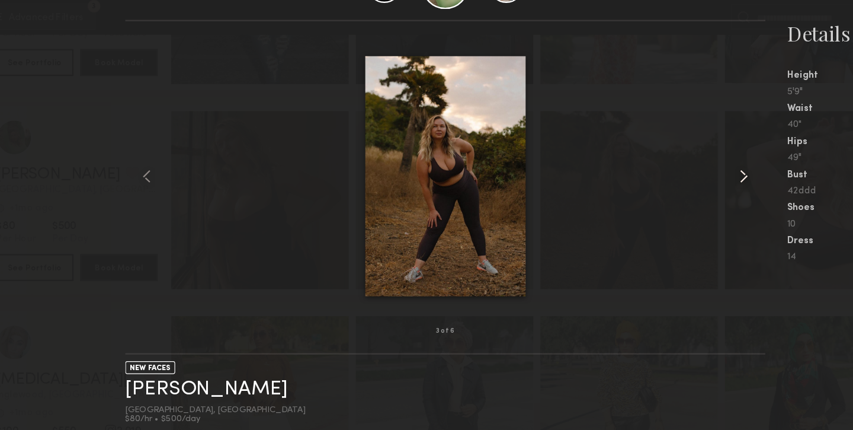
click at [690, 208] on div at bounding box center [696, 198] width 23 height 235
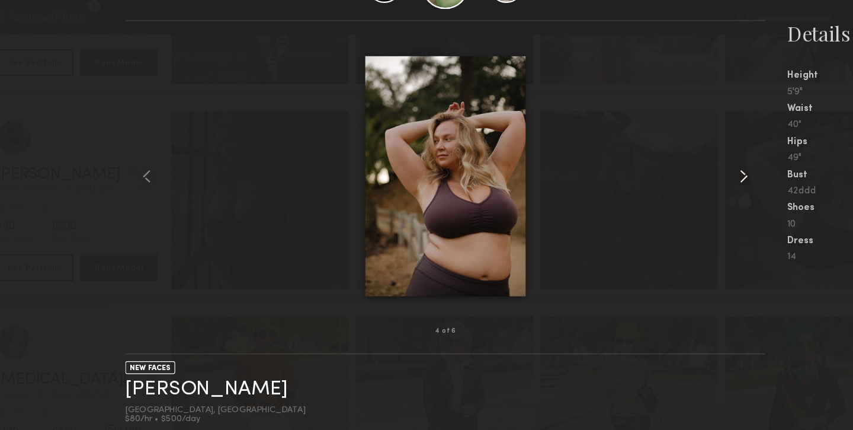
click at [690, 208] on div at bounding box center [696, 198] width 23 height 235
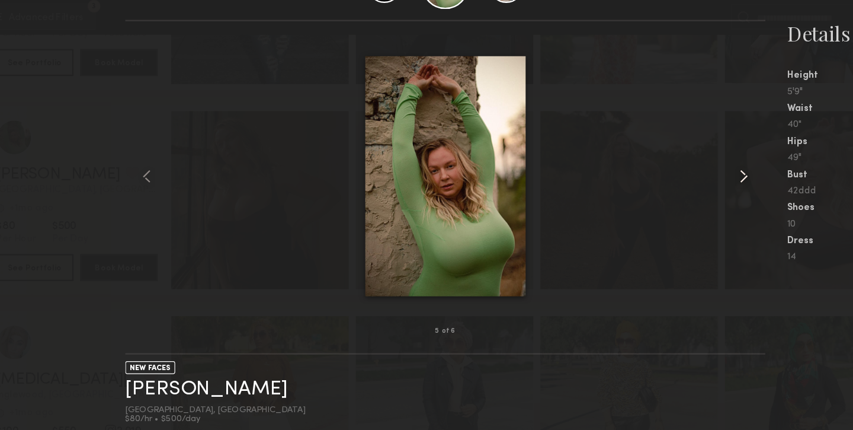
click at [690, 208] on div at bounding box center [696, 198] width 23 height 235
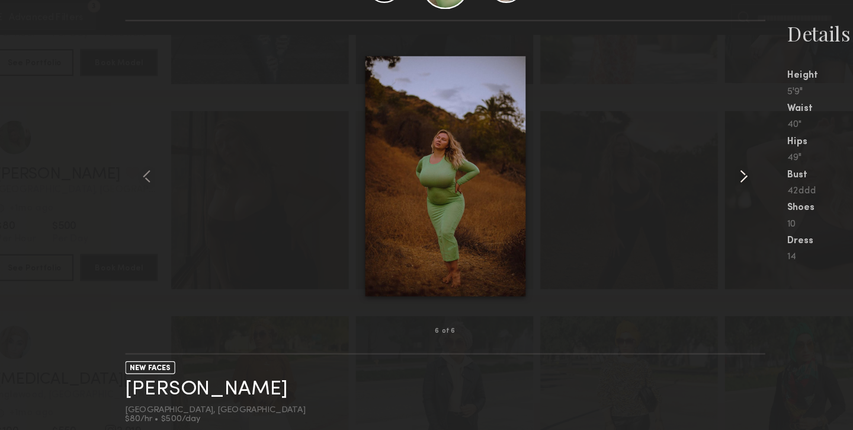
click at [690, 208] on div at bounding box center [696, 198] width 23 height 235
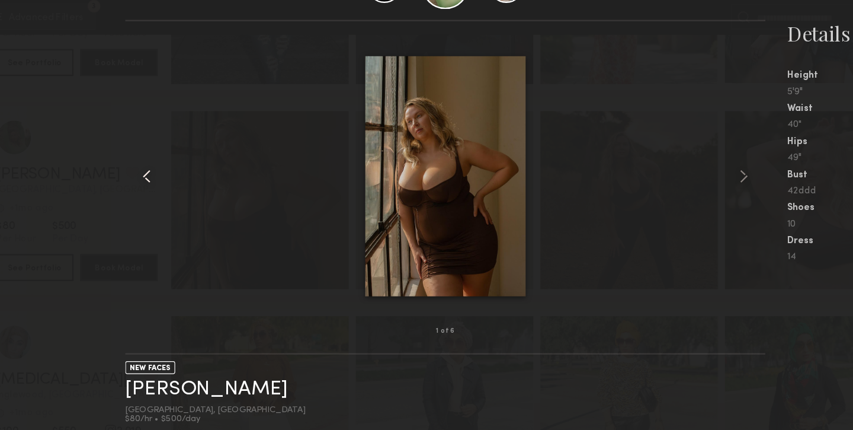
click at [147, 181] on div at bounding box center [156, 198] width 23 height 235
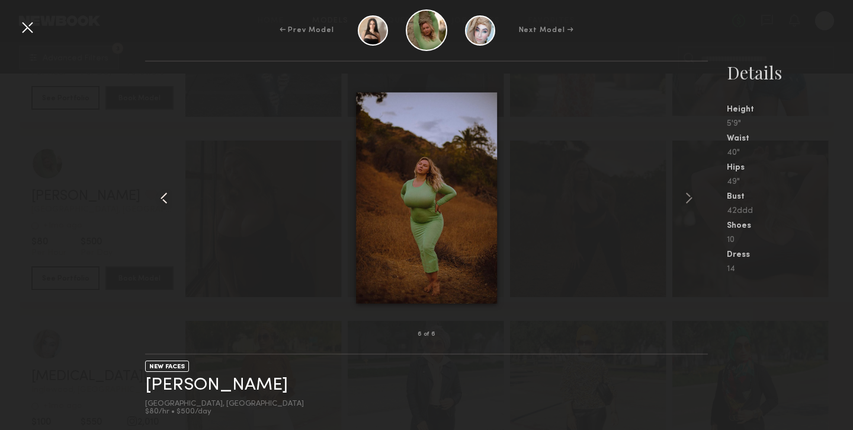
click at [168, 205] on common-icon at bounding box center [164, 197] width 19 height 19
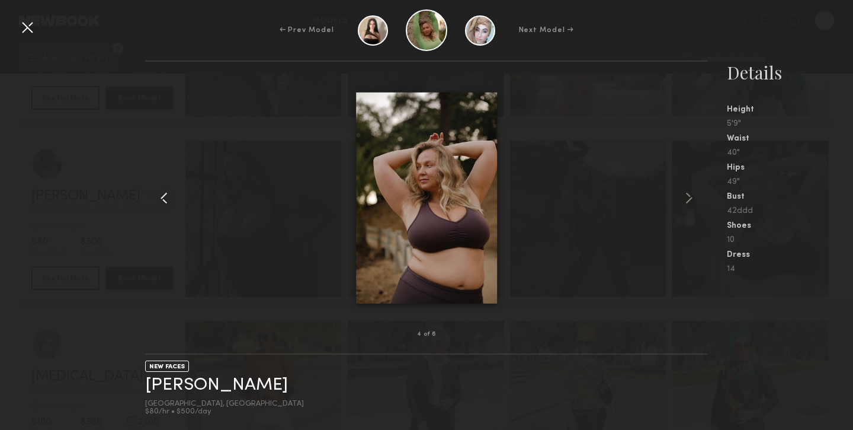
click at [168, 205] on common-icon at bounding box center [164, 197] width 19 height 19
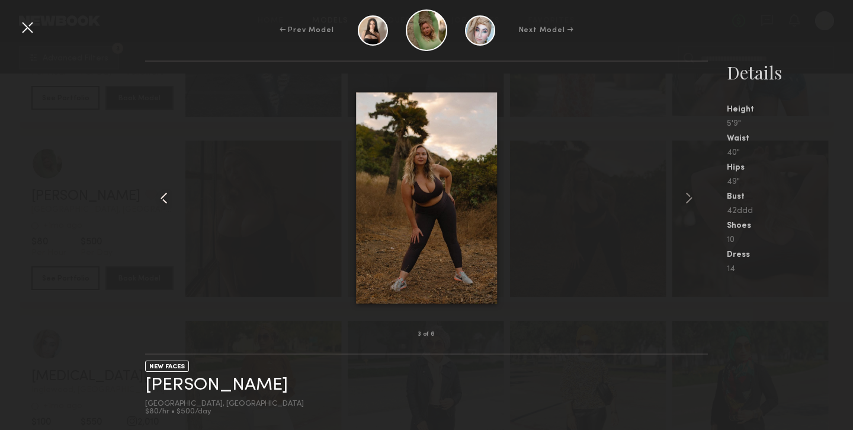
click at [172, 195] on common-icon at bounding box center [164, 197] width 19 height 19
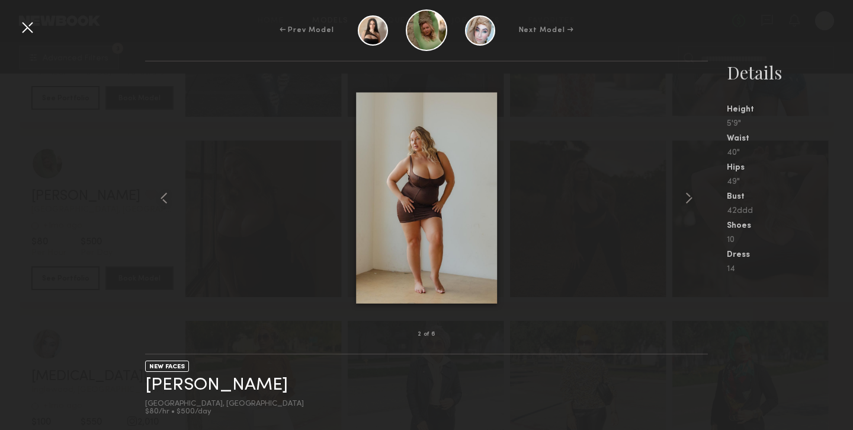
click at [31, 26] on div at bounding box center [27, 27] width 19 height 19
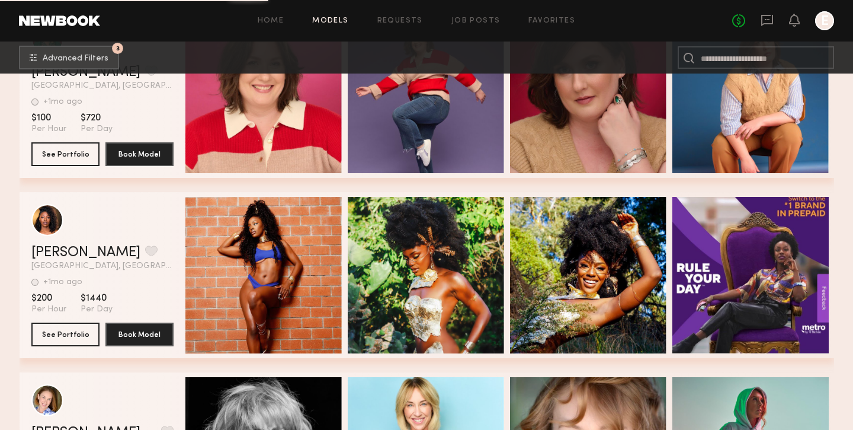
scroll to position [29624, 0]
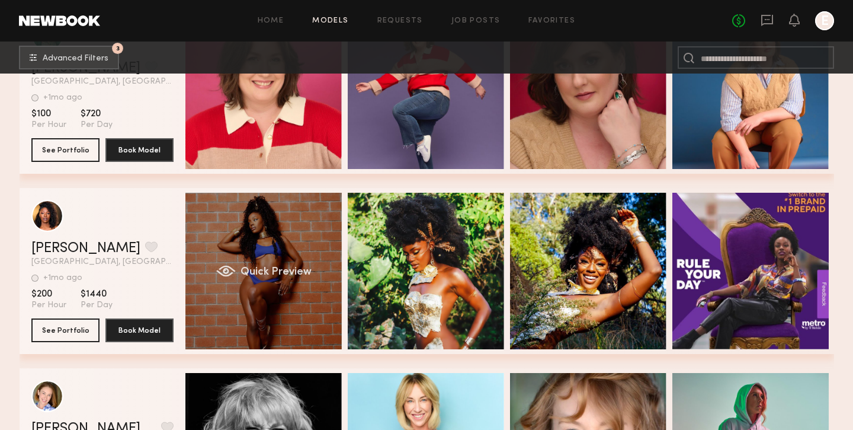
click at [249, 229] on div "Quick Preview" at bounding box center [263, 271] width 156 height 156
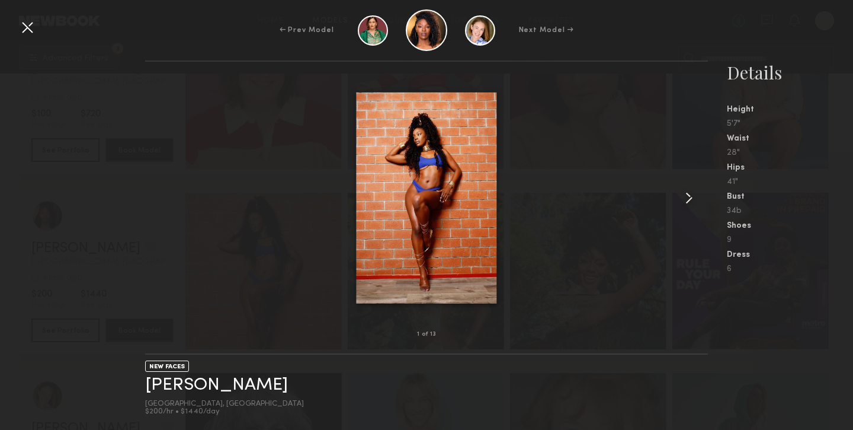
click at [685, 198] on common-icon at bounding box center [688, 197] width 19 height 19
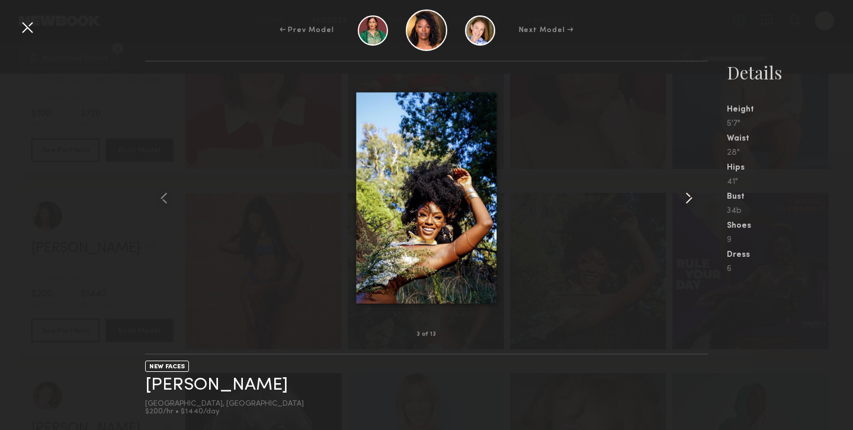
click at [685, 198] on common-icon at bounding box center [688, 197] width 19 height 19
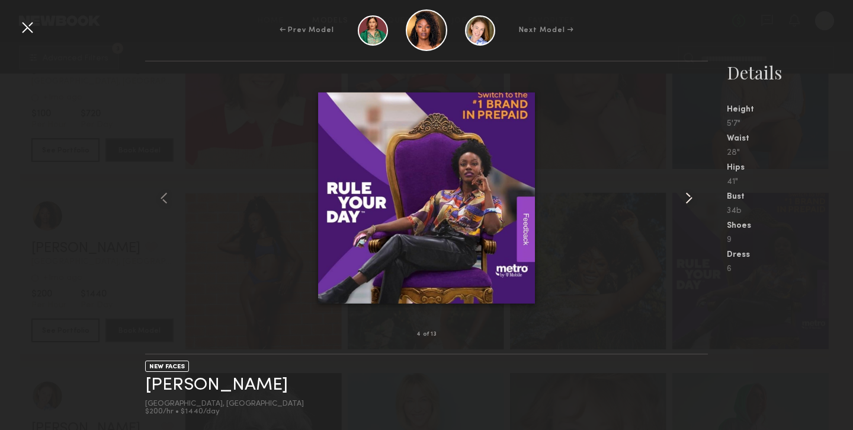
click at [685, 198] on common-icon at bounding box center [688, 197] width 19 height 19
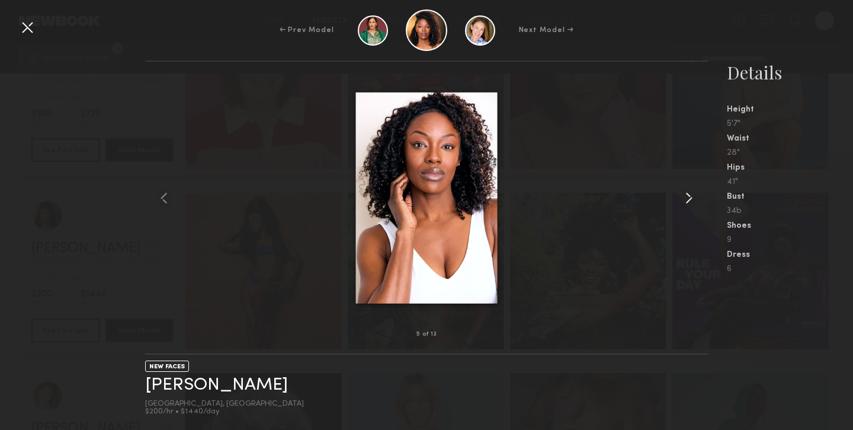
click at [685, 198] on common-icon at bounding box center [688, 197] width 19 height 19
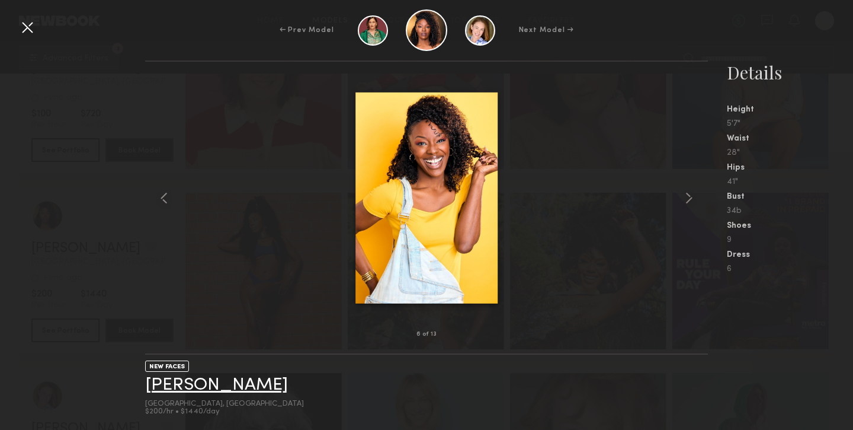
click at [185, 379] on link "Shiobann A." at bounding box center [216, 385] width 143 height 18
click at [33, 29] on div at bounding box center [27, 27] width 19 height 19
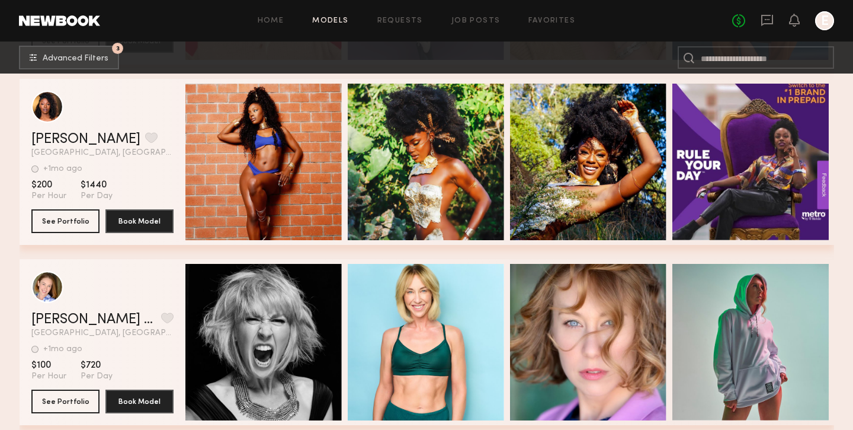
scroll to position [30211, 0]
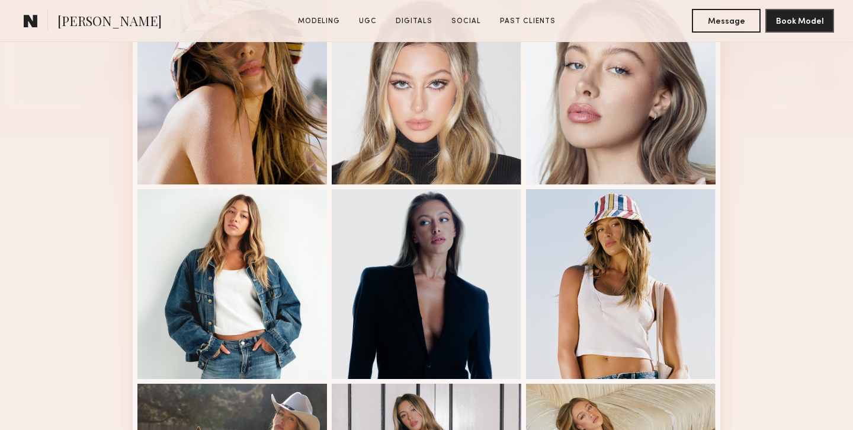
scroll to position [431, 0]
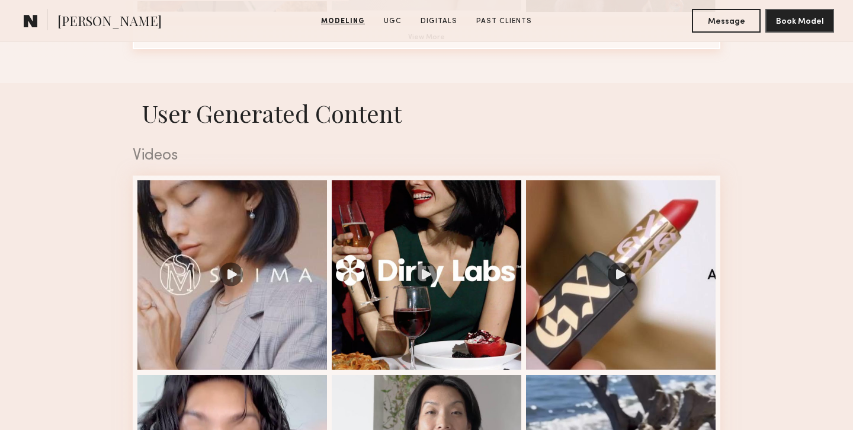
scroll to position [1232, 0]
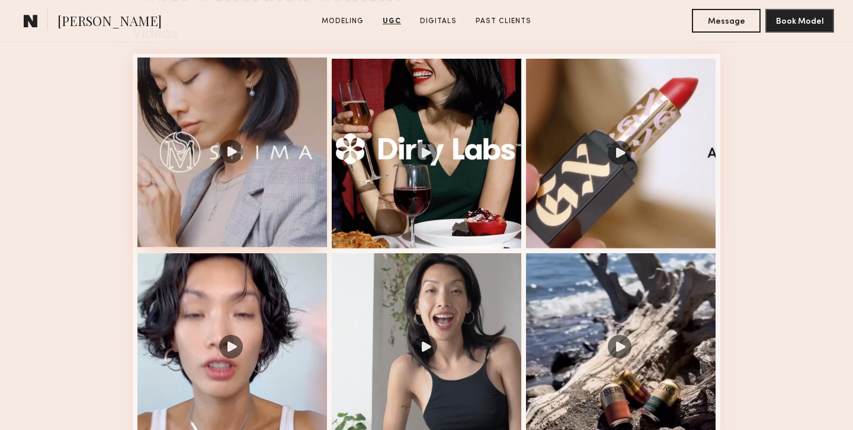
click at [182, 204] on div at bounding box center [232, 152] width 190 height 190
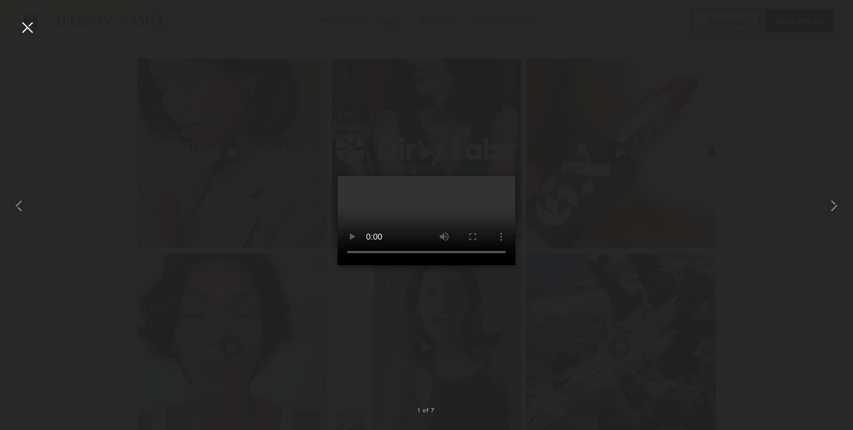
click at [22, 33] on div at bounding box center [27, 27] width 19 height 19
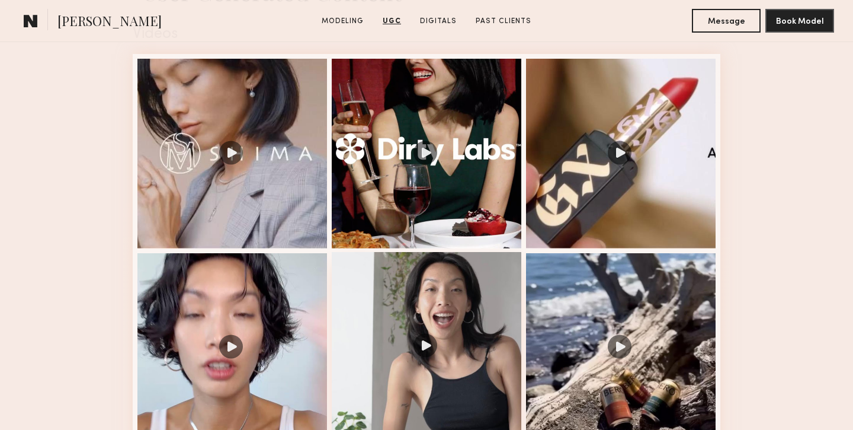
click at [409, 288] on div at bounding box center [427, 347] width 190 height 190
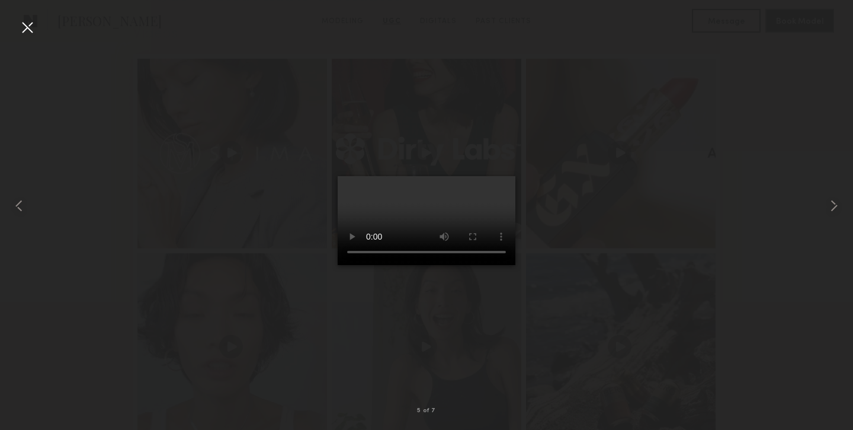
click at [31, 24] on div at bounding box center [27, 27] width 19 height 19
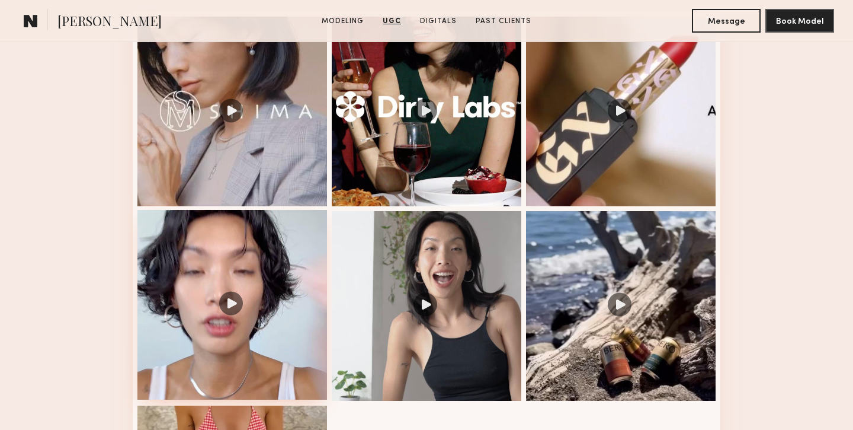
scroll to position [1377, 0]
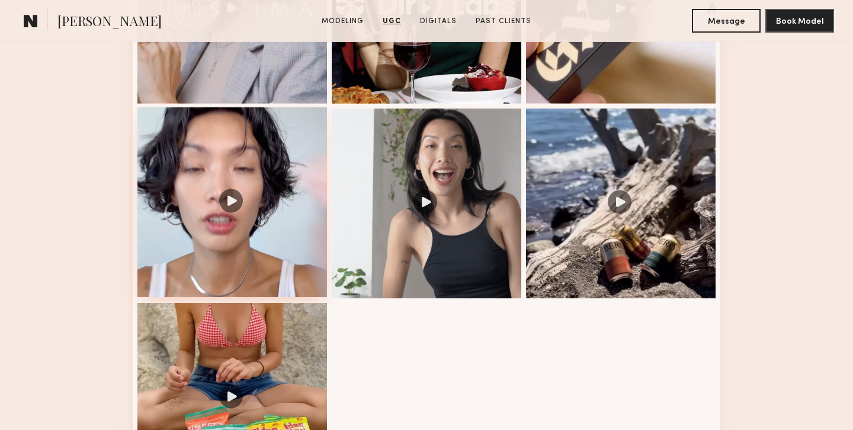
click at [247, 188] on div at bounding box center [232, 202] width 190 height 190
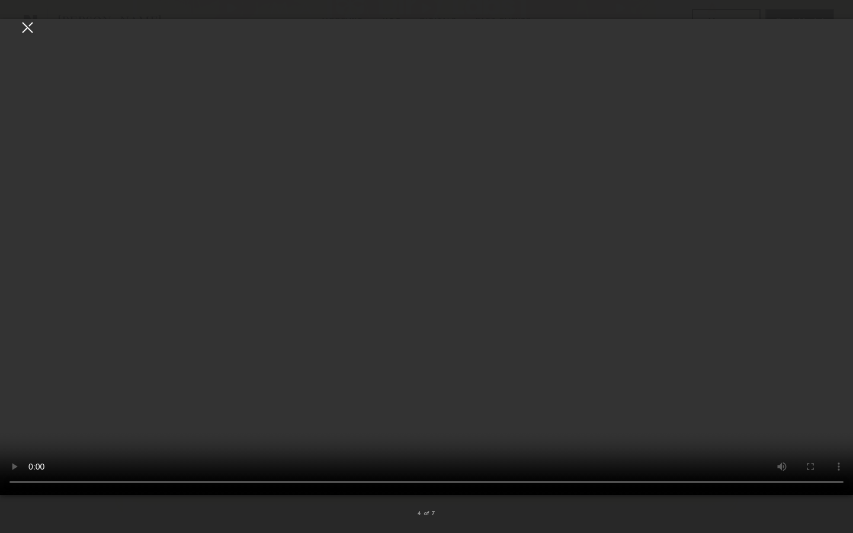
click at [786, 98] on video at bounding box center [426, 257] width 853 height 476
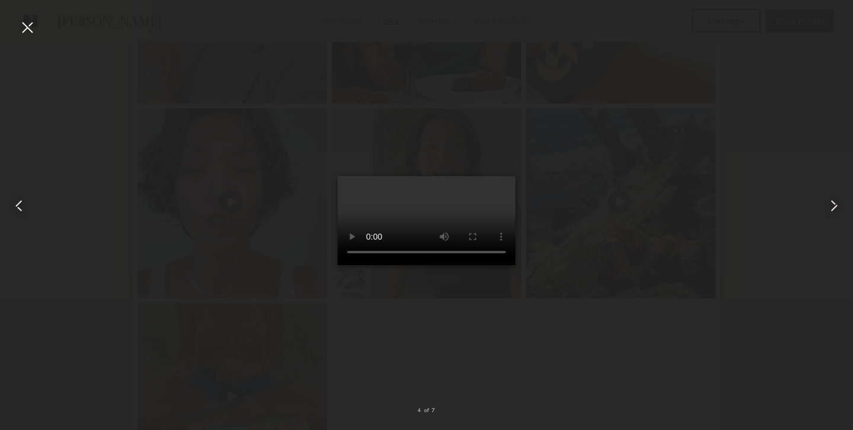
click at [30, 27] on div at bounding box center [27, 27] width 19 height 19
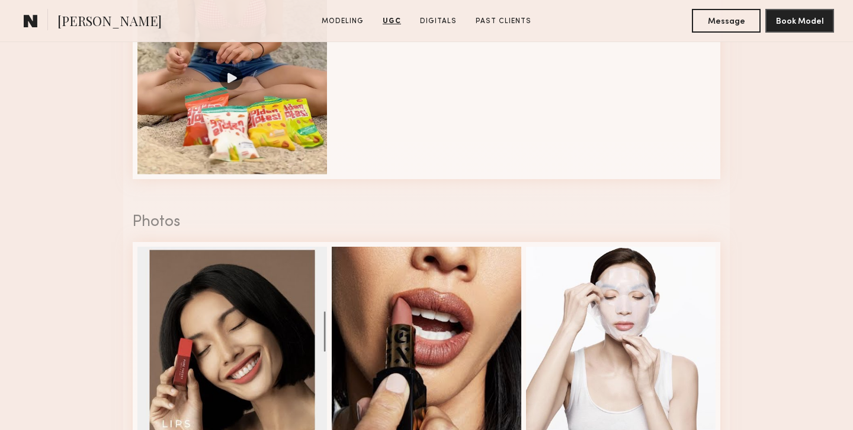
scroll to position [1834, 0]
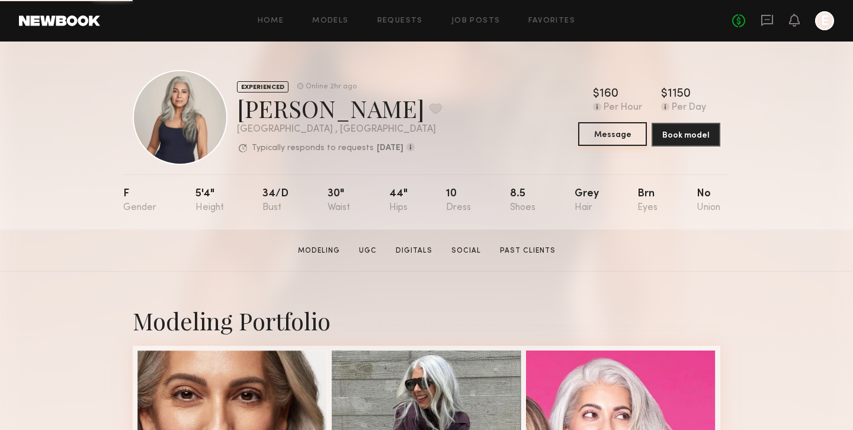
click at [601, 142] on button "Message" at bounding box center [612, 134] width 69 height 24
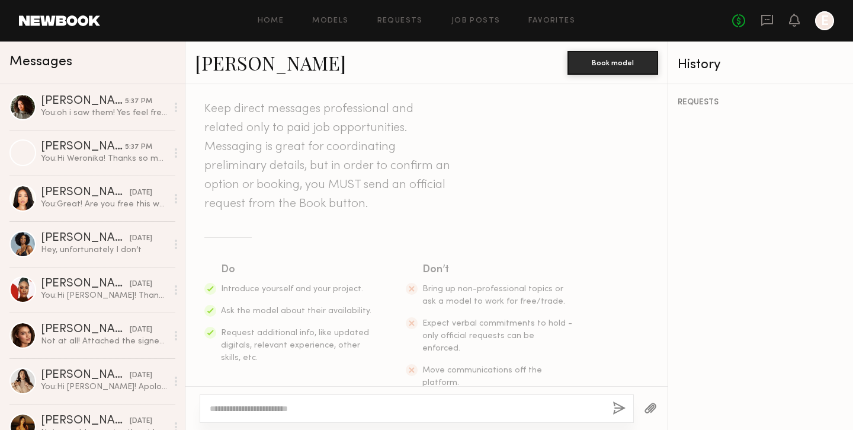
scroll to position [50, 0]
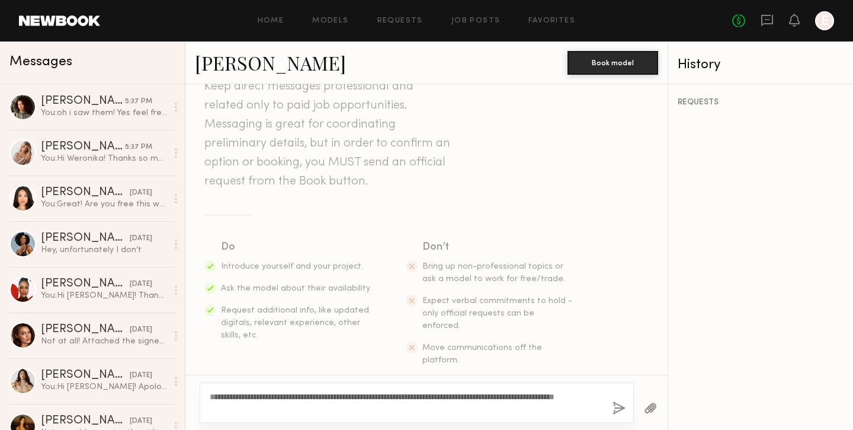
drag, startPoint x: 313, startPoint y: 407, endPoint x: 206, endPoint y: 370, distance: 113.3
click at [206, 370] on div "**********" at bounding box center [426, 256] width 482 height 345
type textarea "**********"
click at [621, 406] on button "button" at bounding box center [619, 408] width 13 height 15
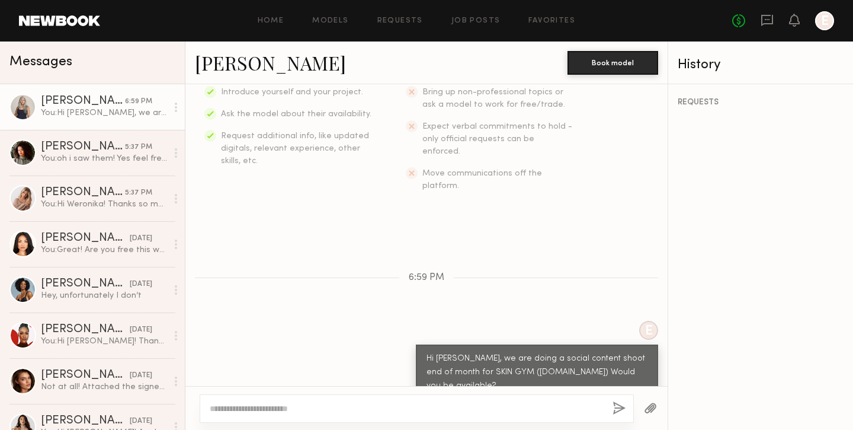
scroll to position [235, 0]
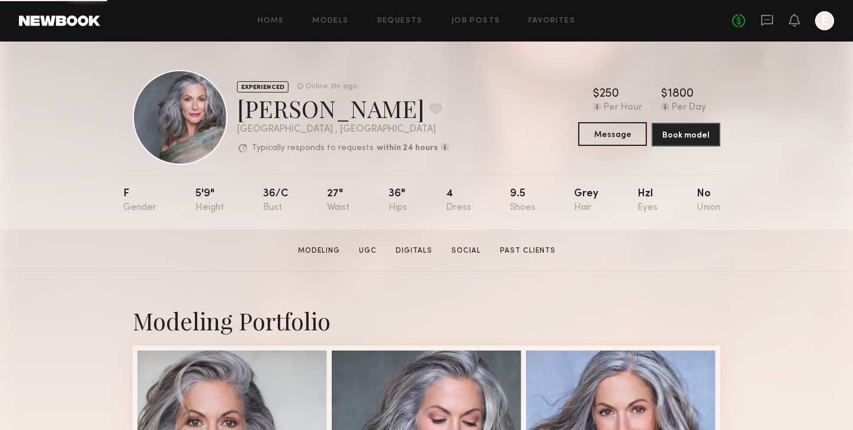
click at [608, 132] on button "Message" at bounding box center [612, 134] width 69 height 24
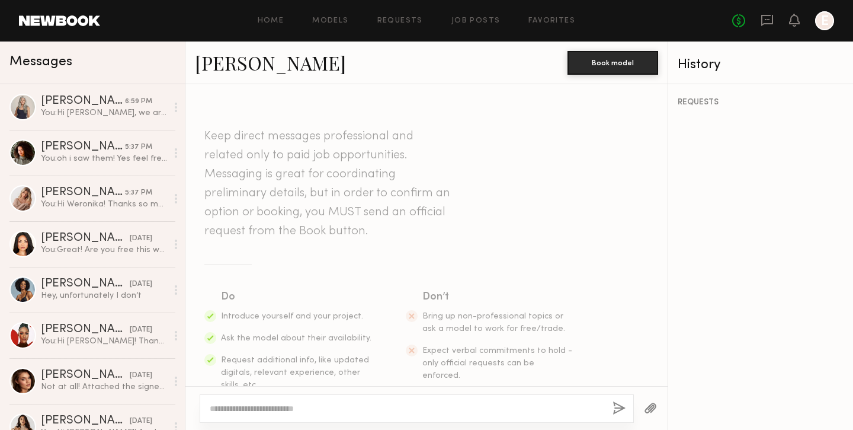
click at [374, 401] on div at bounding box center [417, 408] width 434 height 28
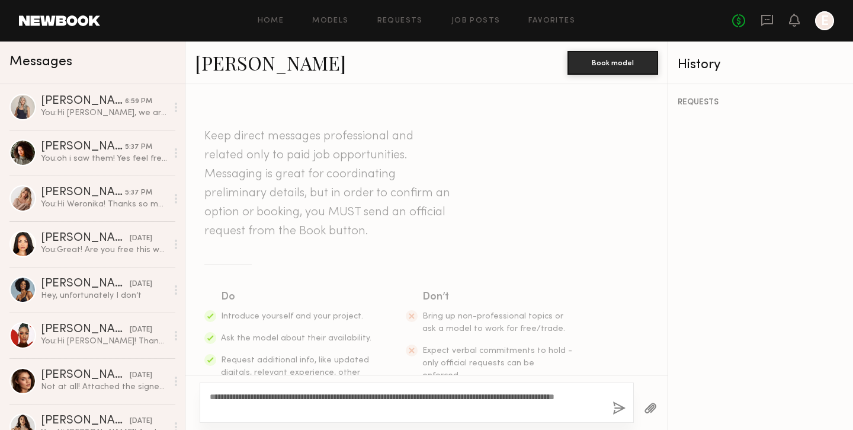
drag, startPoint x: 245, startPoint y: 392, endPoint x: 222, endPoint y: 392, distance: 23.1
click at [222, 392] on textarea "**********" at bounding box center [406, 402] width 393 height 24
type textarea "**********"
click at [613, 402] on button "button" at bounding box center [619, 408] width 13 height 15
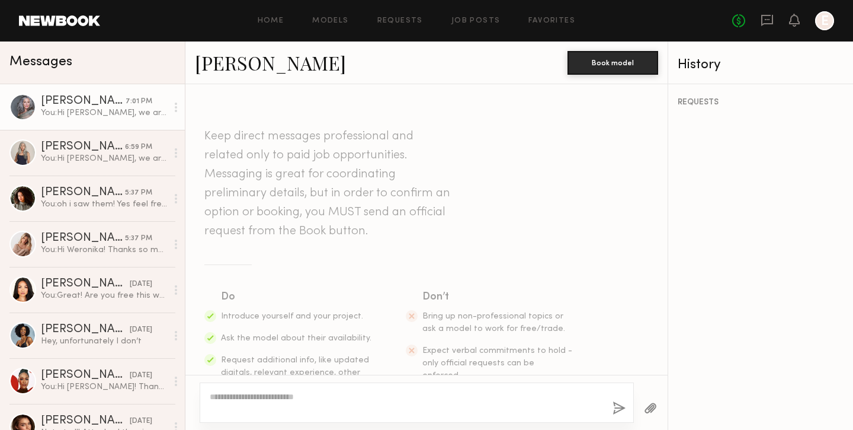
scroll to position [224, 0]
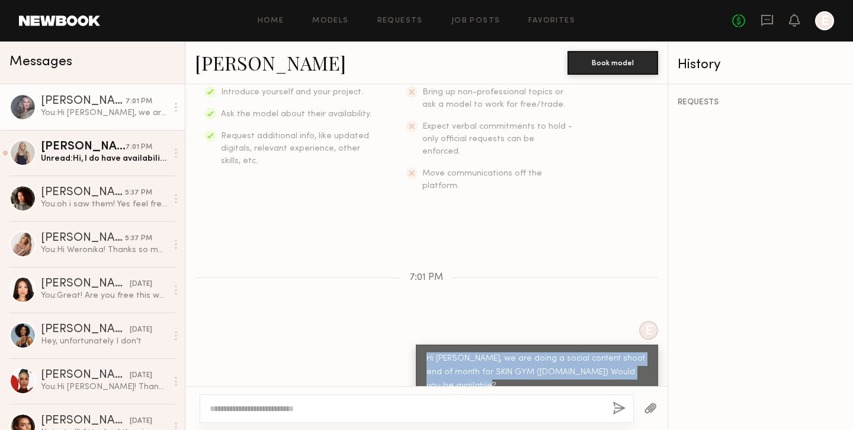
drag, startPoint x: 493, startPoint y: 367, endPoint x: 413, endPoint y: 321, distance: 92.4
click at [413, 321] on div "E Hi KANDEYCE, we are doing a social content shoot end of month for SKIN GYM (W…" at bounding box center [426, 359] width 482 height 79
copy div "Hi KANDEYCE, we are doing a social content shoot end of month for SKIN GYM (WWW…"
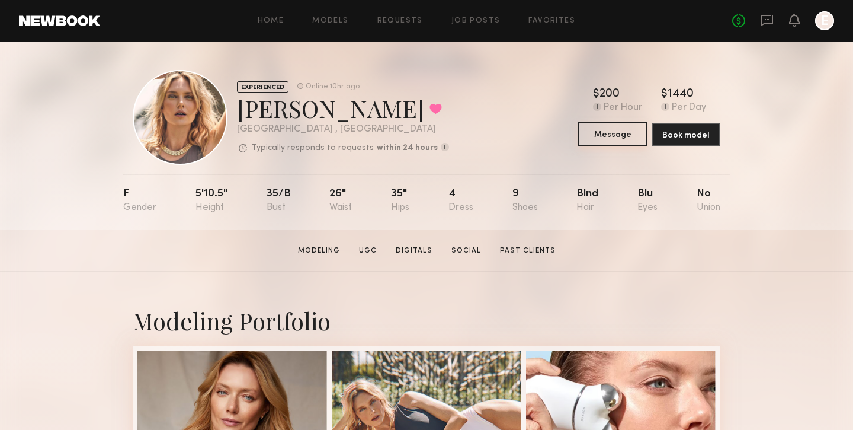
click at [580, 134] on button "Message" at bounding box center [612, 134] width 69 height 24
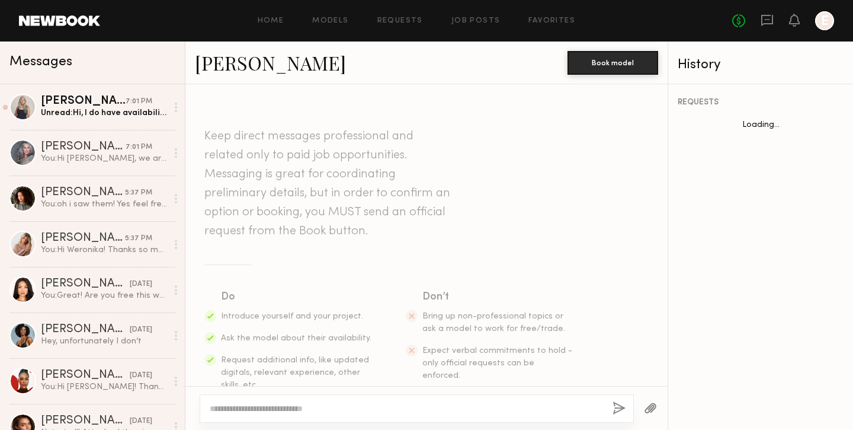
scroll to position [809, 0]
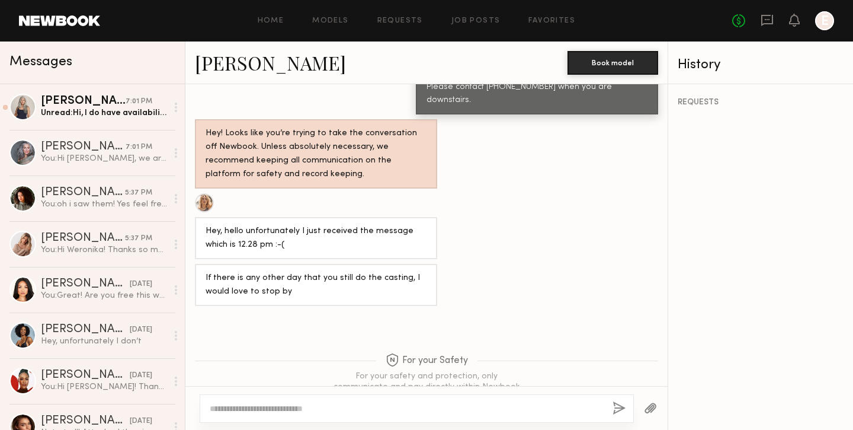
click at [277, 411] on textarea at bounding box center [406, 408] width 393 height 12
click at [277, 406] on textarea at bounding box center [406, 408] width 393 height 12
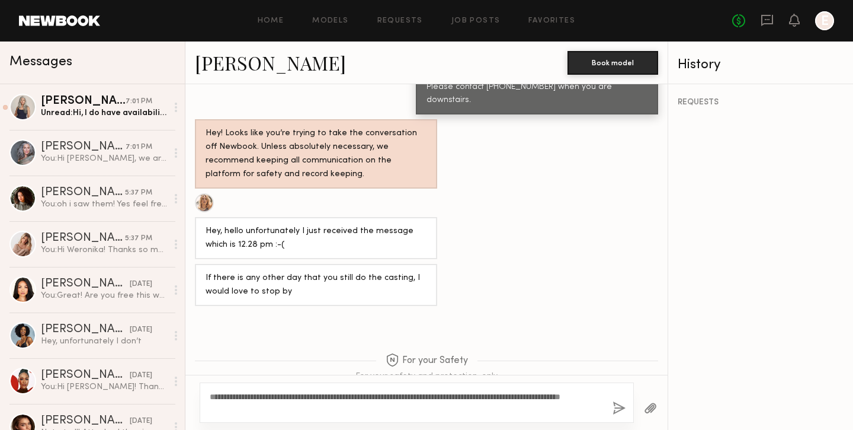
drag, startPoint x: 259, startPoint y: 390, endPoint x: 226, endPoint y: 388, distance: 33.2
click at [227, 388] on div "**********" at bounding box center [417, 402] width 434 height 40
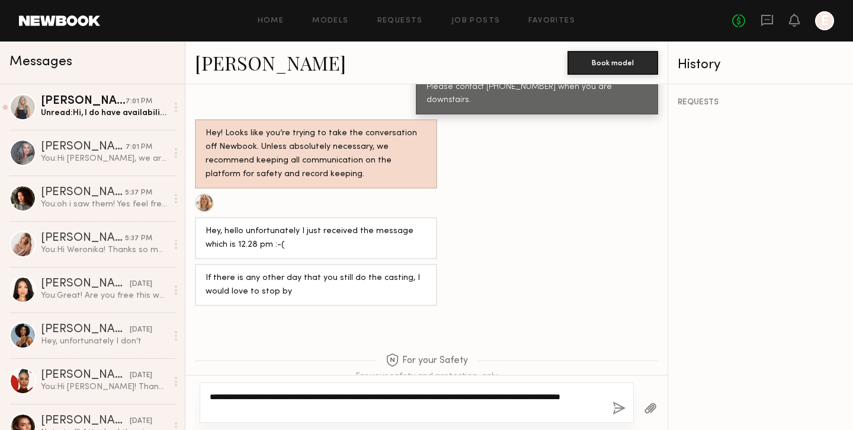
click at [242, 392] on textarea "**********" at bounding box center [406, 402] width 393 height 24
click at [258, 393] on textarea "**********" at bounding box center [406, 402] width 393 height 24
drag, startPoint x: 261, startPoint y: 393, endPoint x: 221, endPoint y: 393, distance: 40.3
click at [221, 393] on textarea "**********" at bounding box center [406, 402] width 393 height 24
type textarea "**********"
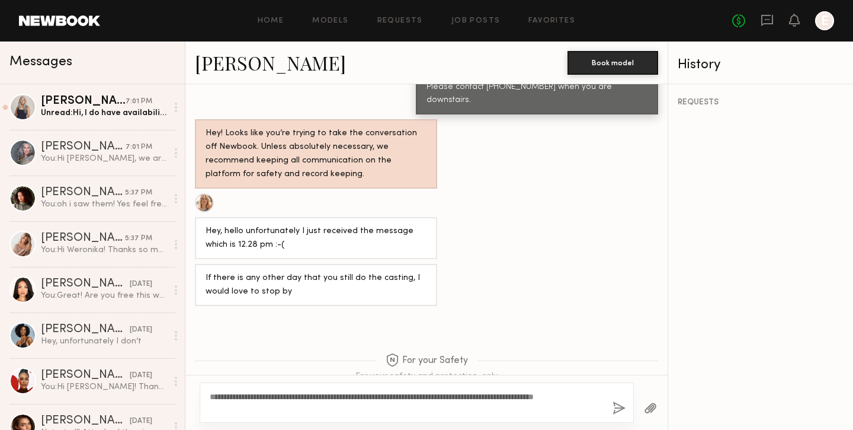
click at [621, 409] on button "button" at bounding box center [619, 408] width 13 height 15
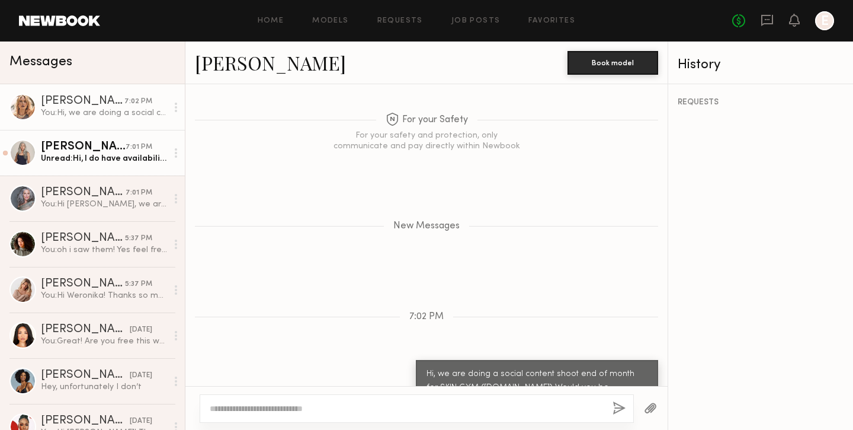
click at [112, 150] on div "Renita G." at bounding box center [83, 147] width 85 height 12
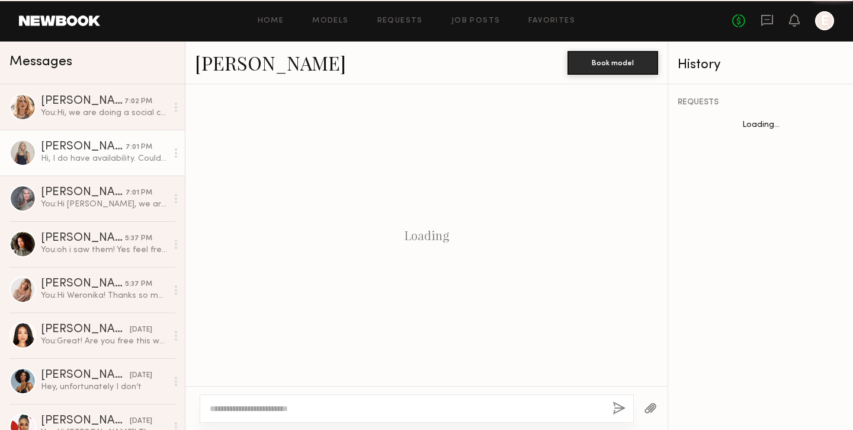
scroll to position [271, 0]
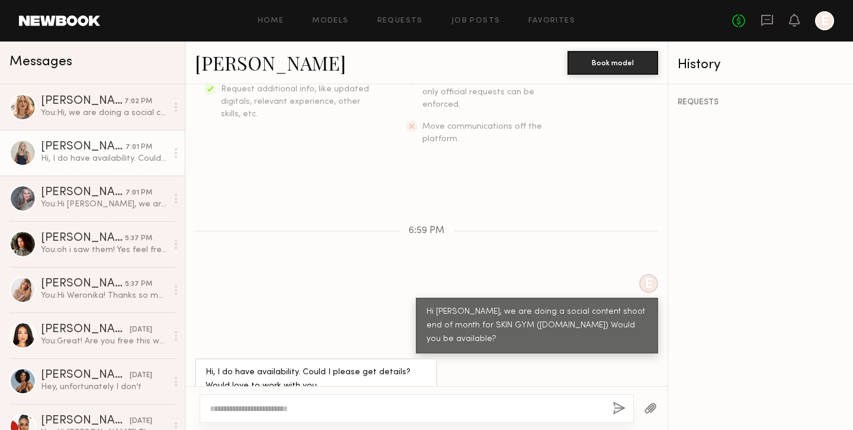
click at [324, 366] on div "Hi, I do have availability. Could I please get details? Would love to work with…" at bounding box center [316, 379] width 221 height 27
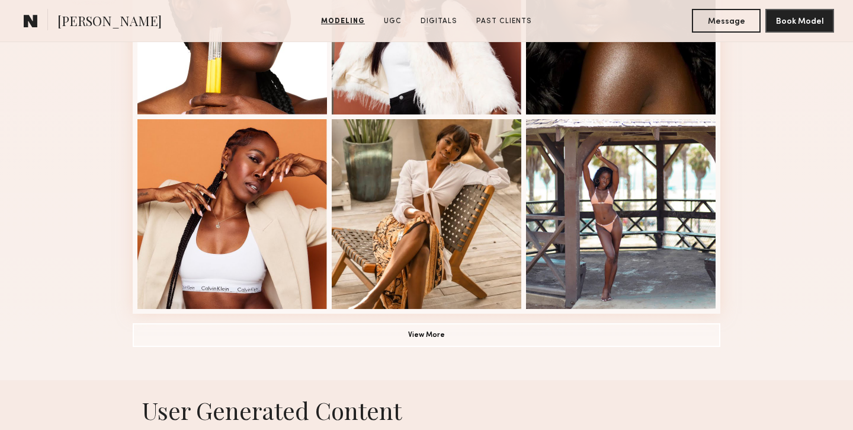
scroll to position [1195, 0]
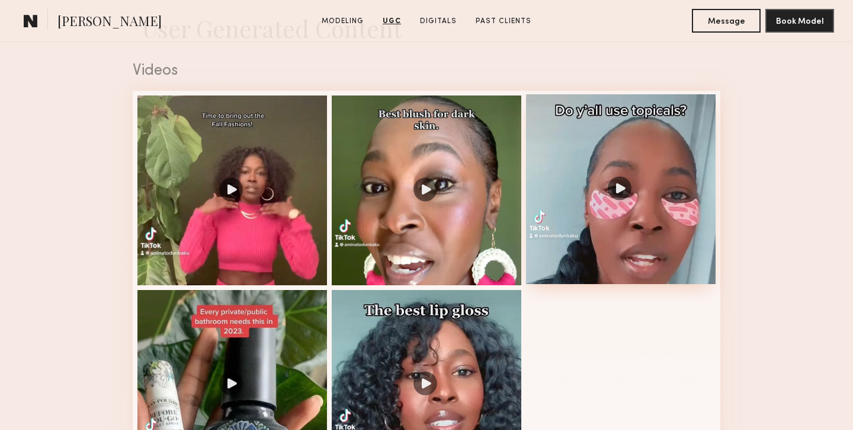
click at [609, 142] on div at bounding box center [621, 189] width 190 height 190
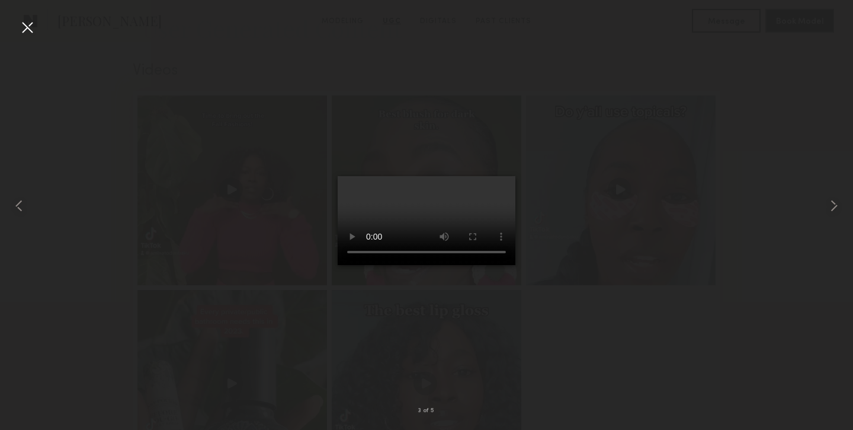
click at [255, 118] on div at bounding box center [426, 205] width 853 height 373
click at [32, 21] on div at bounding box center [27, 27] width 19 height 19
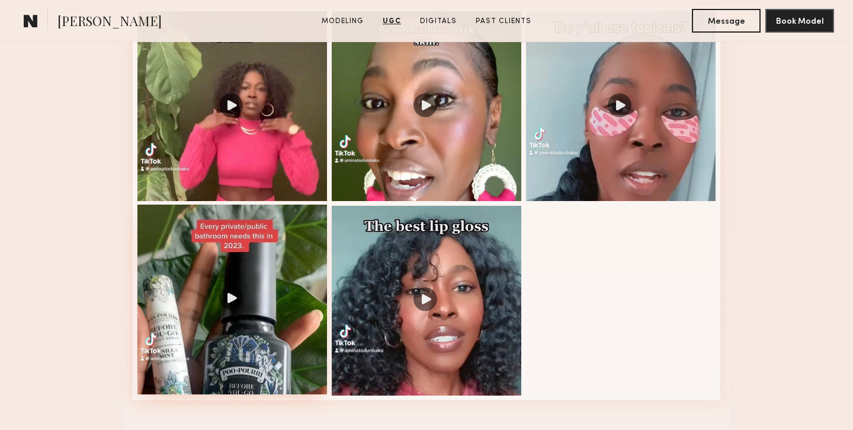
scroll to position [1322, 0]
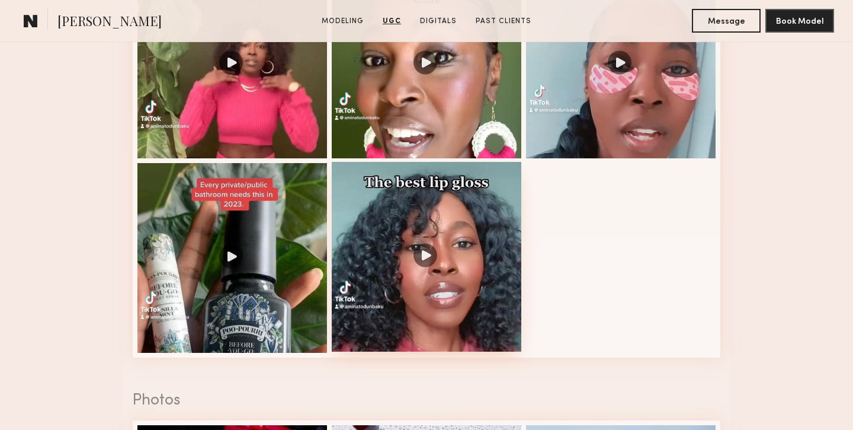
click at [371, 248] on div at bounding box center [427, 257] width 190 height 190
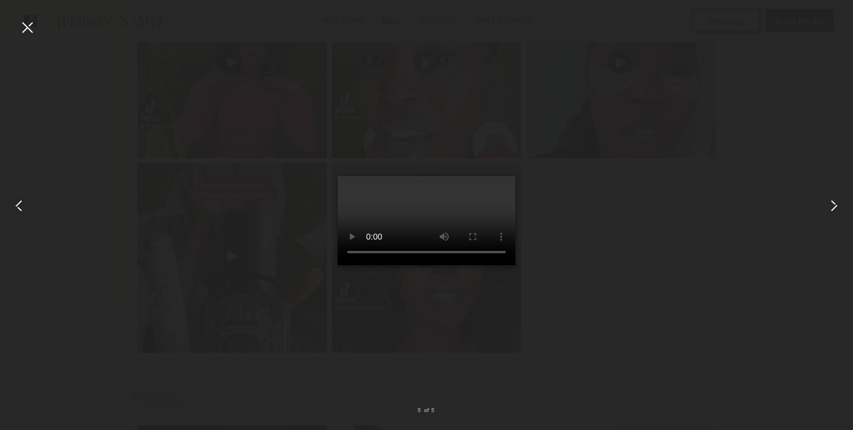
click at [18, 24] on div at bounding box center [27, 27] width 19 height 19
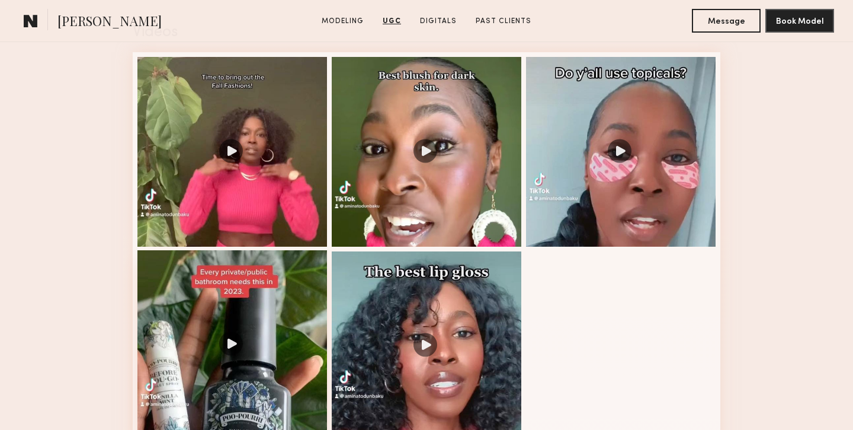
scroll to position [1230, 0]
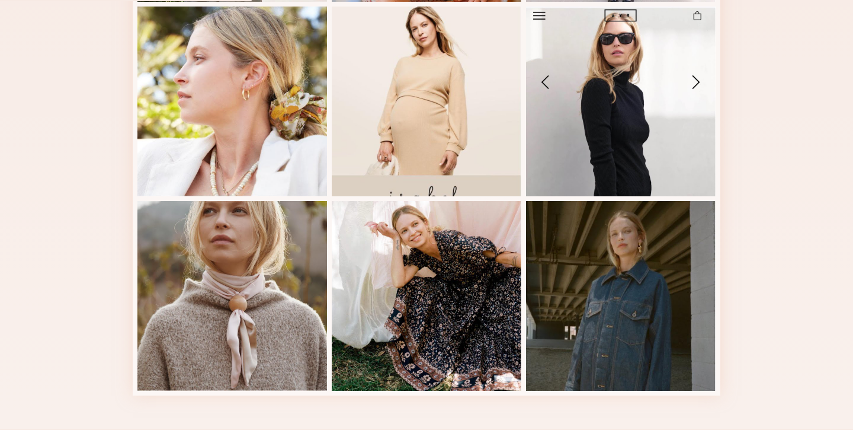
scroll to position [331, 0]
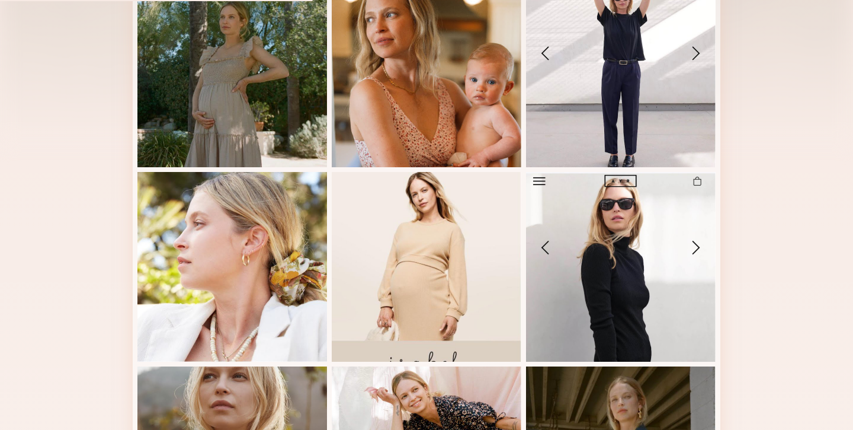
click at [761, 203] on div "Modeling Portfolio" at bounding box center [426, 246] width 853 height 695
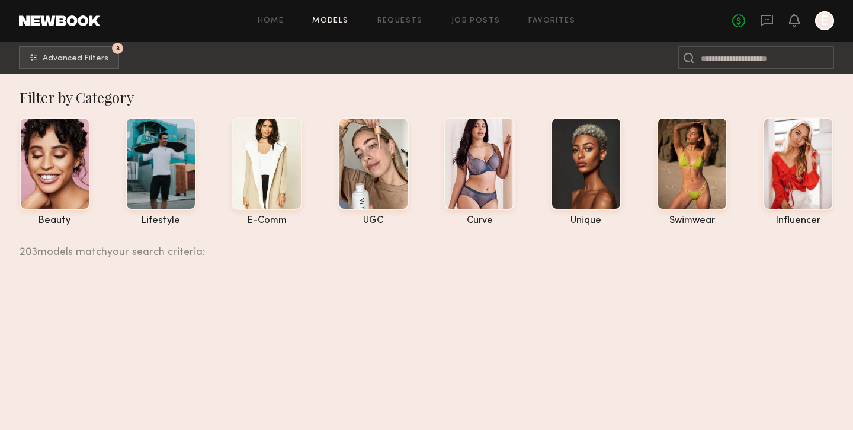
scroll to position [30211, 0]
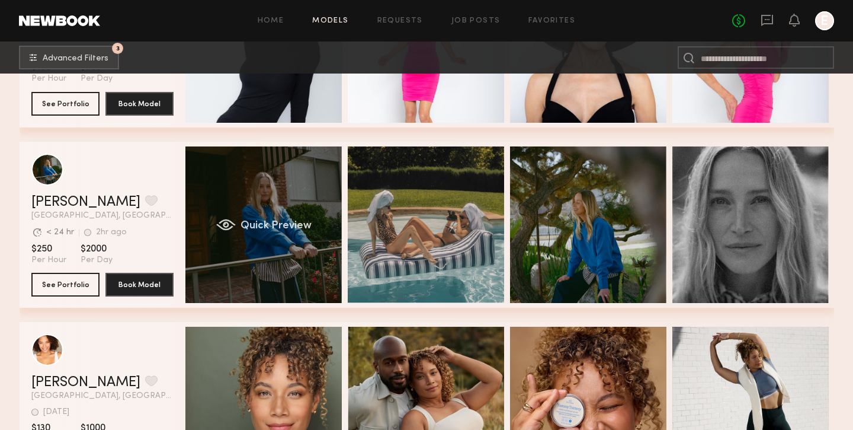
click at [265, 268] on div "Quick Preview" at bounding box center [263, 224] width 156 height 156
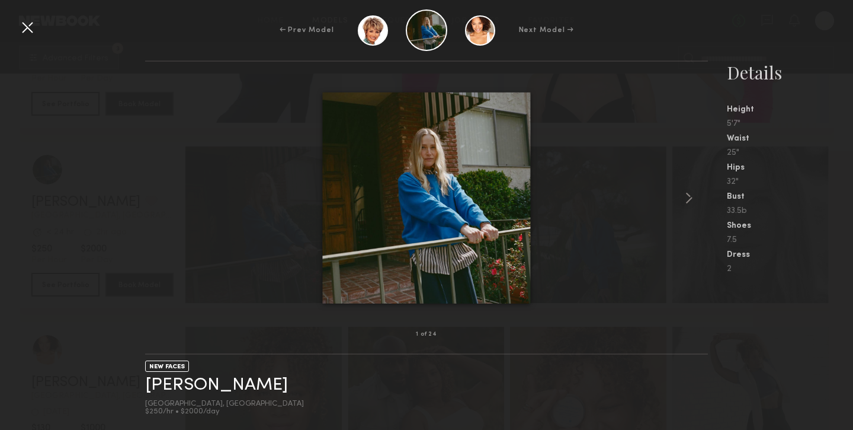
click at [674, 203] on div at bounding box center [426, 198] width 563 height 235
click at [181, 379] on link "Lauren H." at bounding box center [216, 385] width 143 height 18
click at [22, 29] on div at bounding box center [27, 27] width 19 height 19
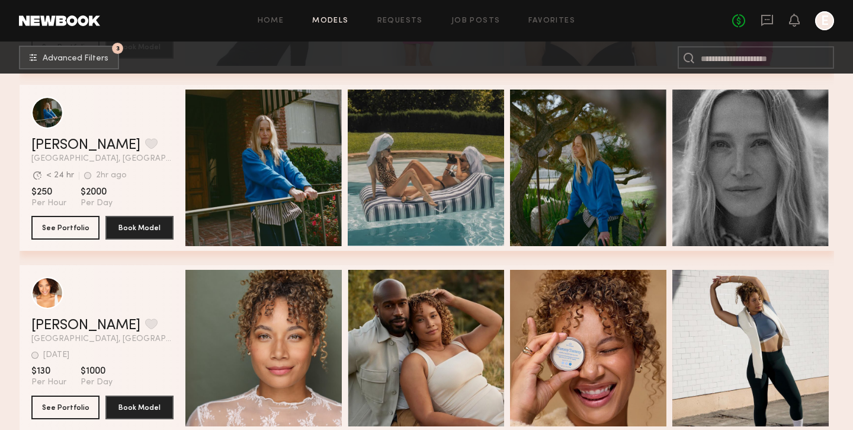
scroll to position [30255, 0]
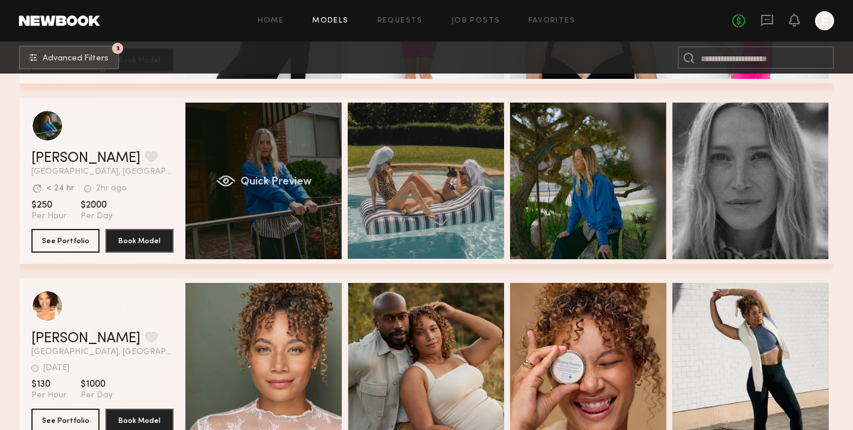
click at [262, 201] on div "Quick Preview" at bounding box center [263, 180] width 156 height 156
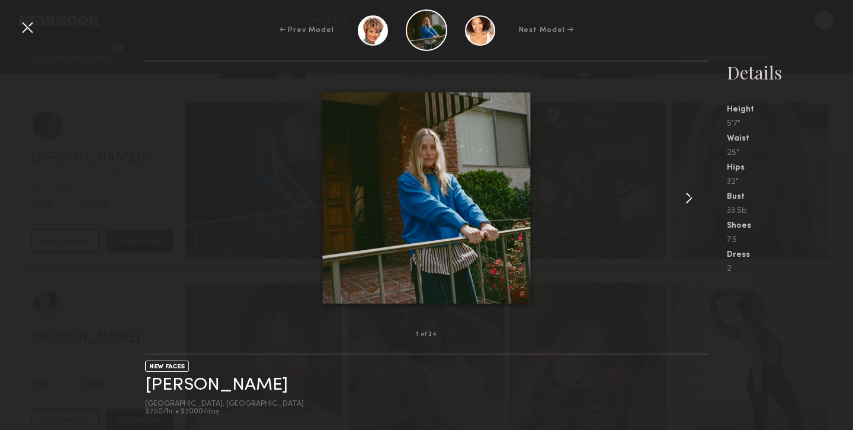
click at [678, 210] on div at bounding box center [426, 198] width 563 height 235
click at [682, 204] on common-icon at bounding box center [688, 197] width 19 height 19
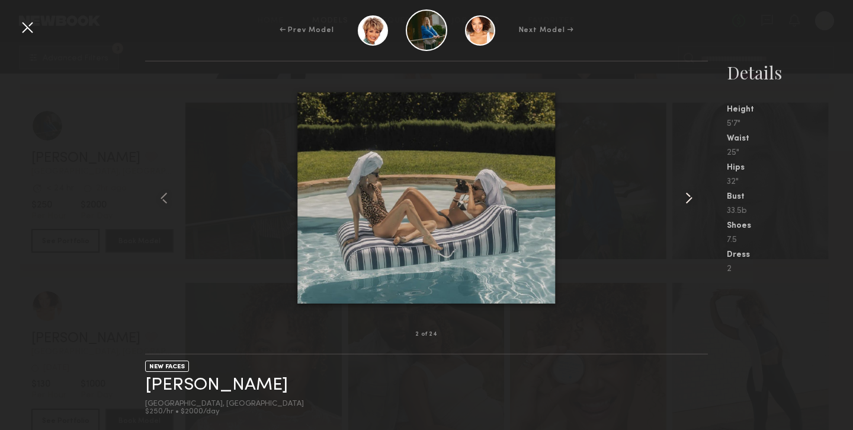
click at [683, 202] on common-icon at bounding box center [688, 197] width 19 height 19
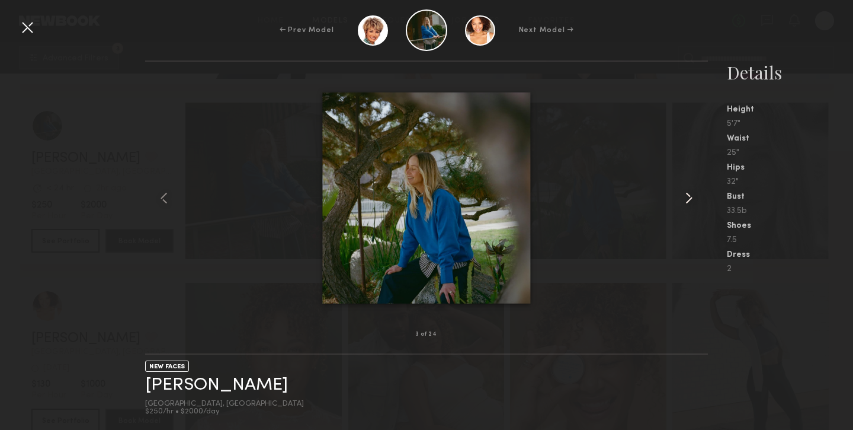
click at [683, 202] on common-icon at bounding box center [688, 197] width 19 height 19
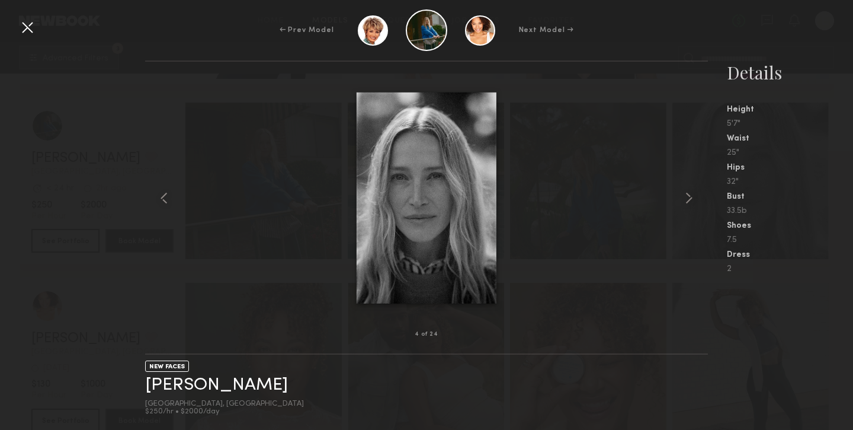
click at [32, 34] on div at bounding box center [27, 27] width 19 height 19
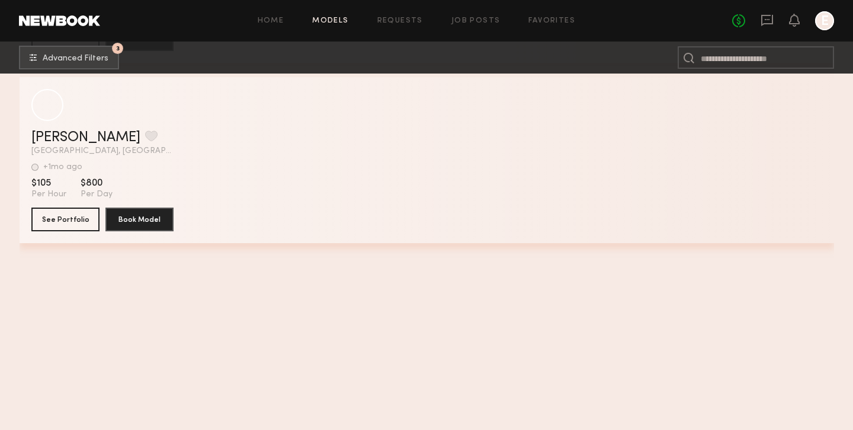
scroll to position [23270, 0]
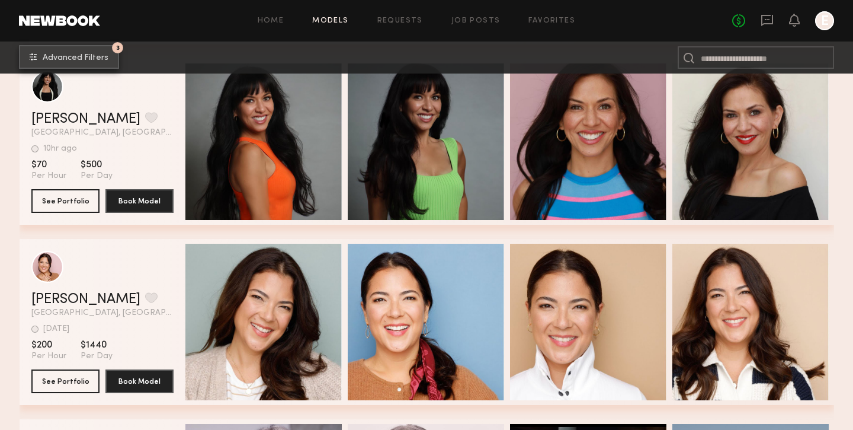
click at [53, 61] on span "Advanced Filters" at bounding box center [76, 58] width 66 height 8
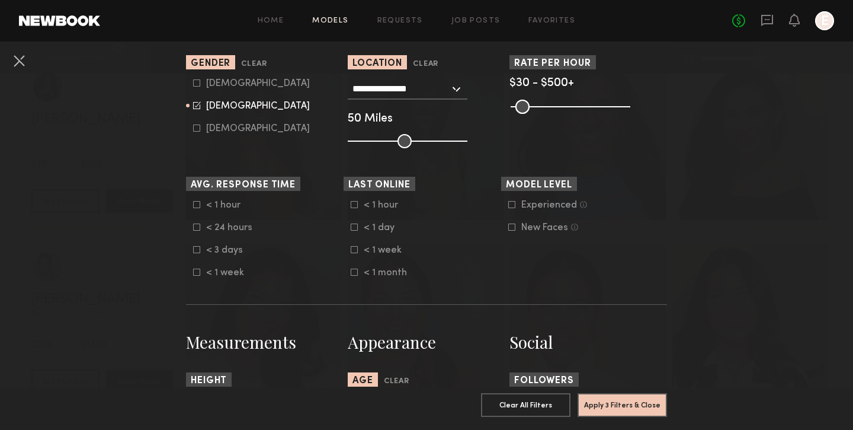
scroll to position [387, 0]
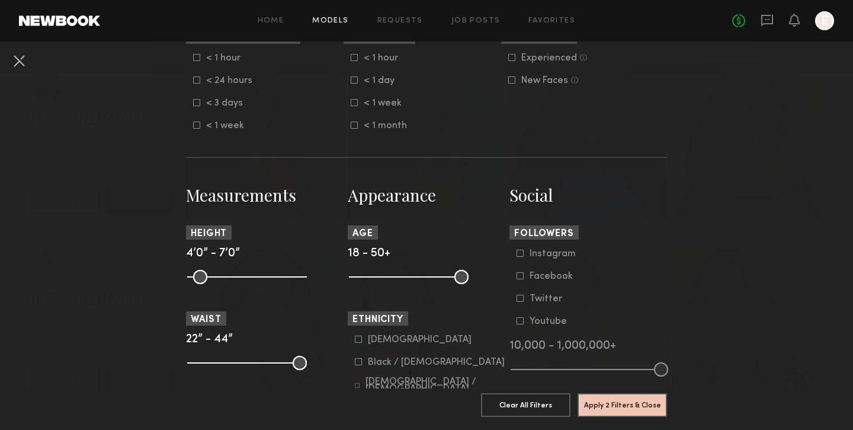
drag, startPoint x: 414, startPoint y: 275, endPoint x: 335, endPoint y: 275, distance: 78.8
type input "**"
click at [349, 275] on input "range" at bounding box center [409, 277] width 120 height 14
drag, startPoint x: 450, startPoint y: 280, endPoint x: 419, endPoint y: 280, distance: 30.8
type input "**"
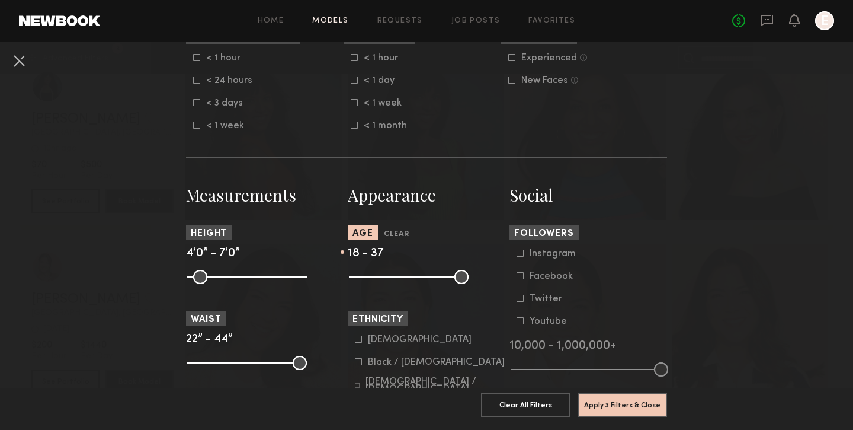
click at [419, 280] on input "range" at bounding box center [409, 277] width 120 height 14
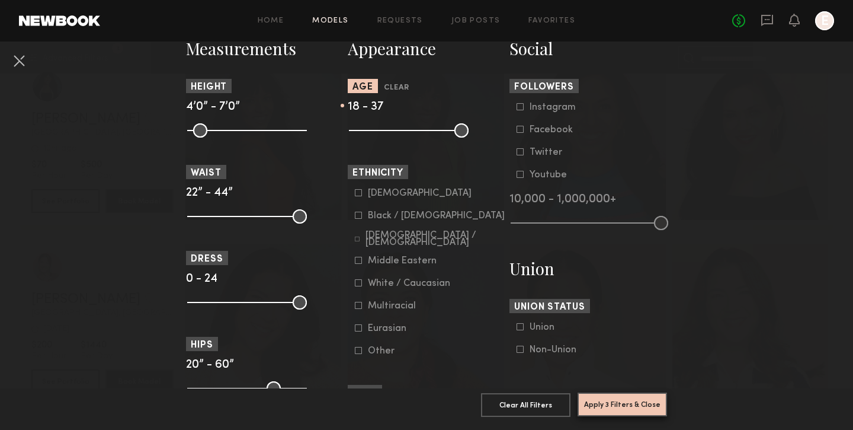
scroll to position [537, 0]
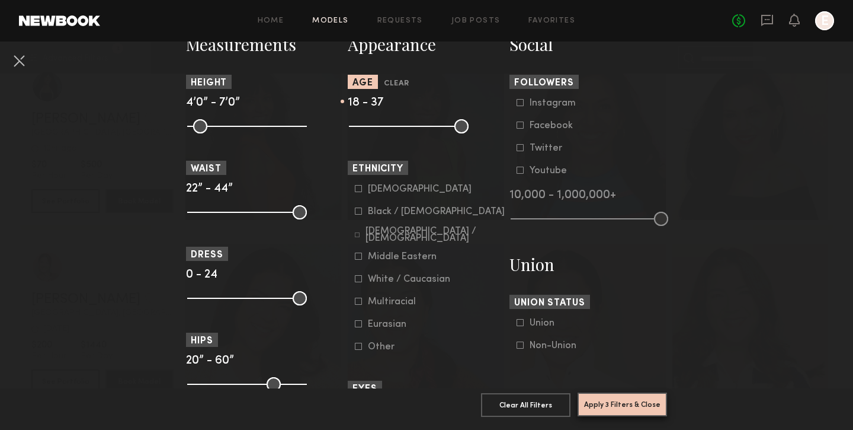
click at [633, 406] on button "Apply 3 Filters & Close" at bounding box center [622, 404] width 89 height 24
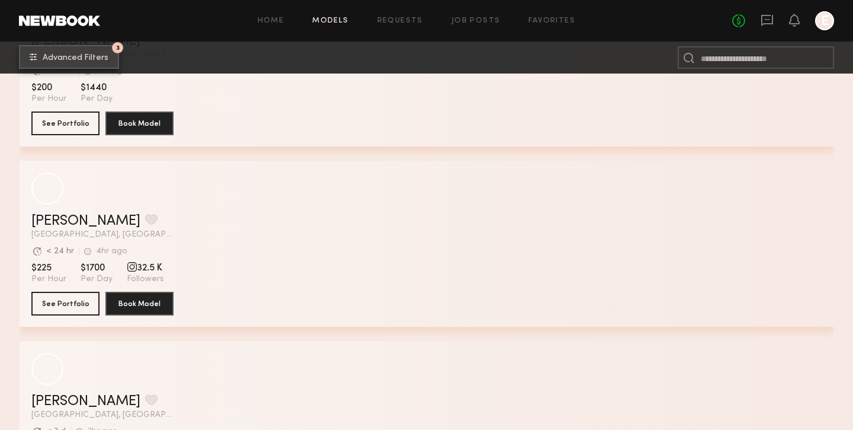
scroll to position [832, 0]
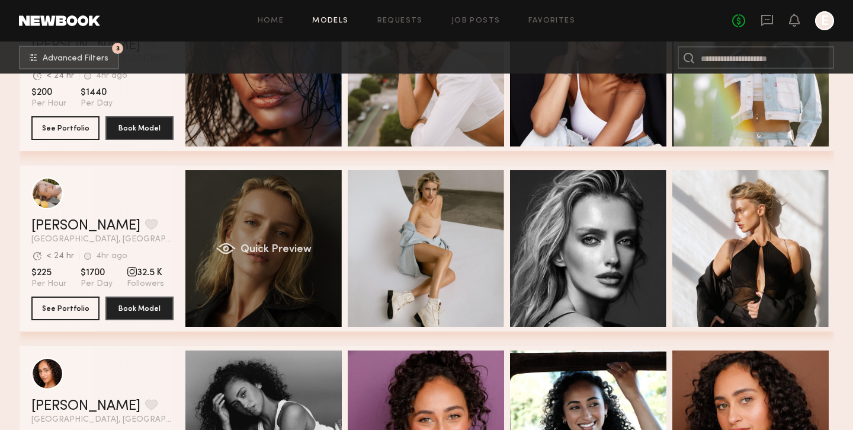
click at [262, 269] on div "Quick Preview" at bounding box center [263, 248] width 156 height 156
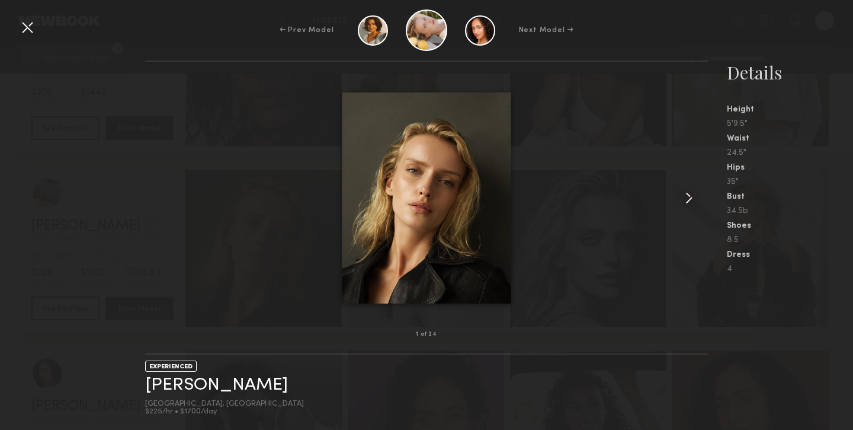
click at [693, 203] on common-icon at bounding box center [688, 197] width 19 height 19
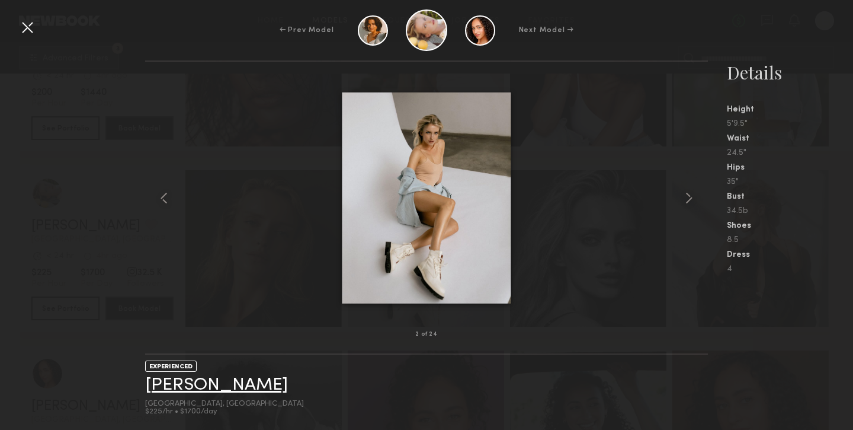
click at [207, 382] on link "Tatiana G." at bounding box center [216, 385] width 143 height 18
click at [38, 28] on div "← Prev Model Next Model →" at bounding box center [426, 29] width 853 height 41
click at [28, 31] on div at bounding box center [27, 27] width 19 height 19
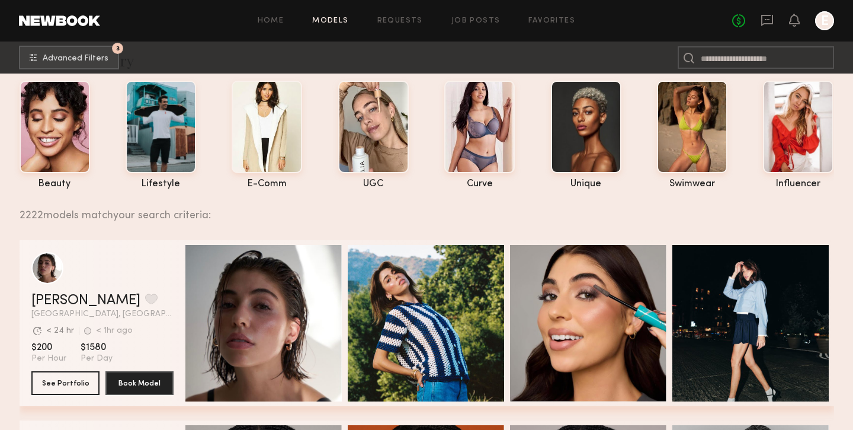
scroll to position [0, 0]
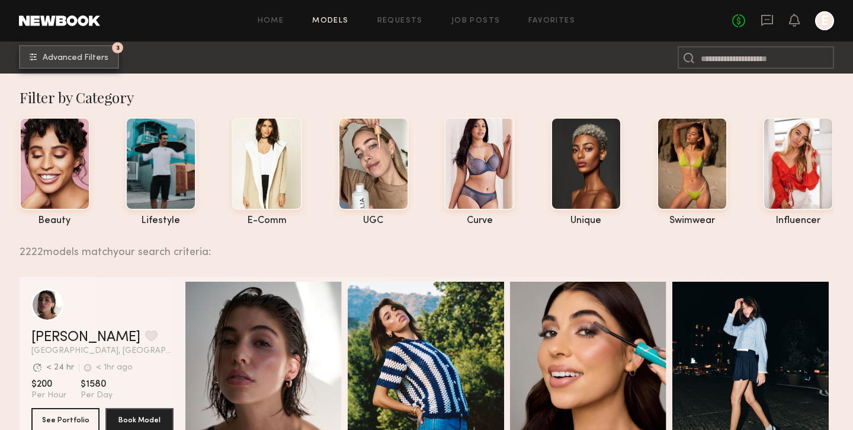
click at [95, 60] on span "Advanced Filters" at bounding box center [76, 58] width 66 height 8
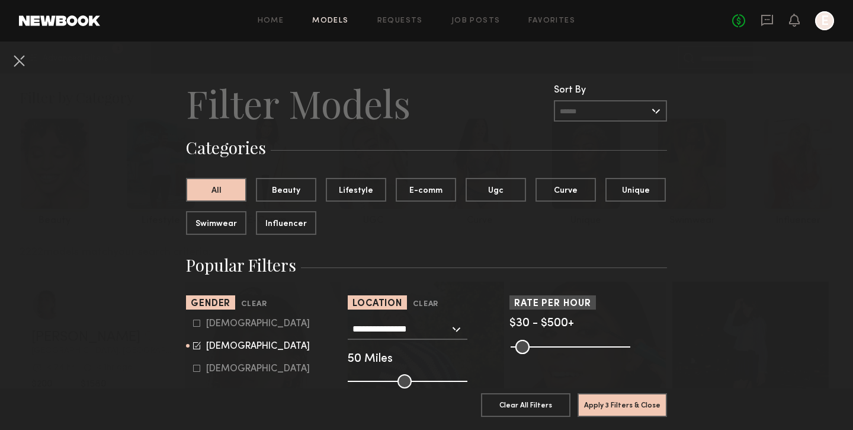
click at [627, 114] on input "text" at bounding box center [610, 110] width 113 height 21
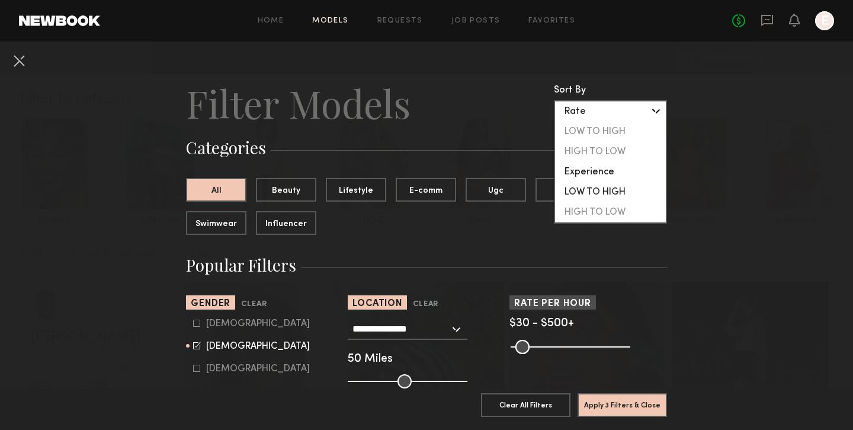
click at [600, 186] on div "LOW TO HIGH" at bounding box center [610, 192] width 111 height 20
type input "**********"
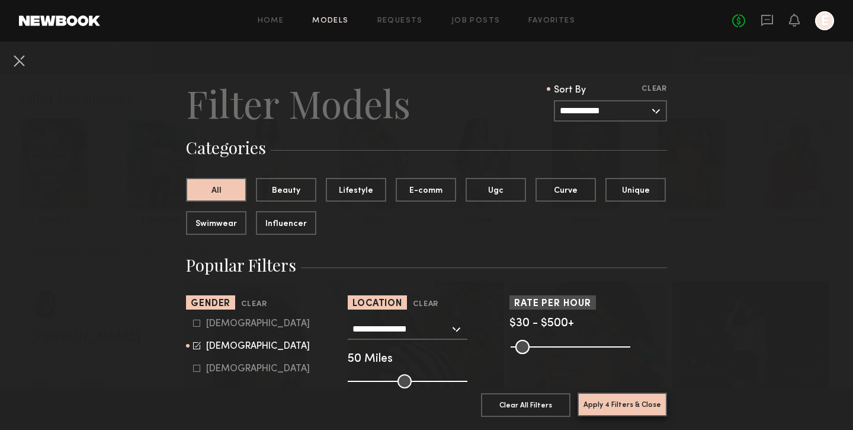
click at [606, 405] on button "Apply 4 Filters & Close" at bounding box center [622, 404] width 89 height 24
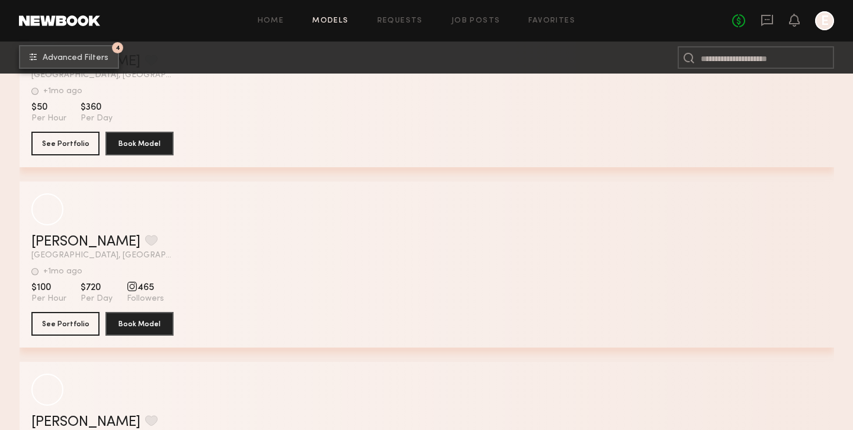
scroll to position [1267, 0]
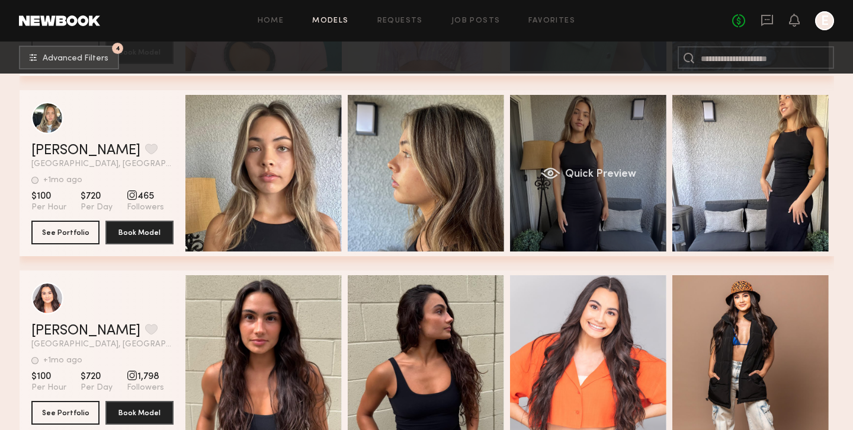
click at [622, 164] on div "Quick Preview" at bounding box center [588, 173] width 156 height 156
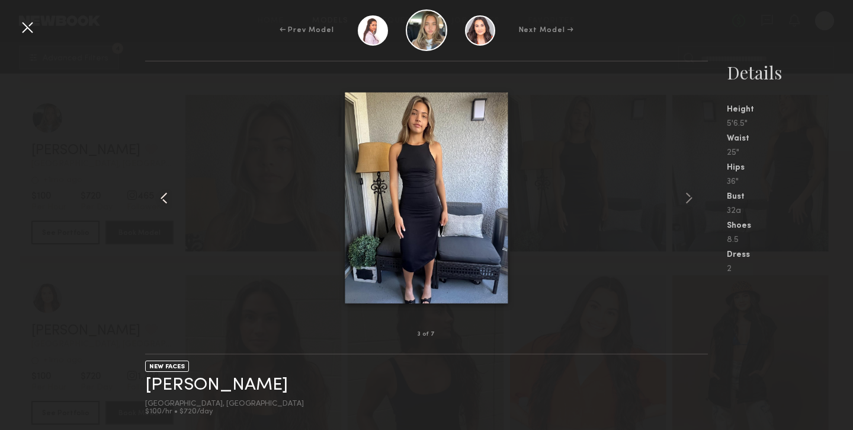
click at [167, 192] on common-icon at bounding box center [164, 197] width 19 height 19
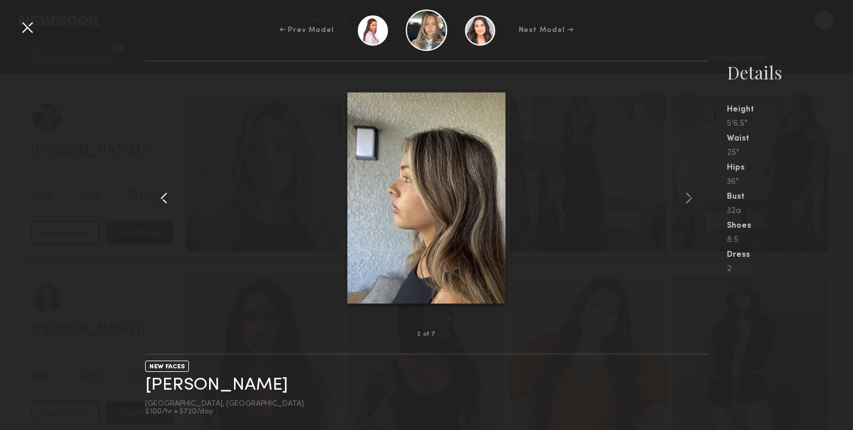
click at [167, 192] on common-icon at bounding box center [164, 197] width 19 height 19
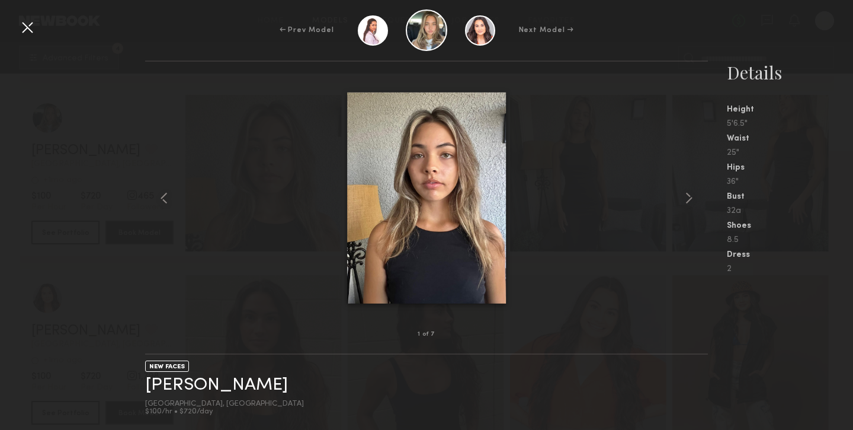
click at [30, 28] on div at bounding box center [27, 27] width 19 height 19
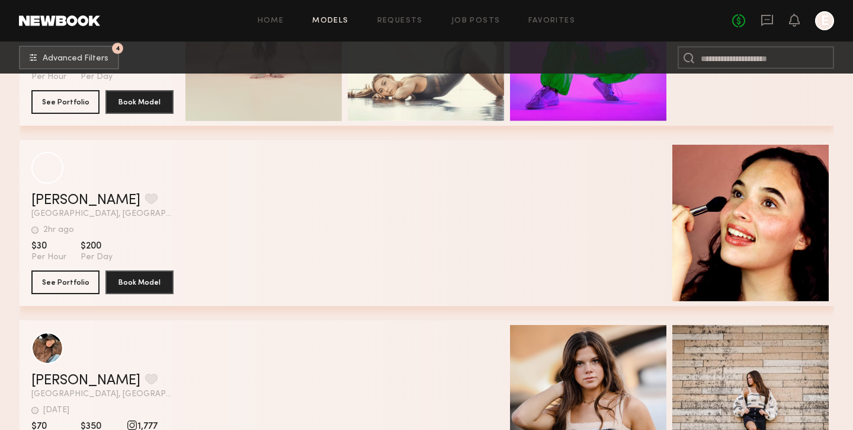
scroll to position [4861, 0]
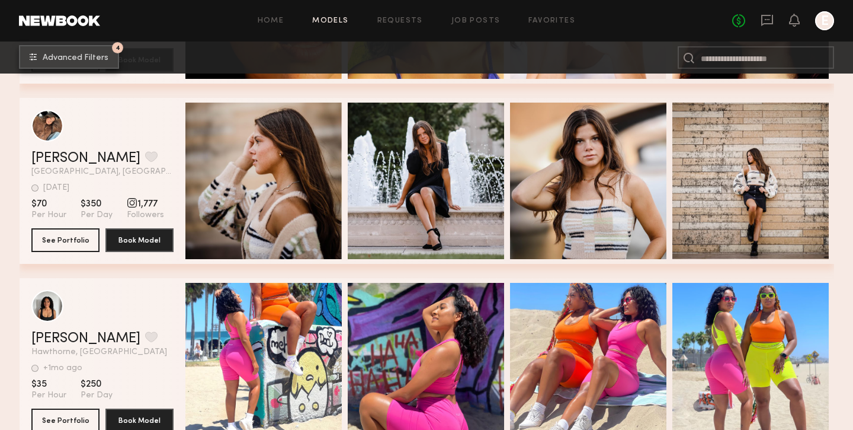
click at [114, 65] on button "4 Advanced Filters" at bounding box center [69, 57] width 100 height 24
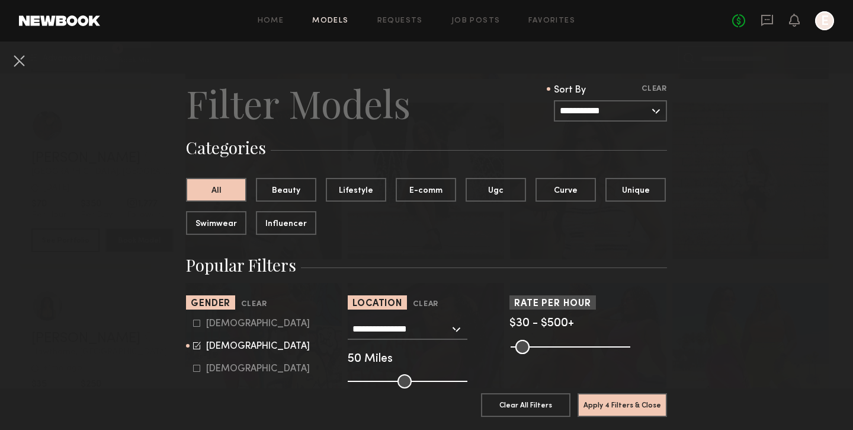
click at [611, 104] on input "**********" at bounding box center [610, 110] width 113 height 21
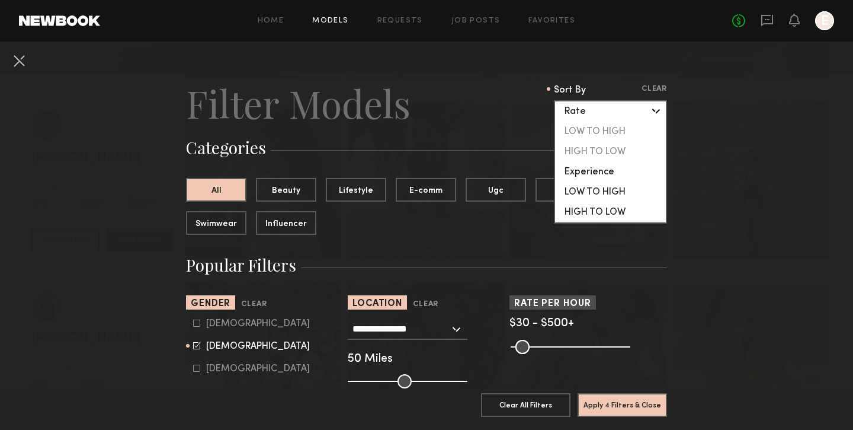
click at [583, 214] on div "HIGH TO LOW" at bounding box center [610, 212] width 111 height 20
type input "**********"
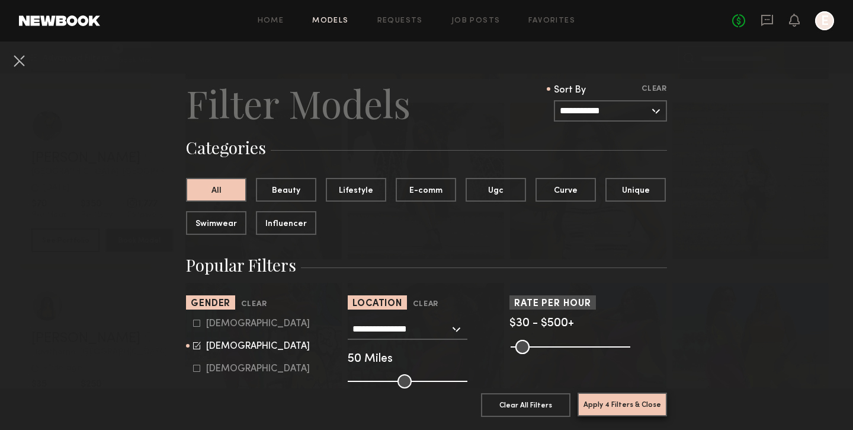
click at [620, 403] on button "Apply 4 Filters & Close" at bounding box center [622, 404] width 89 height 24
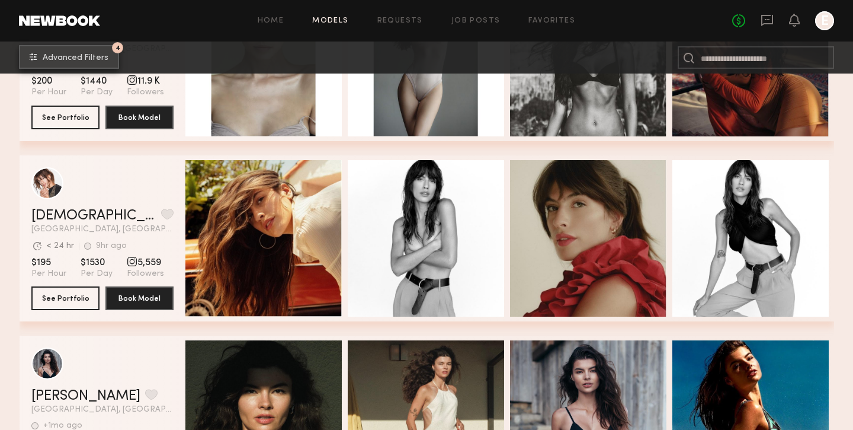
scroll to position [840, 0]
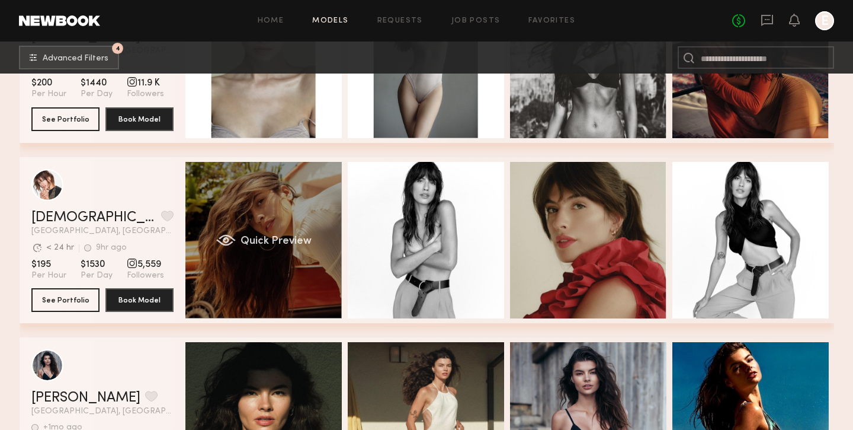
click at [227, 229] on div "Quick Preview" at bounding box center [263, 240] width 156 height 156
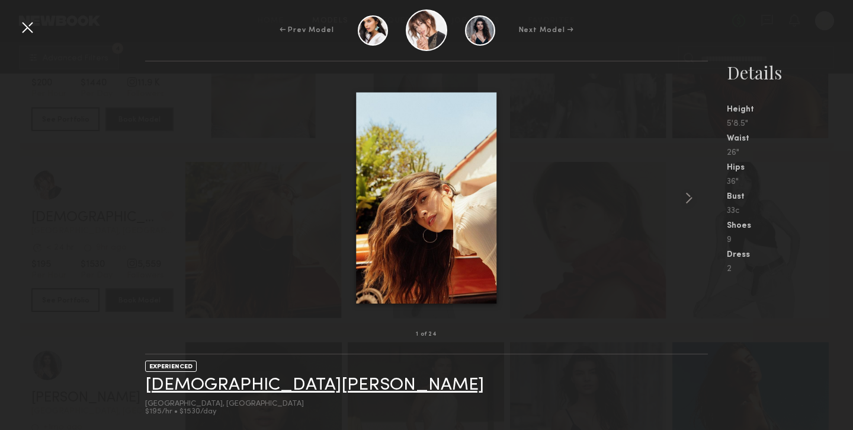
click at [172, 388] on link "Kristen J." at bounding box center [314, 385] width 339 height 18
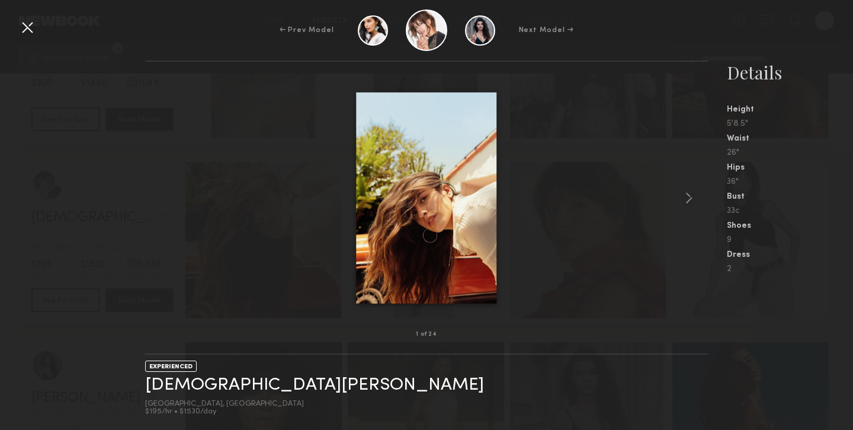
scroll to position [928, 0]
click at [35, 32] on div at bounding box center [27, 27] width 19 height 19
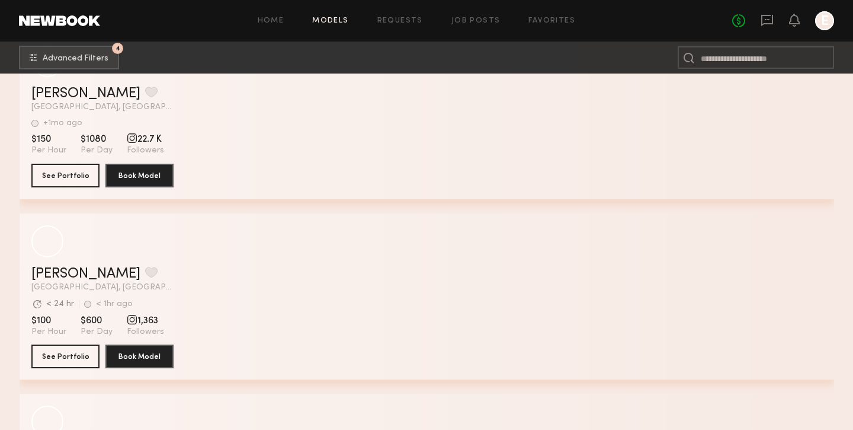
scroll to position [4236, 0]
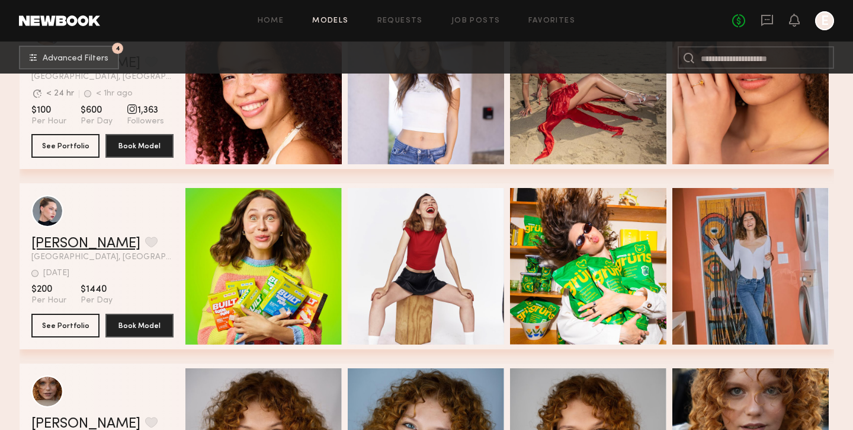
click at [72, 244] on link "Valerie M." at bounding box center [85, 243] width 109 height 14
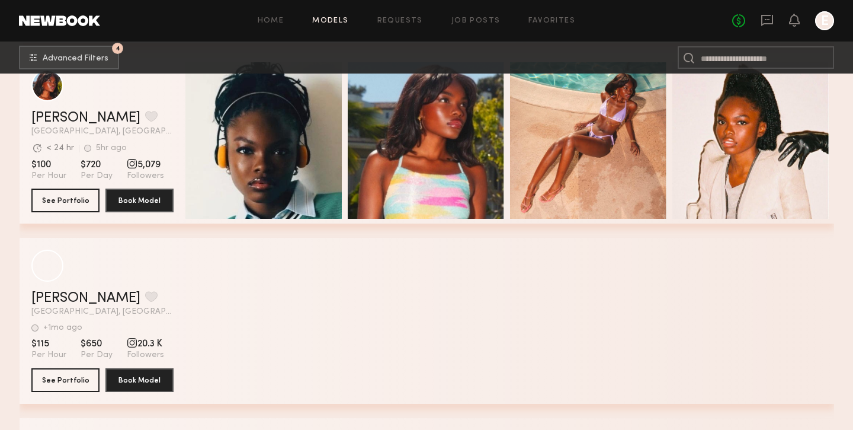
scroll to position [9750, 0]
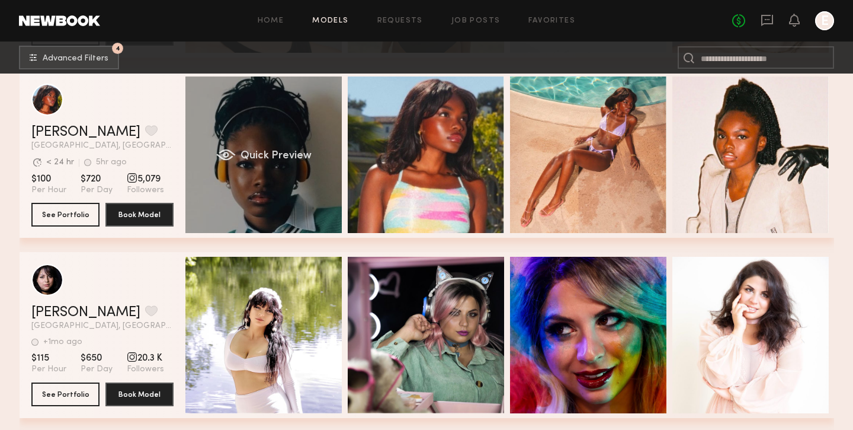
click at [252, 126] on div "Quick Preview" at bounding box center [263, 154] width 156 height 156
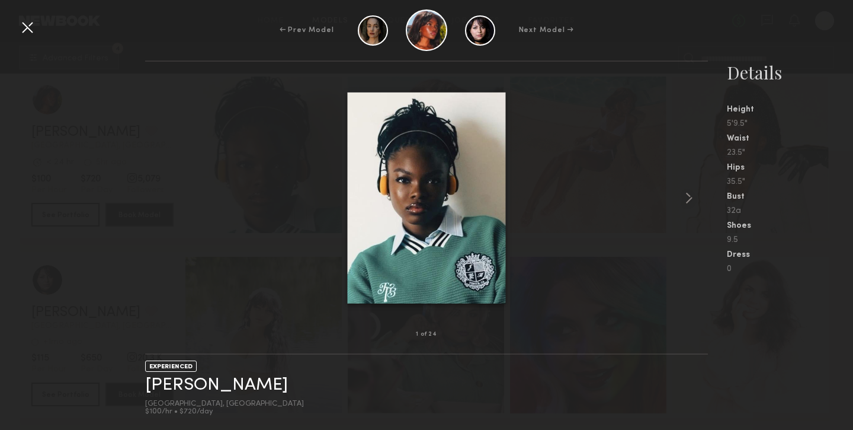
drag, startPoint x: 197, startPoint y: 419, endPoint x: 187, endPoint y: 412, distance: 12.8
click at [195, 419] on div "EXPERIENCED Mia H. Los Angeles, CA $100/hr • $720/day" at bounding box center [426, 391] width 563 height 75
click at [179, 380] on link "Mia H." at bounding box center [216, 385] width 143 height 18
click at [31, 25] on div at bounding box center [27, 27] width 19 height 19
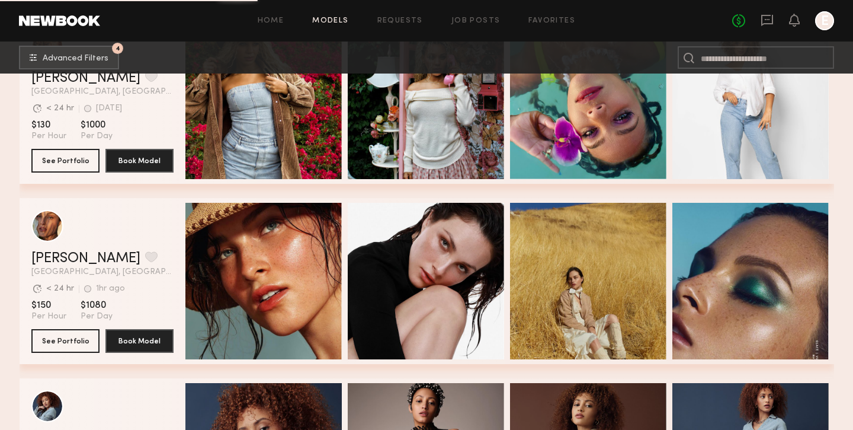
scroll to position [10595, 0]
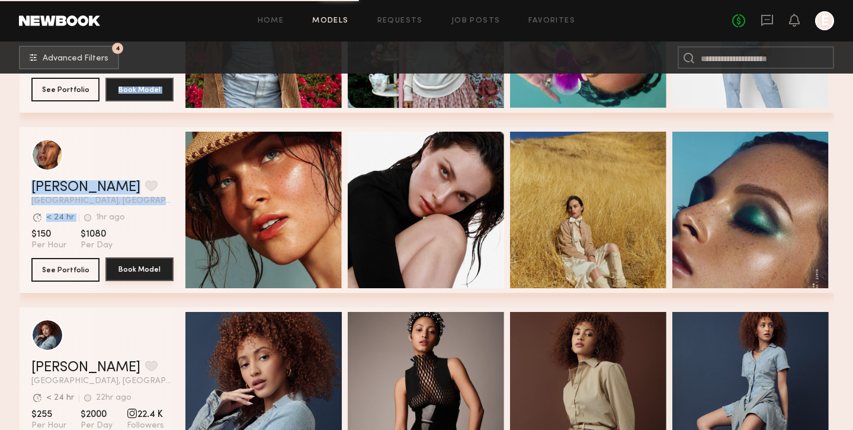
drag, startPoint x: 20, startPoint y: 113, endPoint x: 120, endPoint y: 280, distance: 194.3
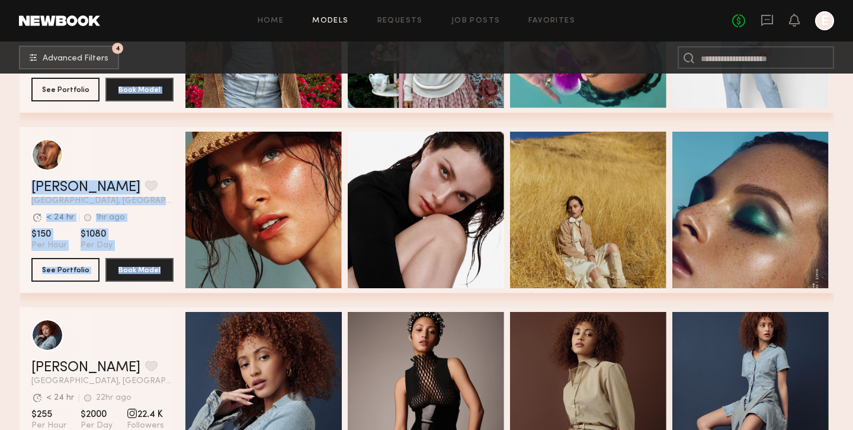
click at [38, 121] on div "Brianna W. Favorite Los Angeles, CA Avg. request response time < 24 hr 1d ago L…" at bounding box center [427, 37] width 815 height 180
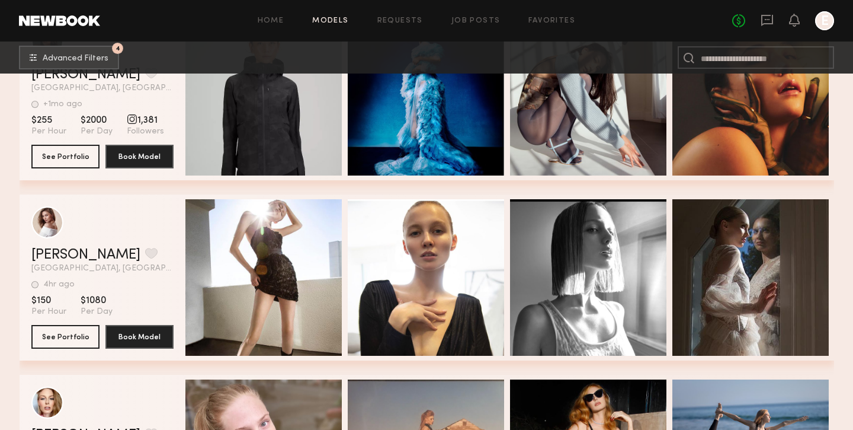
scroll to position [11458, 0]
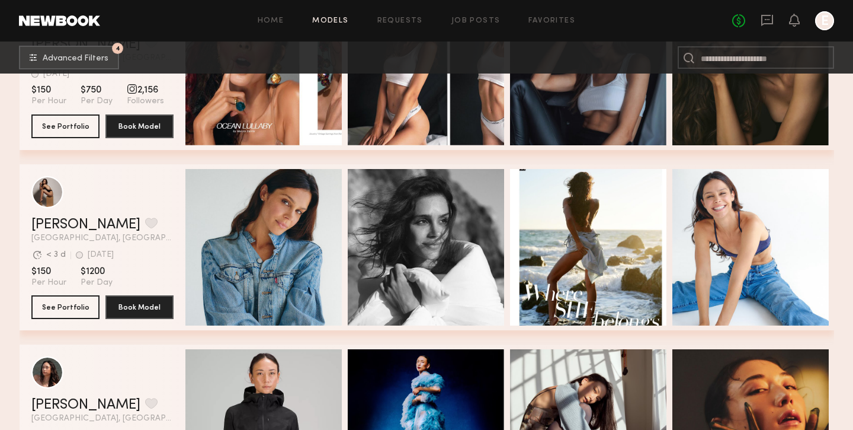
click at [59, 214] on header "Claire A. Favorite Los Angeles, CA Avg. request response time < 3 d 1d ago Last…" at bounding box center [102, 209] width 142 height 66
click at [59, 225] on link "Claire A." at bounding box center [85, 224] width 109 height 14
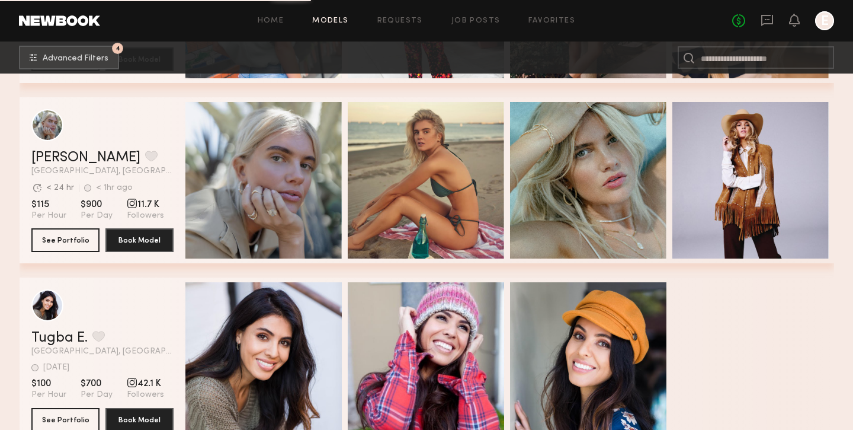
scroll to position [12799, 0]
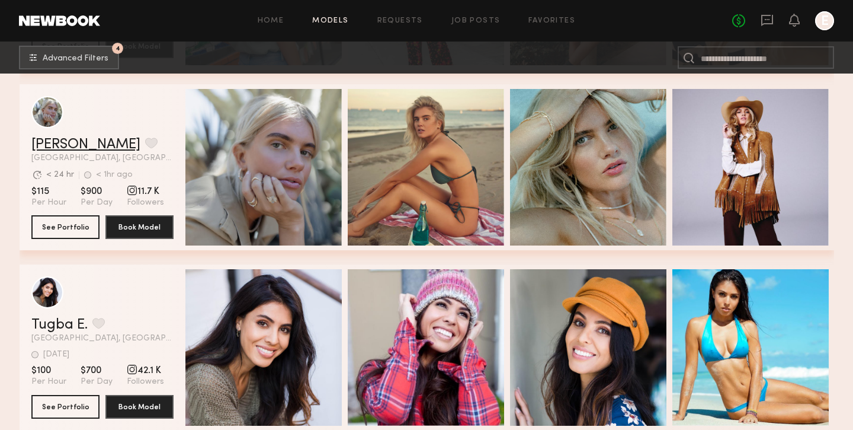
click at [70, 145] on link "Katie B." at bounding box center [85, 144] width 109 height 14
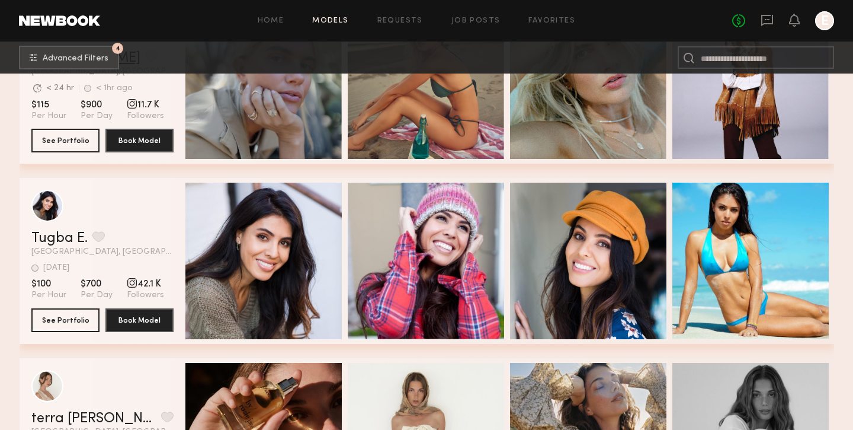
scroll to position [13091, 0]
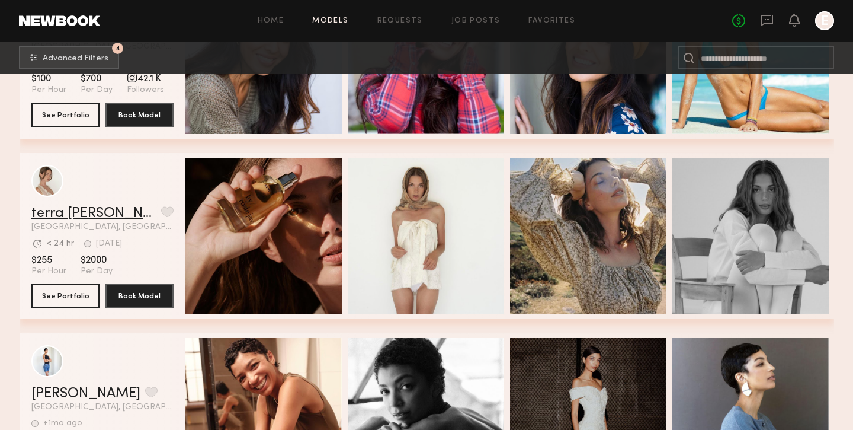
click at [71, 214] on link "terra jo w." at bounding box center [93, 213] width 125 height 14
click at [161, 213] on button "grid" at bounding box center [167, 211] width 12 height 11
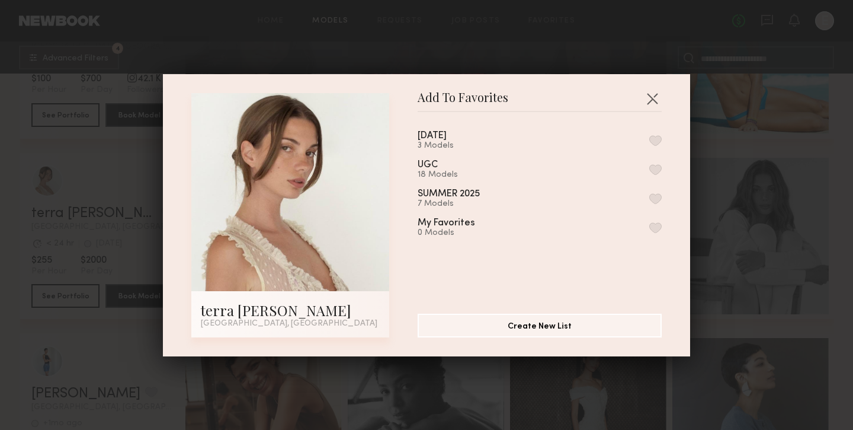
click at [501, 127] on div "OCTOBER 2025 3 Models UGC 18 Models SUMMER 2025 7 Models My Favorites 0 Models" at bounding box center [546, 207] width 256 height 173
click at [653, 138] on button "button" at bounding box center [655, 140] width 12 height 11
click at [650, 94] on button "button" at bounding box center [652, 98] width 19 height 19
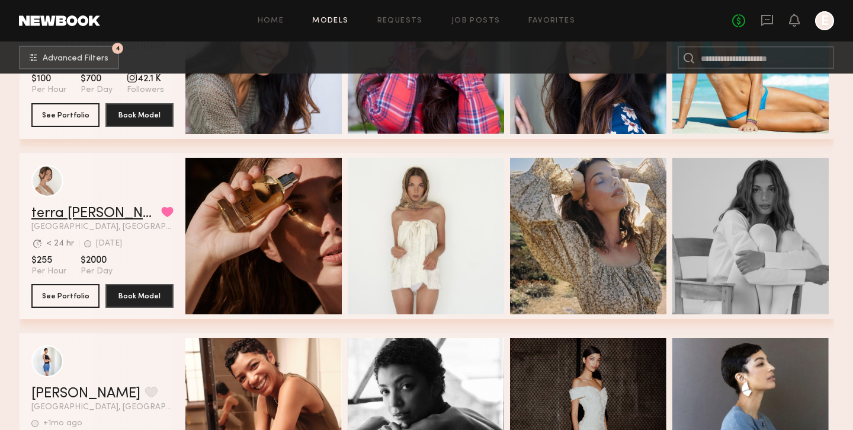
click at [75, 213] on link "terra jo w." at bounding box center [93, 213] width 125 height 14
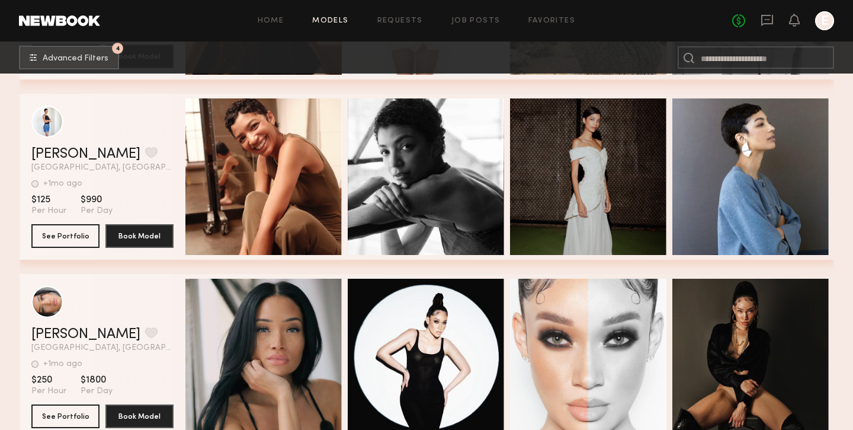
scroll to position [13355, 0]
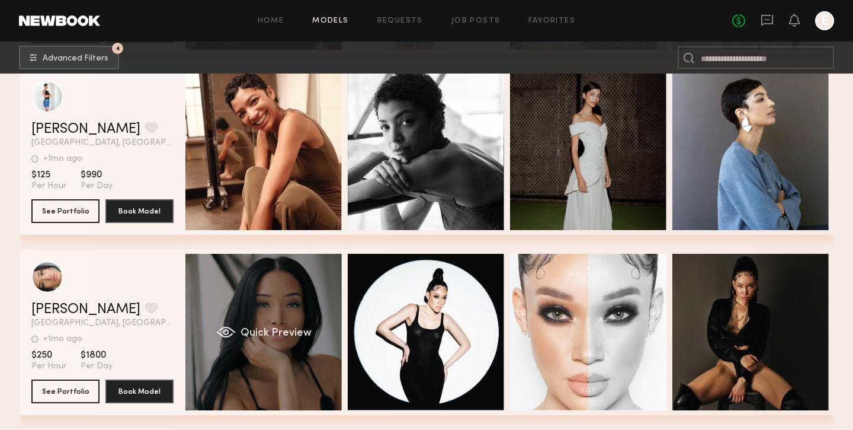
click at [258, 341] on div "Quick Preview" at bounding box center [263, 332] width 156 height 156
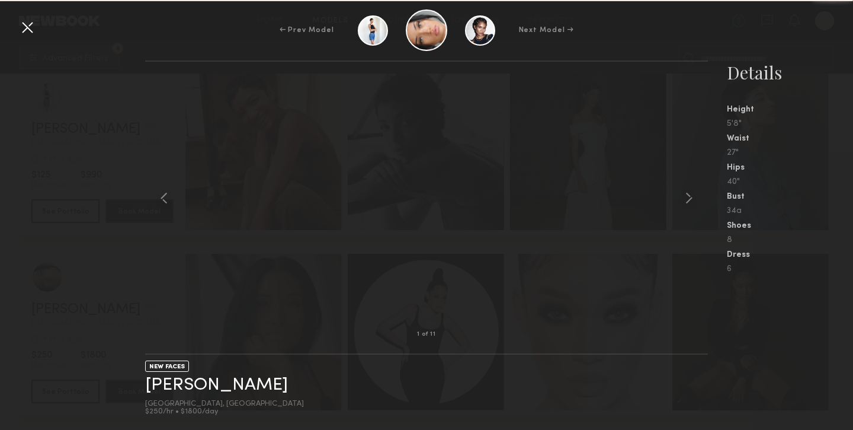
scroll to position [13423, 0]
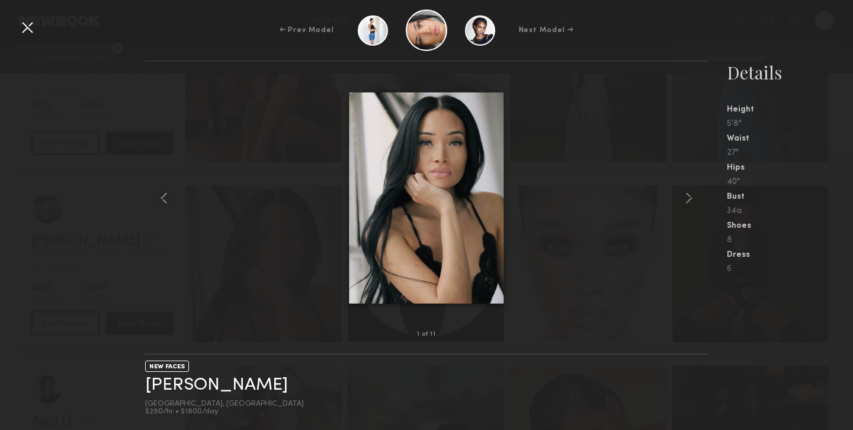
click at [191, 383] on link "Latashia S." at bounding box center [216, 385] width 143 height 18
click at [37, 21] on div "← Prev Model Next Model →" at bounding box center [426, 29] width 853 height 41
click at [32, 25] on div at bounding box center [27, 27] width 19 height 19
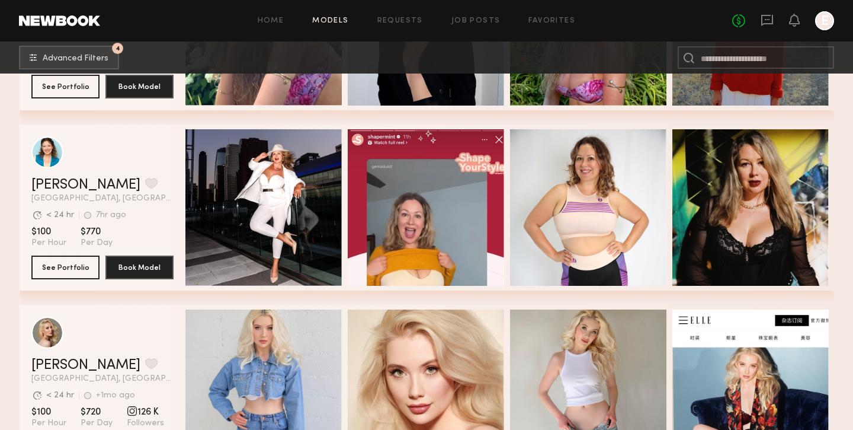
scroll to position [14180, 0]
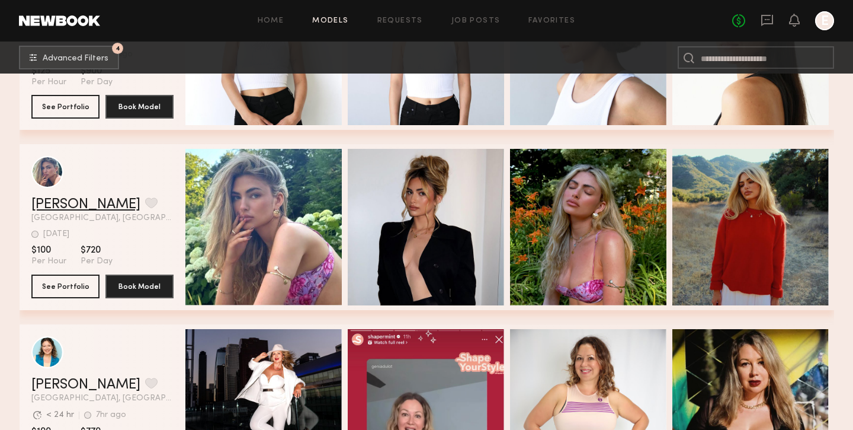
click at [65, 201] on link "Natasha E." at bounding box center [85, 204] width 109 height 14
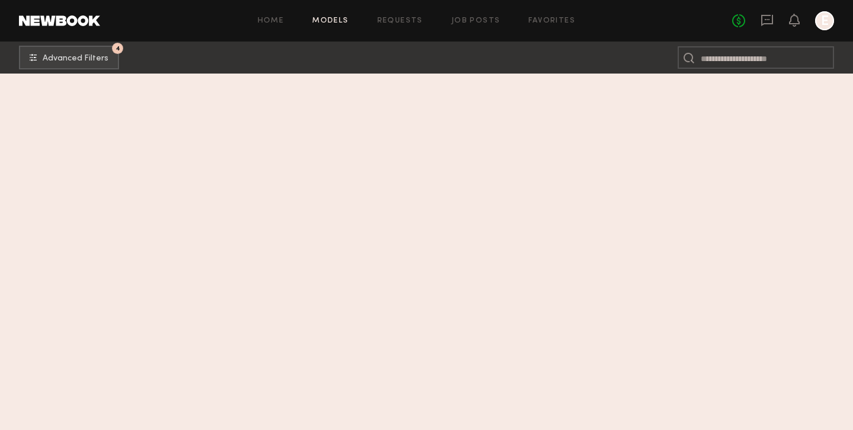
scroll to position [16349, 0]
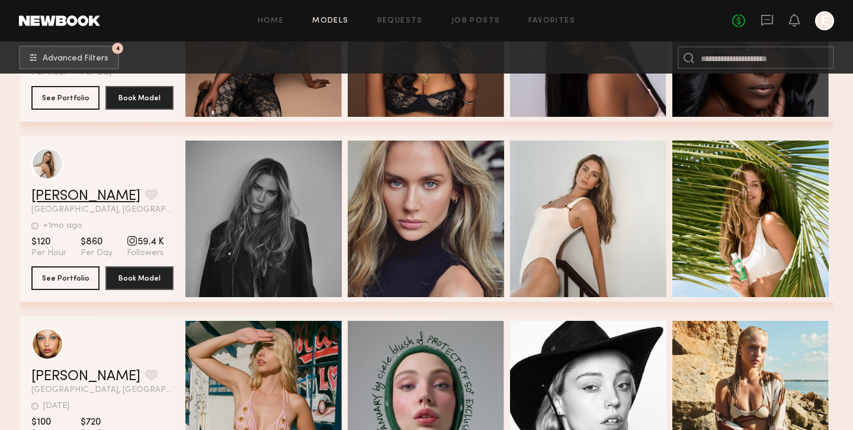
click at [87, 194] on link "Carolina B." at bounding box center [85, 196] width 109 height 14
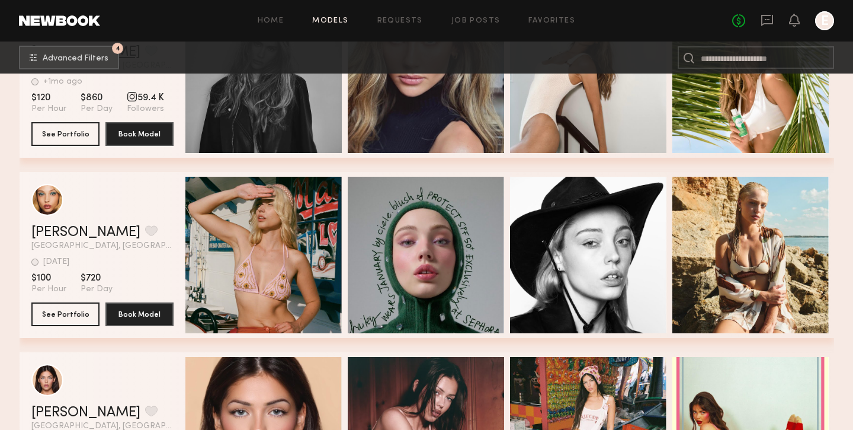
scroll to position [16504, 0]
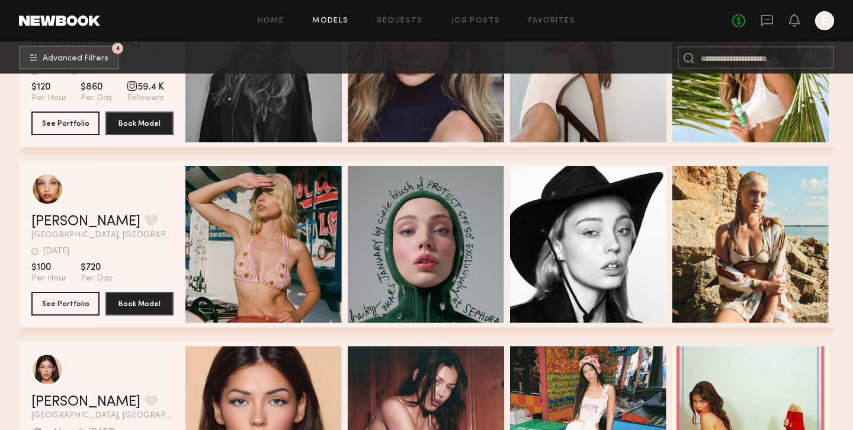
click at [68, 213] on header "Hailey W. Favorite Los Angeles, CA 2wk ago Last Online View Portfolio" at bounding box center [102, 206] width 142 height 66
click at [68, 216] on link "Hailey W." at bounding box center [85, 221] width 109 height 14
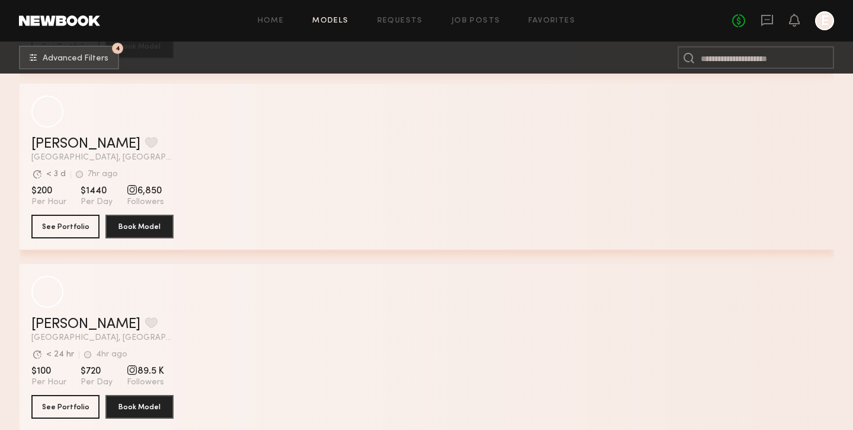
scroll to position [18218, 0]
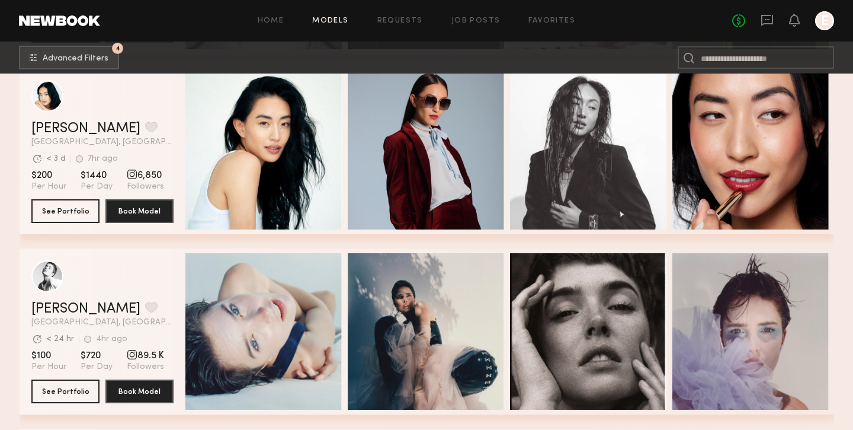
click at [43, 137] on div "Jiajing Y. Favorite Los Angeles, CA Avg. request response time < 3 d 7hr ago La…" at bounding box center [102, 133] width 142 height 25
click at [50, 127] on link "[PERSON_NAME]" at bounding box center [85, 128] width 109 height 14
click at [64, 127] on link "[PERSON_NAME]" at bounding box center [85, 128] width 109 height 14
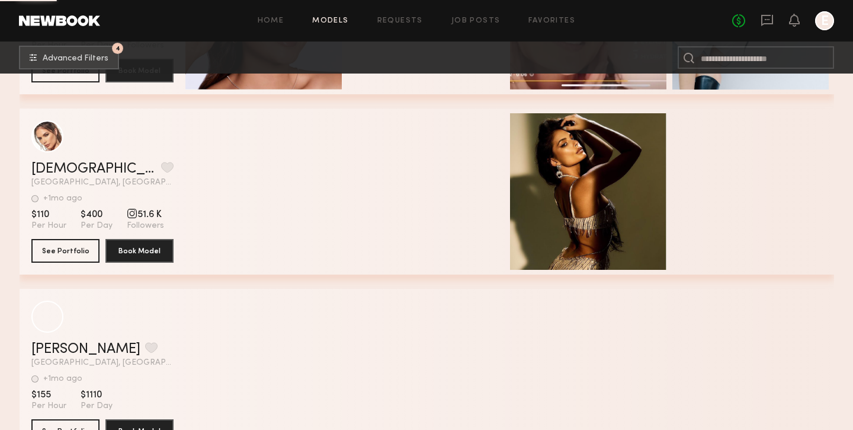
scroll to position [21161, 0]
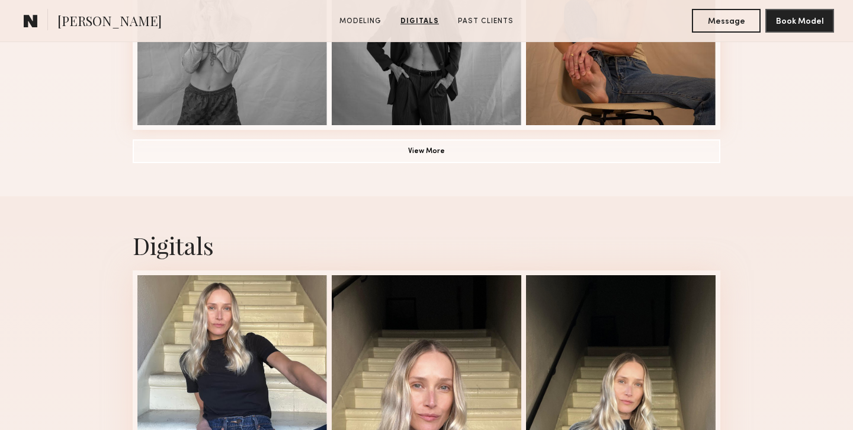
scroll to position [501, 0]
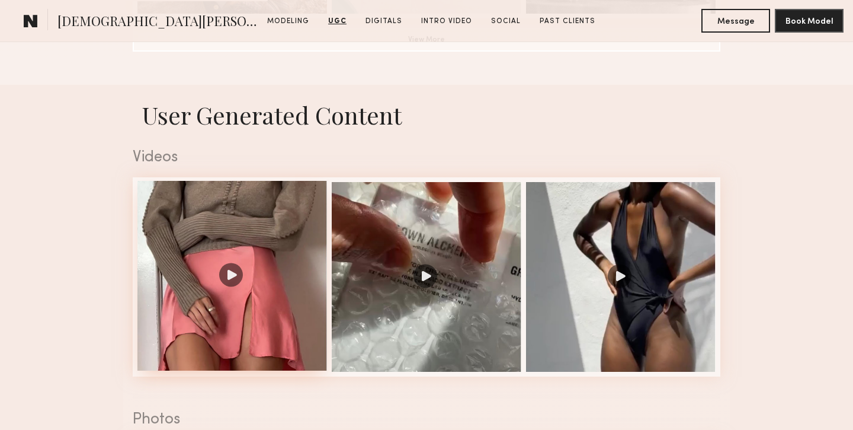
scroll to position [1120, 0]
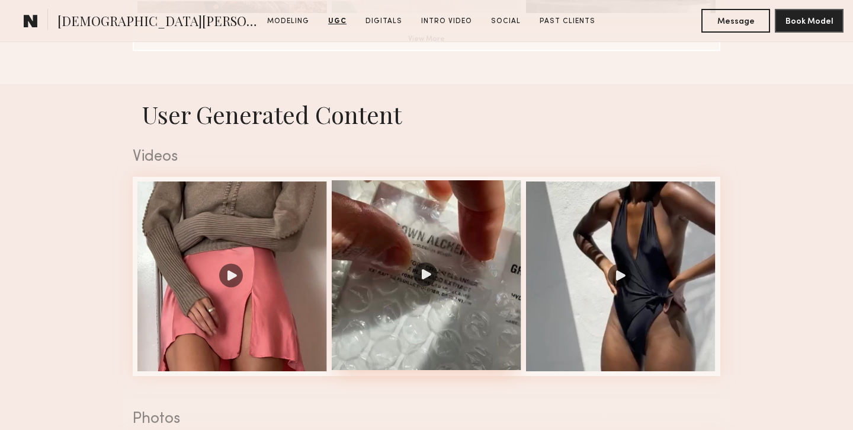
click at [415, 267] on div at bounding box center [427, 275] width 190 height 190
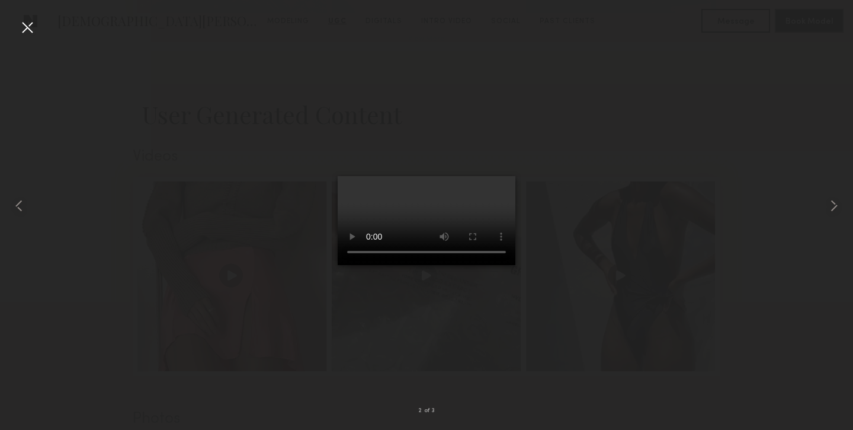
click at [37, 34] on div at bounding box center [426, 205] width 853 height 373
click at [31, 32] on div at bounding box center [27, 27] width 19 height 19
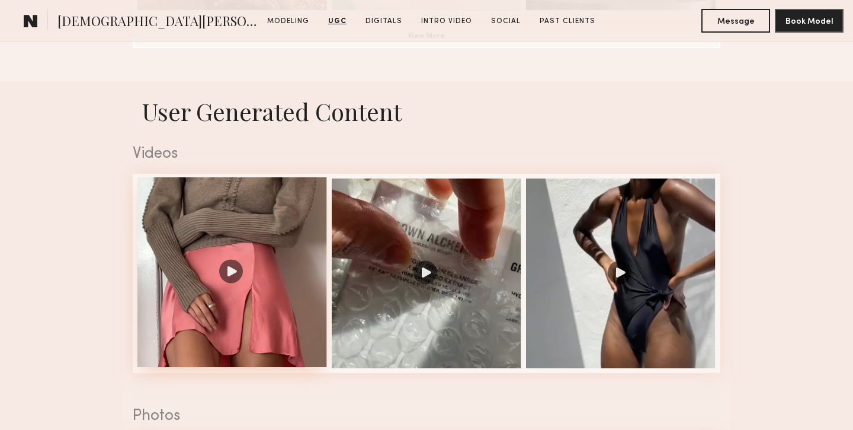
scroll to position [1088, 0]
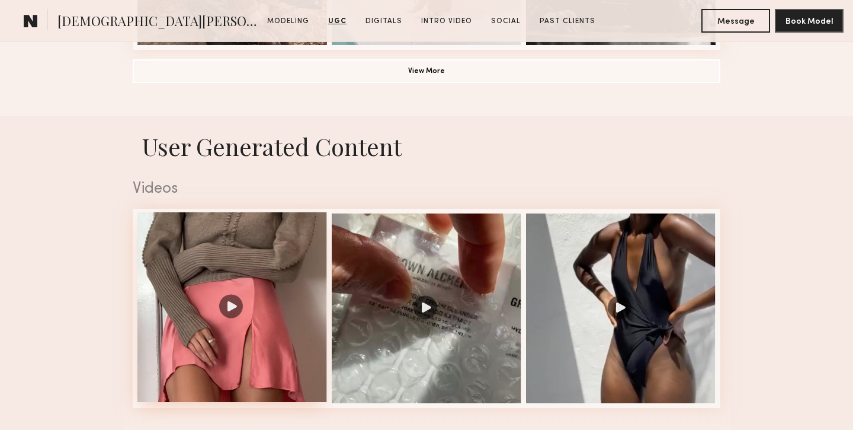
click at [220, 250] on div at bounding box center [232, 307] width 190 height 190
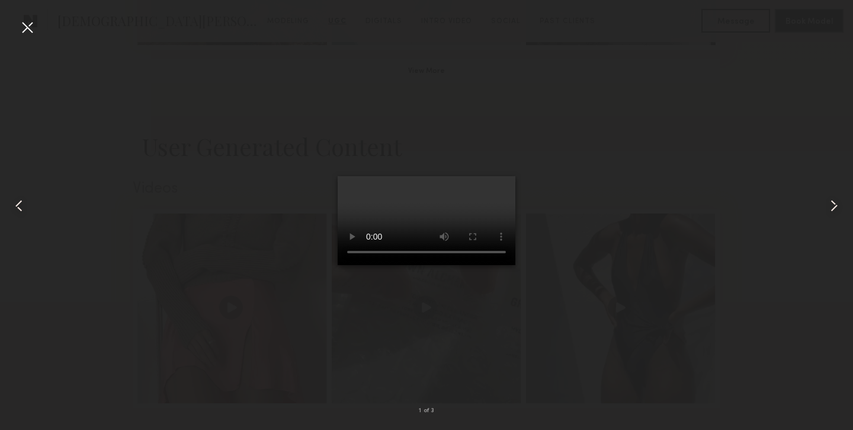
click at [23, 22] on div at bounding box center [27, 27] width 19 height 19
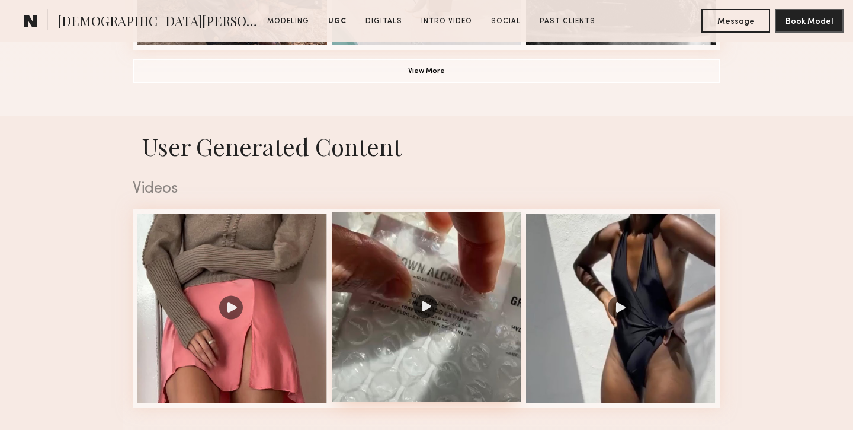
scroll to position [1094, 0]
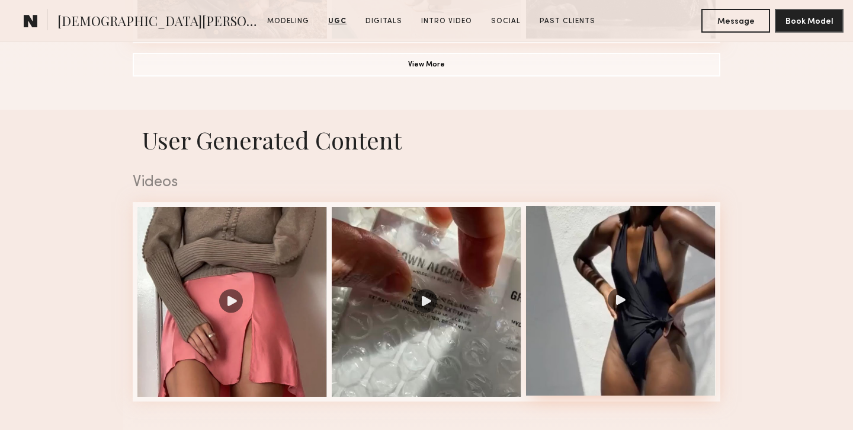
click at [648, 324] on div at bounding box center [621, 301] width 190 height 190
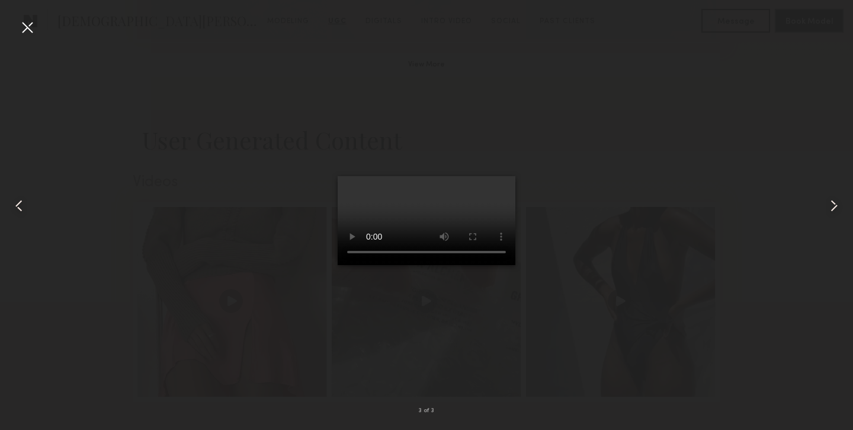
click at [28, 21] on div at bounding box center [27, 27] width 19 height 19
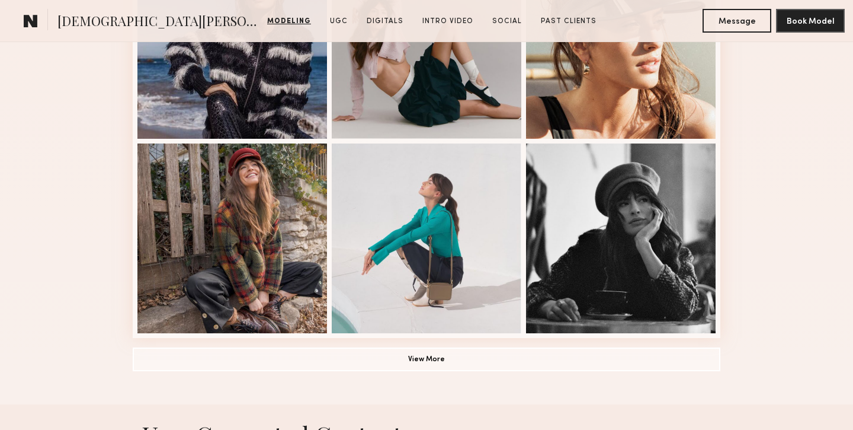
scroll to position [802, 0]
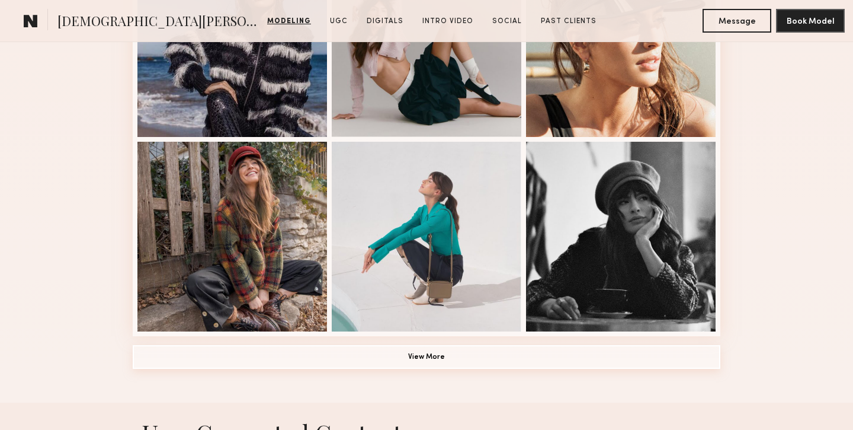
click at [440, 346] on button "View More" at bounding box center [427, 357] width 588 height 24
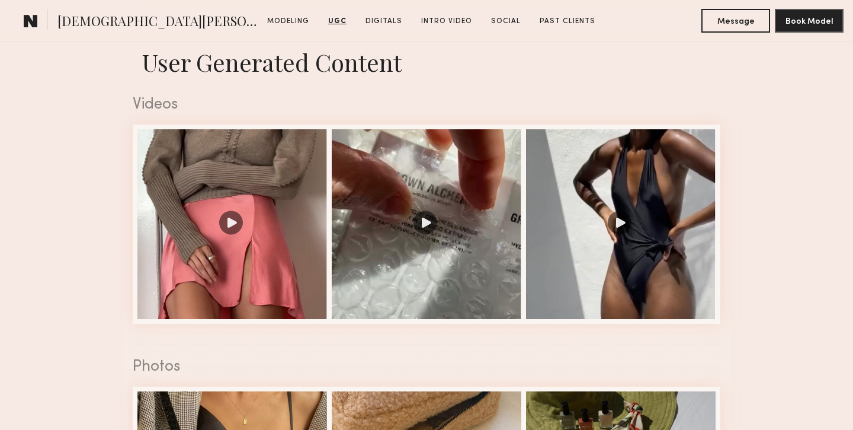
scroll to position [1786, 0]
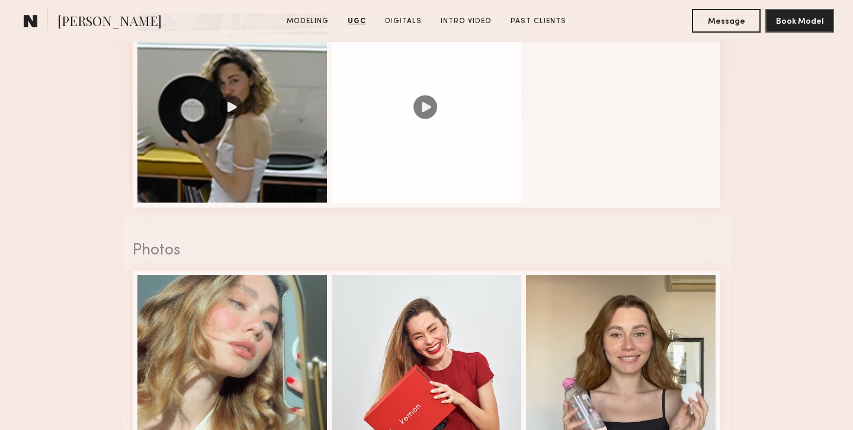
scroll to position [1379, 0]
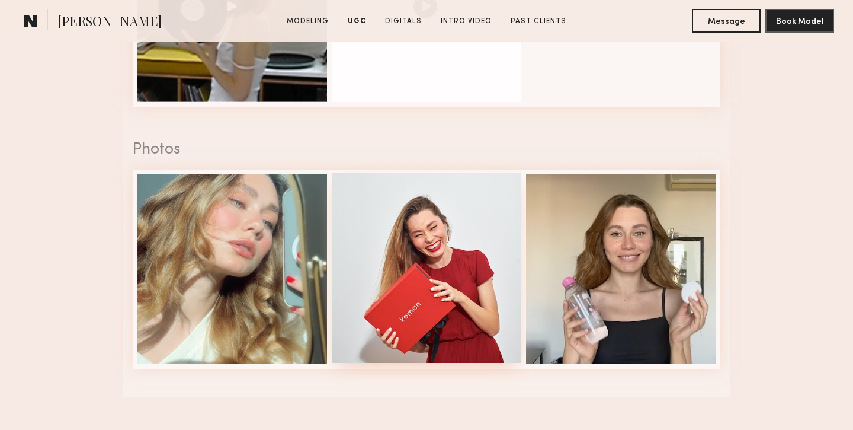
click at [416, 258] on div at bounding box center [427, 268] width 190 height 190
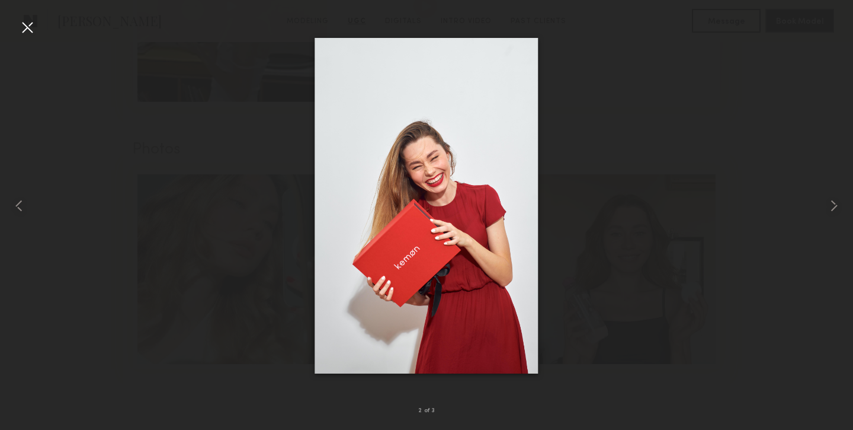
click at [26, 30] on div at bounding box center [27, 27] width 19 height 19
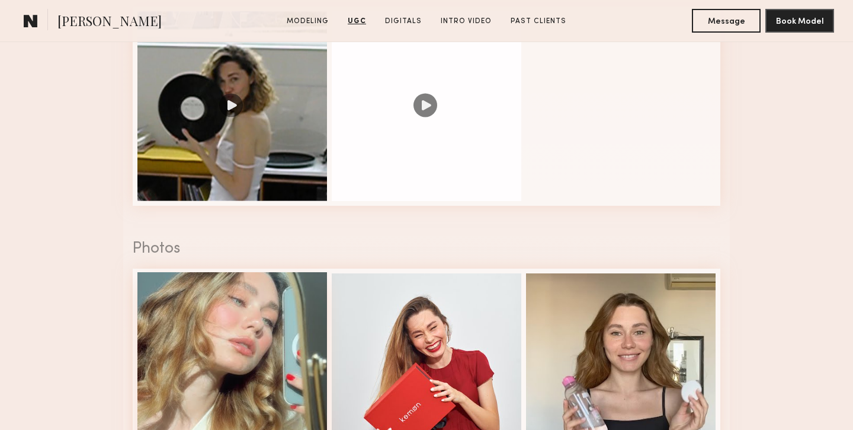
scroll to position [1249, 0]
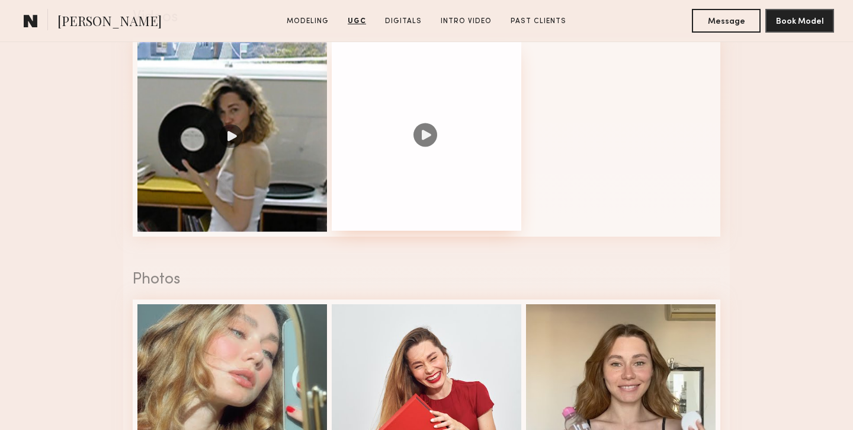
click at [399, 139] on div at bounding box center [427, 136] width 190 height 190
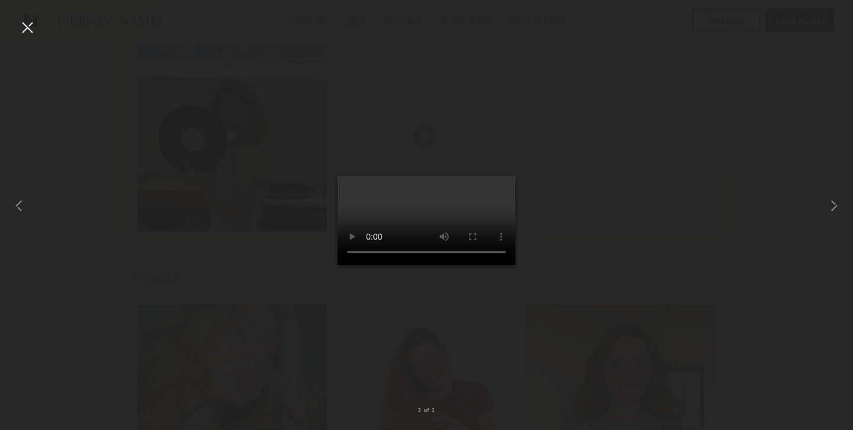
click at [274, 219] on div at bounding box center [426, 205] width 853 height 373
click at [26, 27] on div at bounding box center [27, 27] width 19 height 19
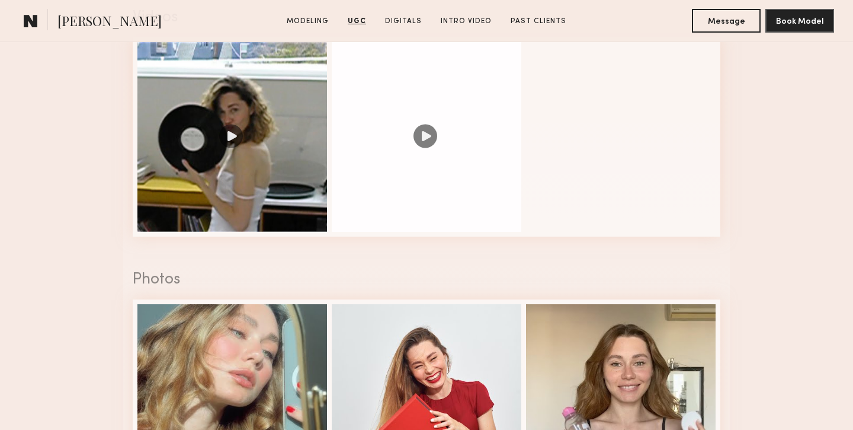
click at [600, 142] on nb-model-profile-images-feed at bounding box center [427, 136] width 588 height 199
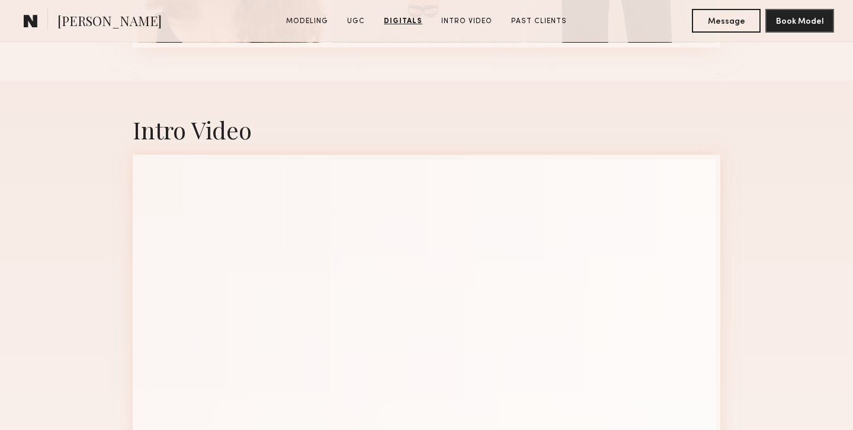
scroll to position [2239, 0]
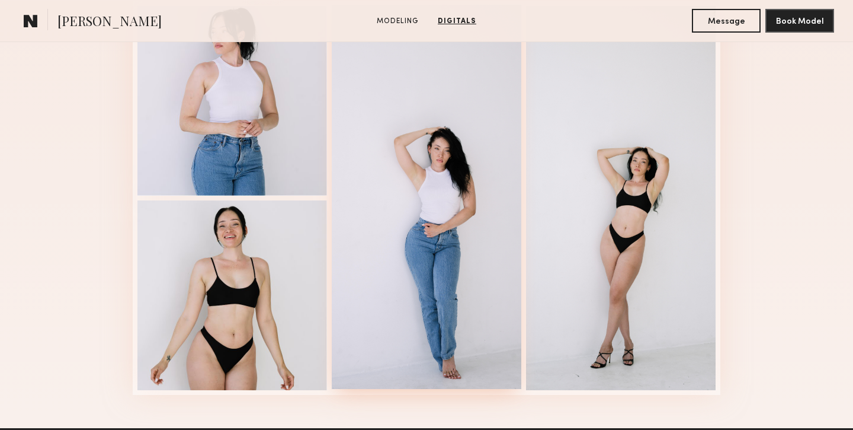
scroll to position [1285, 0]
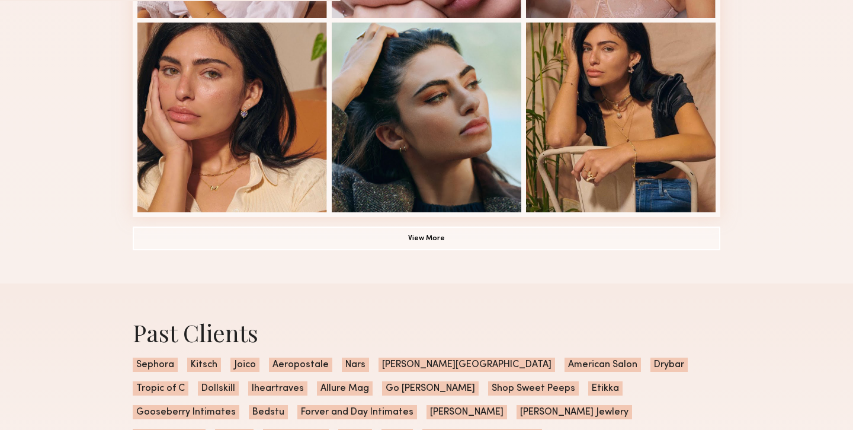
scroll to position [862, 0]
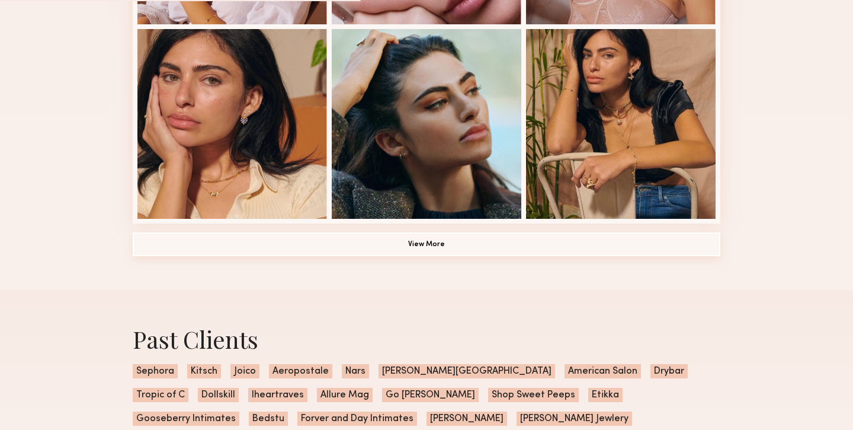
click at [353, 247] on button "View More" at bounding box center [427, 244] width 588 height 24
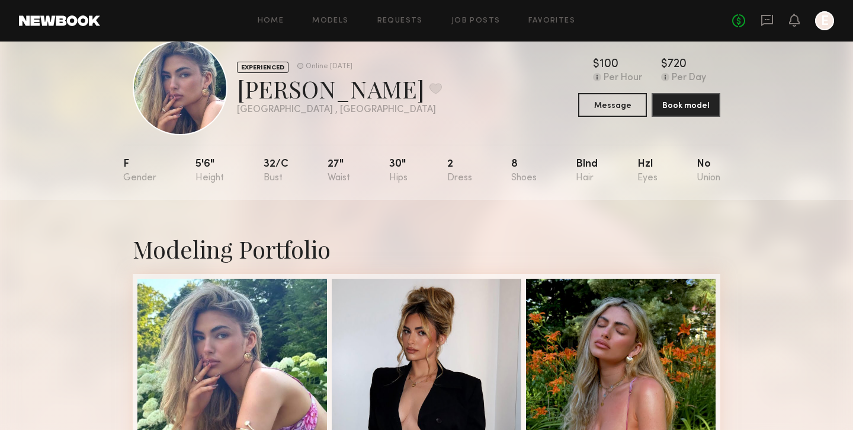
scroll to position [13, 0]
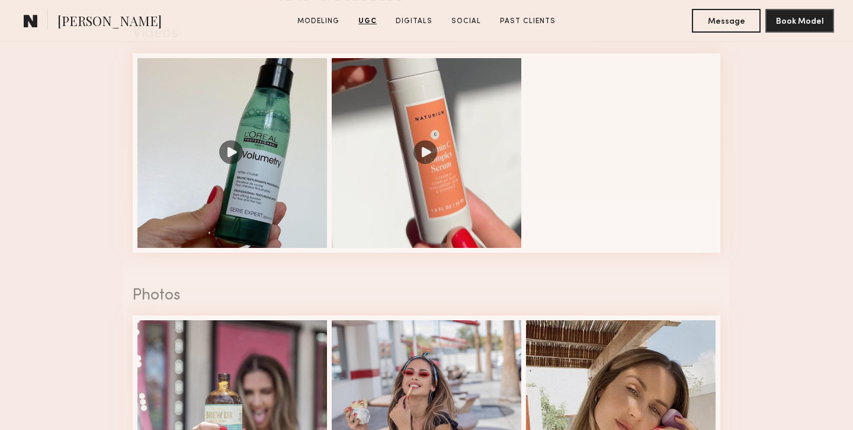
scroll to position [1012, 0]
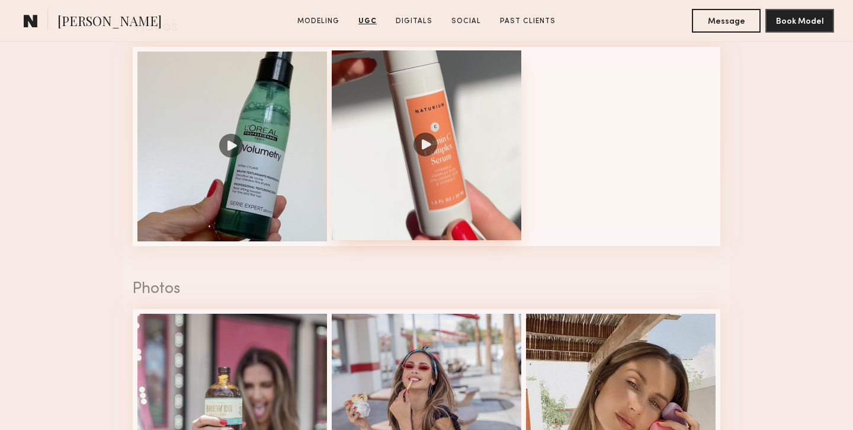
click at [419, 137] on div at bounding box center [427, 145] width 190 height 190
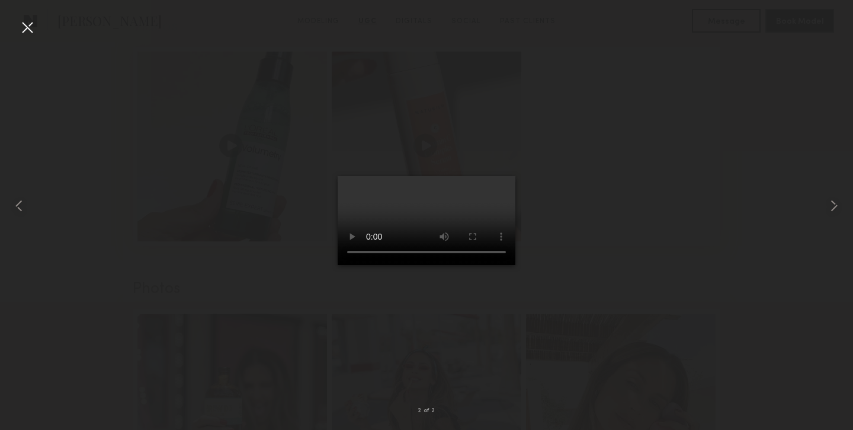
click at [31, 28] on div at bounding box center [27, 27] width 19 height 19
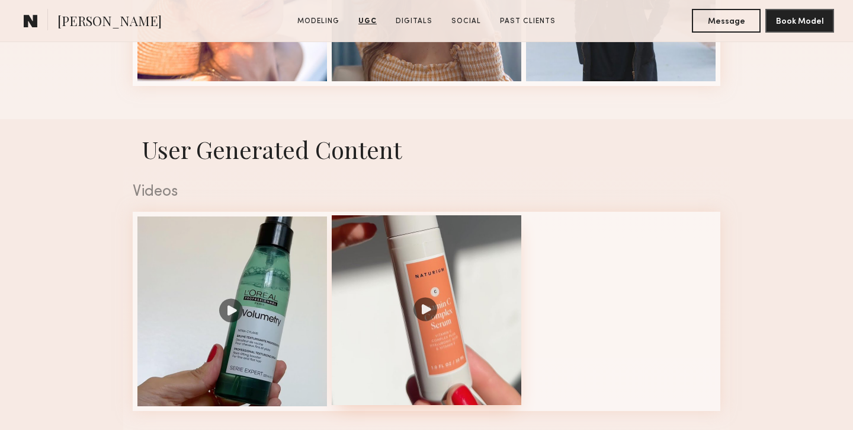
scroll to position [230, 0]
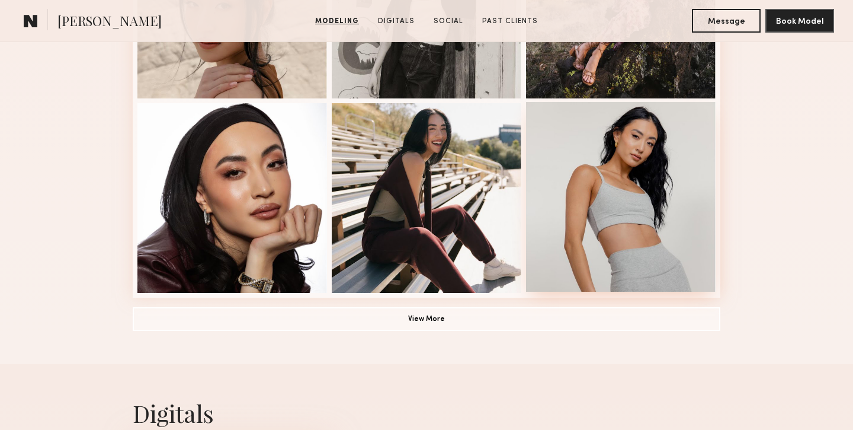
scroll to position [850, 0]
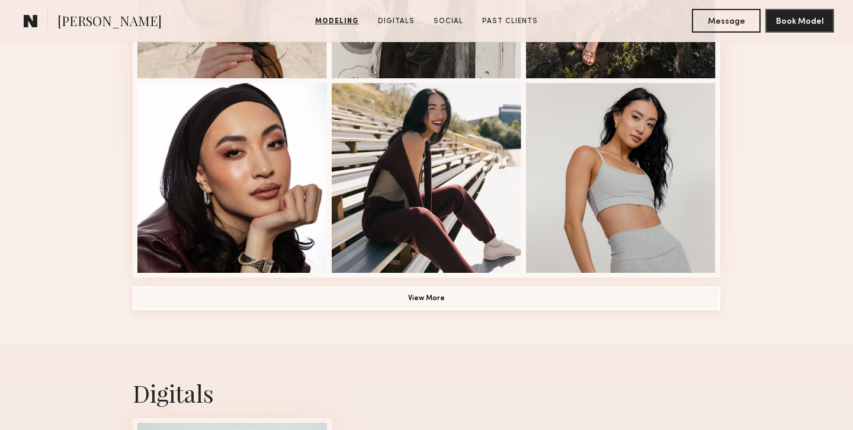
click at [490, 303] on button "View More" at bounding box center [427, 298] width 588 height 24
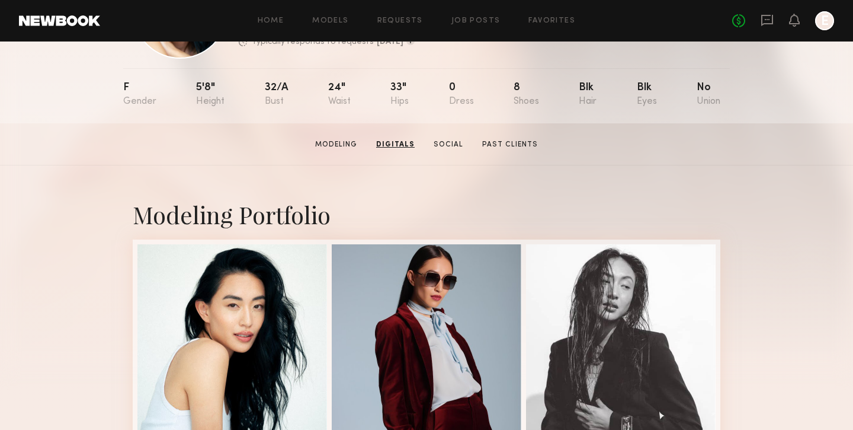
scroll to position [0, 0]
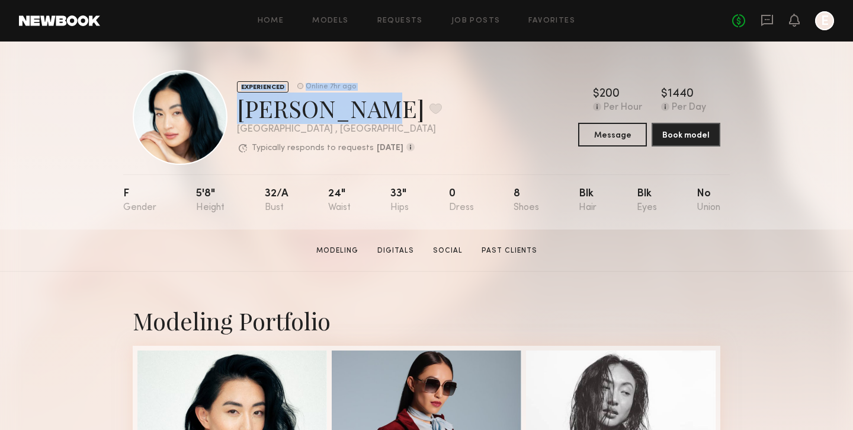
drag, startPoint x: 329, startPoint y: 113, endPoint x: 220, endPoint y: 110, distance: 109.6
click at [220, 110] on div "EXPERIENCED Online 7hr ago [PERSON_NAME] Y. Favorite [GEOGRAPHIC_DATA] , [GEOGR…" at bounding box center [287, 117] width 309 height 95
click at [240, 108] on div "[PERSON_NAME] Favorite" at bounding box center [339, 107] width 205 height 31
drag, startPoint x: 233, startPoint y: 108, endPoint x: 323, endPoint y: 108, distance: 90.6
click at [323, 108] on div "EXPERIENCED Online 7hr ago [PERSON_NAME] Y. Favorite [GEOGRAPHIC_DATA] , [GEOGR…" at bounding box center [287, 117] width 309 height 95
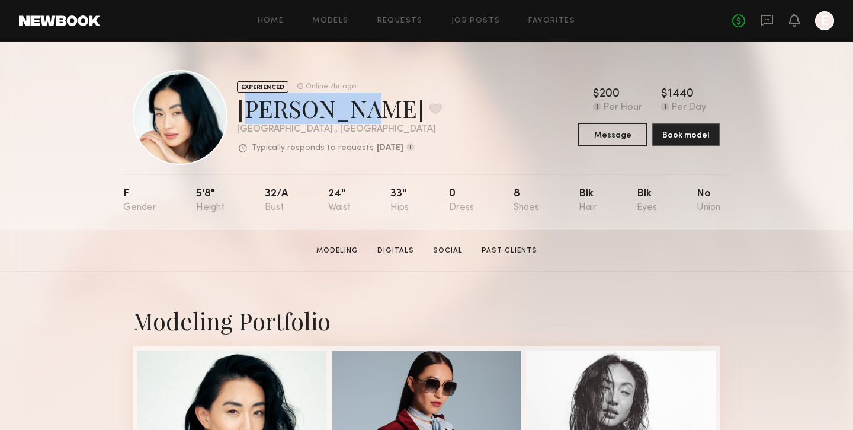
copy div "Jiajing Y"
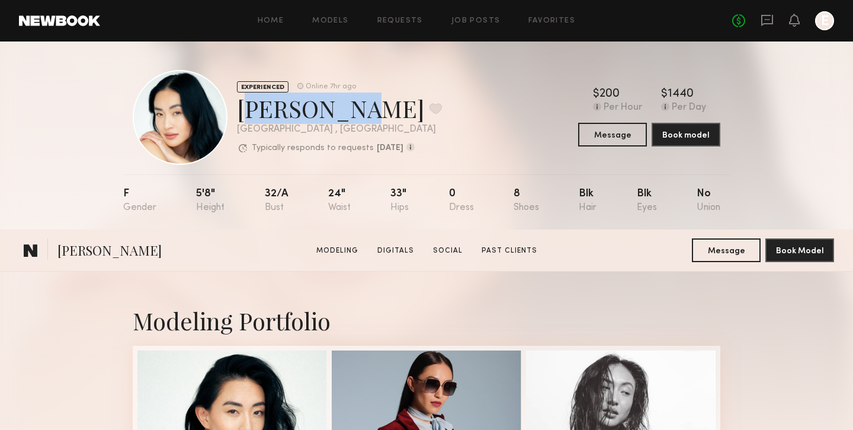
scroll to position [232, 0]
